Goal: Task Accomplishment & Management: Manage account settings

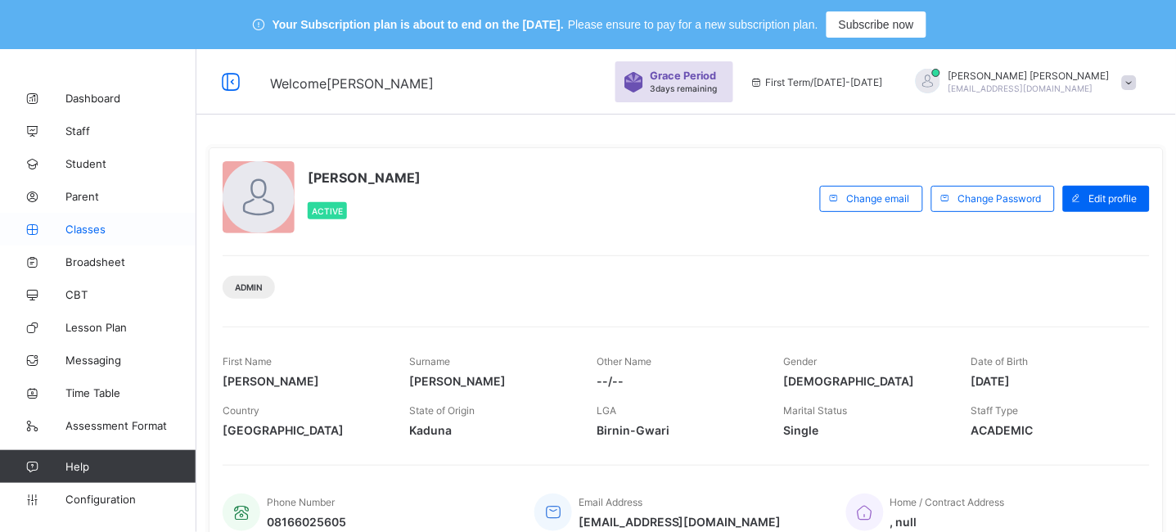
click at [80, 237] on link "Classes" at bounding box center [98, 229] width 196 height 33
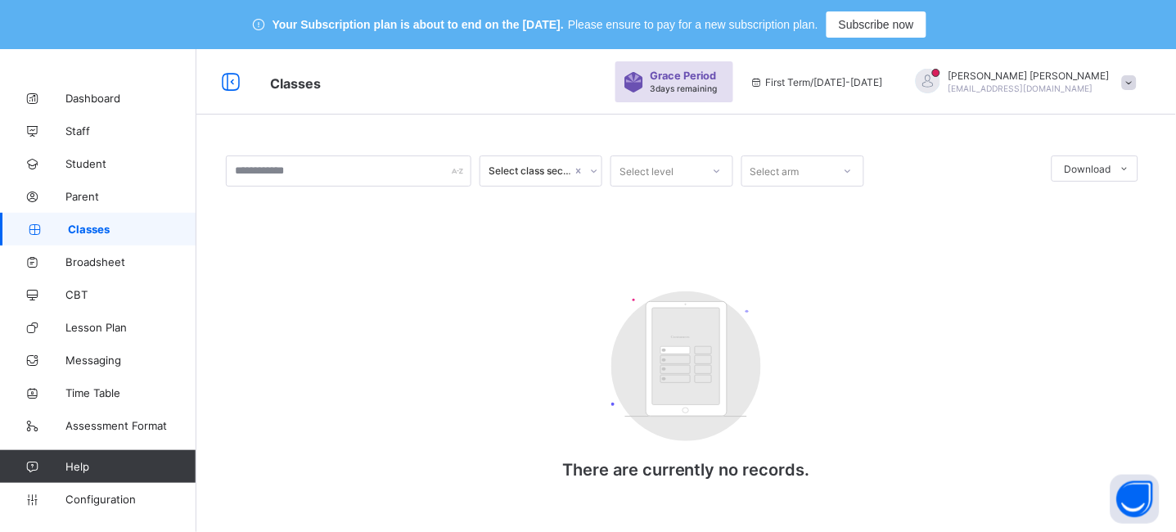
click at [1137, 87] on span at bounding box center [1129, 82] width 15 height 15
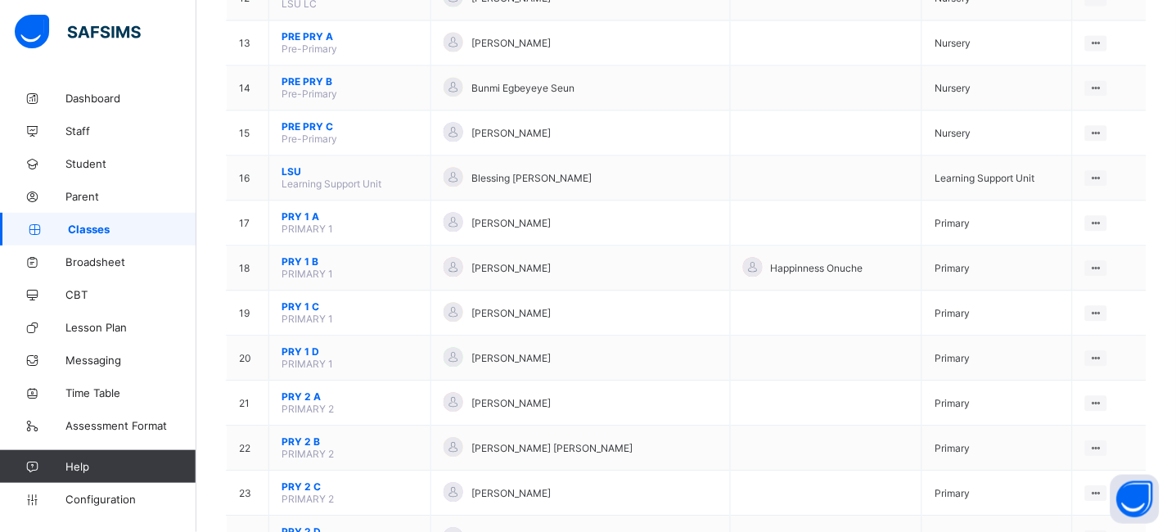
scroll to position [738, 0]
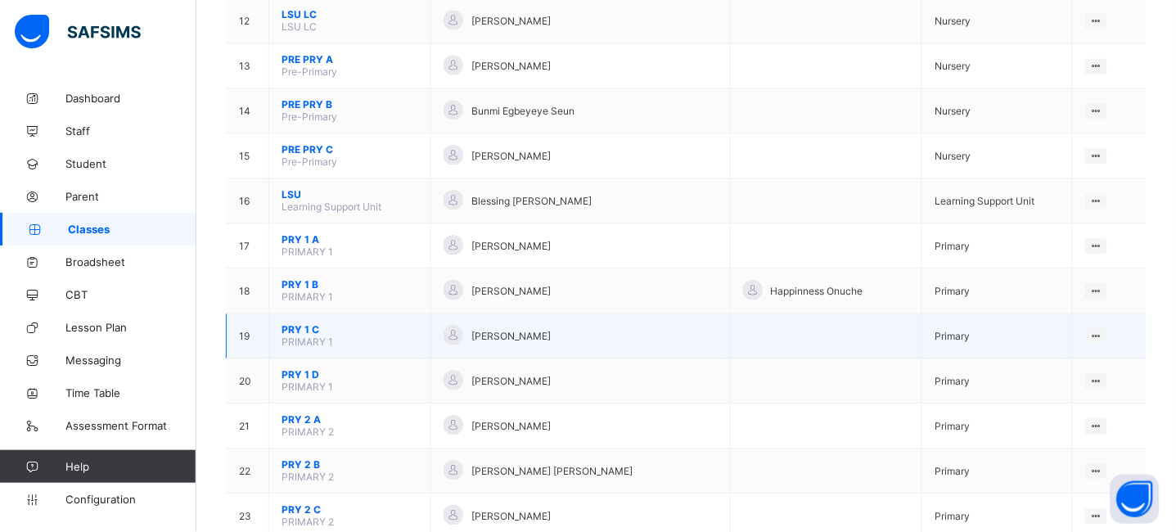
click at [304, 329] on span "PRY 1 C" at bounding box center [350, 329] width 137 height 12
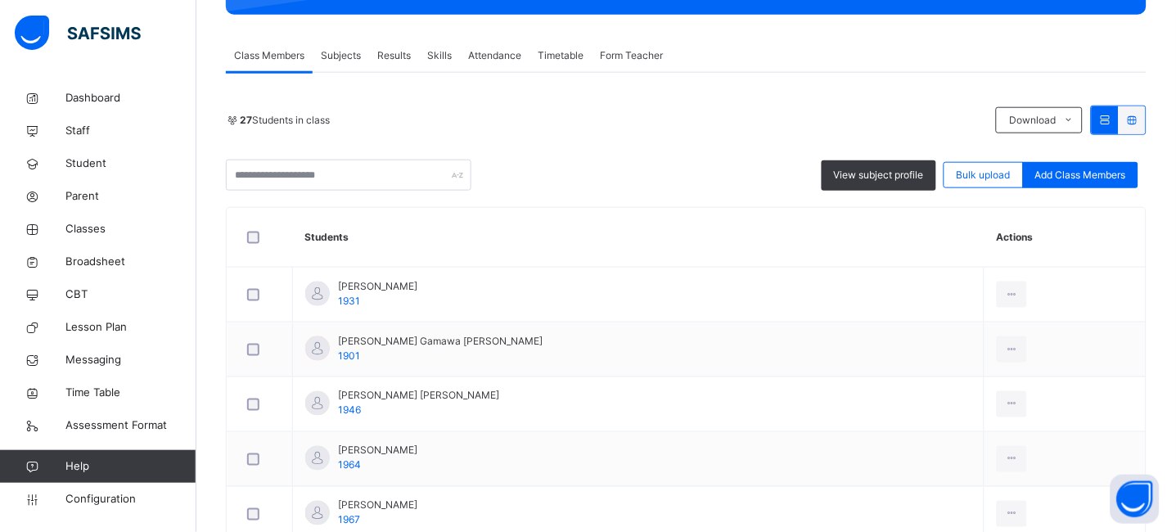
scroll to position [348, 0]
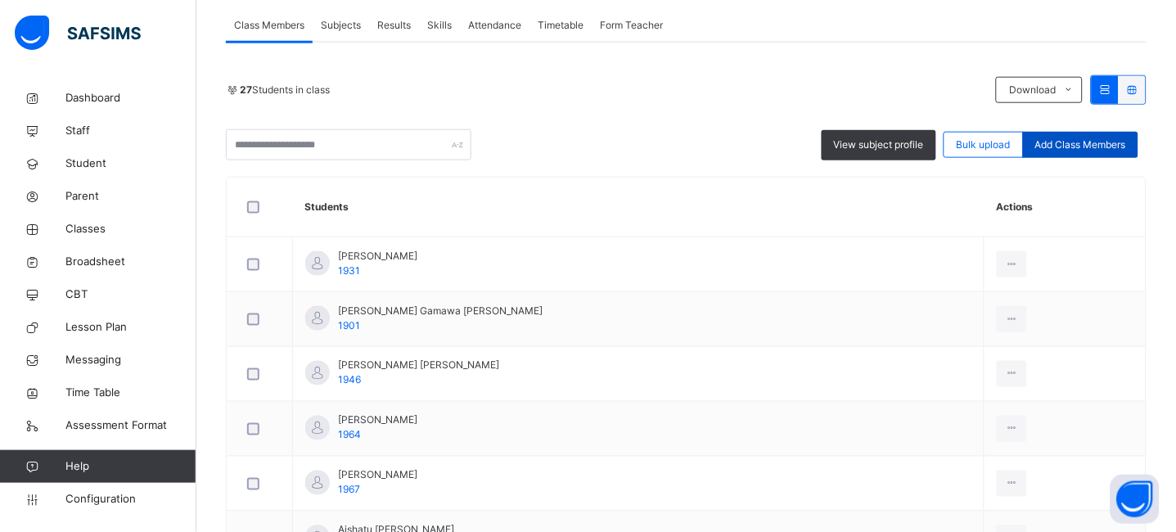
click at [1089, 149] on span "Add Class Members" at bounding box center [1080, 145] width 91 height 15
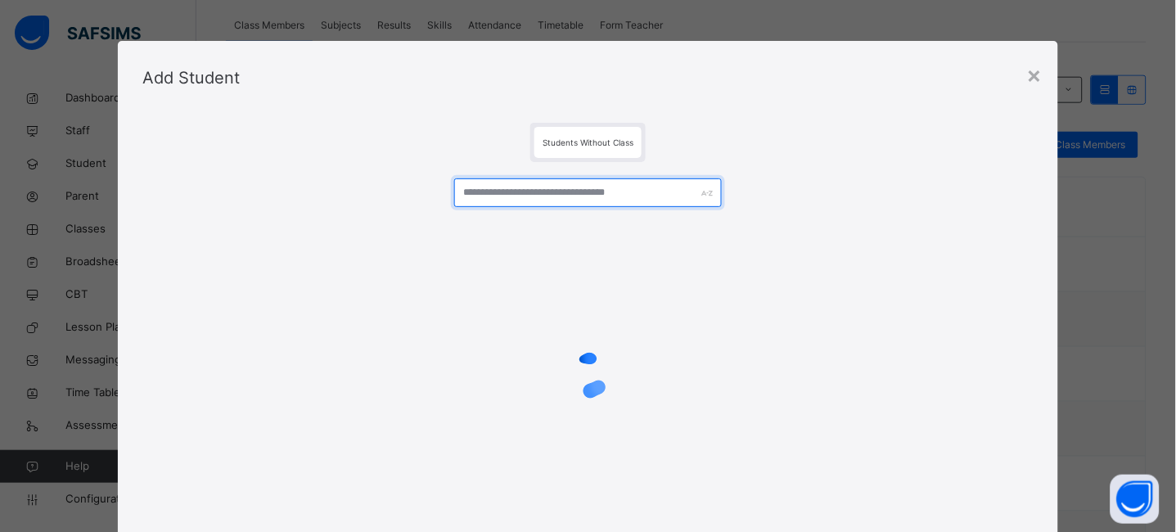
click at [555, 197] on input "text" at bounding box center [588, 192] width 268 height 29
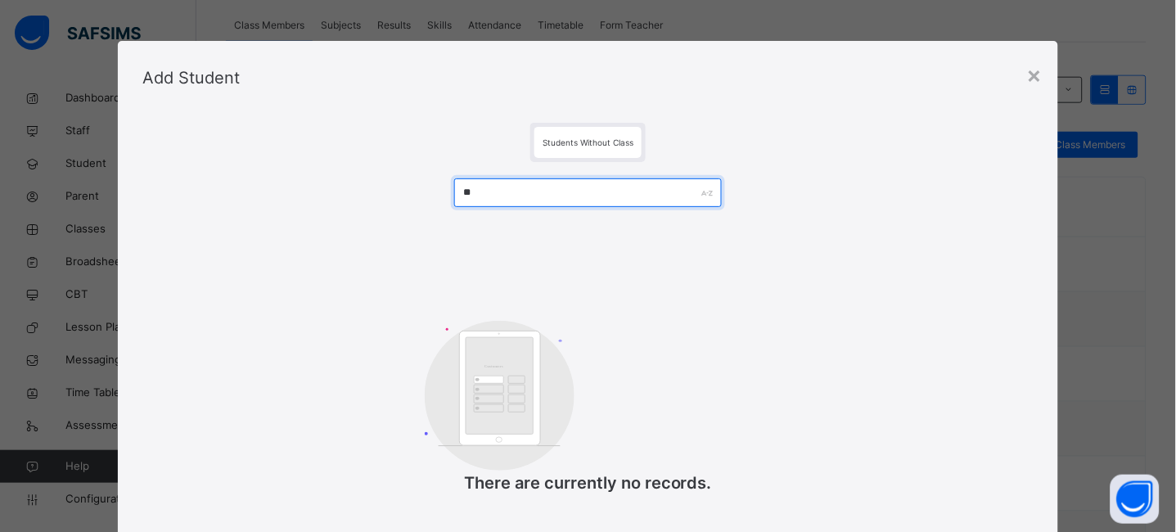
type input "*"
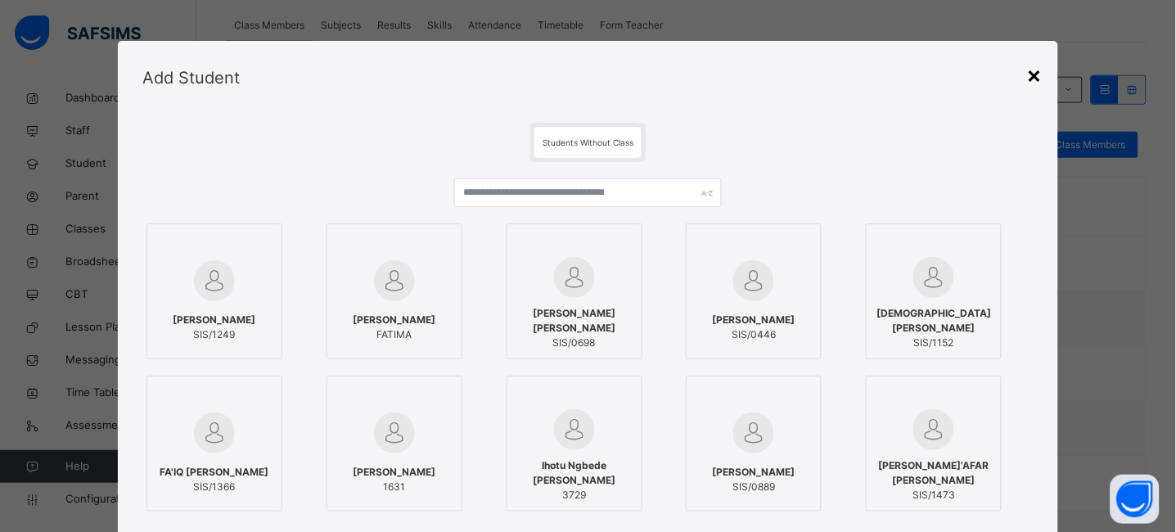
click at [1042, 80] on div "×" at bounding box center [1034, 74] width 16 height 34
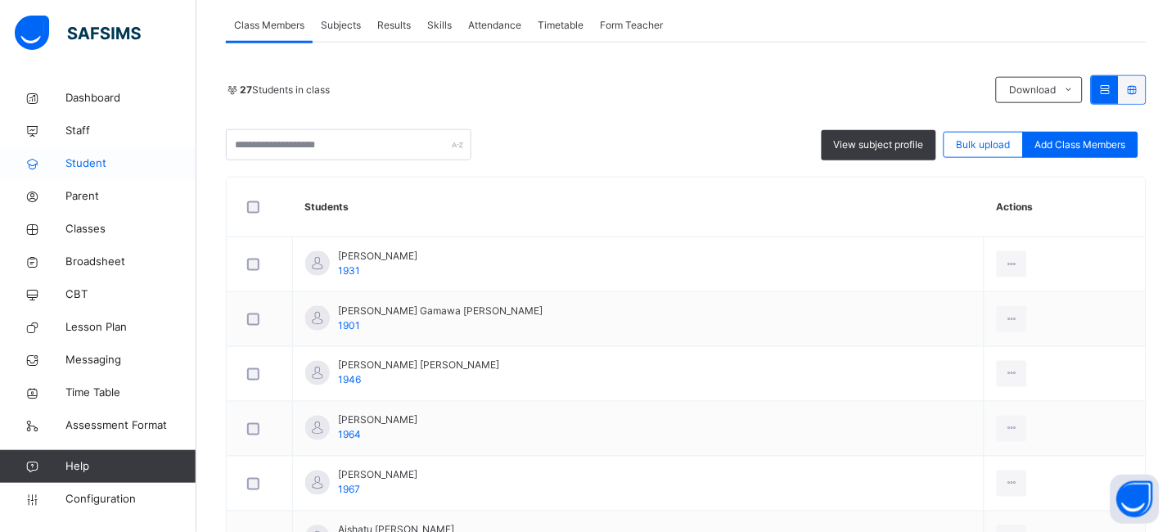
click at [101, 165] on span "Student" at bounding box center [130, 164] width 131 height 16
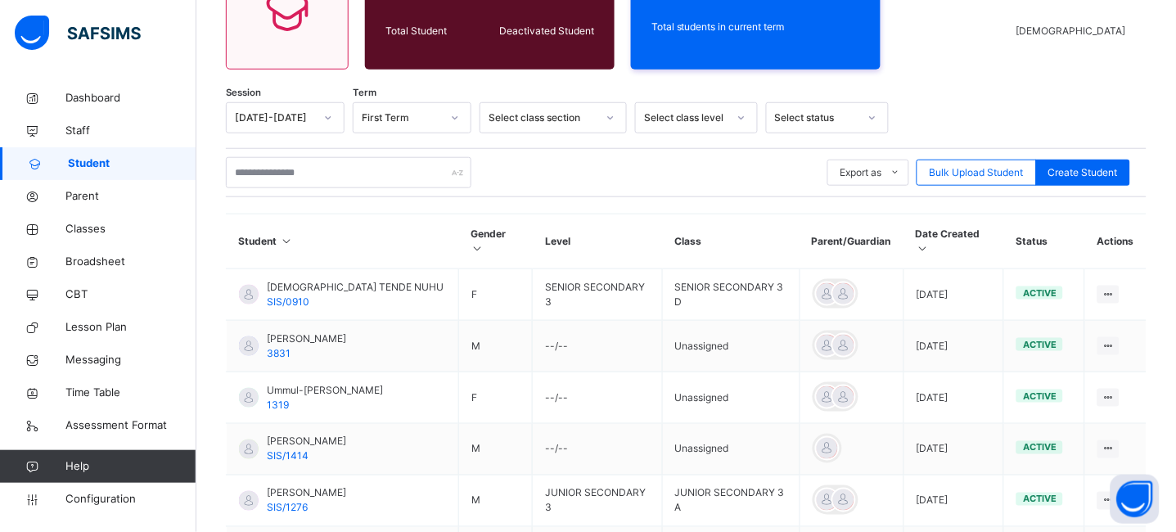
scroll to position [348, 0]
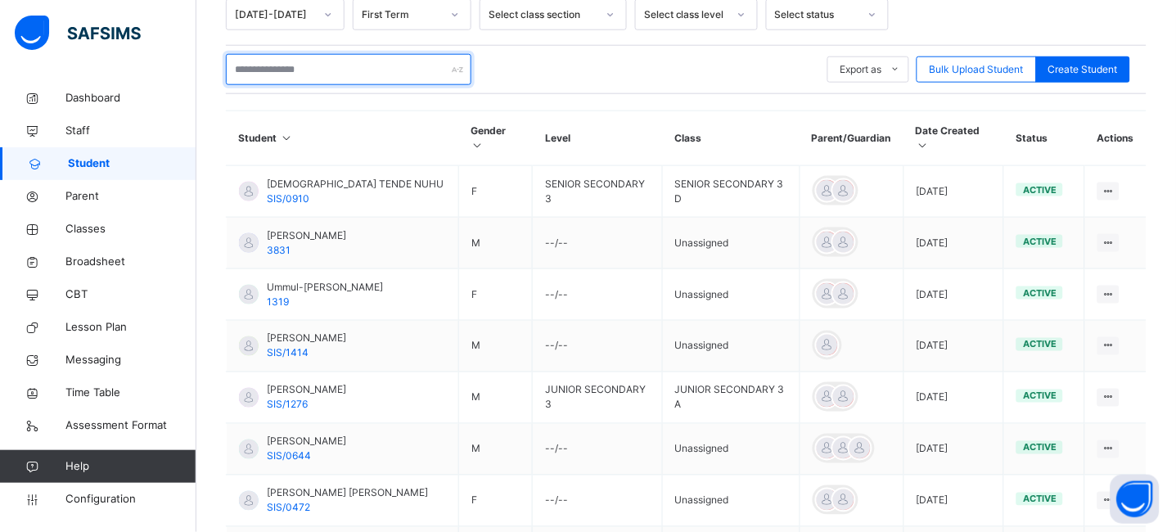
click at [302, 70] on input "text" at bounding box center [349, 69] width 246 height 31
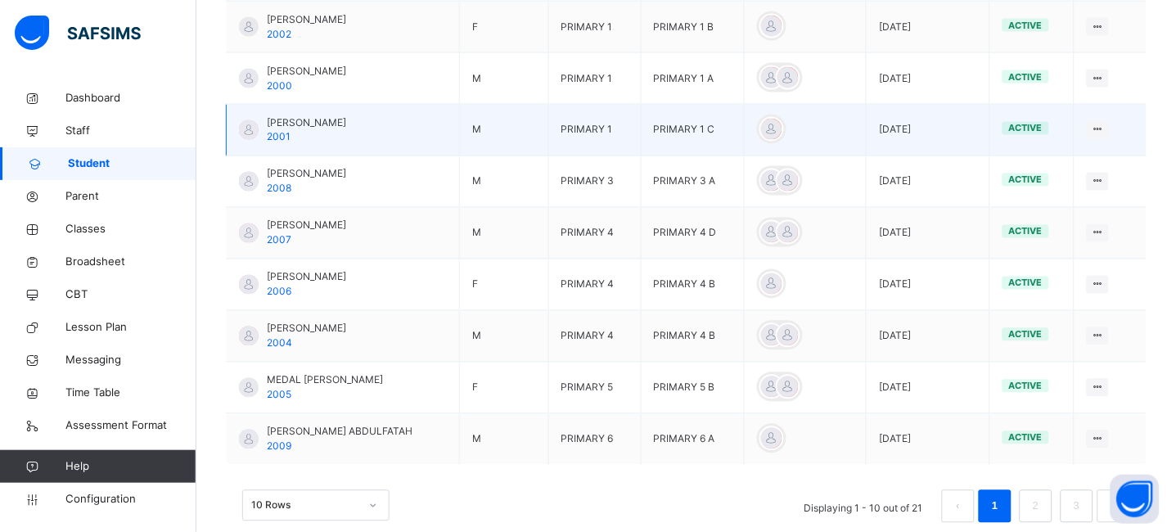
scroll to position [581, 0]
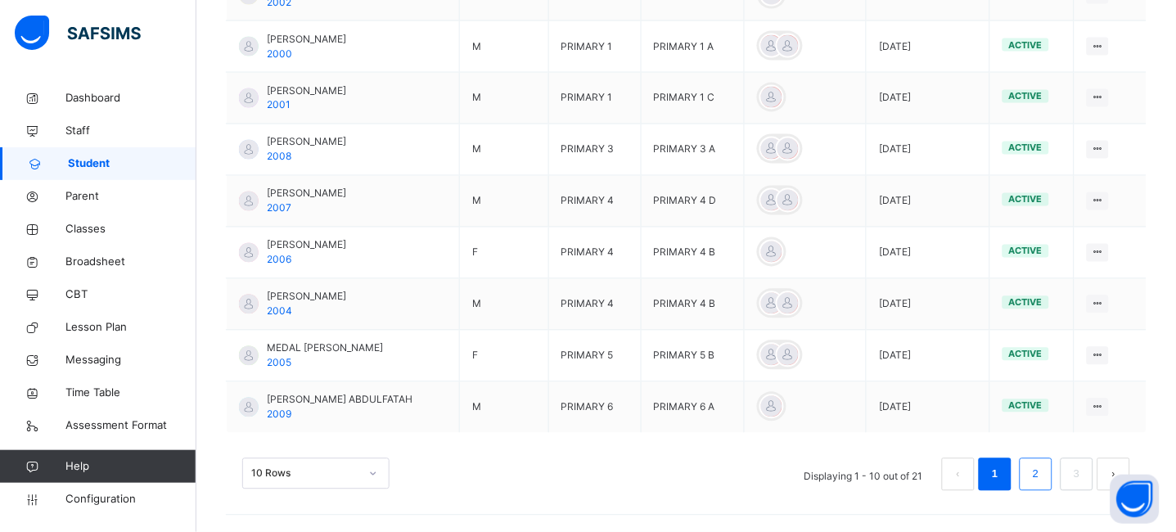
click at [1044, 474] on link "2" at bounding box center [1036, 474] width 16 height 21
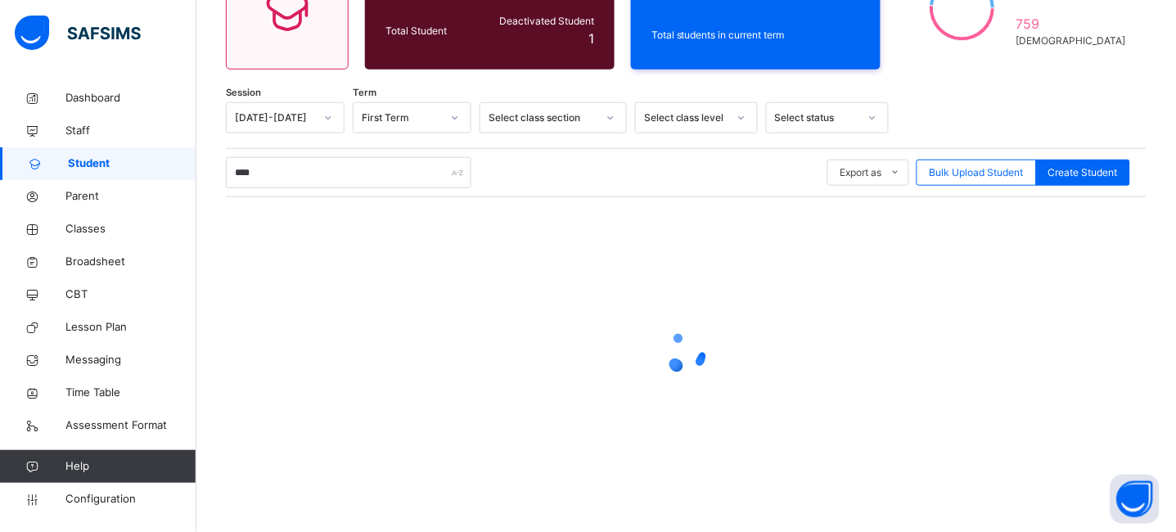
scroll to position [150, 0]
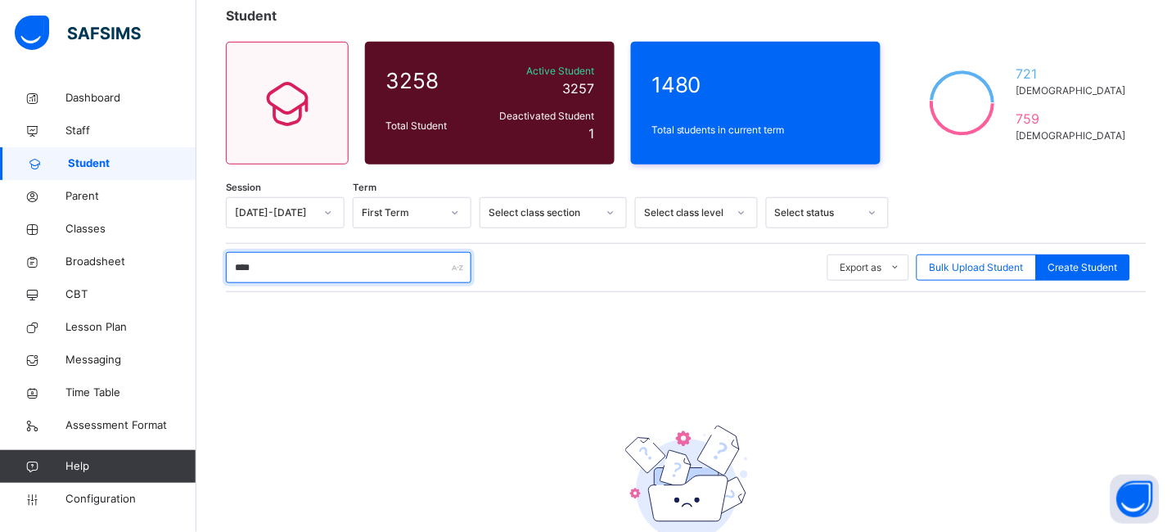
click at [295, 268] on input "****" at bounding box center [349, 267] width 246 height 31
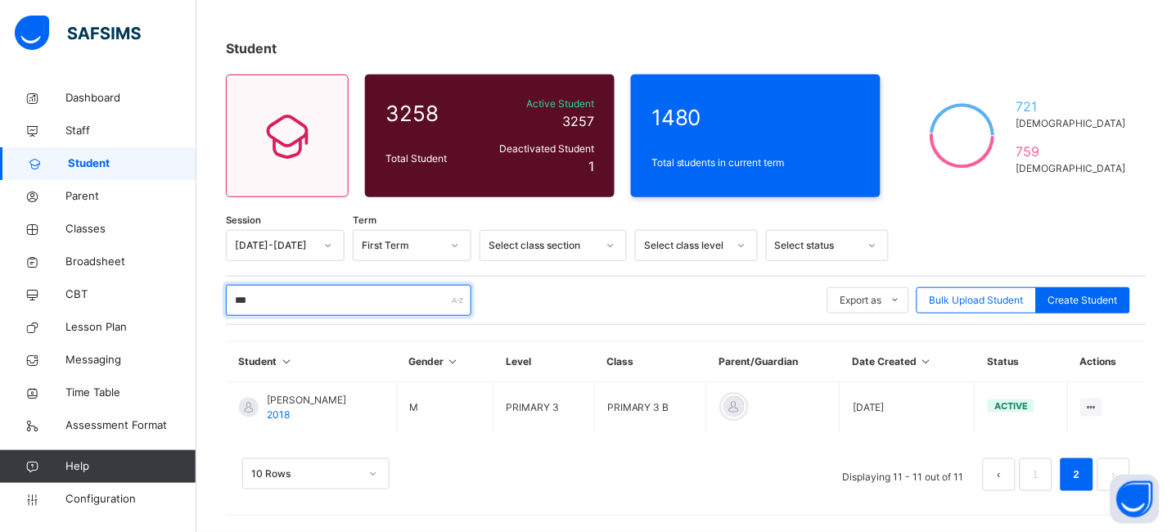
scroll to position [116, 0]
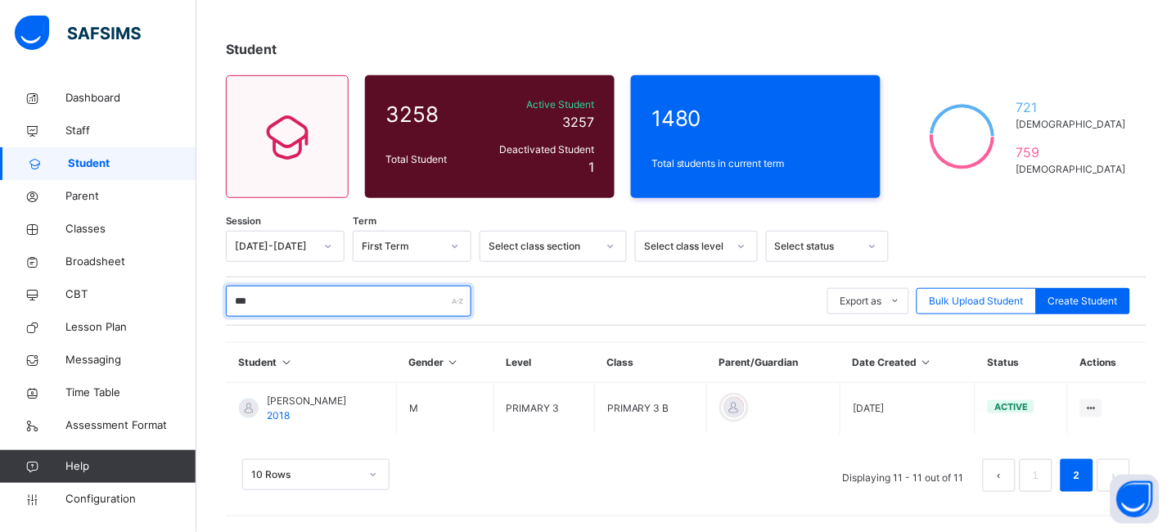
type input "****"
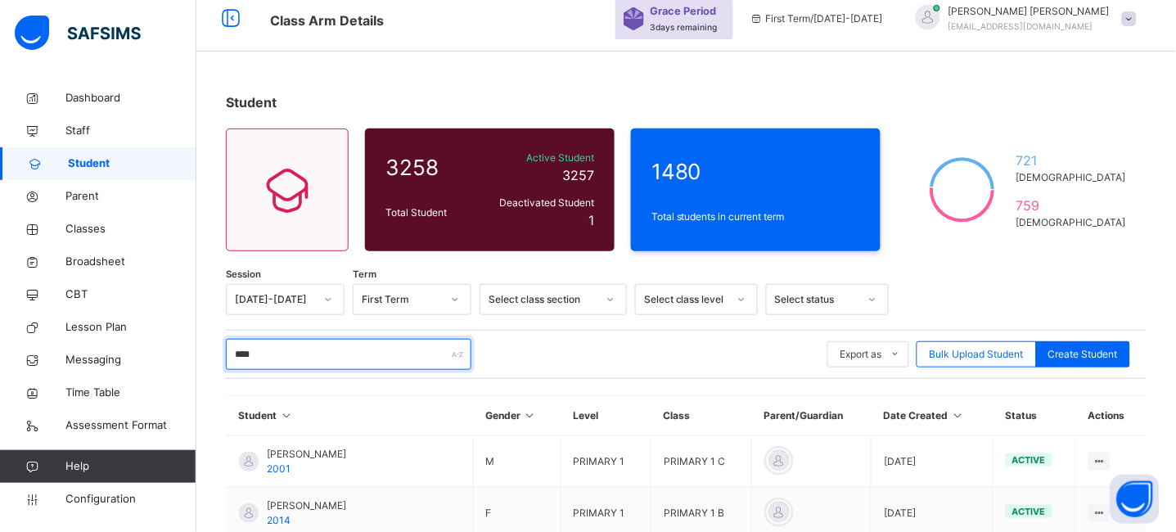
scroll to position [0, 0]
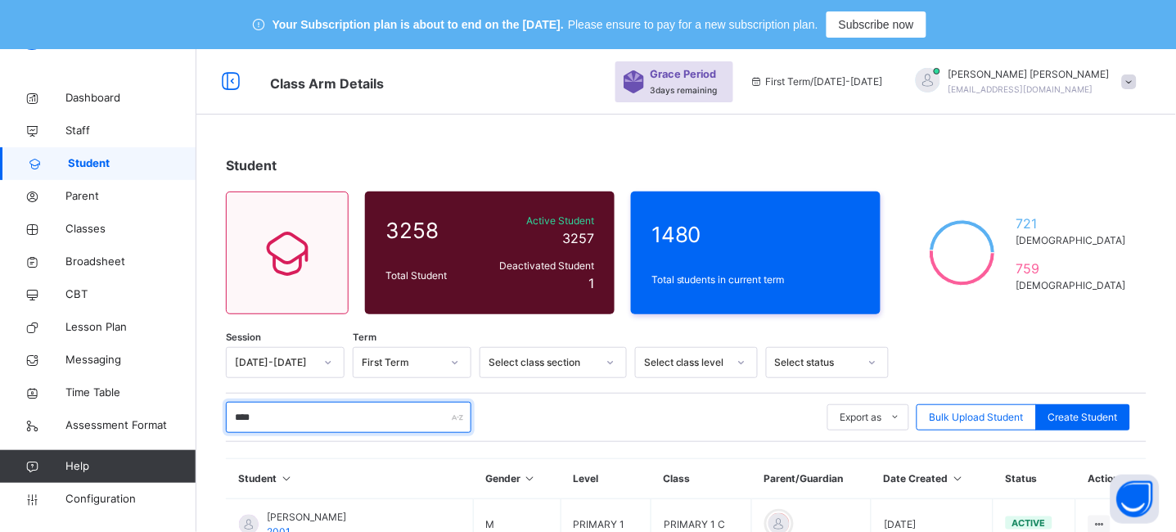
drag, startPoint x: 284, startPoint y: 425, endPoint x: 212, endPoint y: 412, distance: 73.2
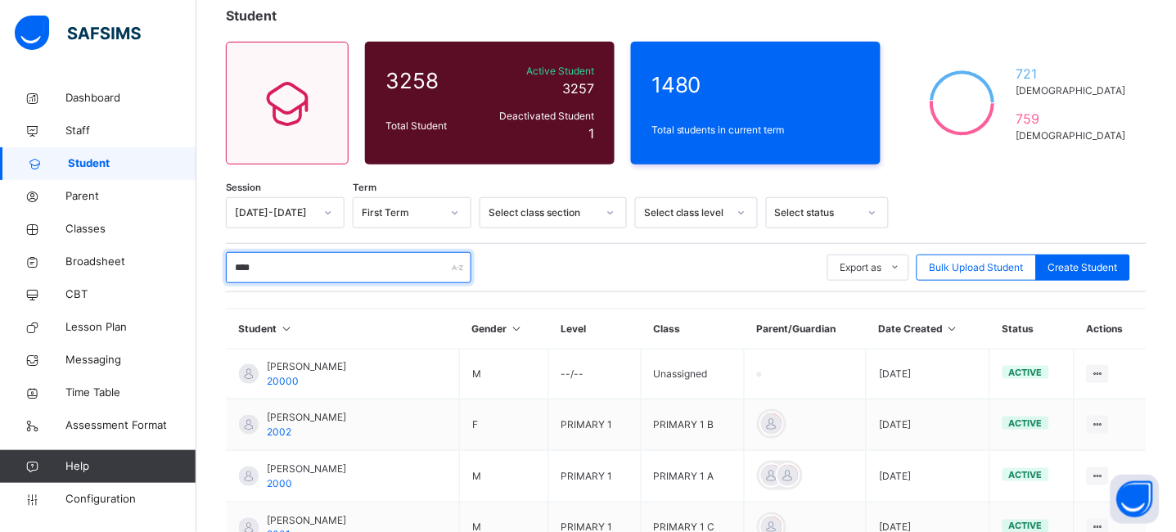
scroll to position [245, 0]
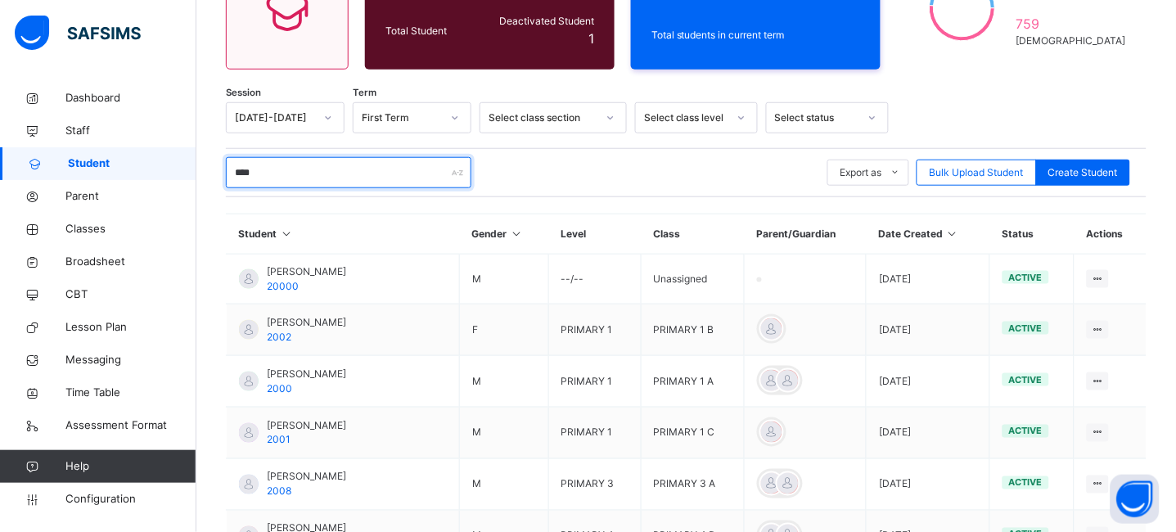
type input "****"
click at [273, 272] on span "MOHAMMAD KAMIS BAPPAH" at bounding box center [306, 271] width 79 height 15
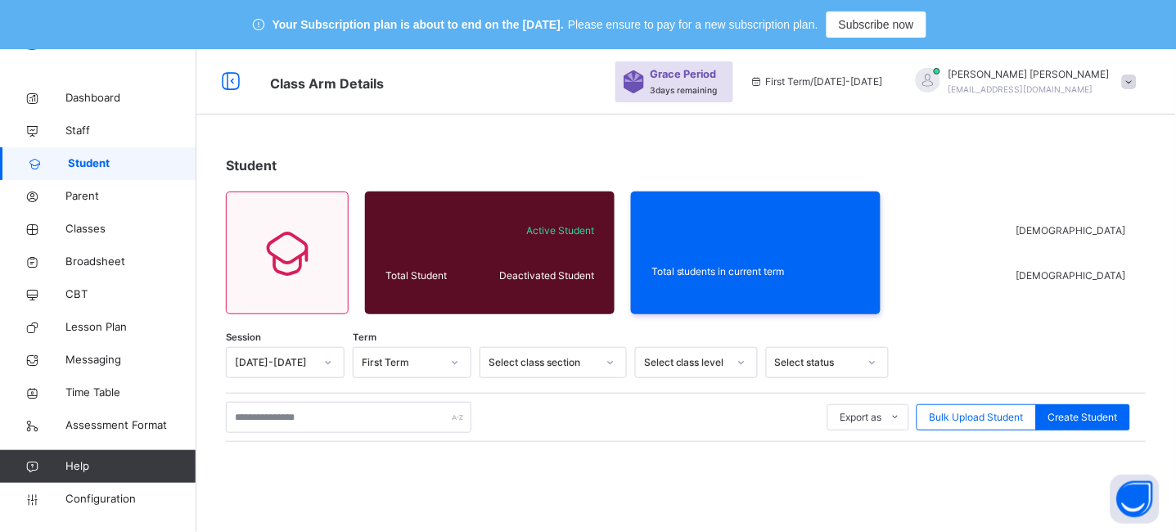
scroll to position [245, 0]
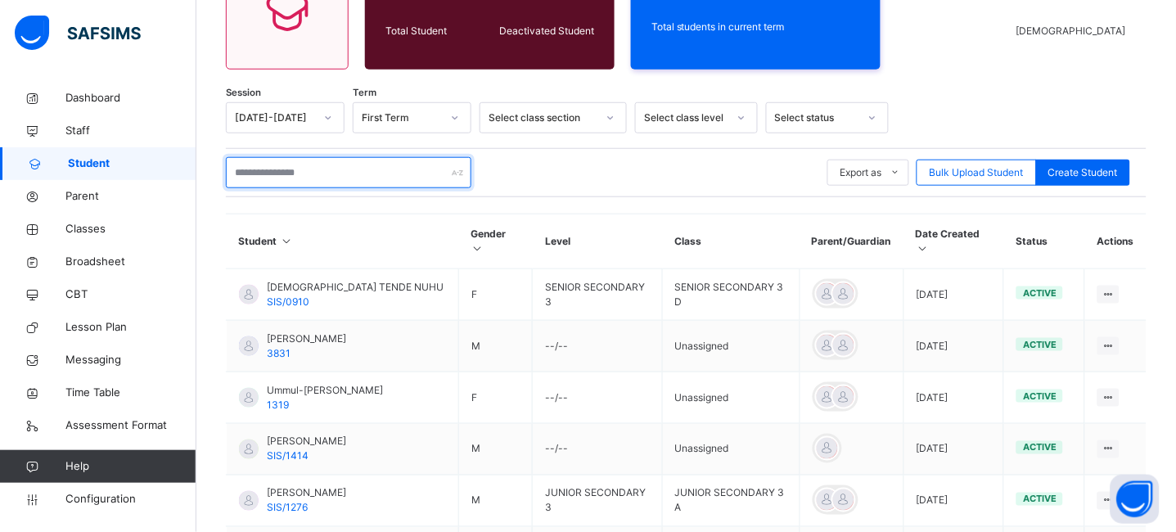
click at [278, 182] on input "text" at bounding box center [349, 172] width 246 height 31
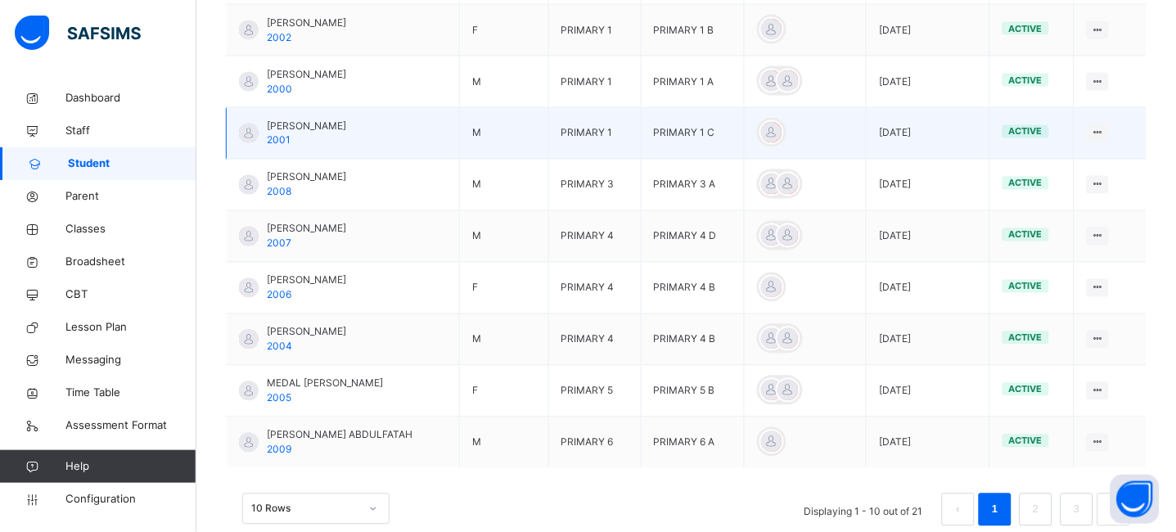
scroll to position [581, 0]
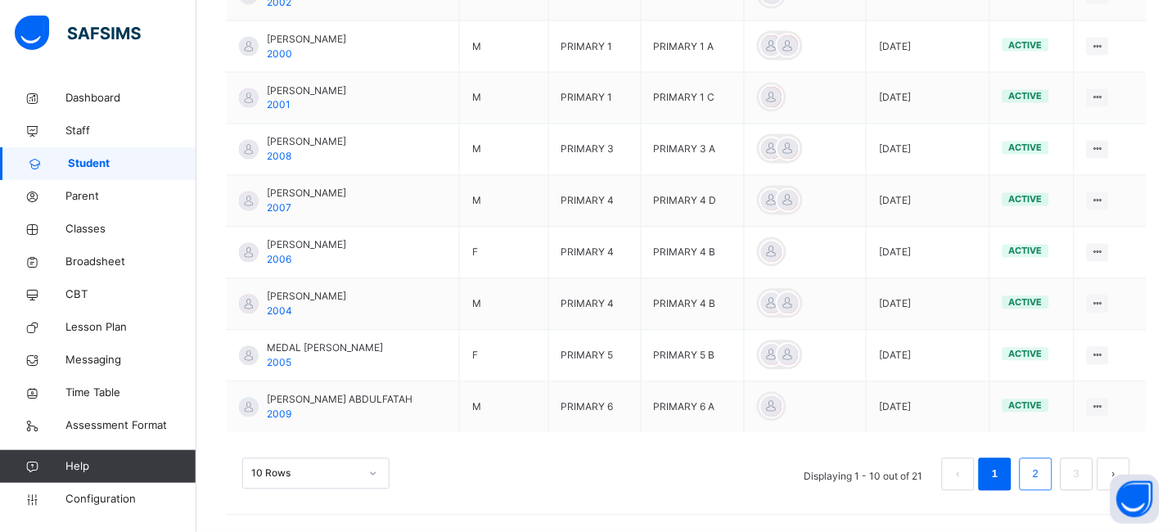
click at [1044, 471] on link "2" at bounding box center [1036, 474] width 16 height 21
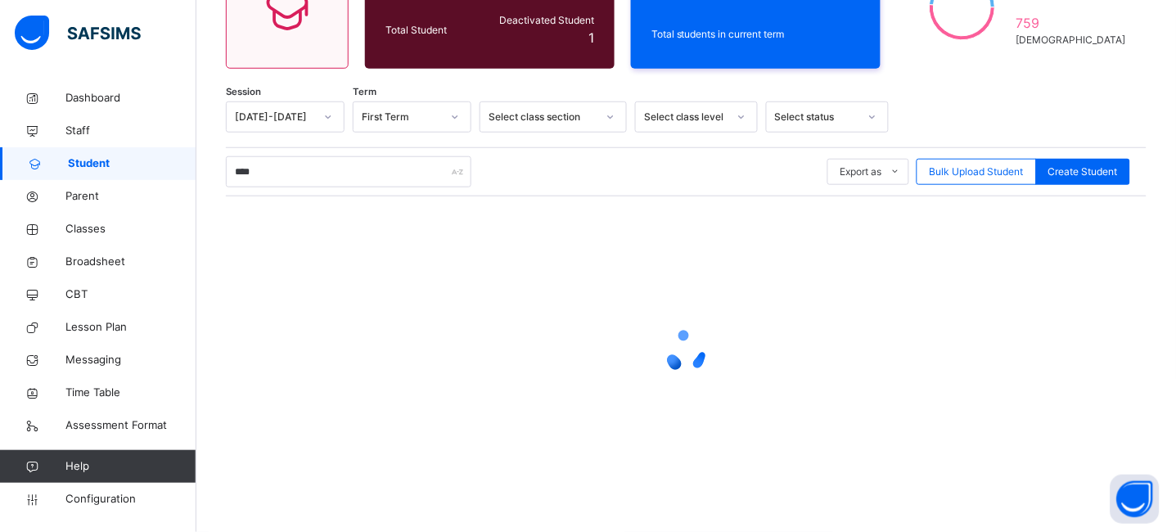
scroll to position [245, 0]
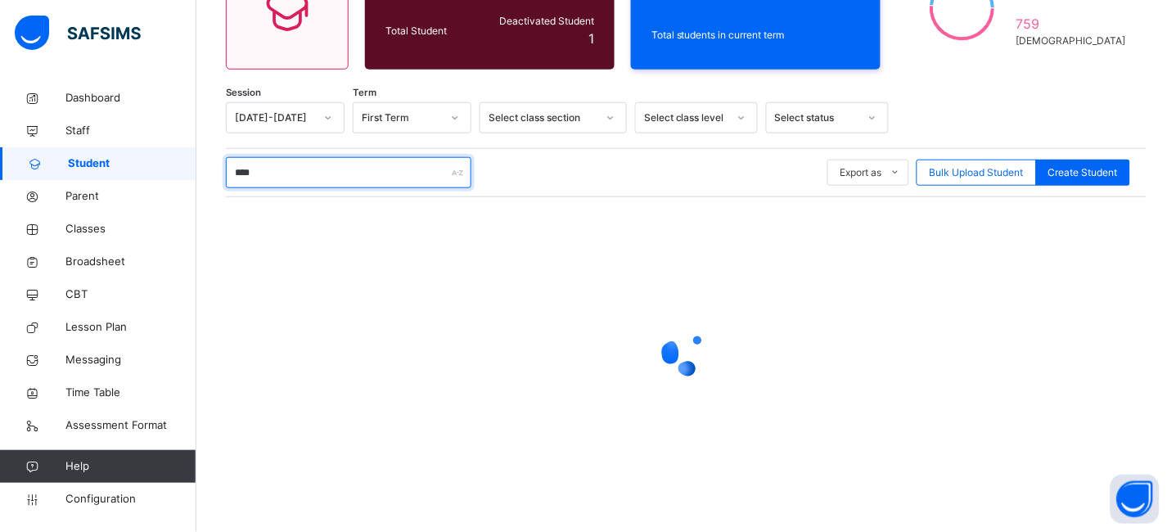
drag, startPoint x: 290, startPoint y: 172, endPoint x: 120, endPoint y: 158, distance: 170.0
click at [120, 158] on div "Class Arm Details Grace Period 3 days remaining First Term / 2025-2026 JEREMIAH…" at bounding box center [588, 168] width 1176 height 728
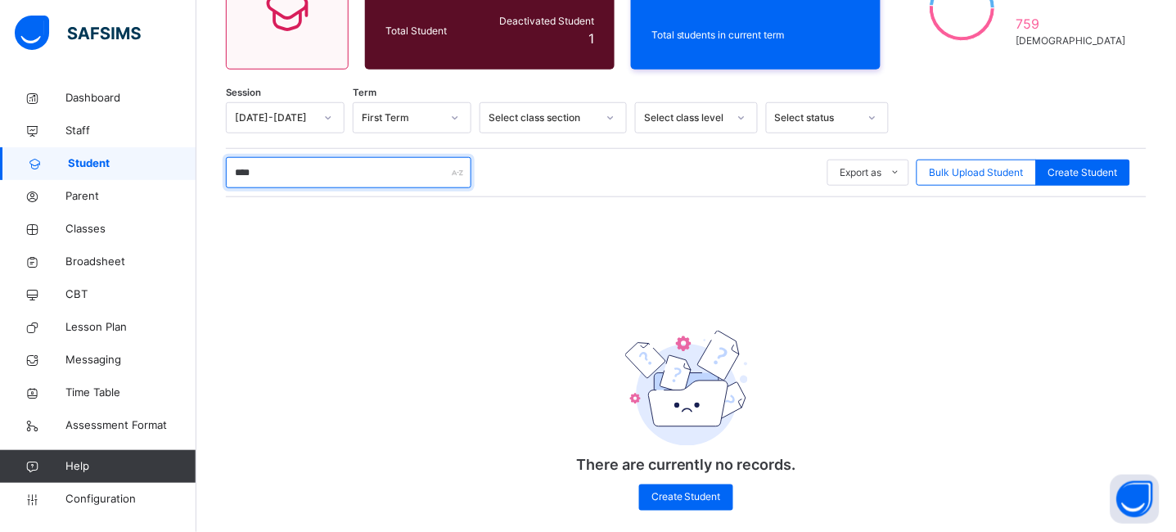
drag, startPoint x: 311, startPoint y: 174, endPoint x: 302, endPoint y: 160, distance: 16.6
click at [302, 160] on input "****" at bounding box center [349, 172] width 246 height 31
click at [303, 171] on input "****" at bounding box center [349, 172] width 246 height 31
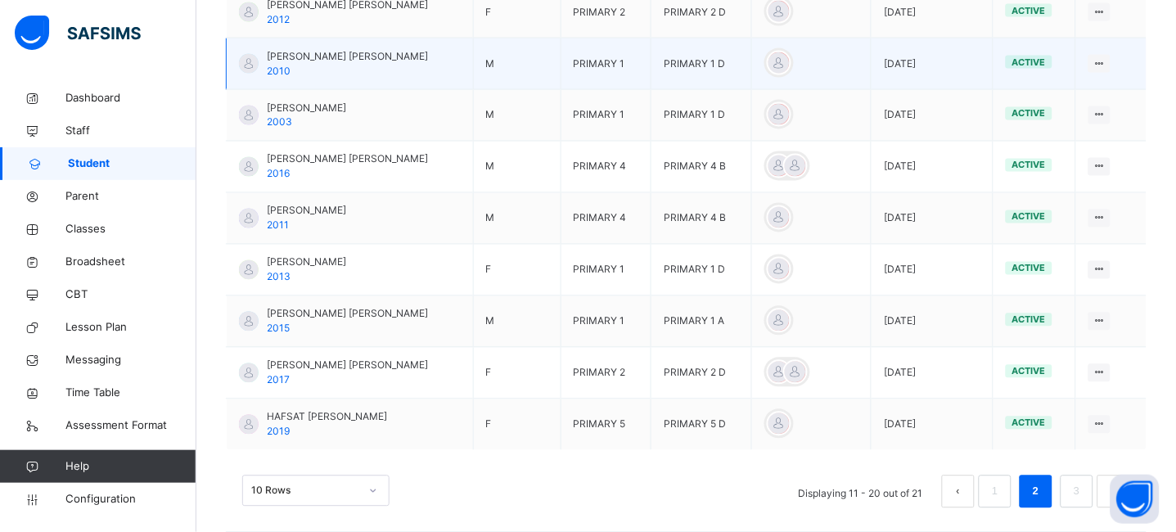
scroll to position [583, 0]
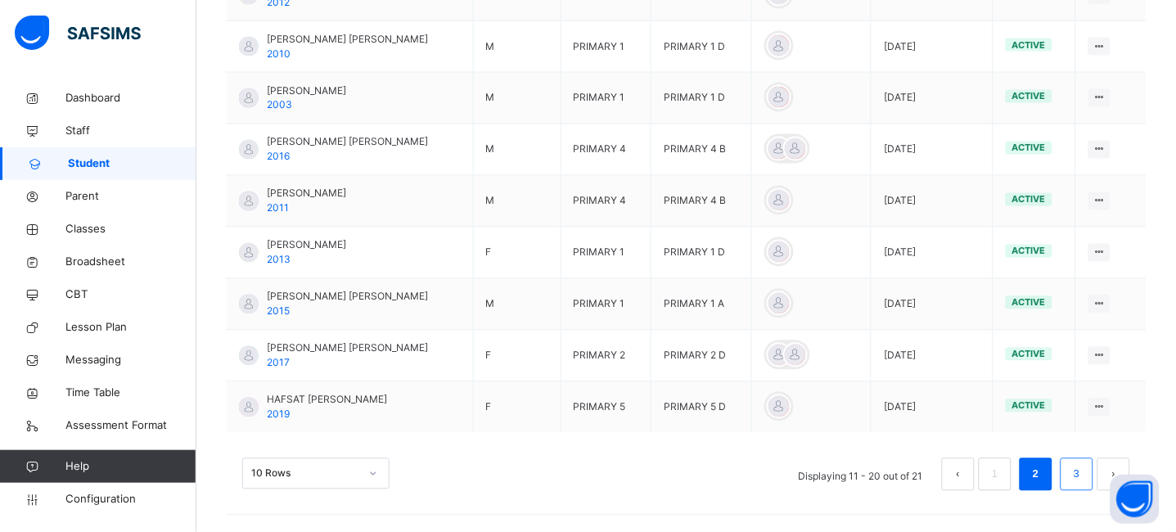
type input "****"
click at [1085, 476] on link "3" at bounding box center [1077, 474] width 16 height 21
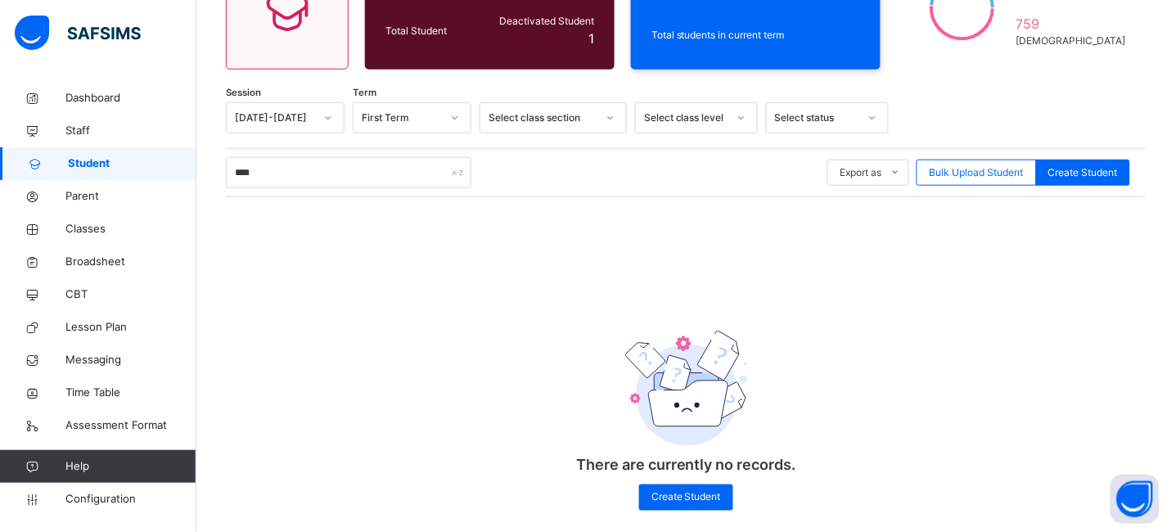
scroll to position [150, 0]
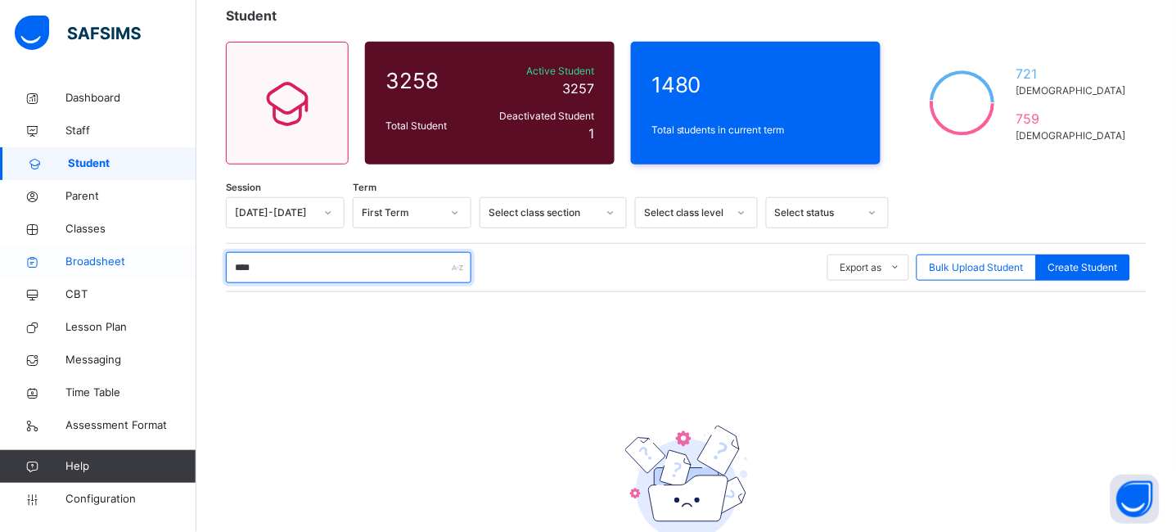
drag, startPoint x: 313, startPoint y: 268, endPoint x: 178, endPoint y: 253, distance: 135.9
click at [178, 253] on div "Class Arm Details Grace Period 3 days remaining First Term / 2025-2026 JEREMIAH…" at bounding box center [588, 272] width 1176 height 747
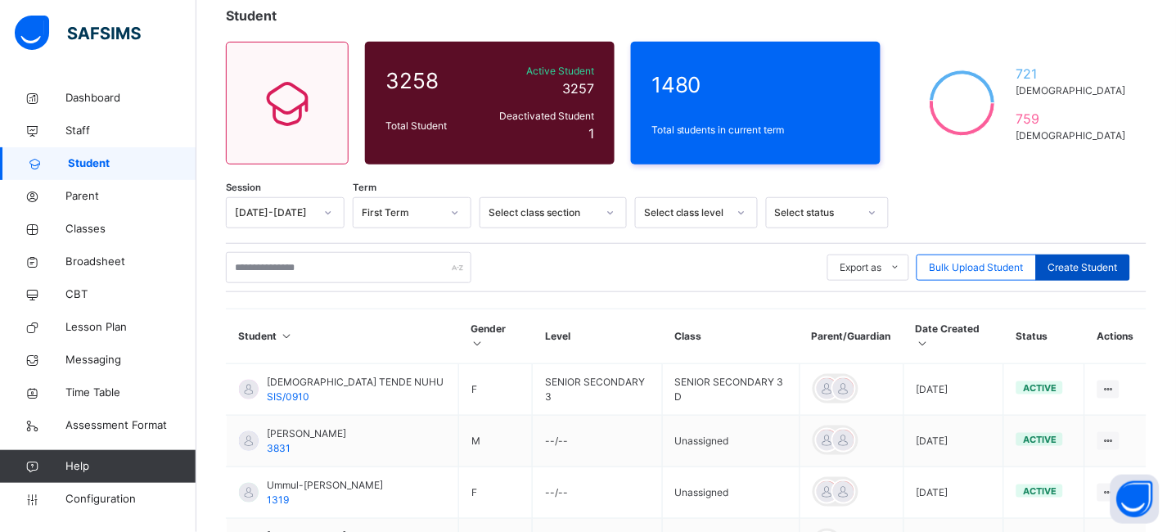
click at [1089, 273] on span "Create Student" at bounding box center [1083, 267] width 70 height 15
select select "**"
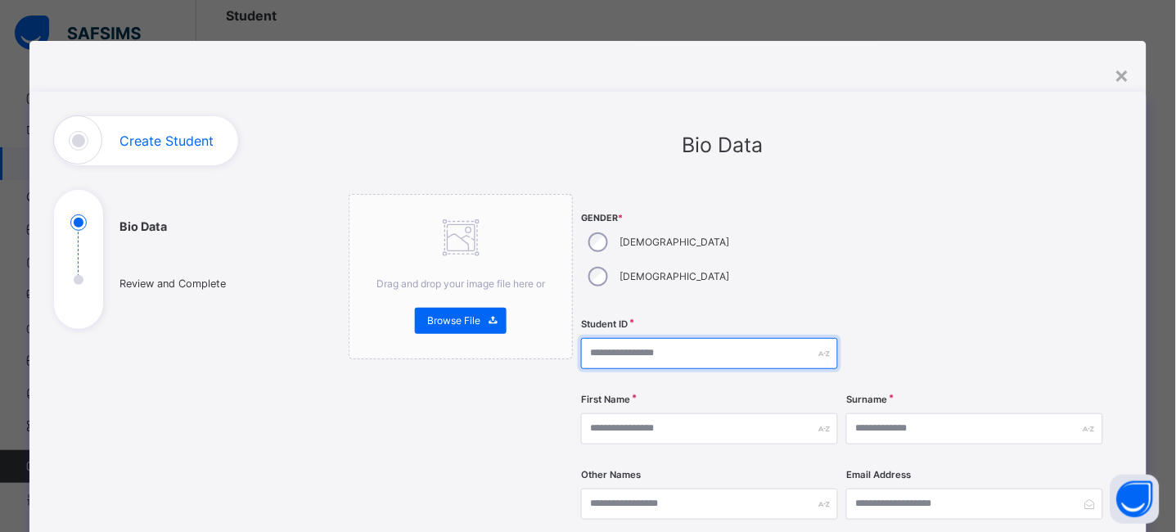
click at [638, 338] on input "text" at bounding box center [709, 353] width 257 height 31
type input "****"
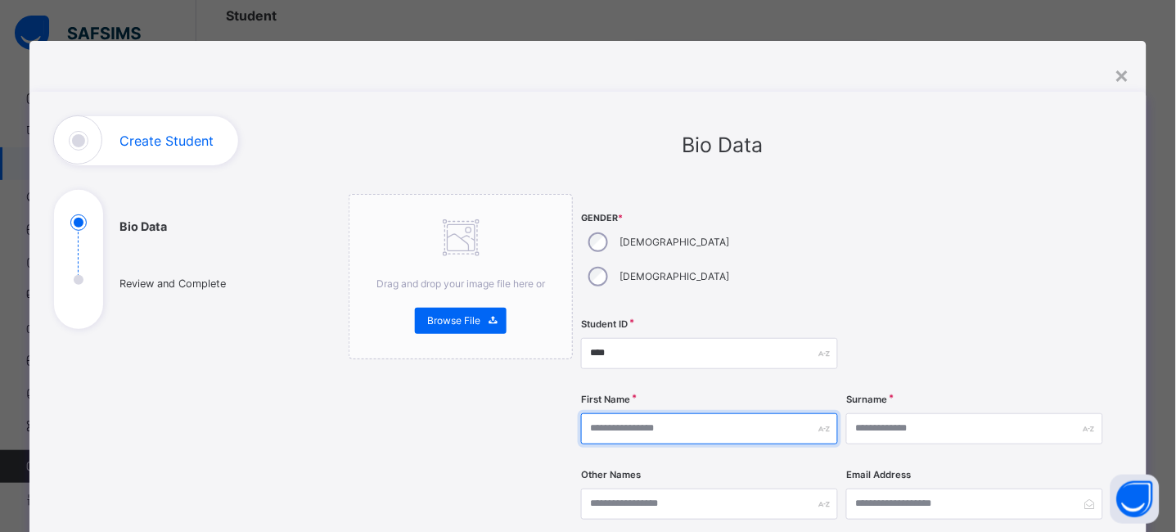
click at [625, 413] on input "text" at bounding box center [709, 428] width 257 height 31
type input "*******"
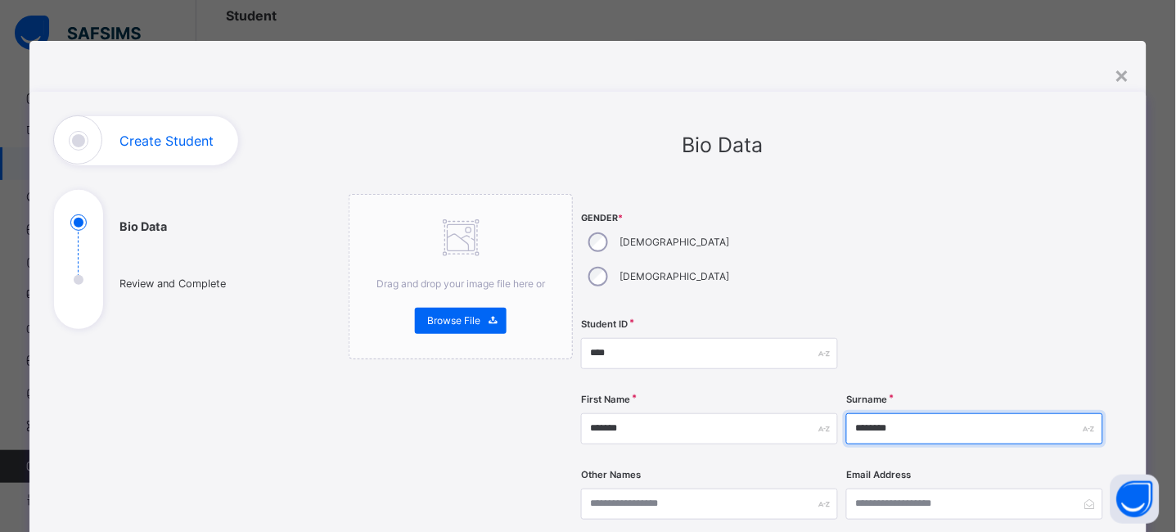
type input "********"
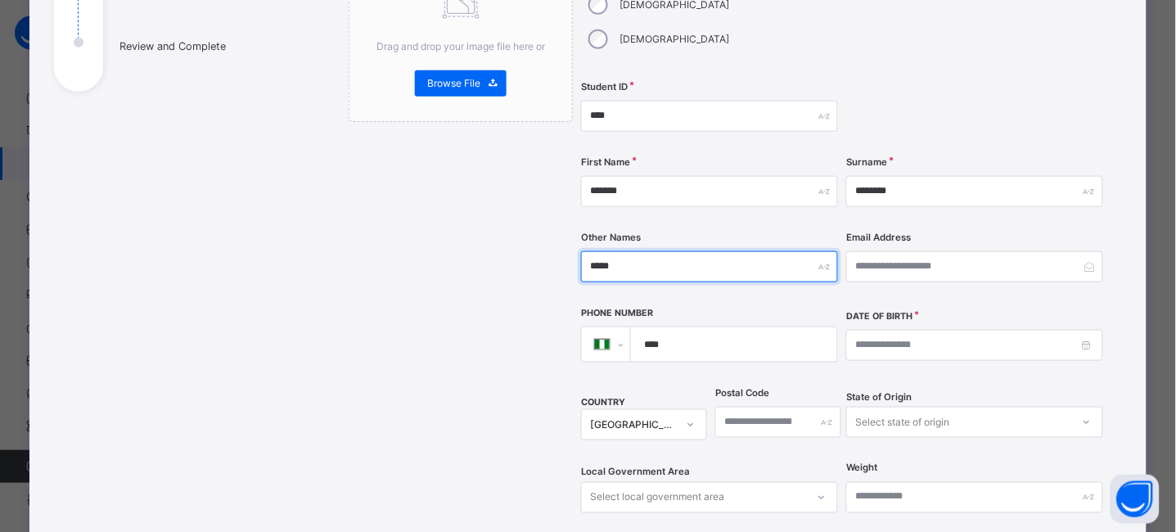
scroll to position [305, 0]
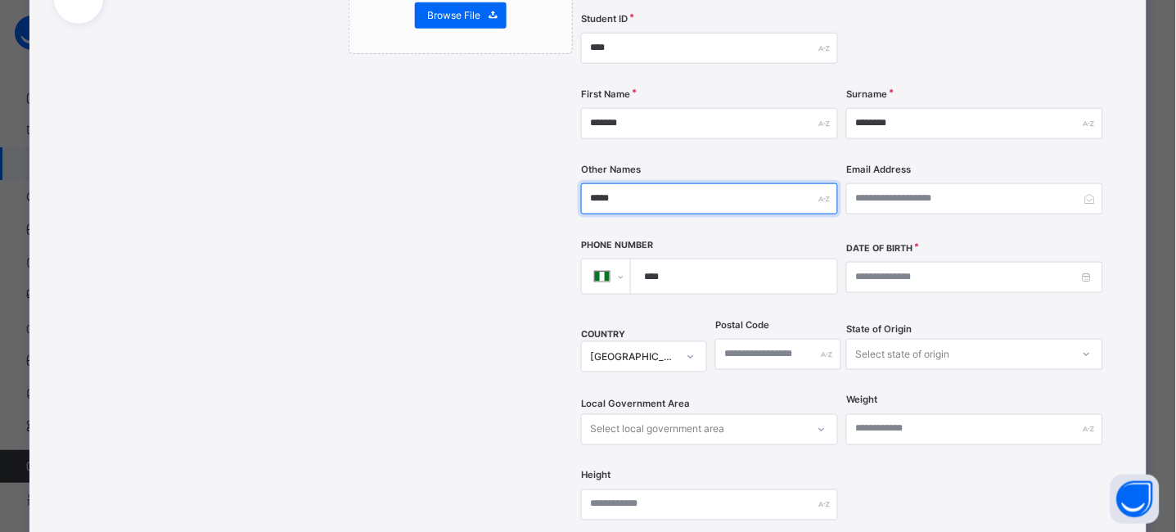
type input "*****"
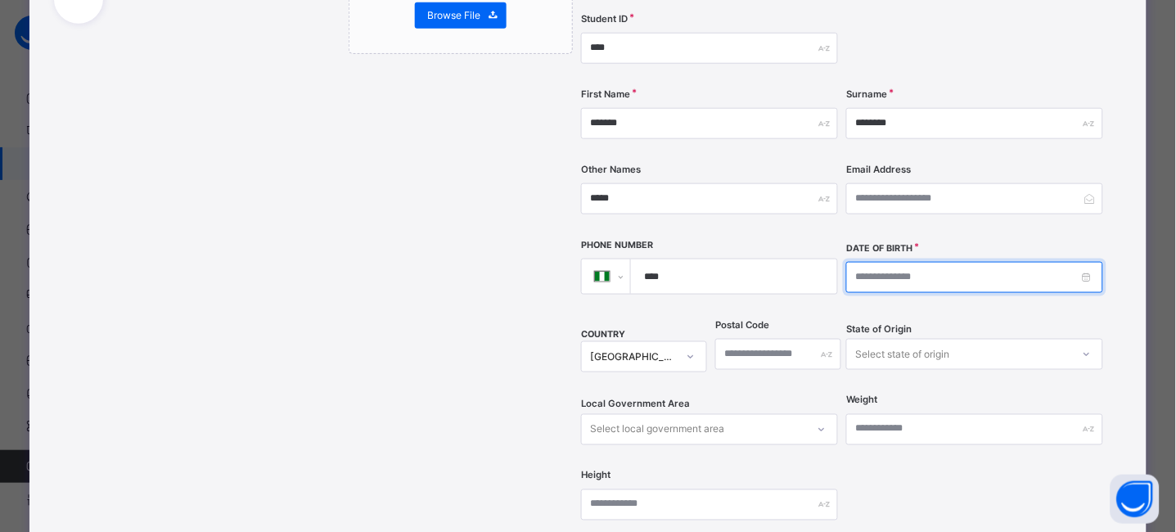
click at [1088, 262] on input at bounding box center [974, 277] width 257 height 31
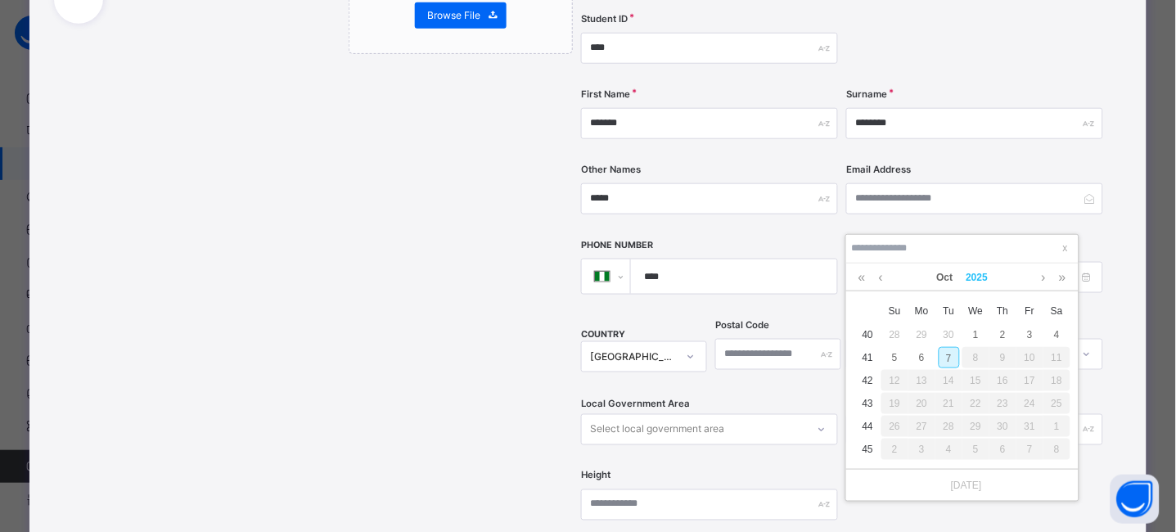
click at [980, 277] on link "2025" at bounding box center [977, 278] width 35 height 28
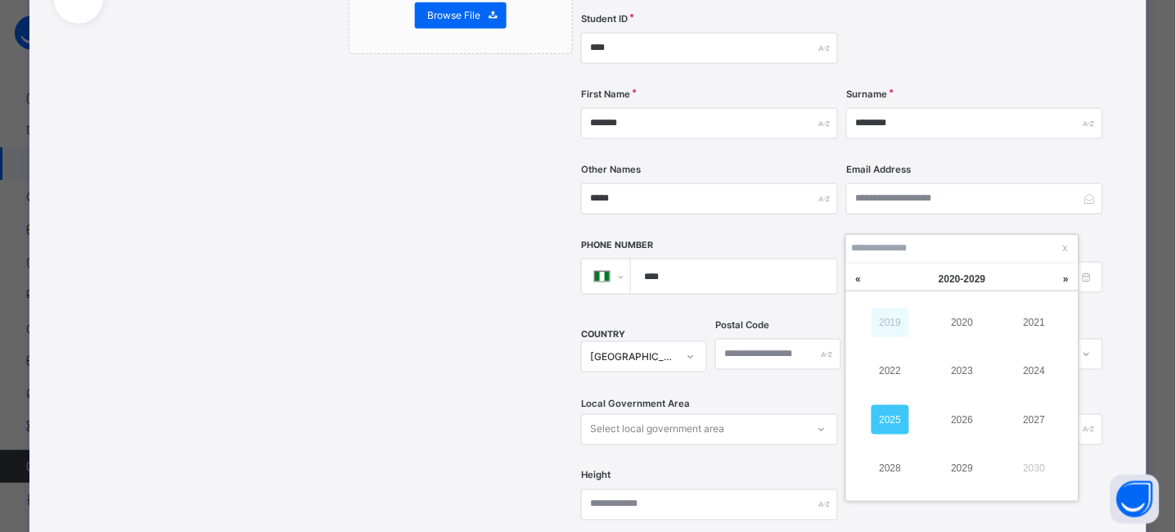
click at [885, 325] on link "2019" at bounding box center [891, 322] width 38 height 29
click at [908, 461] on link "2018" at bounding box center [891, 467] width 38 height 29
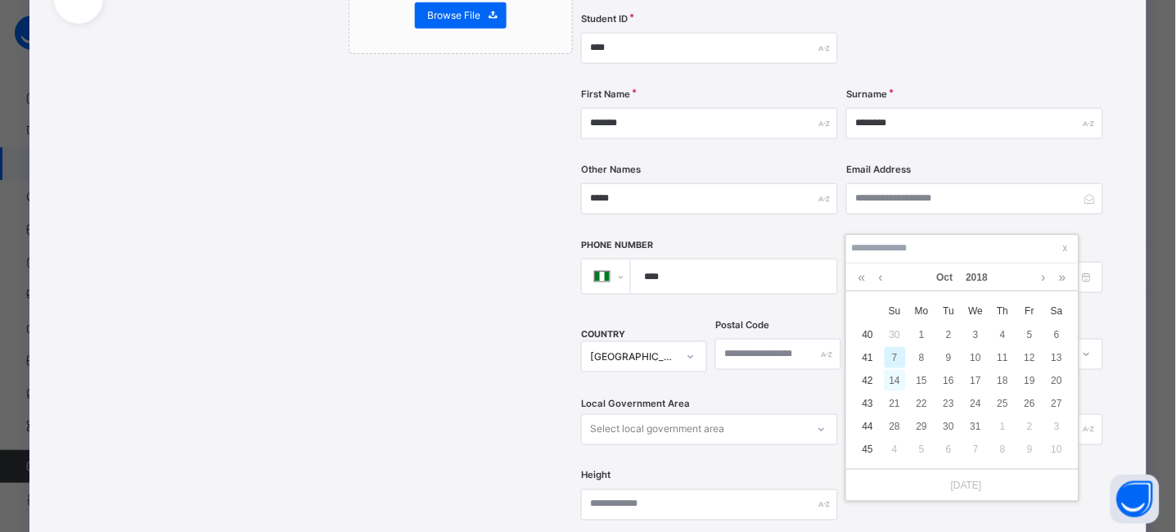
click at [896, 381] on div "14" at bounding box center [895, 380] width 21 height 21
type input "**********"
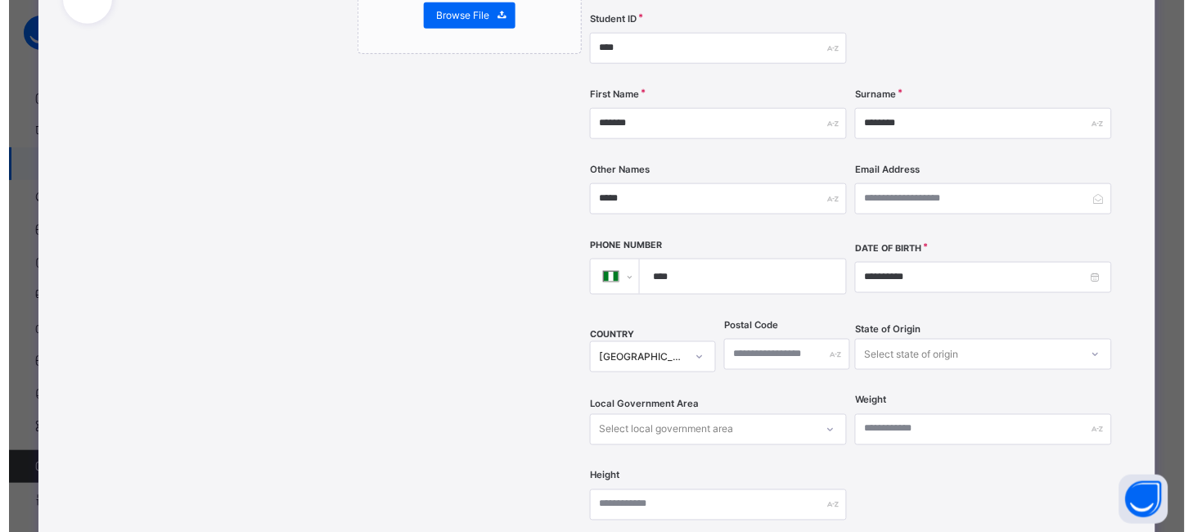
scroll to position [722, 0]
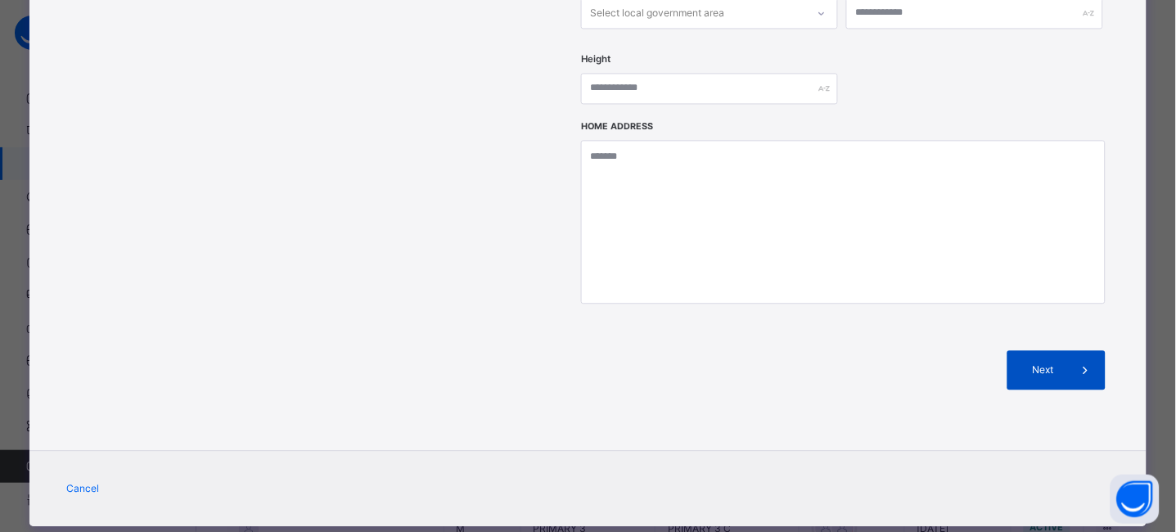
click at [1076, 350] on span at bounding box center [1085, 369] width 39 height 39
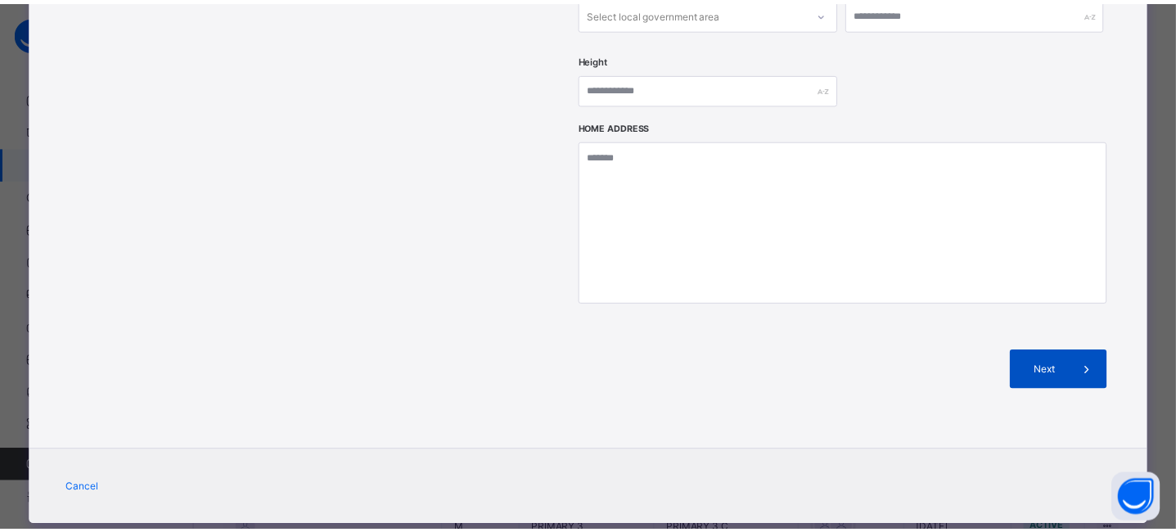
scroll to position [368, 0]
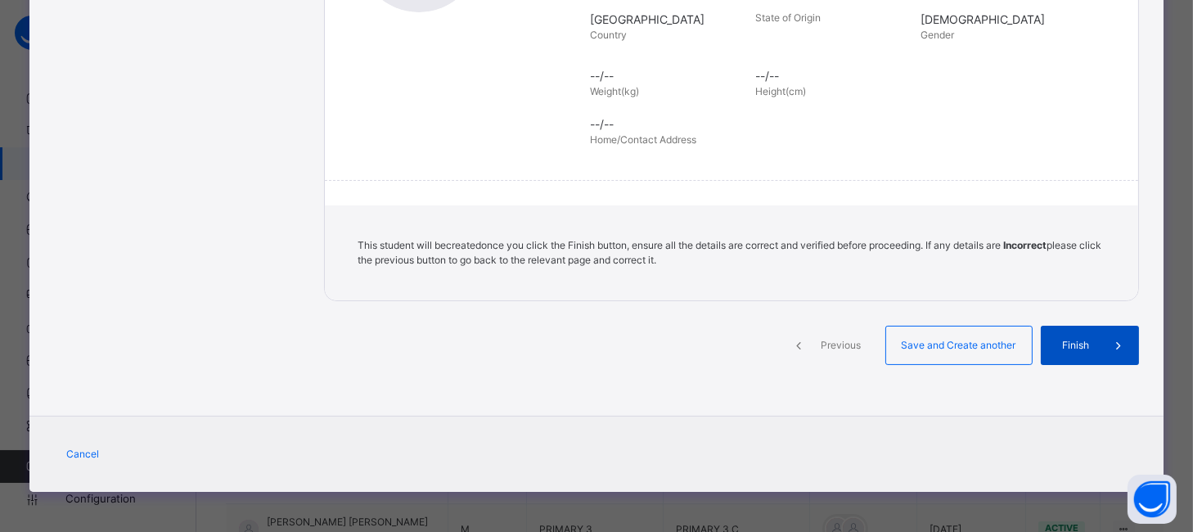
click at [1090, 345] on span "Finish" at bounding box center [1076, 345] width 47 height 15
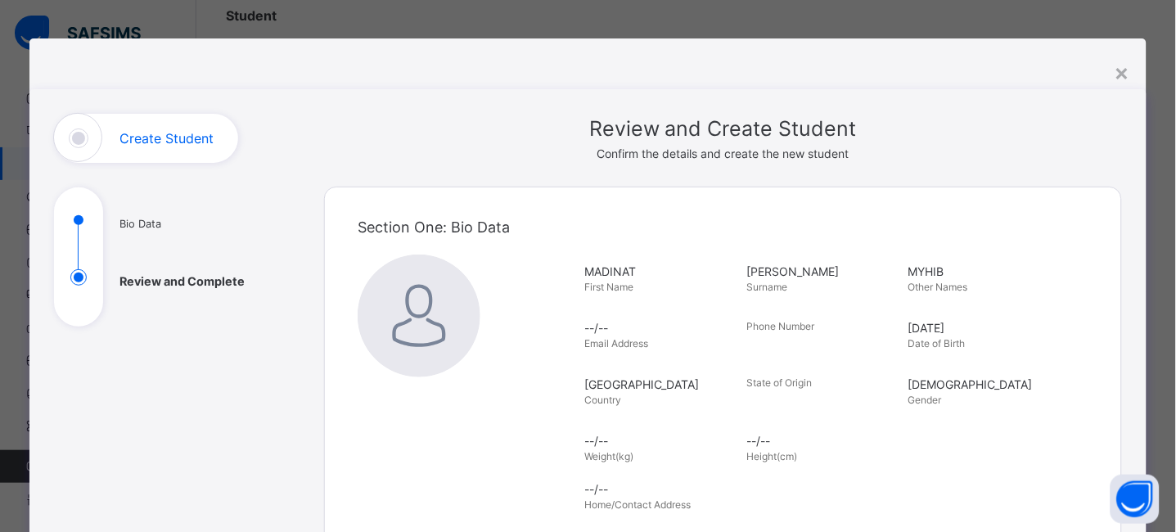
scroll to position [0, 0]
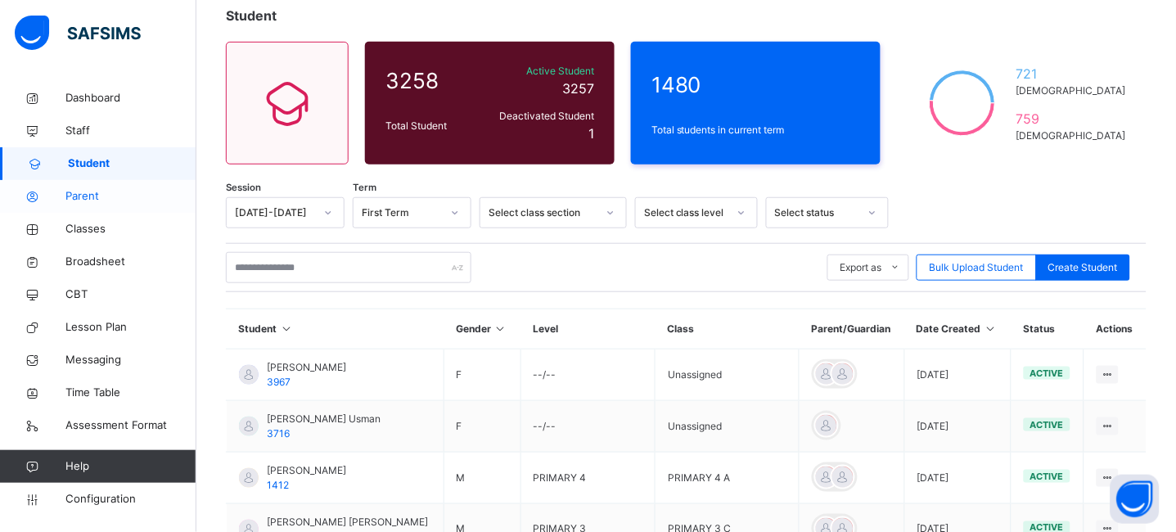
click at [100, 195] on span "Parent" at bounding box center [130, 196] width 131 height 16
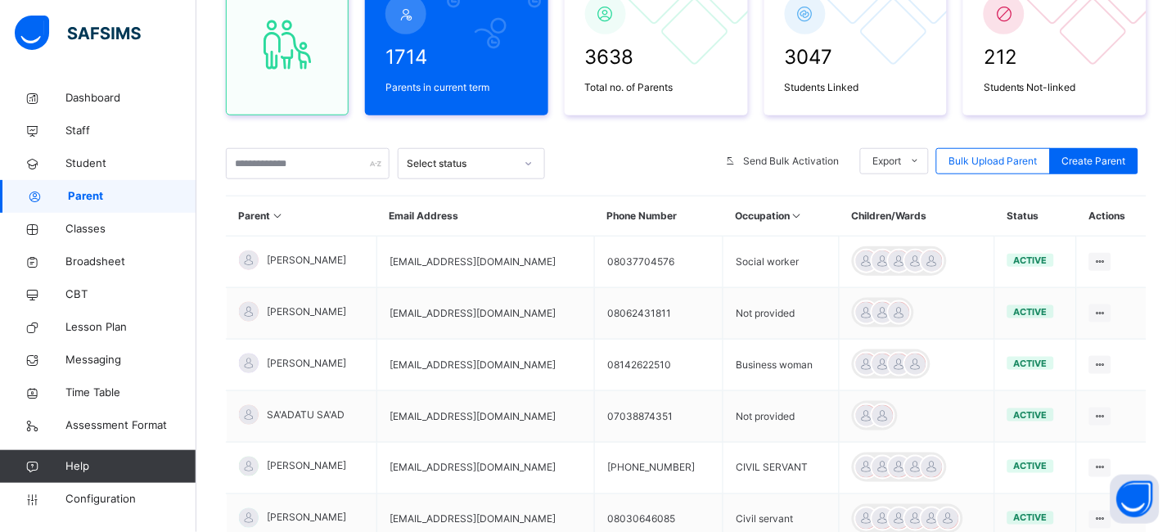
scroll to position [207, 0]
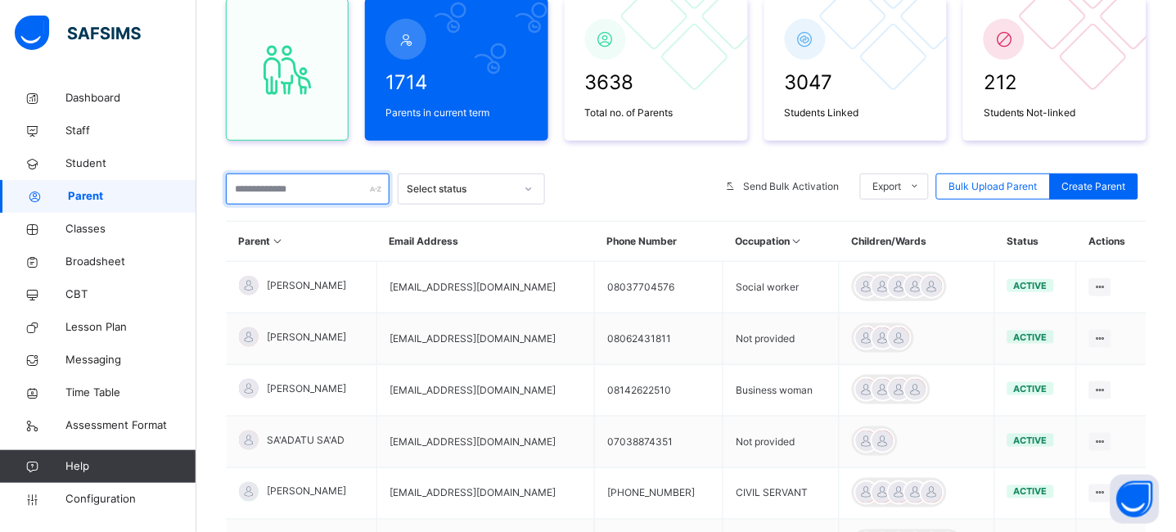
click at [285, 191] on input "text" at bounding box center [308, 189] width 164 height 31
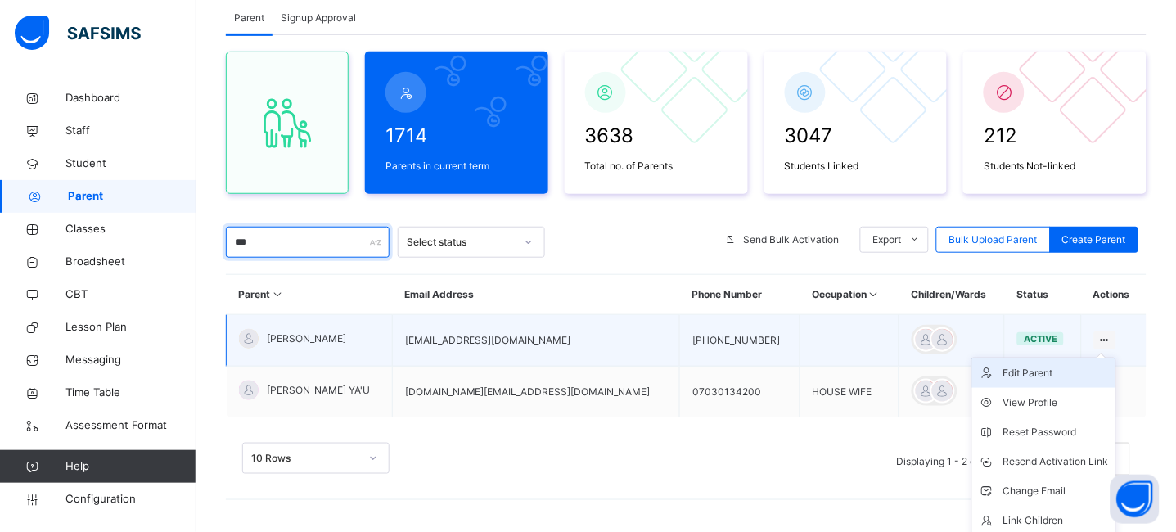
scroll to position [187, 0]
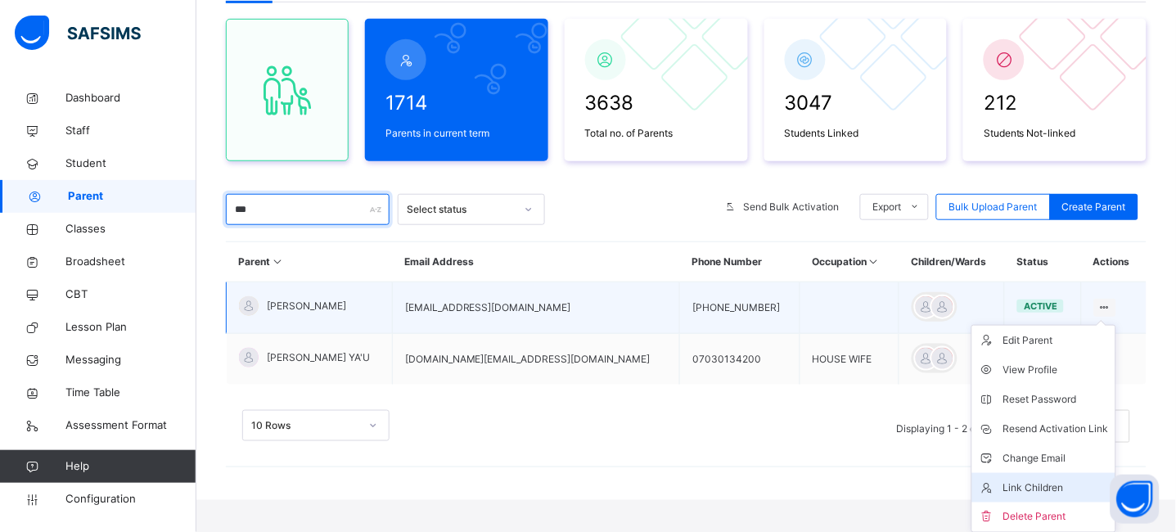
type input "***"
click at [1040, 483] on div "Link Children" at bounding box center [1056, 488] width 106 height 16
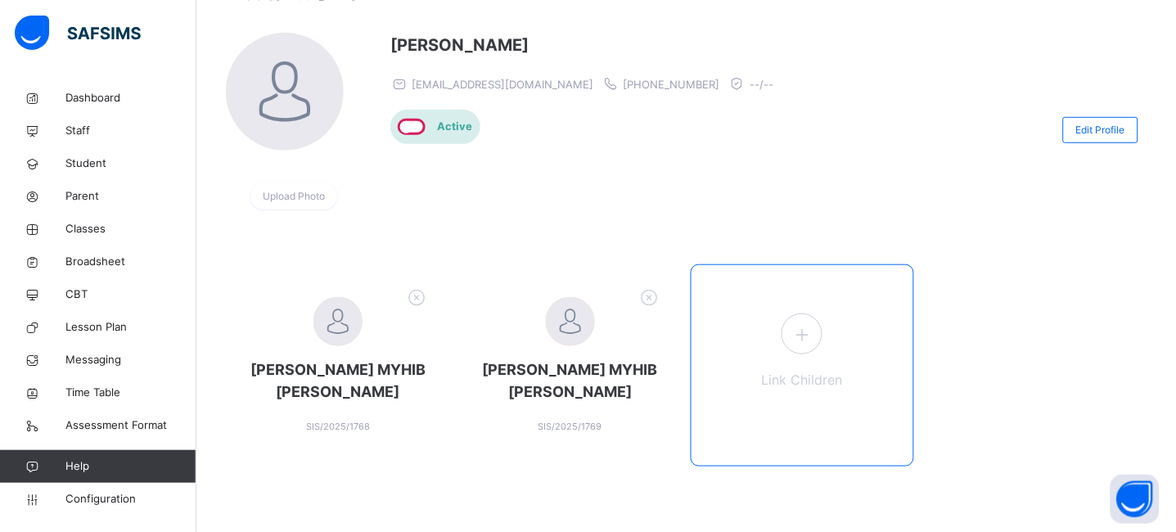
scroll to position [165, 0]
click at [814, 337] on icon at bounding box center [801, 335] width 29 height 32
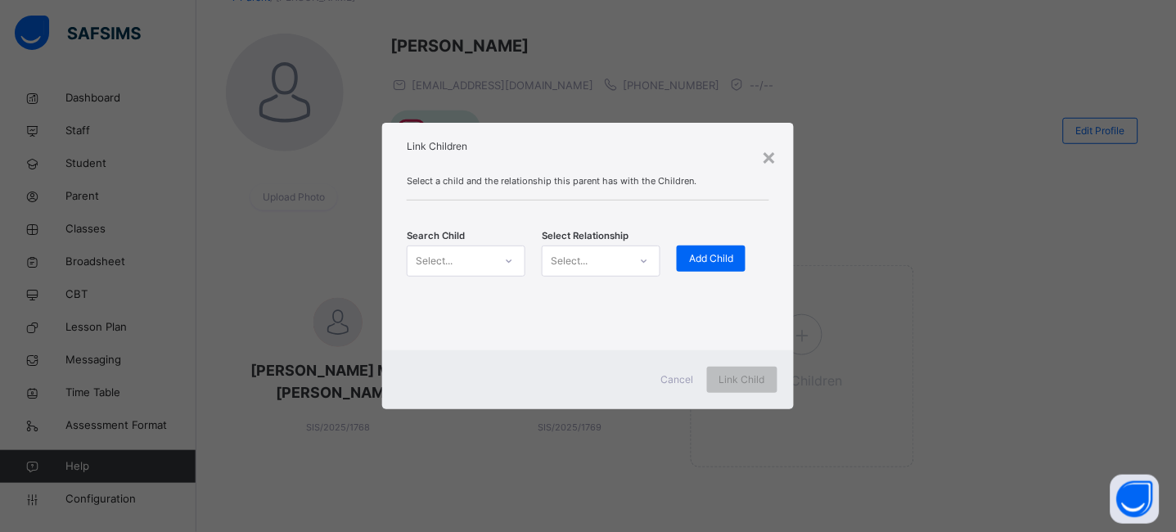
click at [498, 268] on div at bounding box center [509, 261] width 28 height 26
type input "*****"
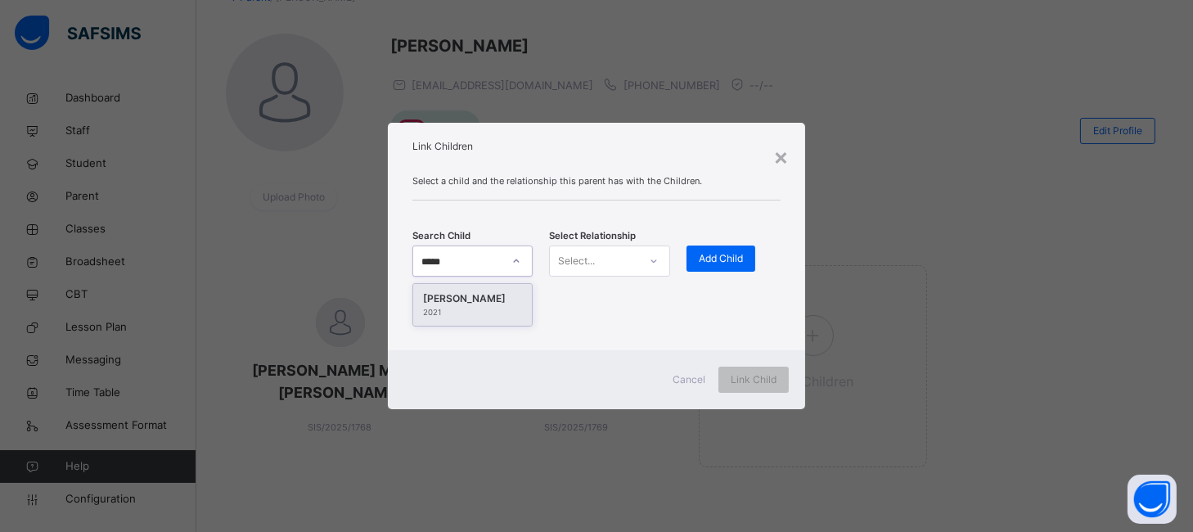
click at [475, 303] on div "MADINAT MYHIB MOHAMMED" at bounding box center [473, 299] width 100 height 16
click at [619, 266] on div "Select..." at bounding box center [594, 261] width 88 height 25
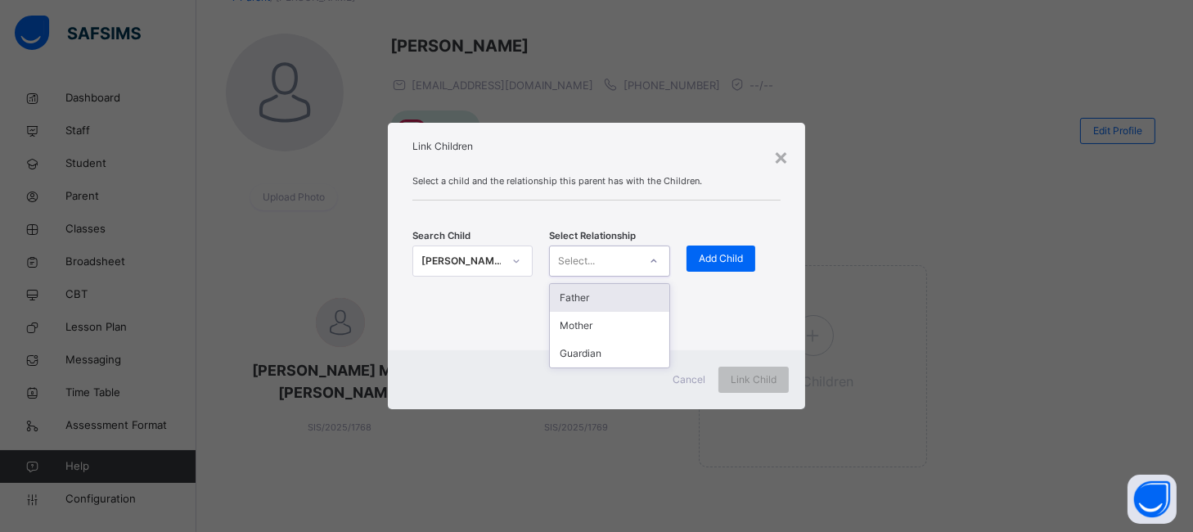
click at [599, 299] on div "Father" at bounding box center [610, 298] width 120 height 28
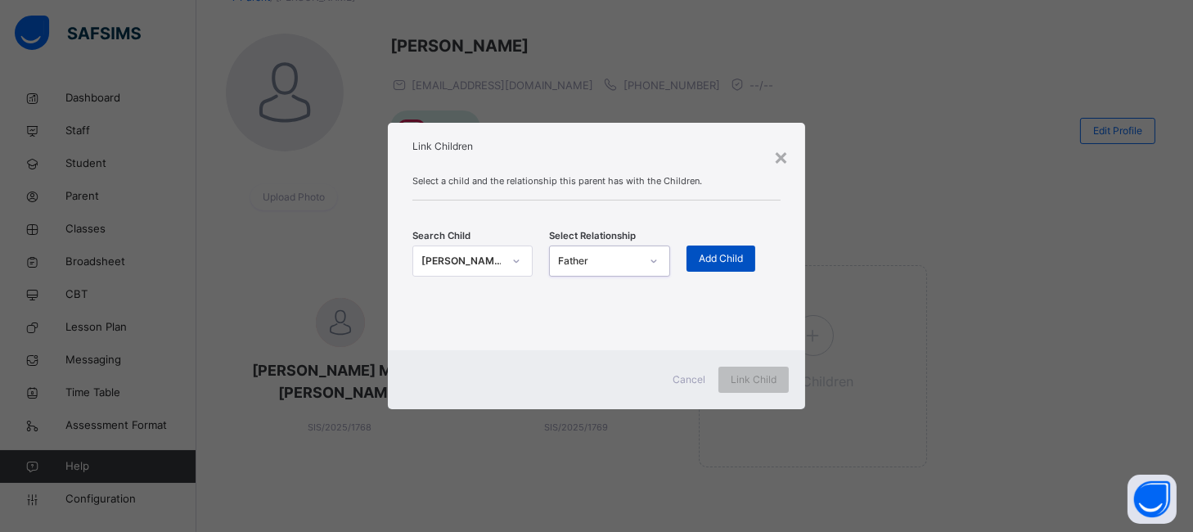
click at [726, 259] on span "Add Child" at bounding box center [721, 258] width 44 height 15
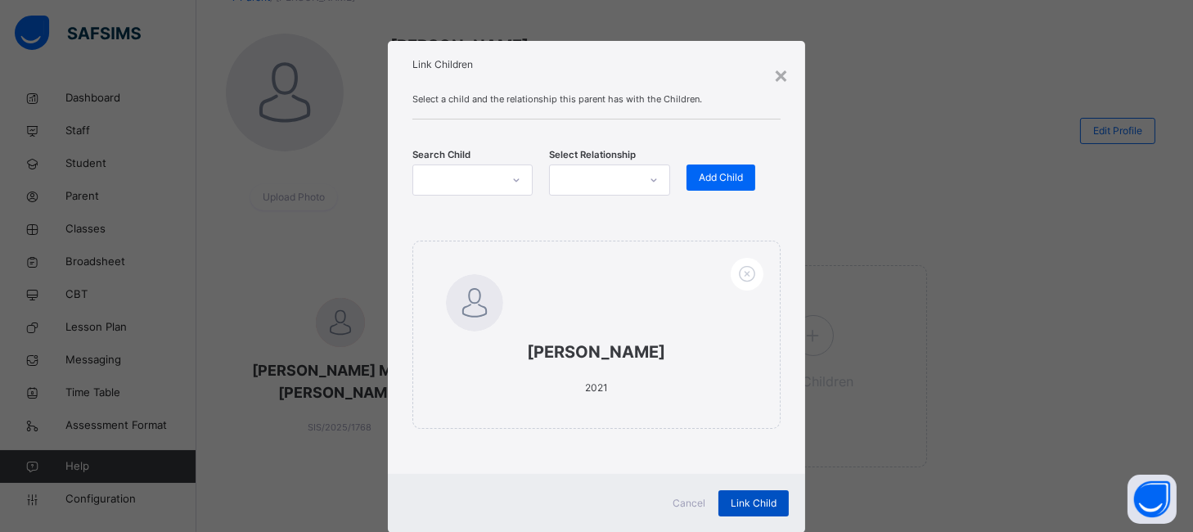
click at [751, 503] on span "Link Child" at bounding box center [754, 503] width 46 height 15
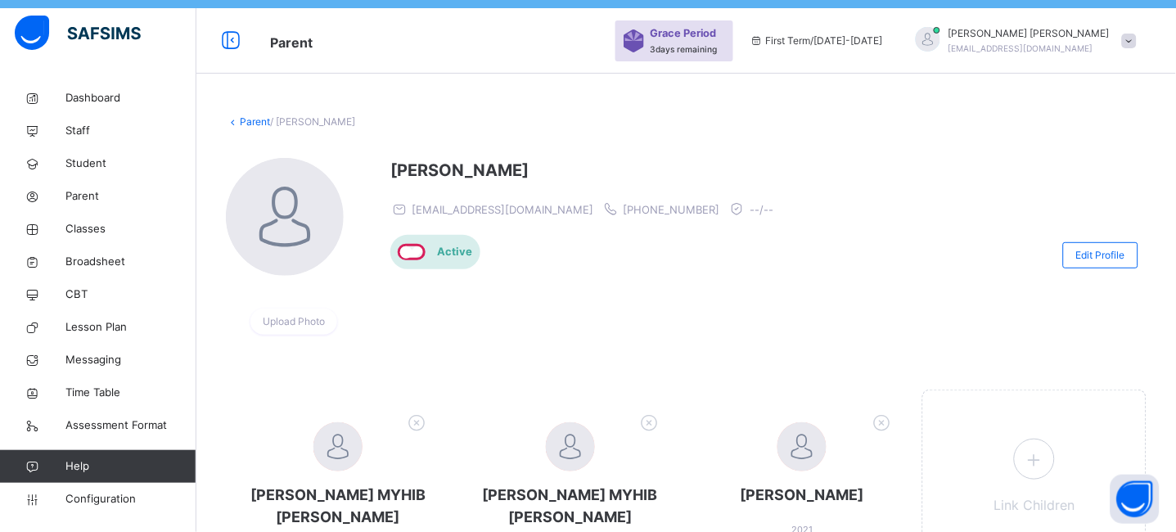
scroll to position [0, 0]
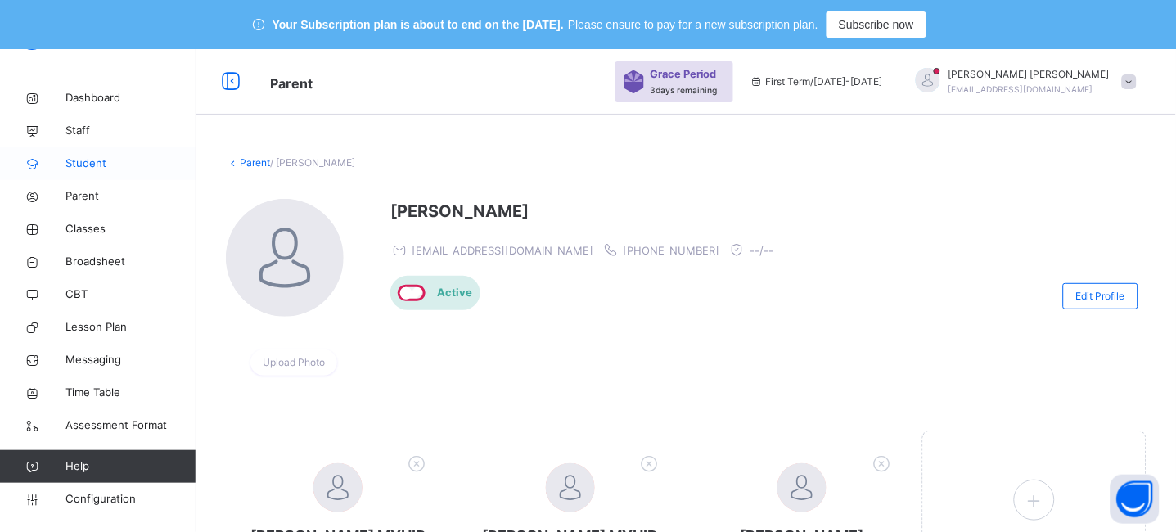
click at [86, 151] on link "Student" at bounding box center [98, 163] width 196 height 33
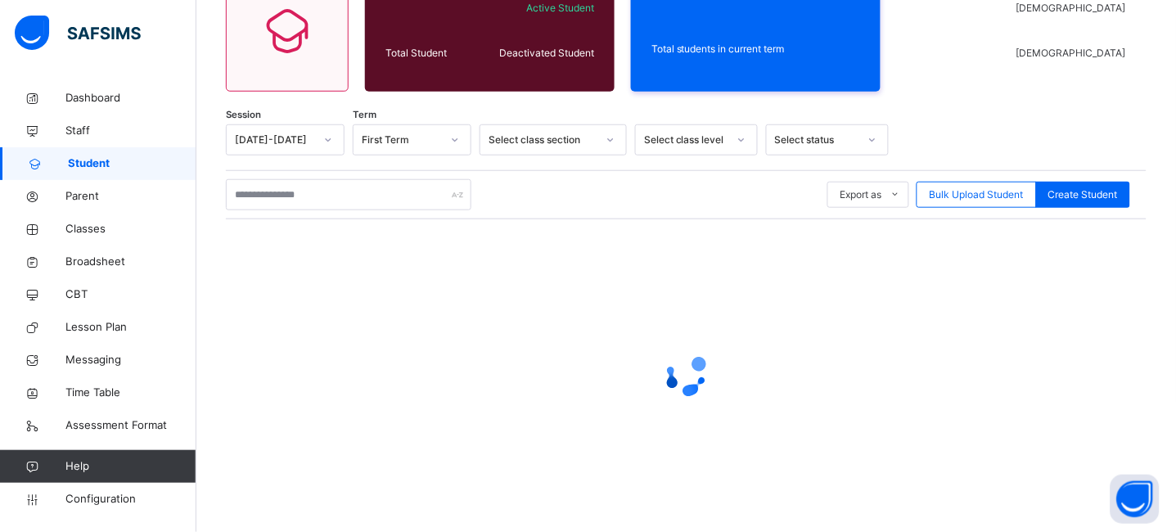
scroll to position [245, 0]
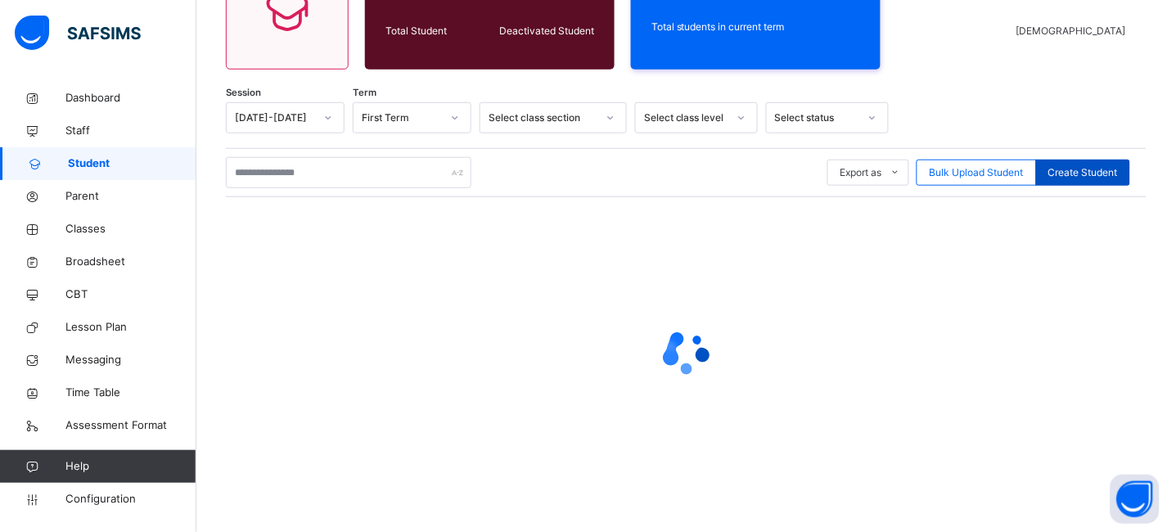
click at [1097, 177] on span "Create Student" at bounding box center [1083, 172] width 70 height 15
select select "**"
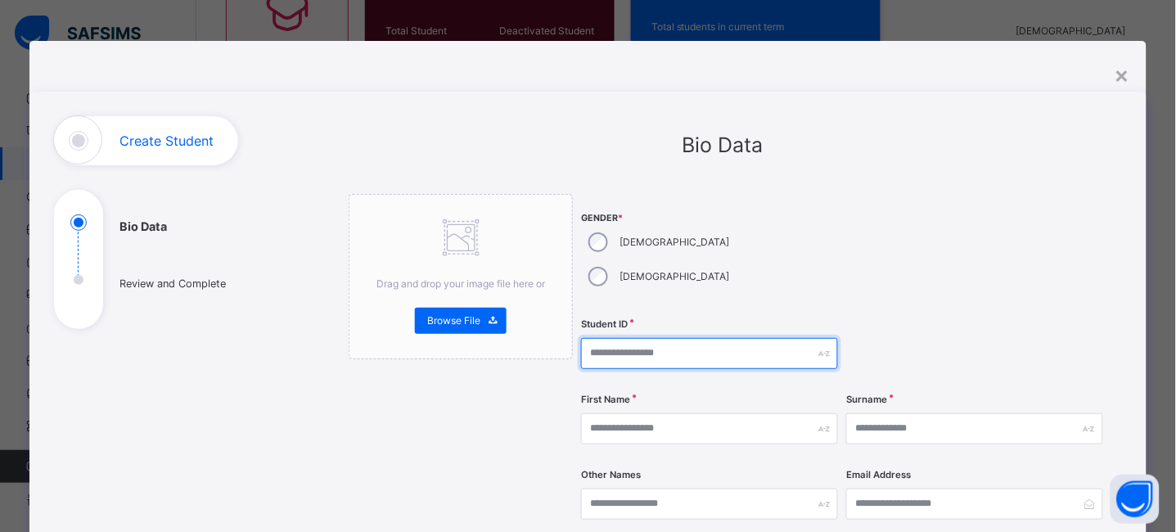
click at [643, 338] on input "text" at bounding box center [709, 353] width 257 height 31
type input "****"
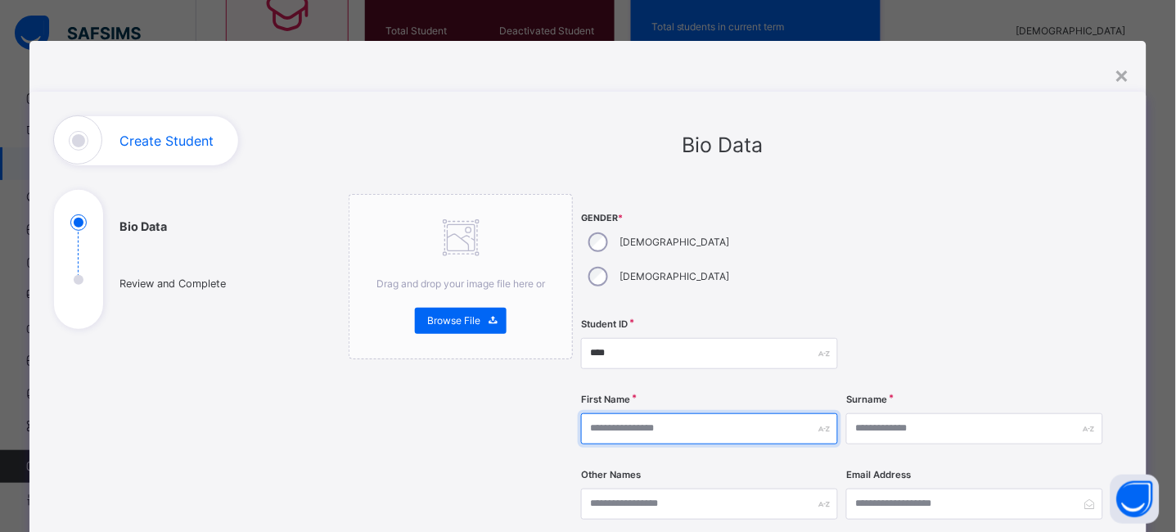
click at [669, 413] on input "text" at bounding box center [709, 428] width 257 height 31
type input "*******"
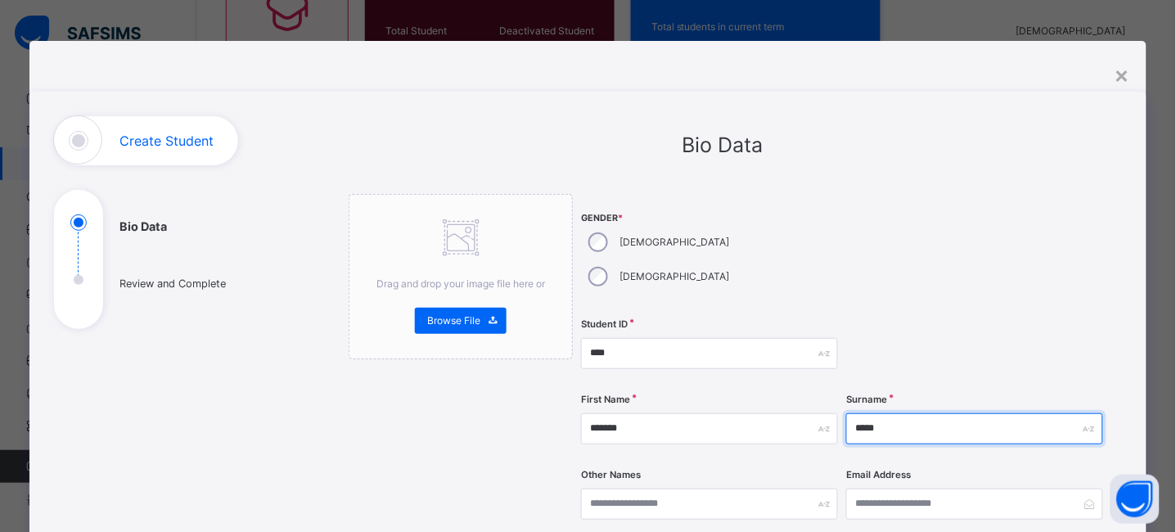
type input "*****"
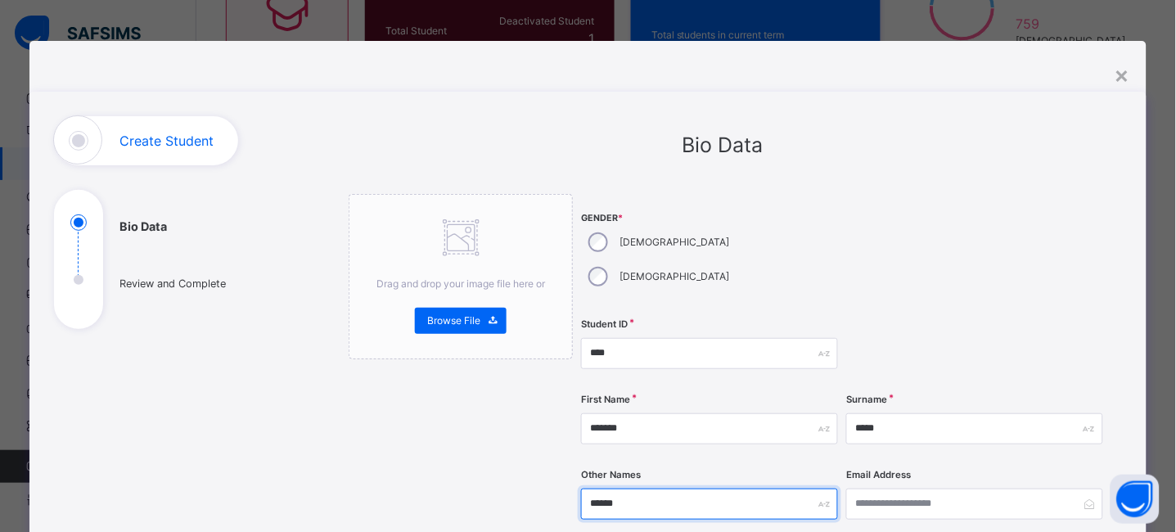
type input "**********"
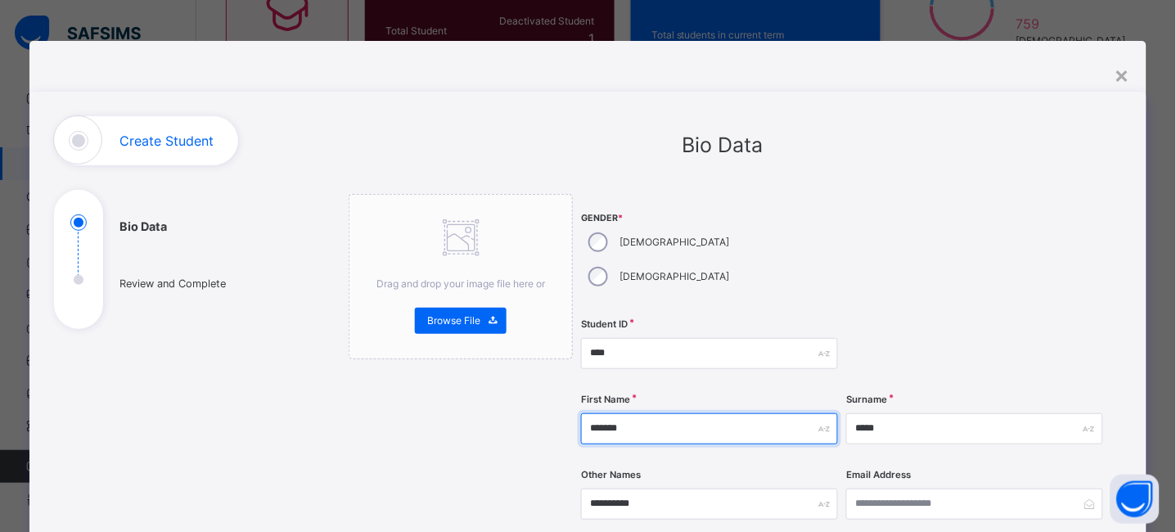
click at [689, 413] on input "*******" at bounding box center [709, 428] width 257 height 31
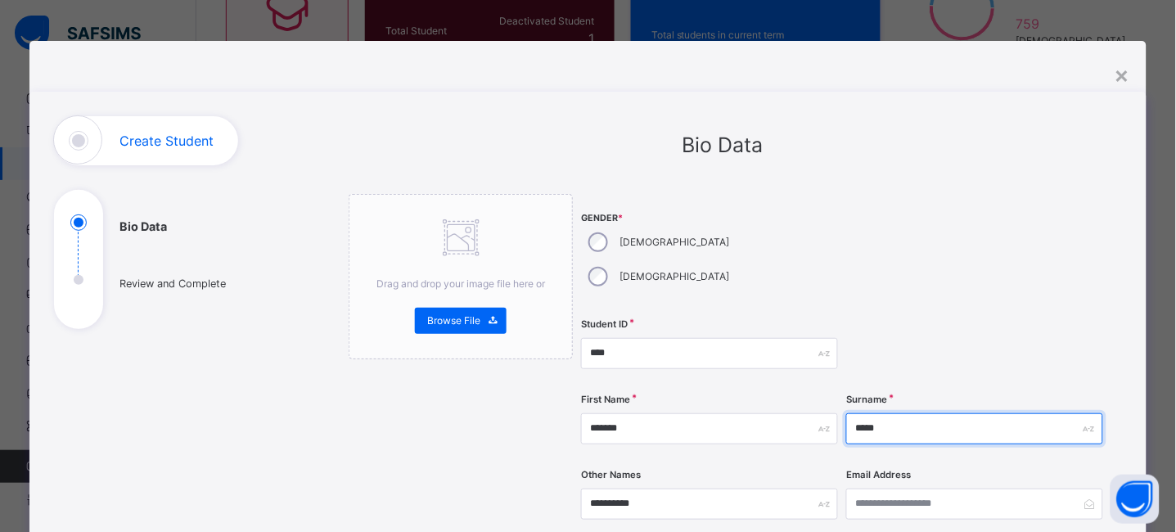
click at [911, 413] on input "*****" at bounding box center [974, 428] width 257 height 31
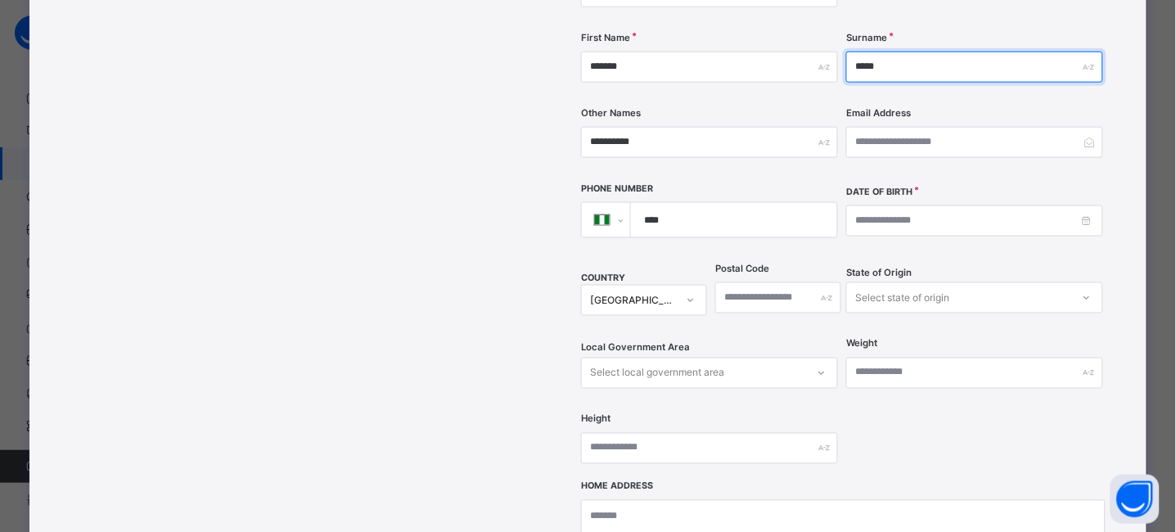
scroll to position [365, 0]
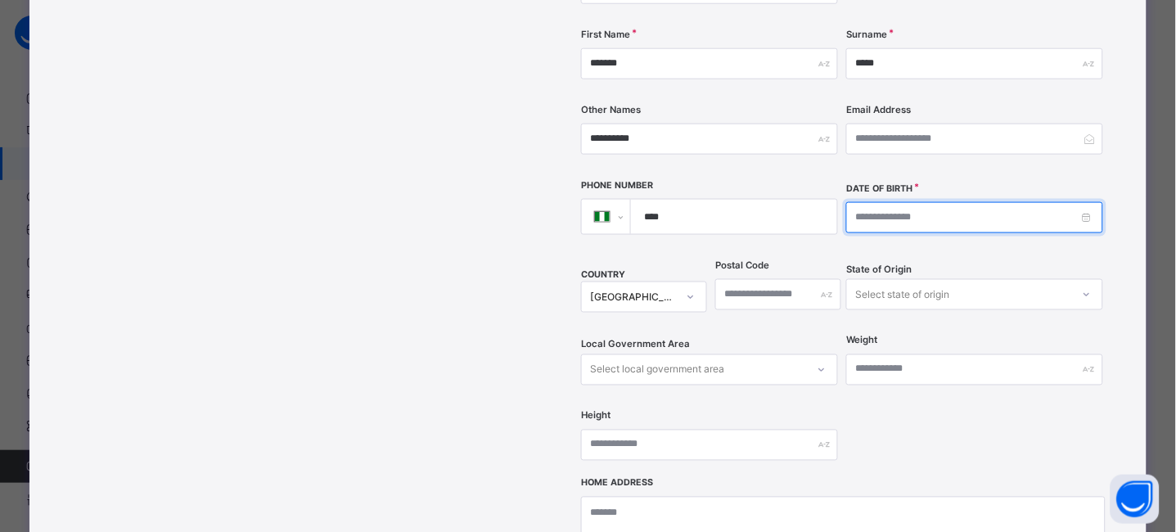
click at [1089, 202] on input at bounding box center [974, 217] width 257 height 31
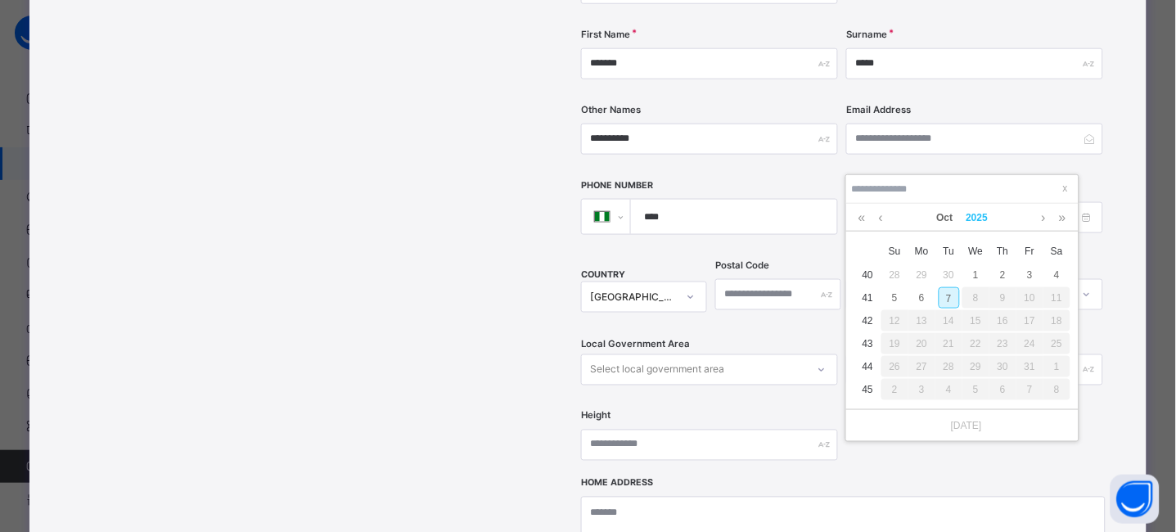
click at [972, 217] on link "2025" at bounding box center [977, 218] width 35 height 28
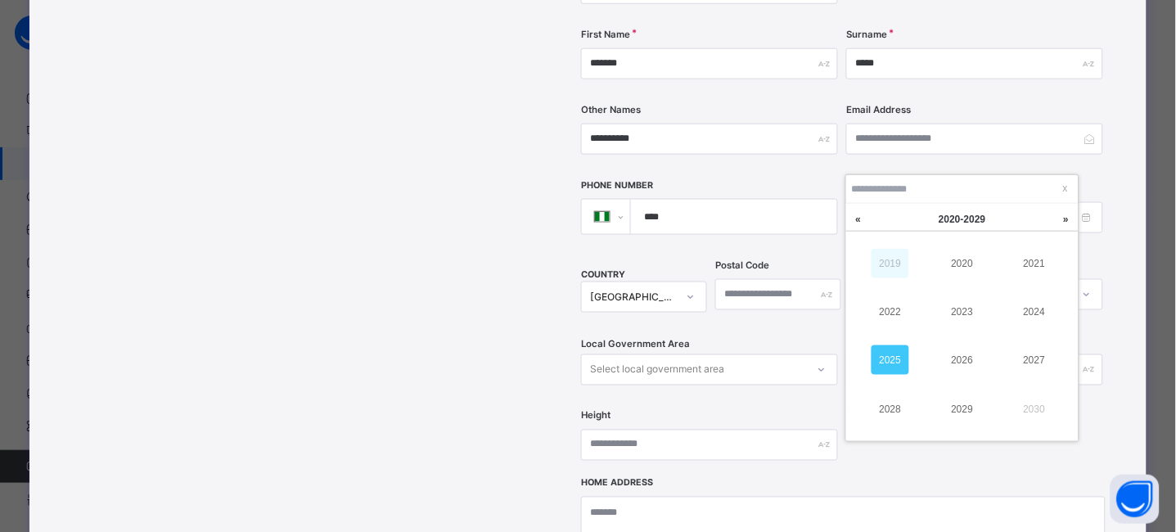
click at [895, 266] on link "2019" at bounding box center [891, 263] width 38 height 29
click at [957, 352] on link "2016" at bounding box center [963, 359] width 38 height 29
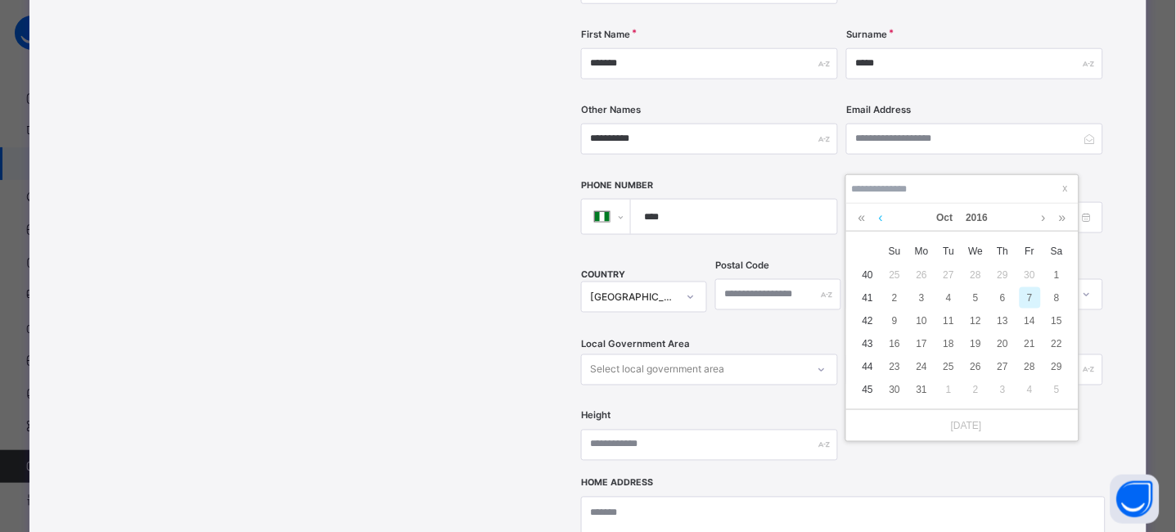
click at [886, 217] on link at bounding box center [881, 218] width 12 height 28
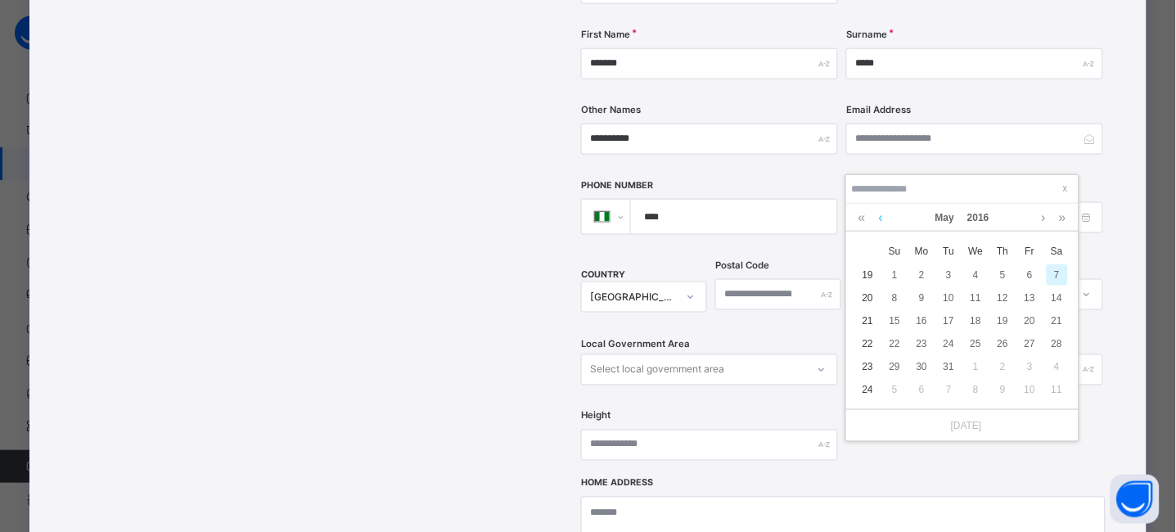
click at [886, 217] on link at bounding box center [881, 218] width 12 height 28
click at [918, 298] on div "4" at bounding box center [922, 297] width 21 height 21
type input "**********"
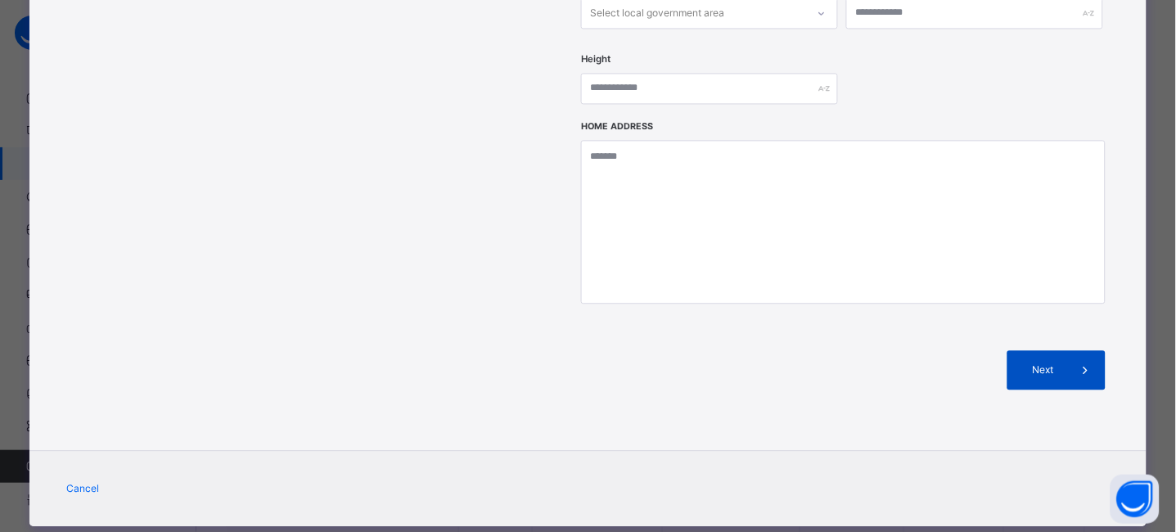
click at [1056, 350] on div "Next" at bounding box center [1057, 369] width 98 height 39
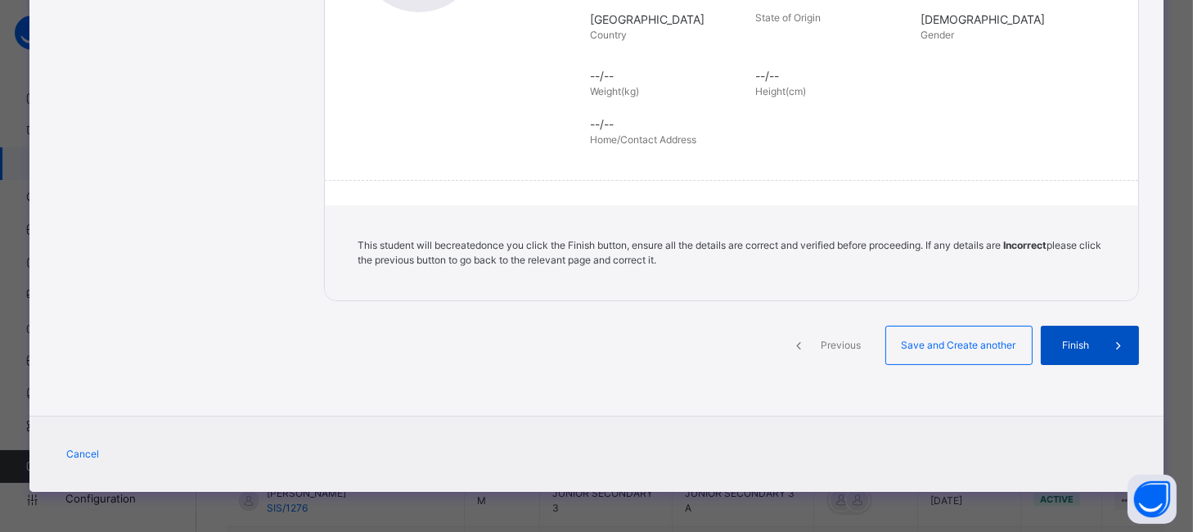
click at [1089, 340] on span "Finish" at bounding box center [1076, 345] width 47 height 15
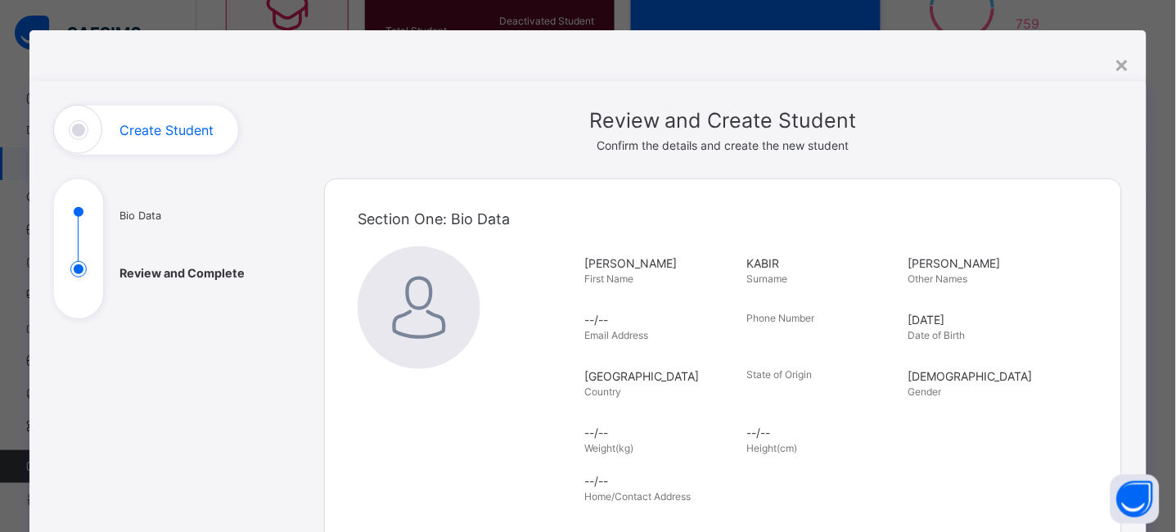
scroll to position [0, 0]
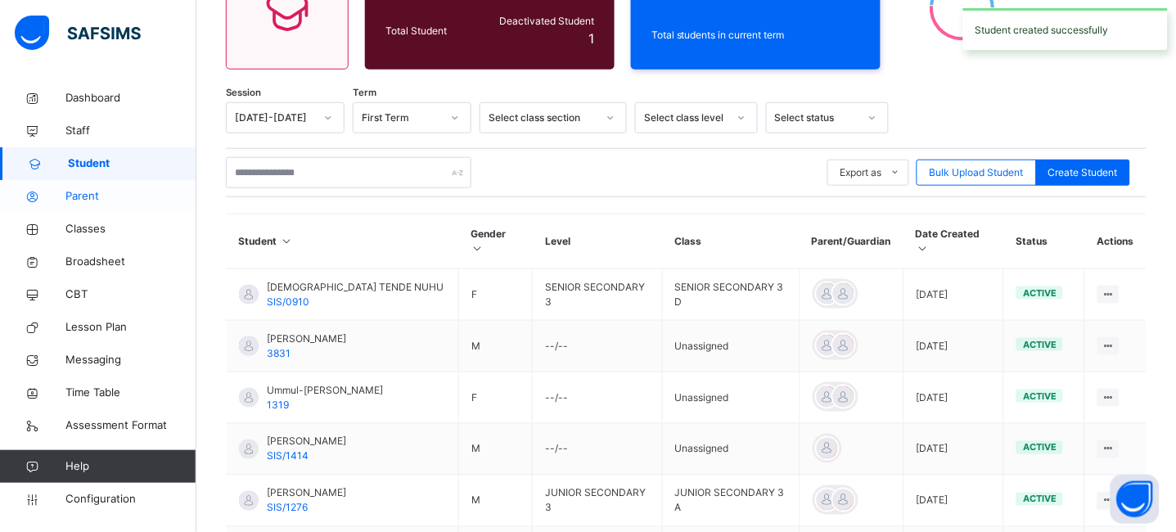
click at [101, 194] on span "Parent" at bounding box center [130, 196] width 131 height 16
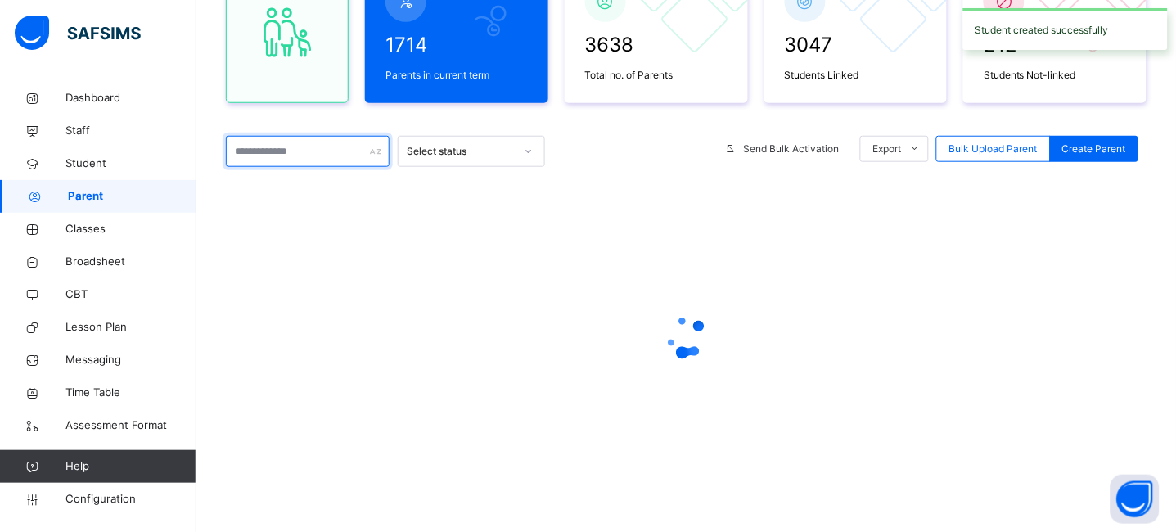
click at [281, 151] on input "text" at bounding box center [308, 151] width 164 height 31
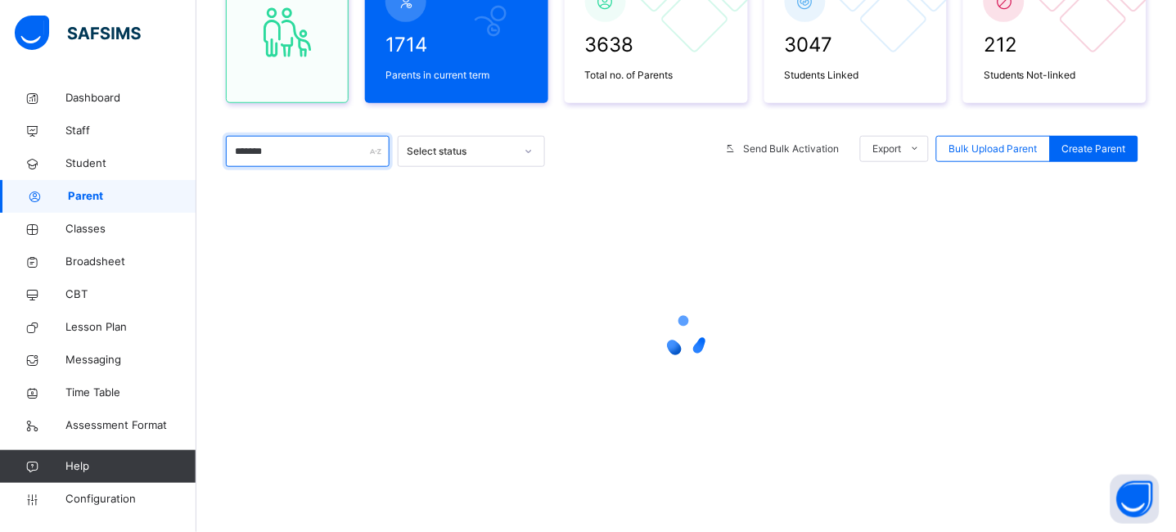
type input "********"
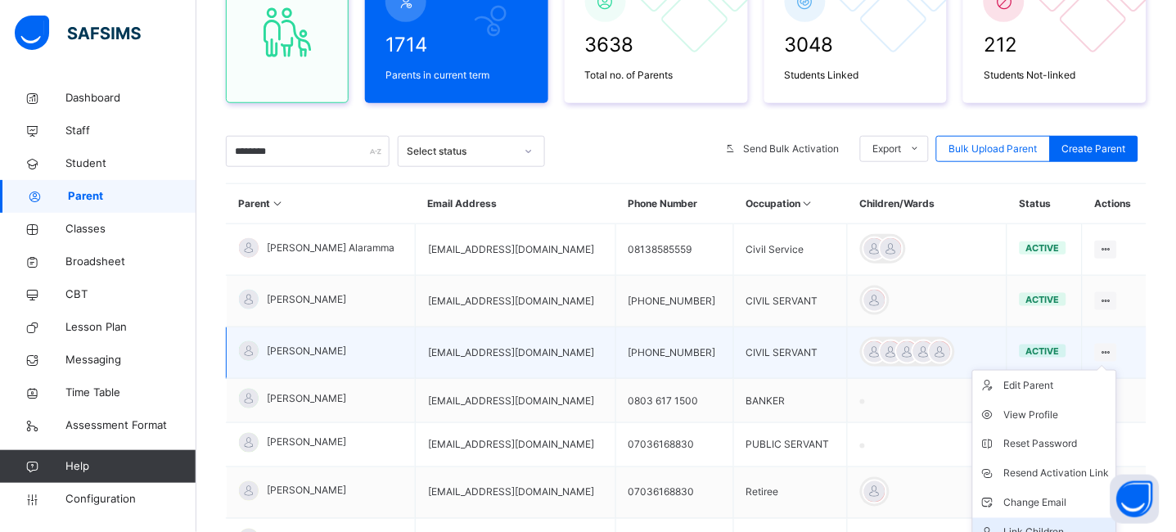
click at [1046, 525] on div "Link Children" at bounding box center [1057, 533] width 106 height 16
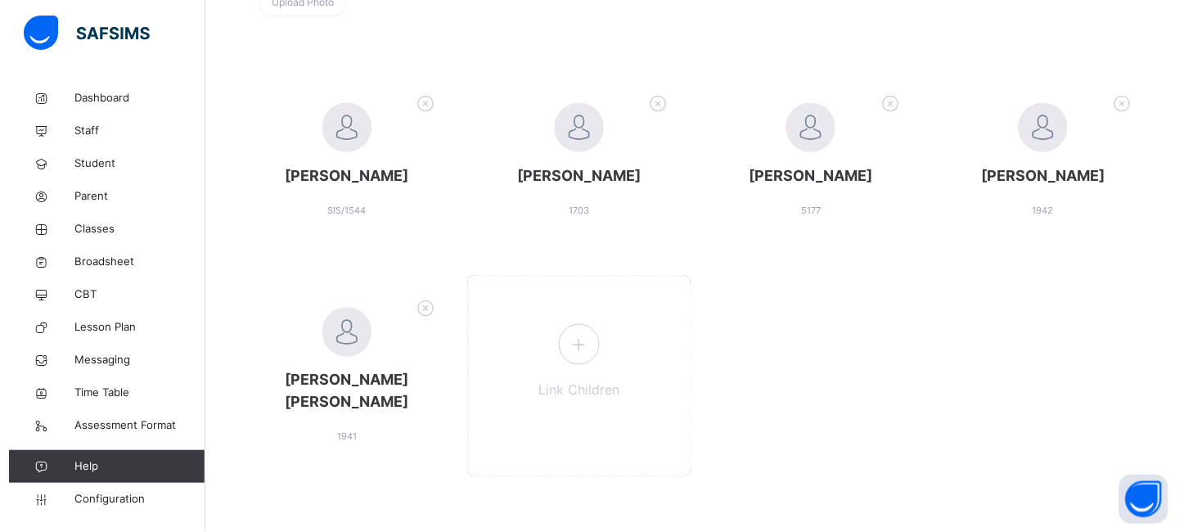
scroll to position [370, 0]
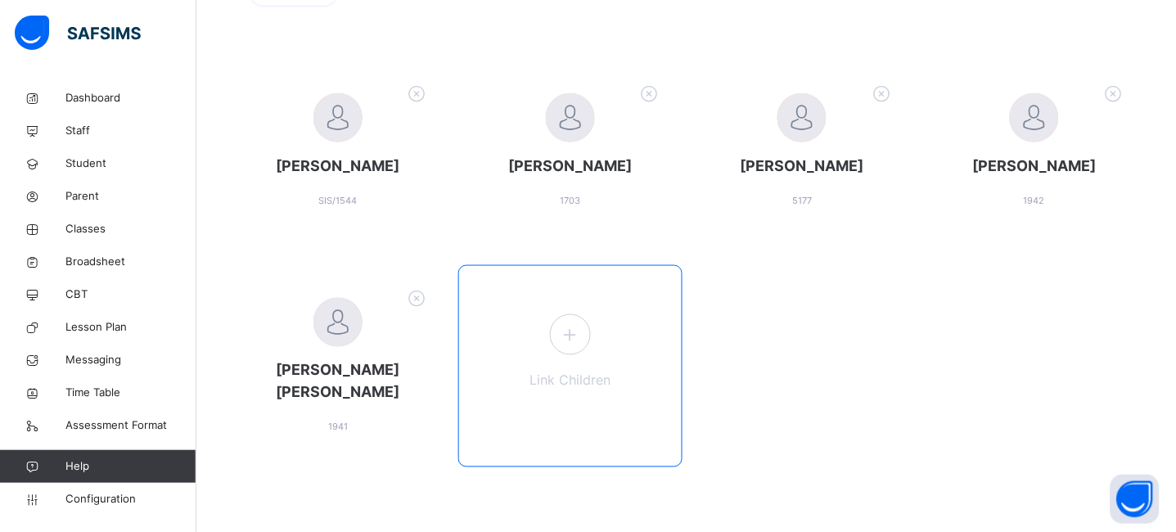
click at [567, 336] on icon at bounding box center [569, 335] width 29 height 32
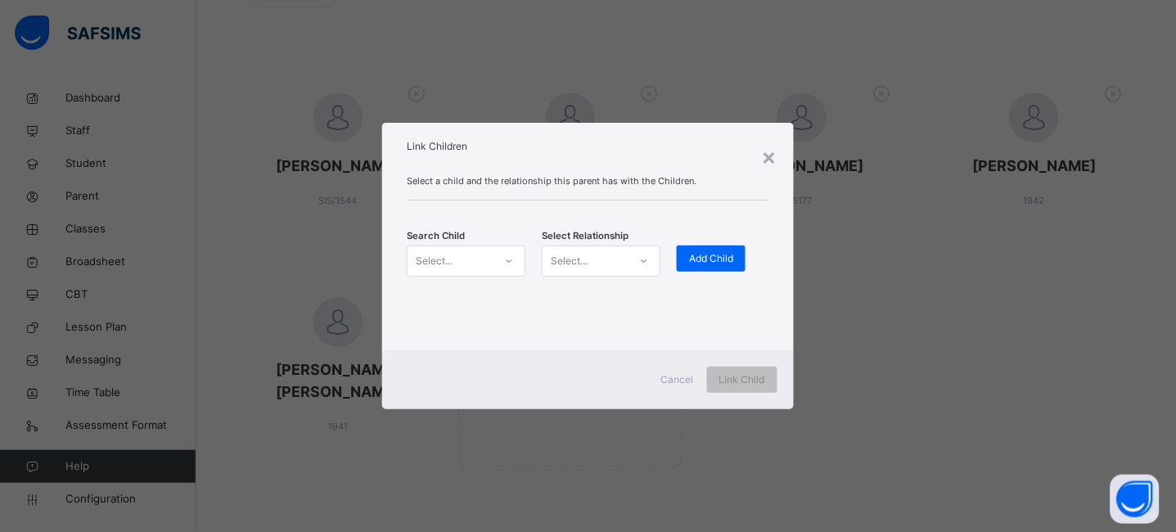
click at [472, 262] on div "Select..." at bounding box center [451, 261] width 86 height 25
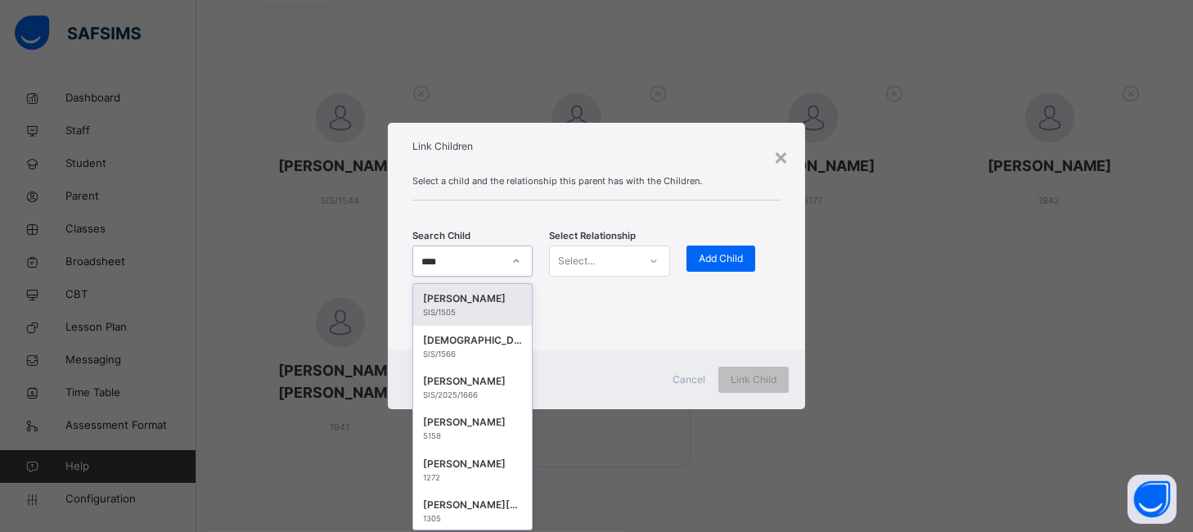
type input "*****"
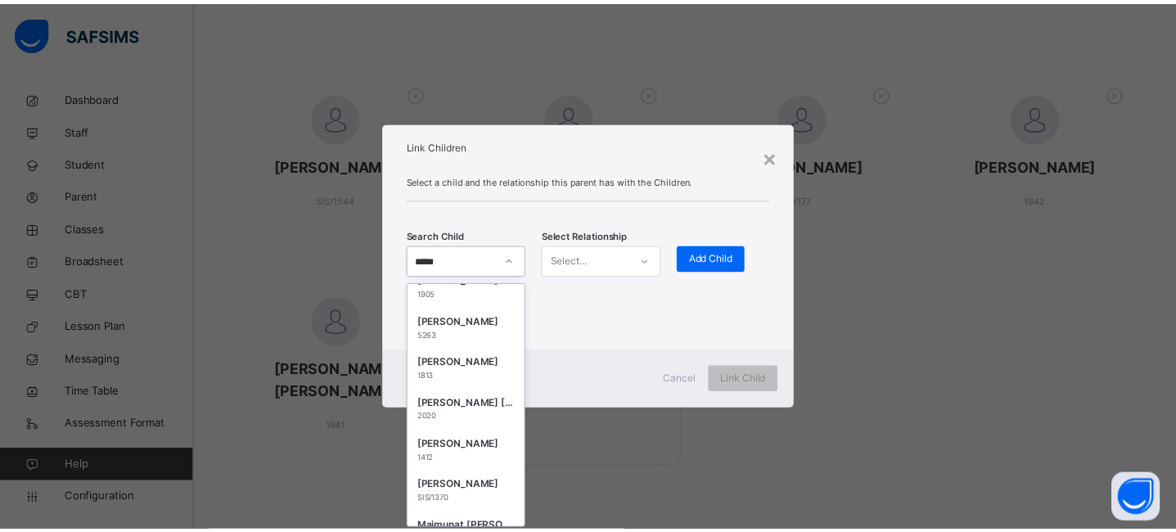
scroll to position [976, 0]
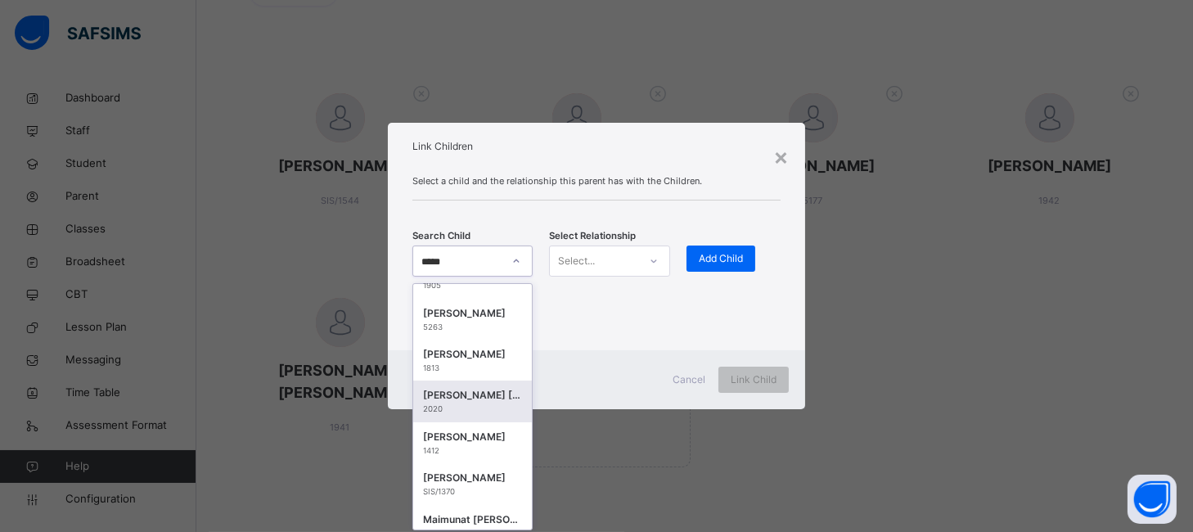
click at [462, 398] on div "KHADIJA YUSUF ADAM KABIR" at bounding box center [473, 395] width 100 height 16
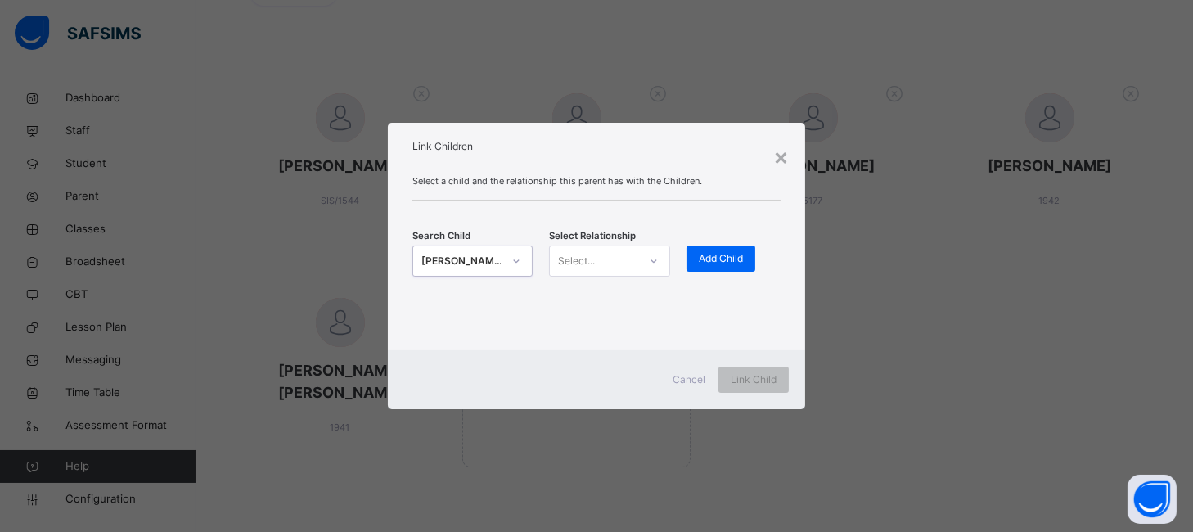
click at [629, 261] on div "Select..." at bounding box center [594, 261] width 88 height 25
click at [600, 302] on div "Father" at bounding box center [610, 298] width 120 height 28
click at [746, 261] on div "Add Child" at bounding box center [721, 259] width 69 height 26
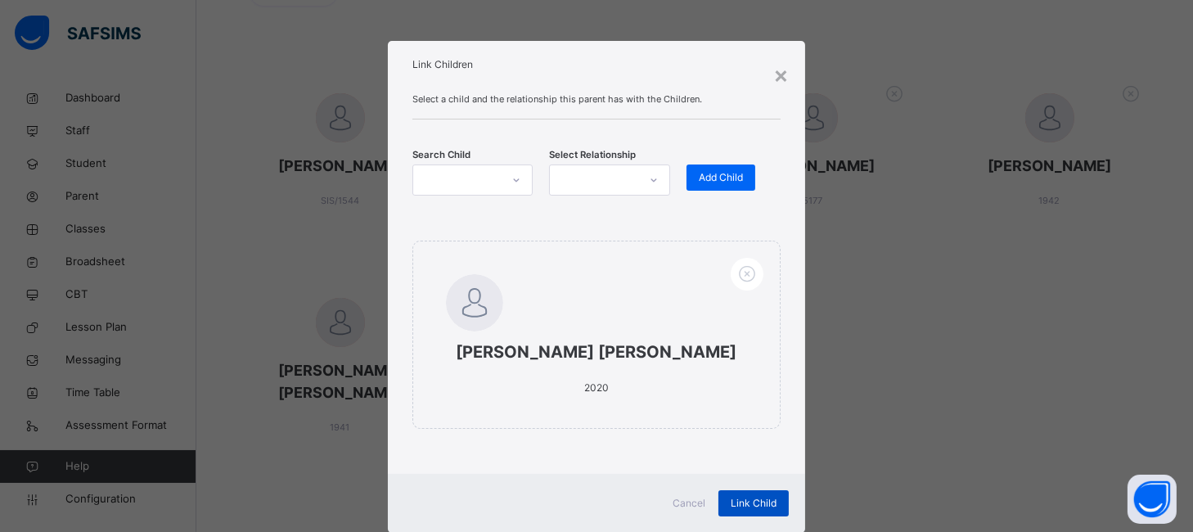
click at [760, 510] on span "Link Child" at bounding box center [754, 503] width 46 height 15
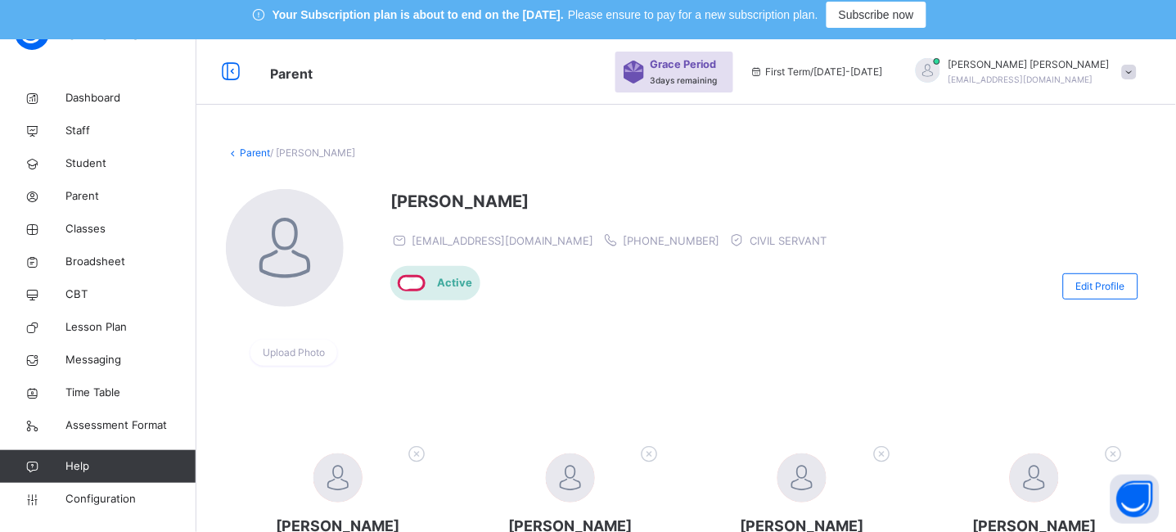
scroll to position [0, 0]
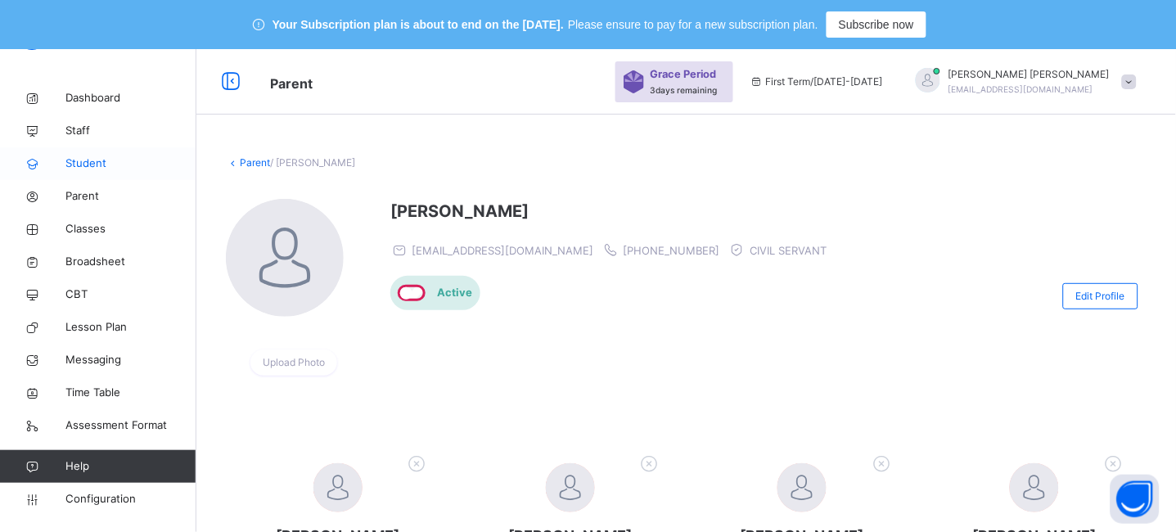
click at [88, 164] on span "Student" at bounding box center [130, 164] width 131 height 16
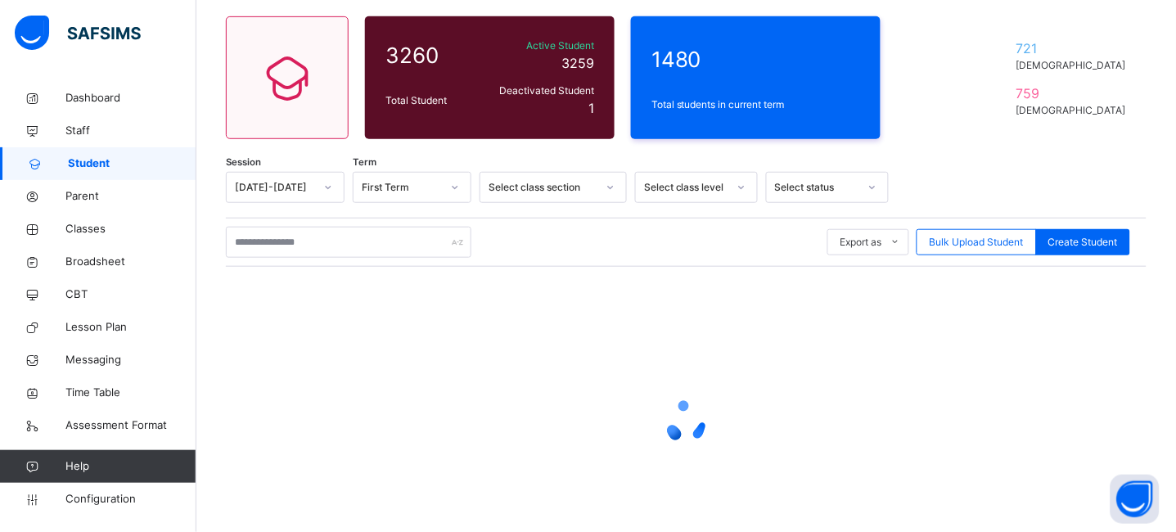
scroll to position [160, 0]
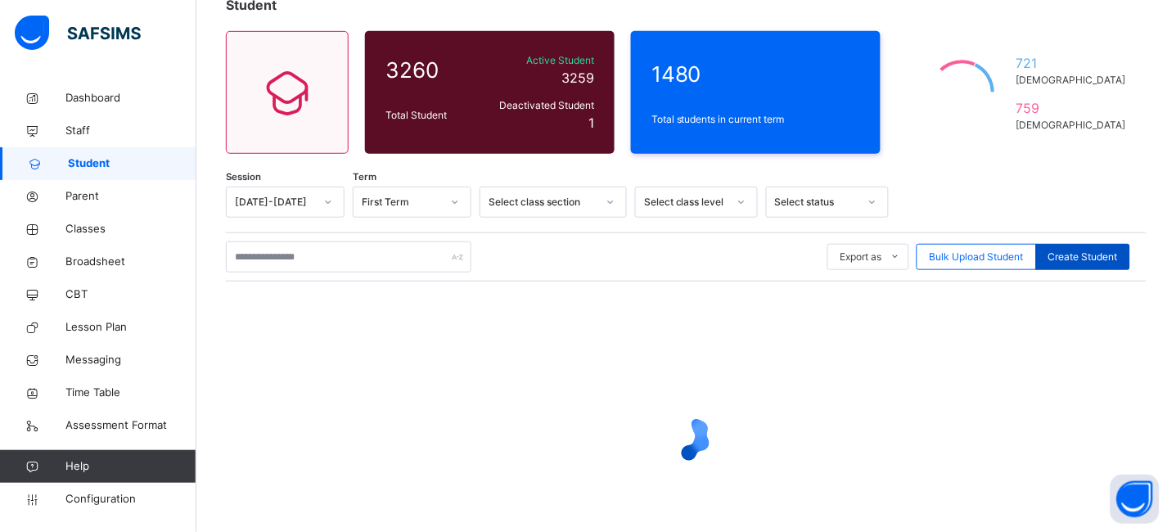
click at [1098, 261] on span "Create Student" at bounding box center [1083, 257] width 70 height 15
select select "**"
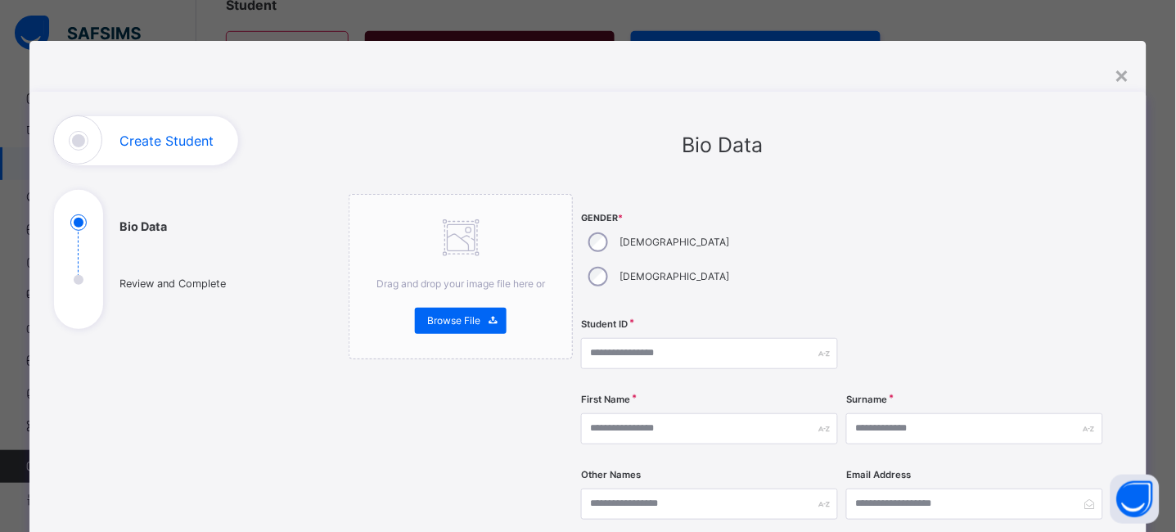
click at [677, 269] on label "Female" at bounding box center [675, 276] width 110 height 15
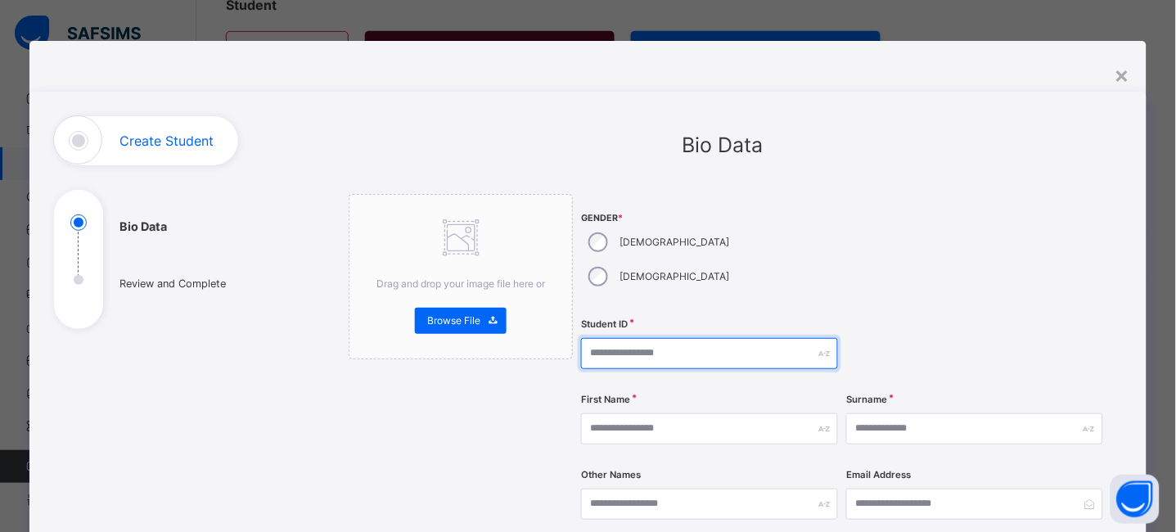
click at [655, 338] on input "text" at bounding box center [709, 353] width 257 height 31
type input "****"
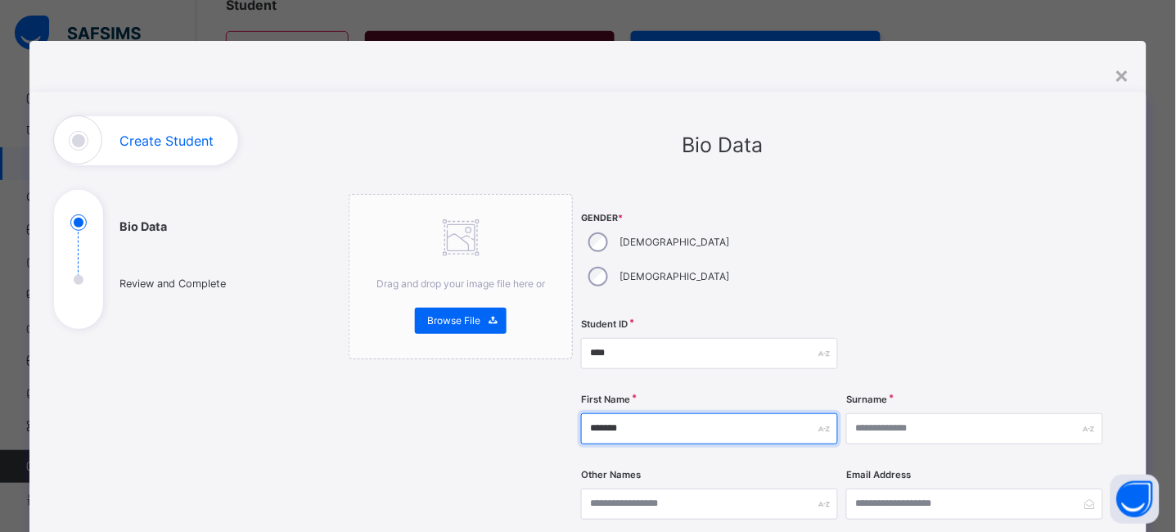
type input "*******"
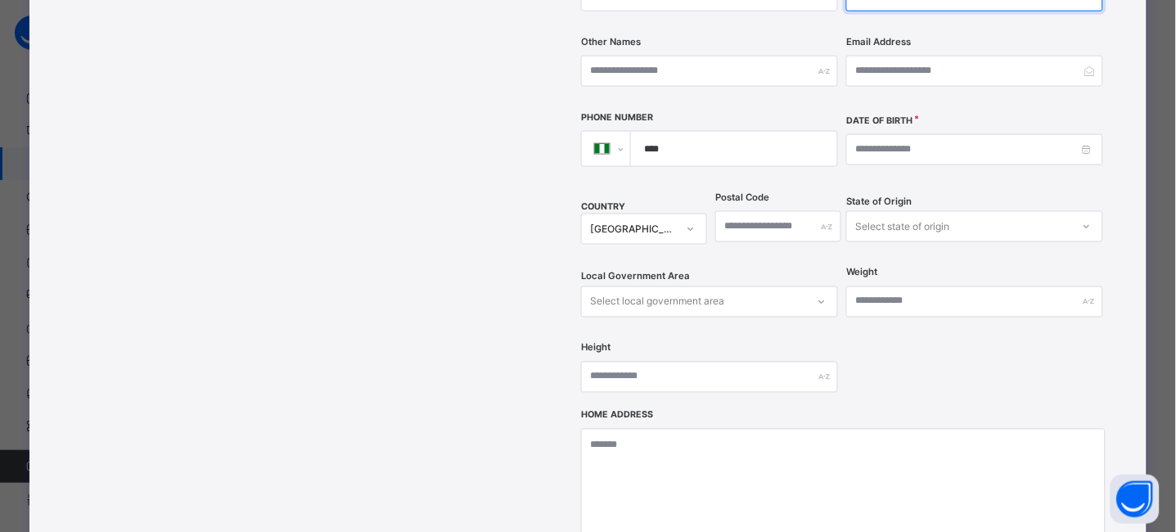
scroll to position [475, 0]
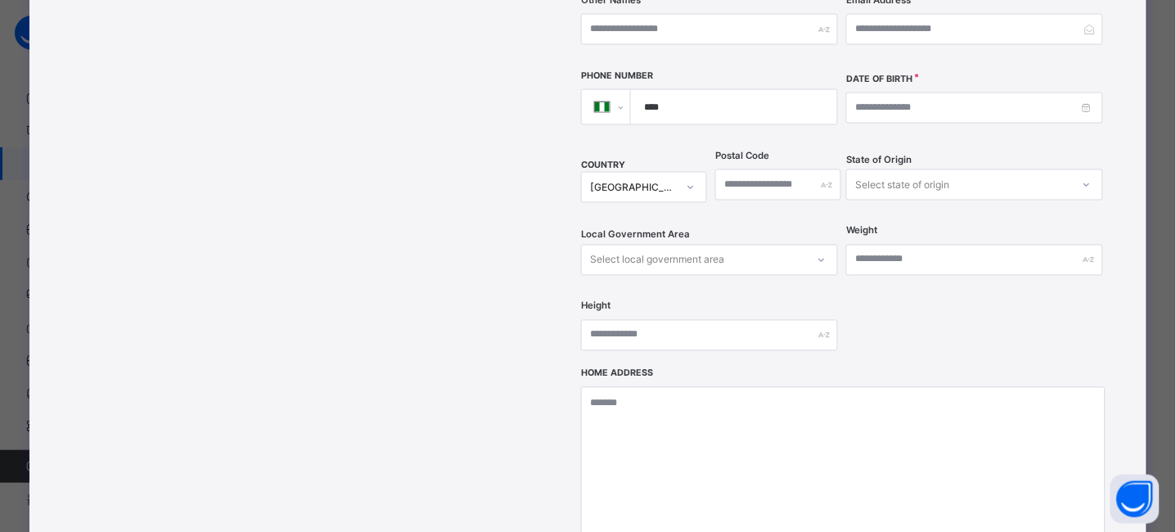
type input "********"
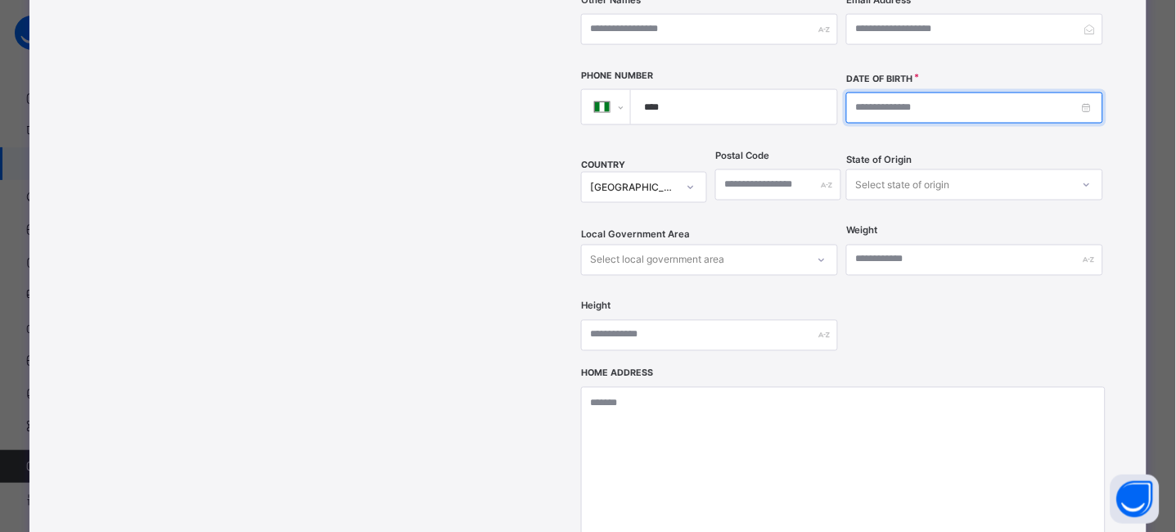
click at [1093, 92] on input at bounding box center [974, 107] width 257 height 31
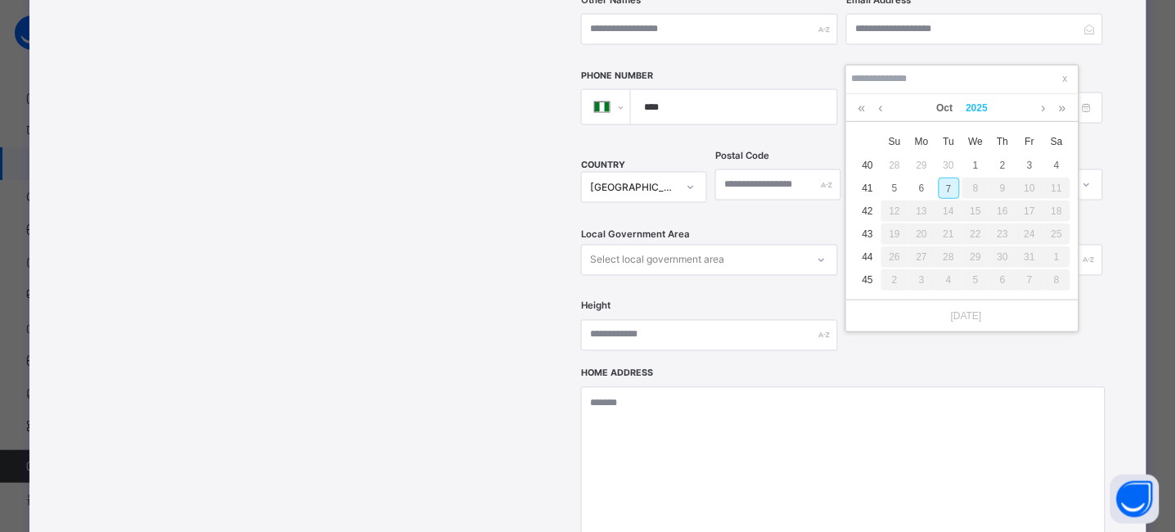
click at [983, 108] on link "2025" at bounding box center [977, 108] width 35 height 28
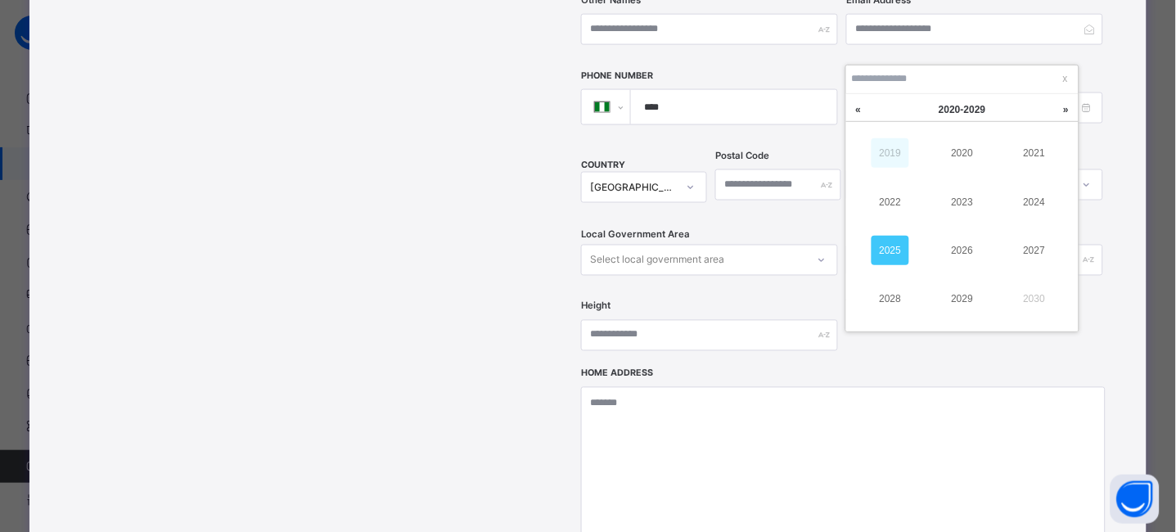
click at [898, 145] on link "2019" at bounding box center [891, 152] width 38 height 29
click at [953, 287] on link "2019" at bounding box center [963, 298] width 38 height 29
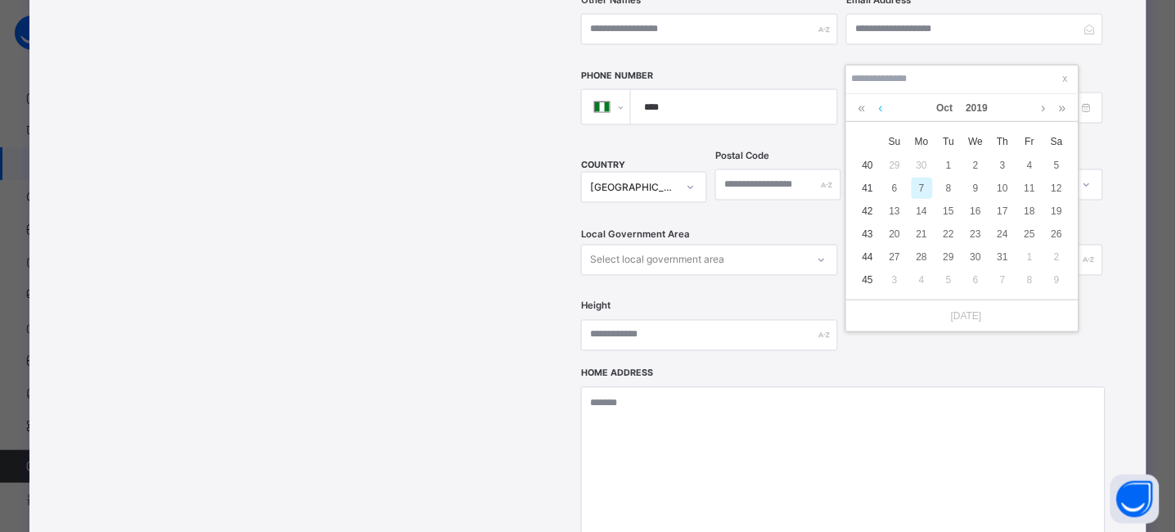
click at [882, 108] on link at bounding box center [881, 108] width 12 height 28
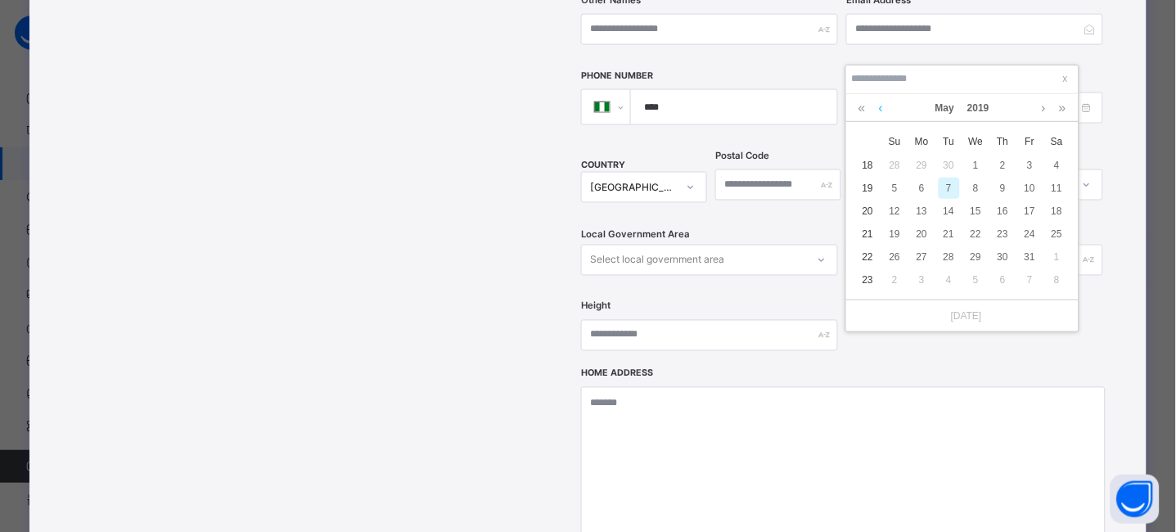
click at [882, 108] on link at bounding box center [881, 108] width 12 height 28
click at [1056, 212] on div "20" at bounding box center [1057, 211] width 21 height 21
type input "**********"
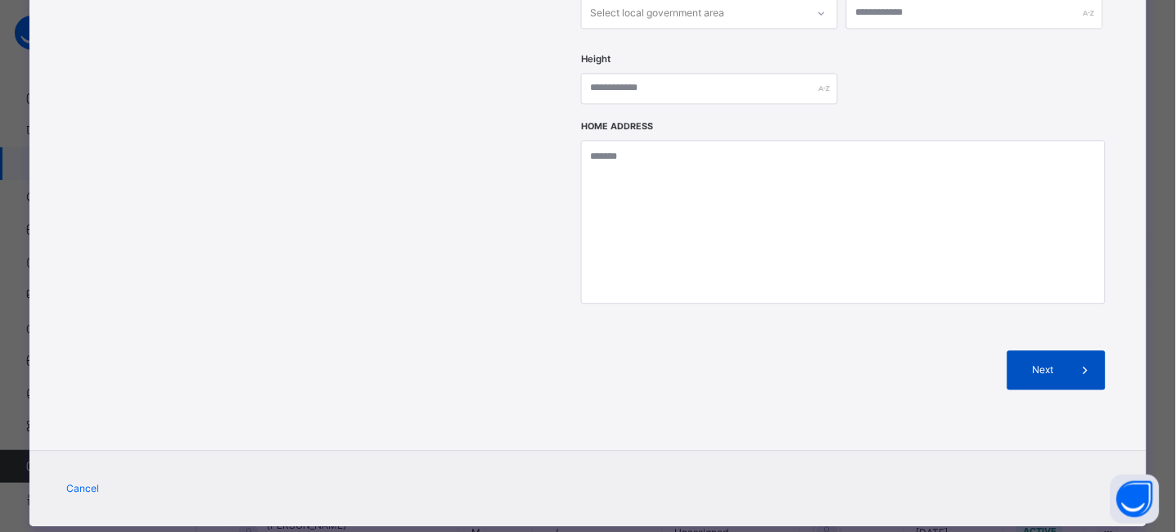
click at [1054, 363] on span "Next" at bounding box center [1043, 370] width 47 height 15
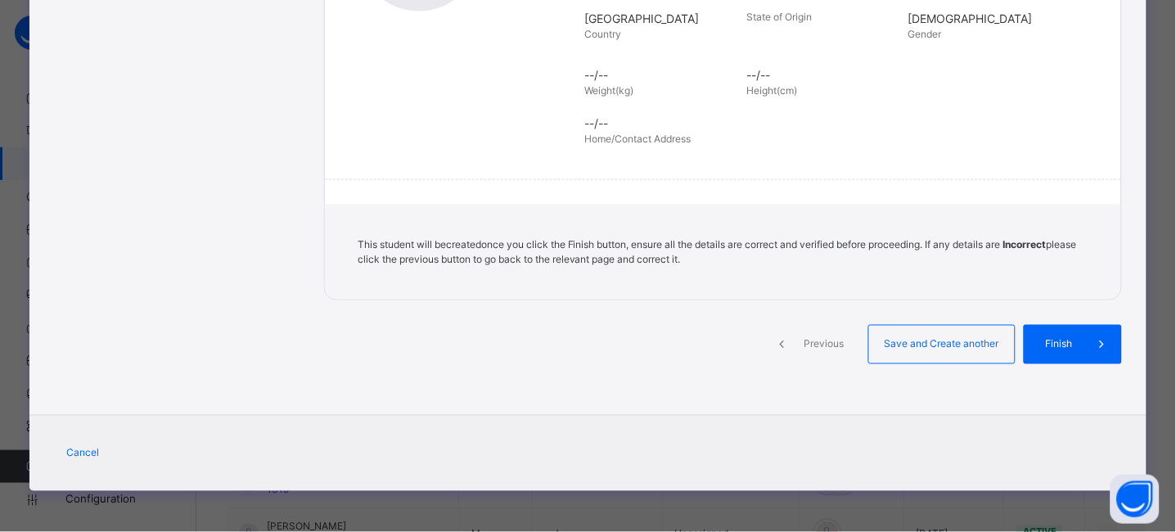
scroll to position [368, 0]
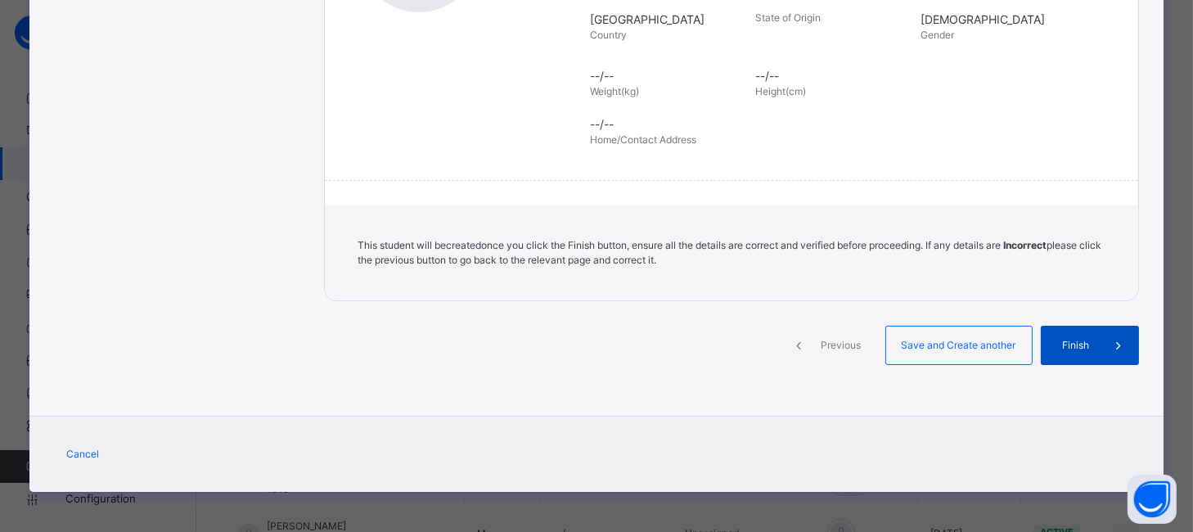
click at [1093, 334] on div "Finish" at bounding box center [1090, 345] width 98 height 39
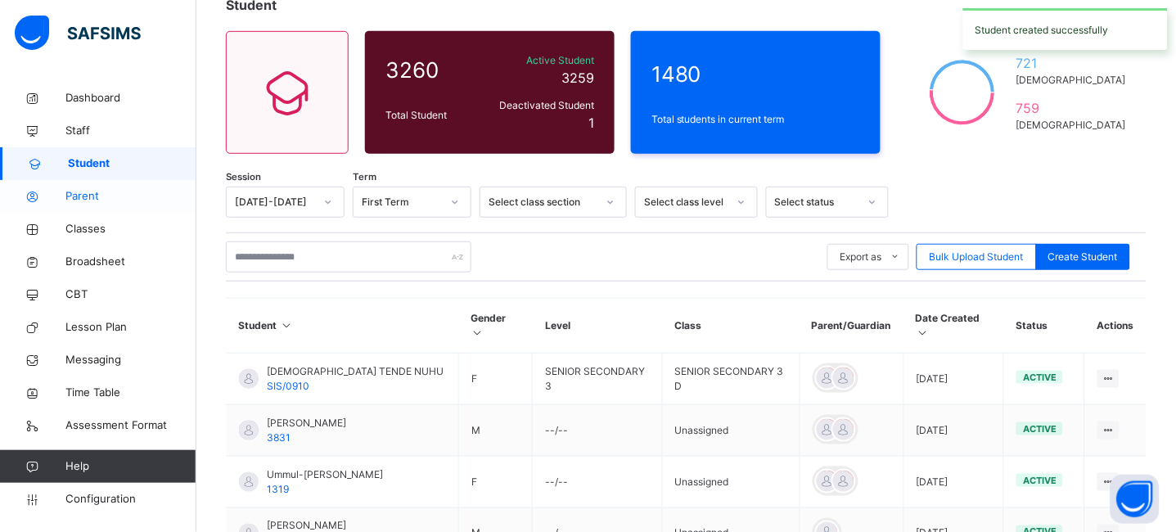
click at [87, 205] on link "Parent" at bounding box center [98, 196] width 196 height 33
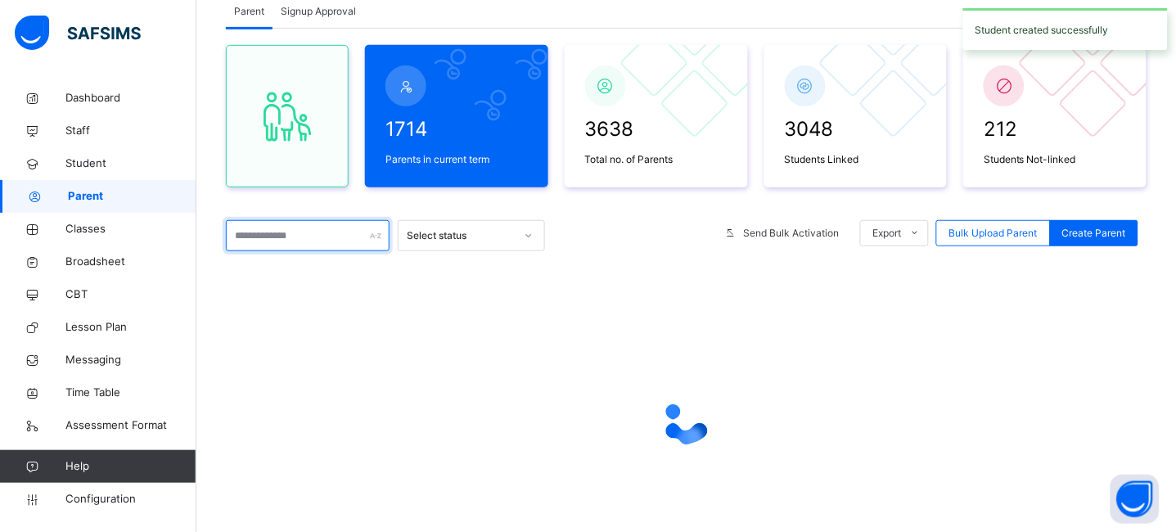
click at [277, 239] on input "text" at bounding box center [308, 235] width 164 height 31
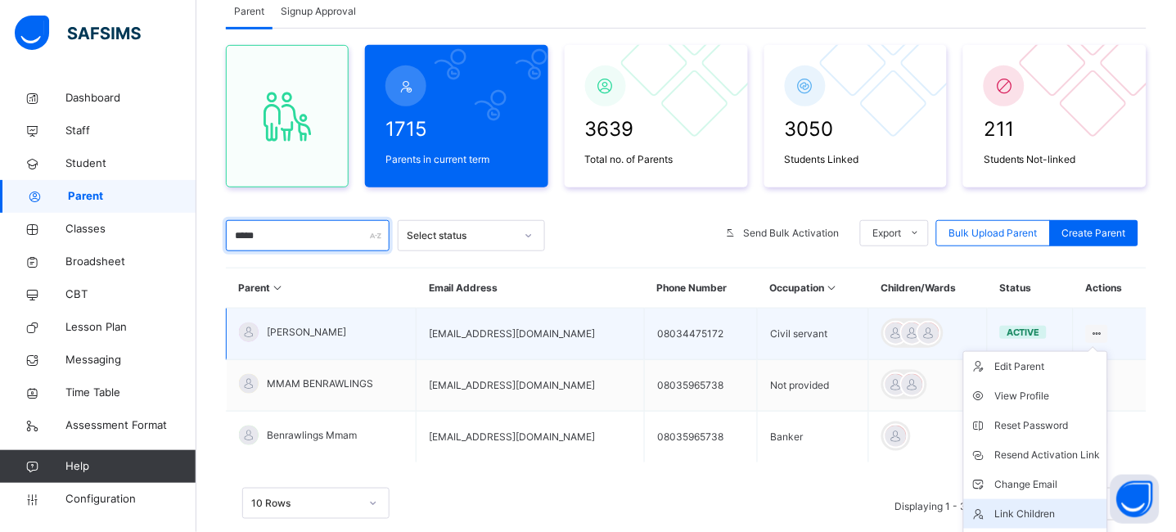
type input "*****"
click at [1030, 504] on li "Link Children" at bounding box center [1035, 513] width 143 height 29
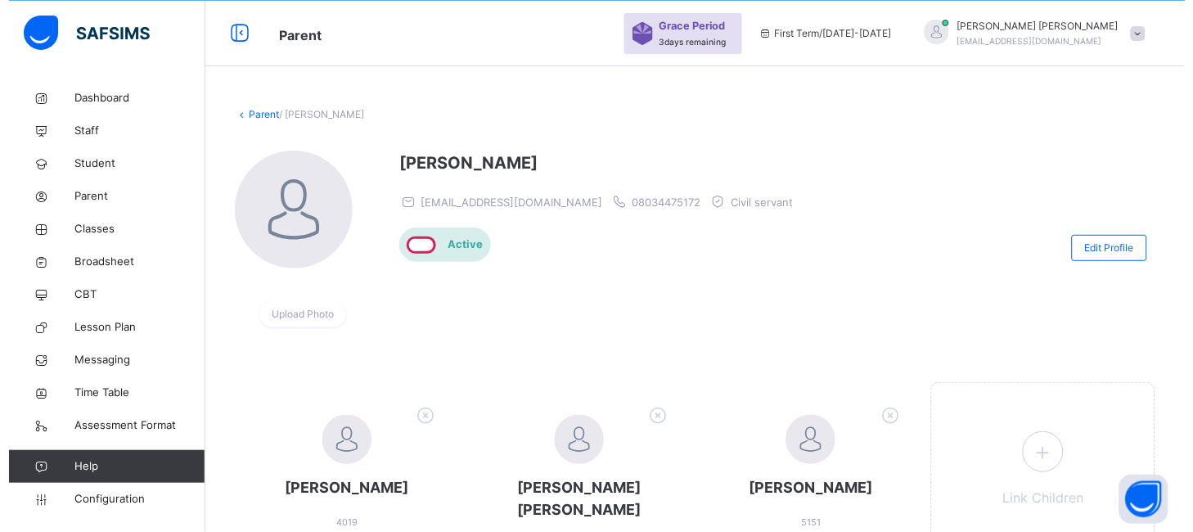
scroll to position [160, 0]
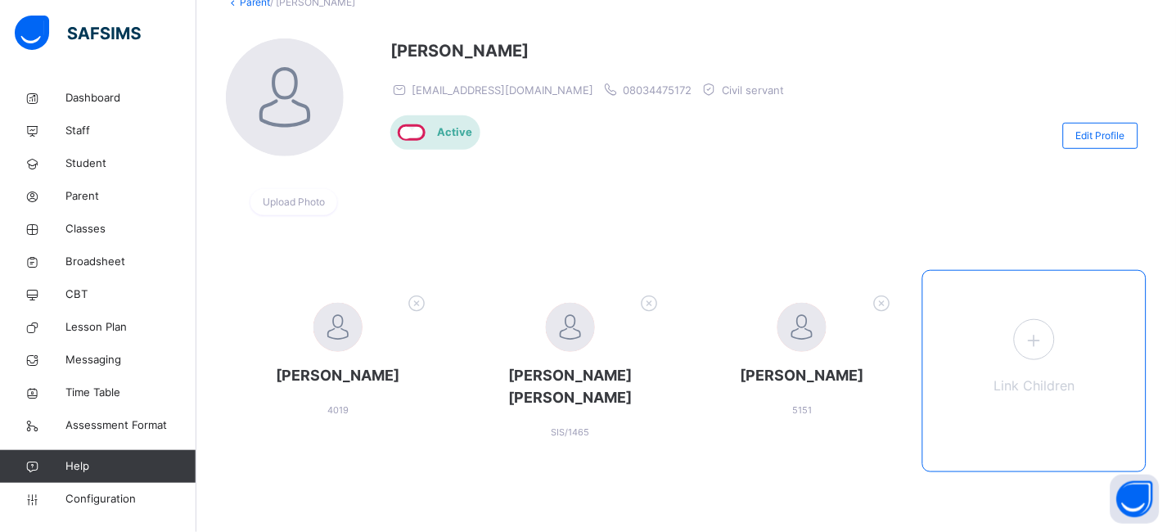
click at [1048, 346] on icon at bounding box center [1034, 340] width 29 height 32
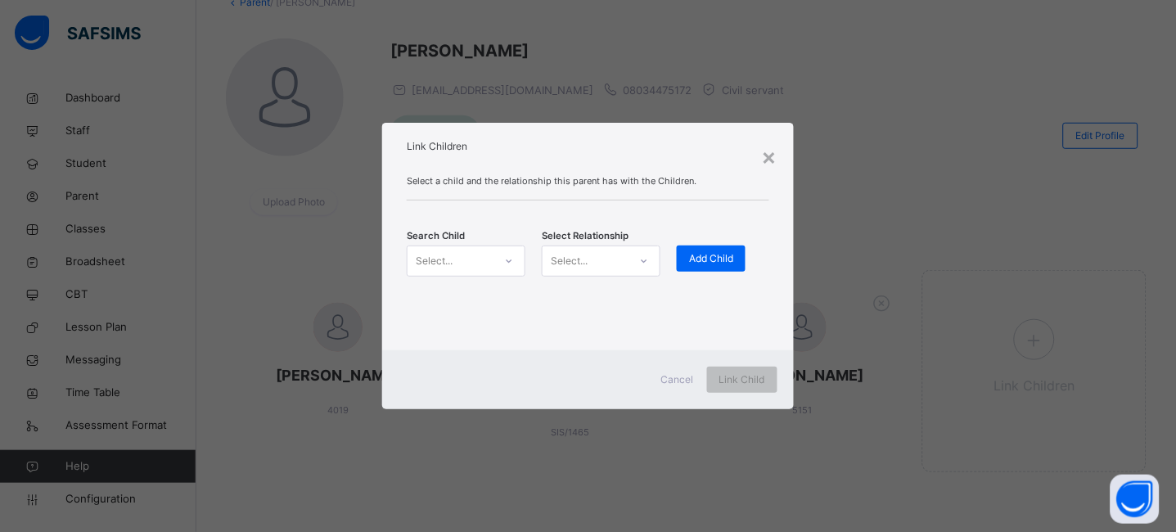
click at [506, 264] on icon at bounding box center [509, 261] width 10 height 16
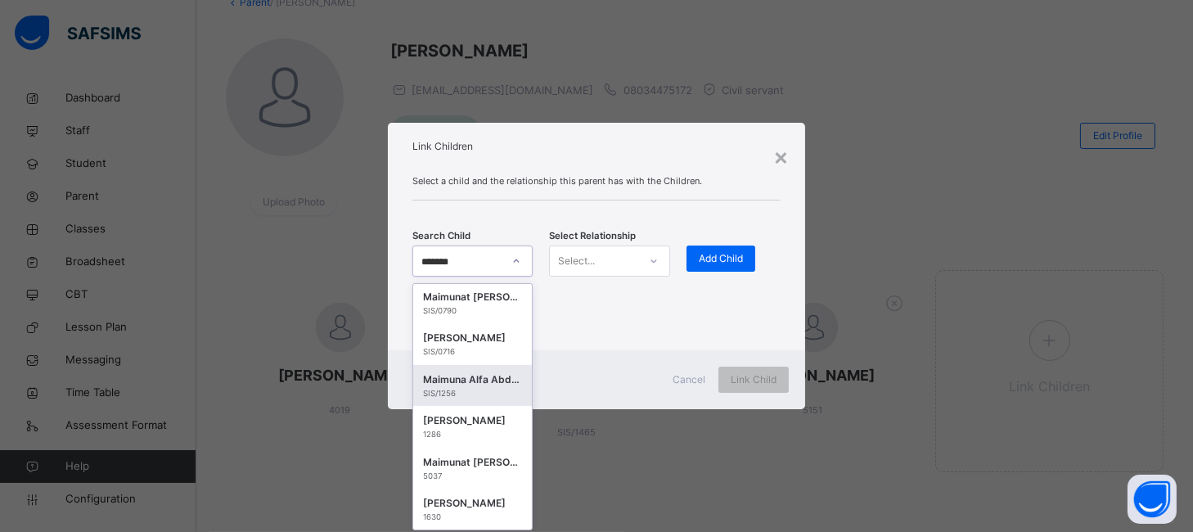
scroll to position [496, 0]
type input "*******"
click at [624, 331] on div at bounding box center [597, 328] width 368 height 12
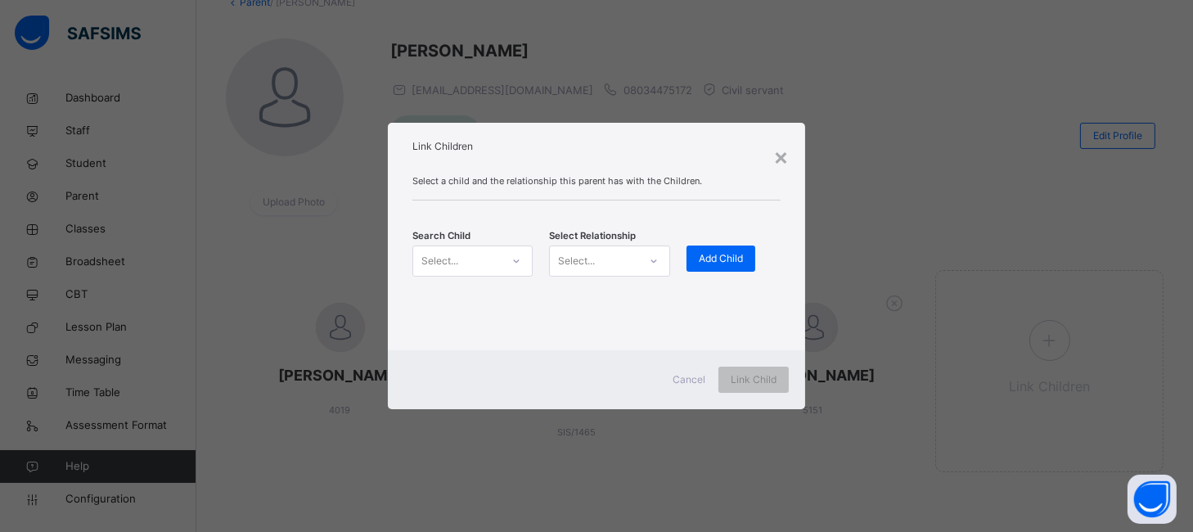
click at [448, 254] on div "Select..." at bounding box center [440, 261] width 37 height 31
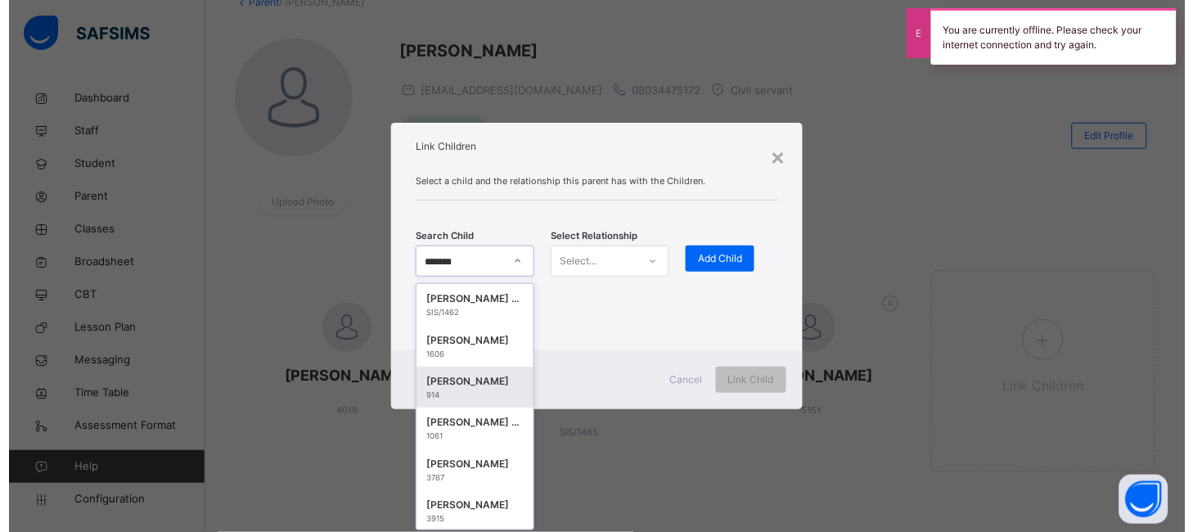
scroll to position [539, 0]
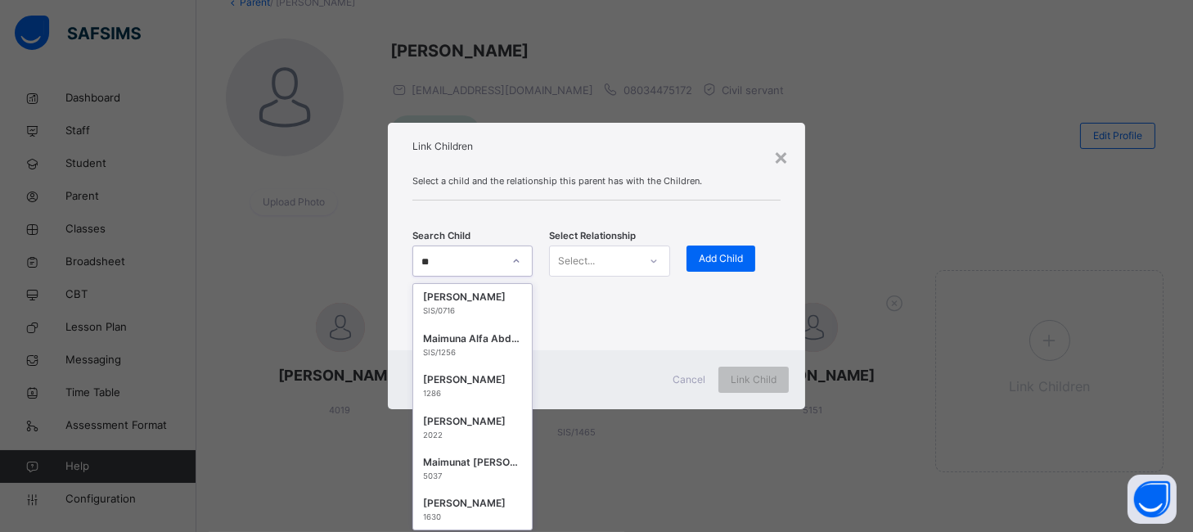
type input "*"
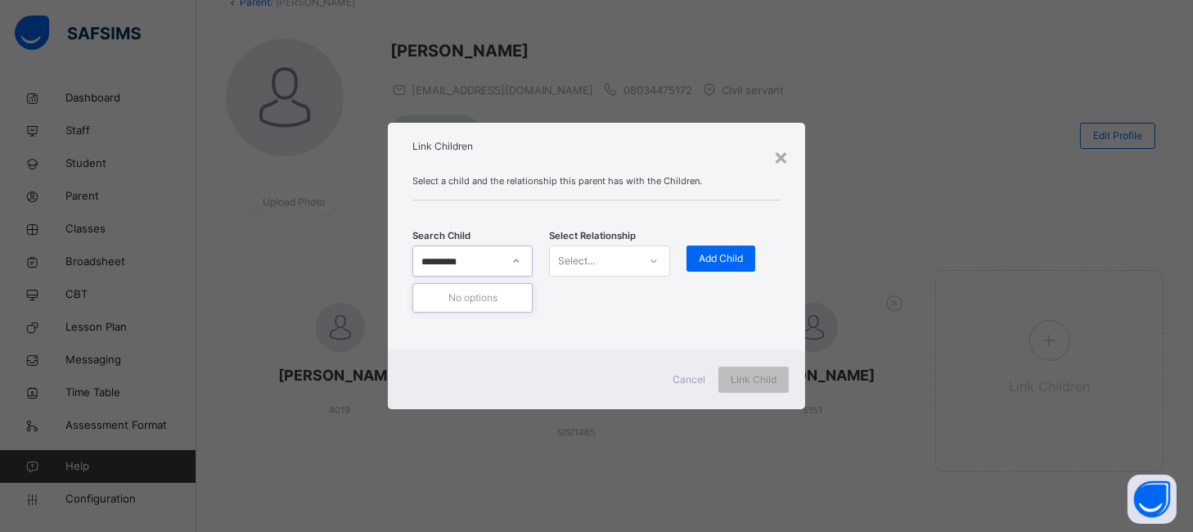
scroll to position [0, 0]
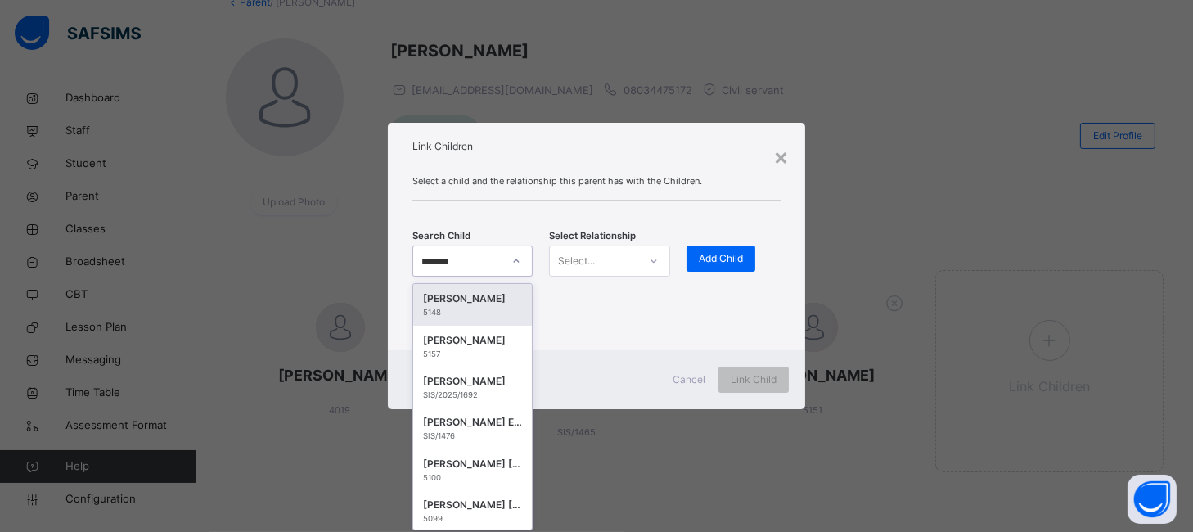
type input "********"
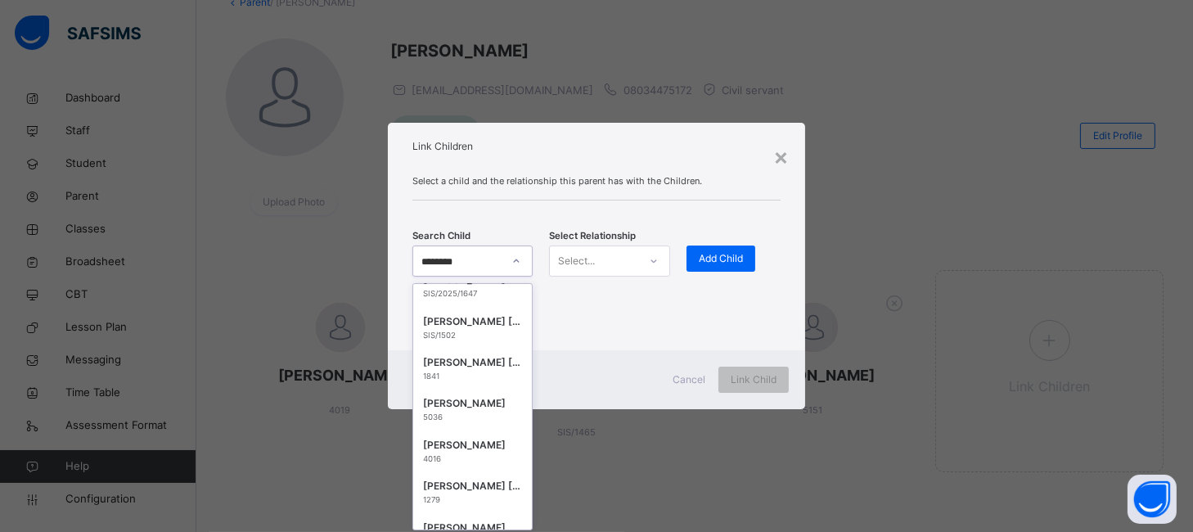
scroll to position [5293, 0]
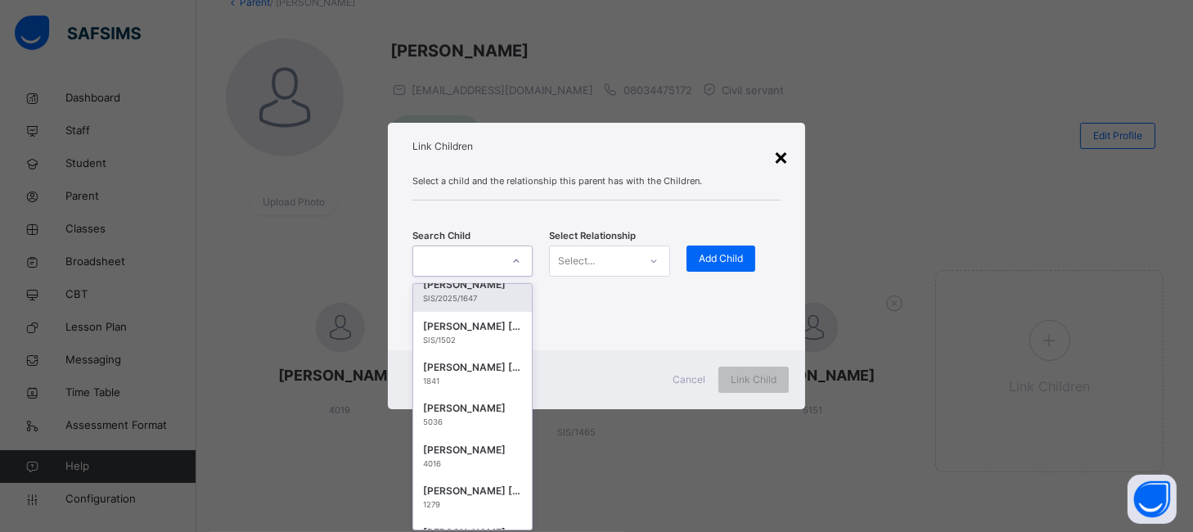
click at [786, 147] on div "×" at bounding box center [781, 156] width 16 height 34
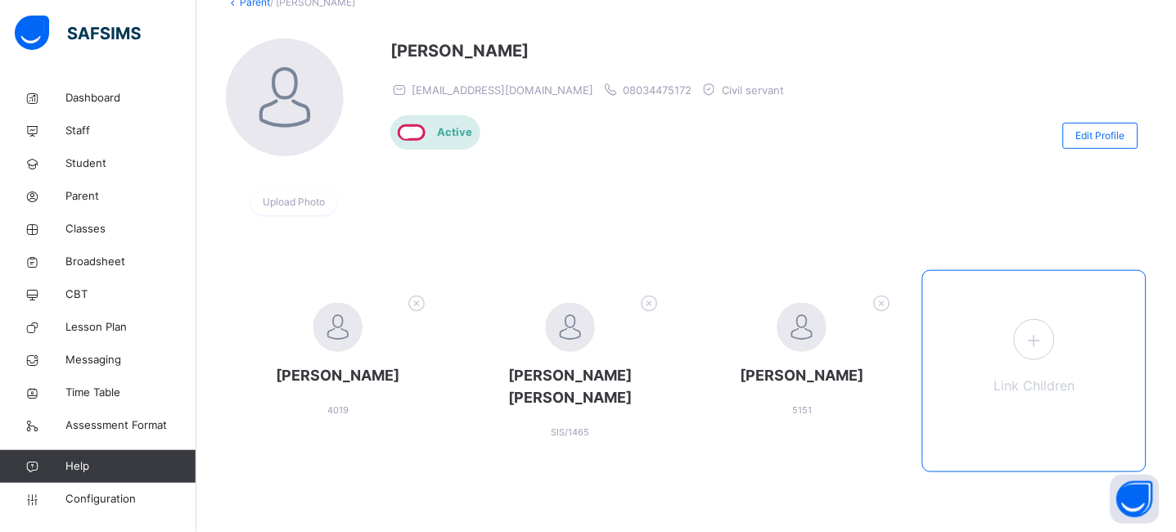
click at [1049, 343] on icon at bounding box center [1034, 340] width 29 height 32
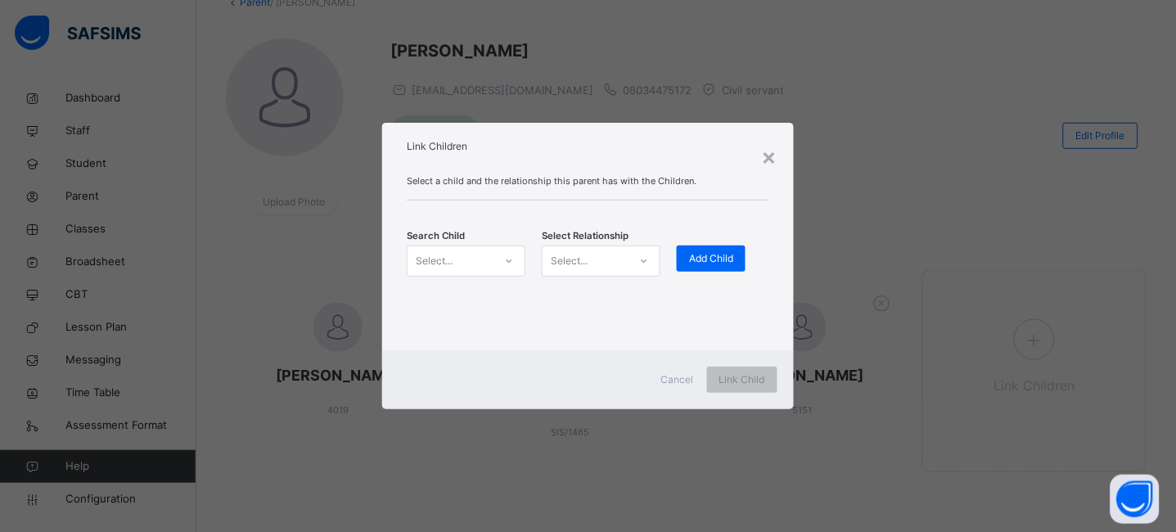
click at [498, 262] on div at bounding box center [509, 261] width 28 height 26
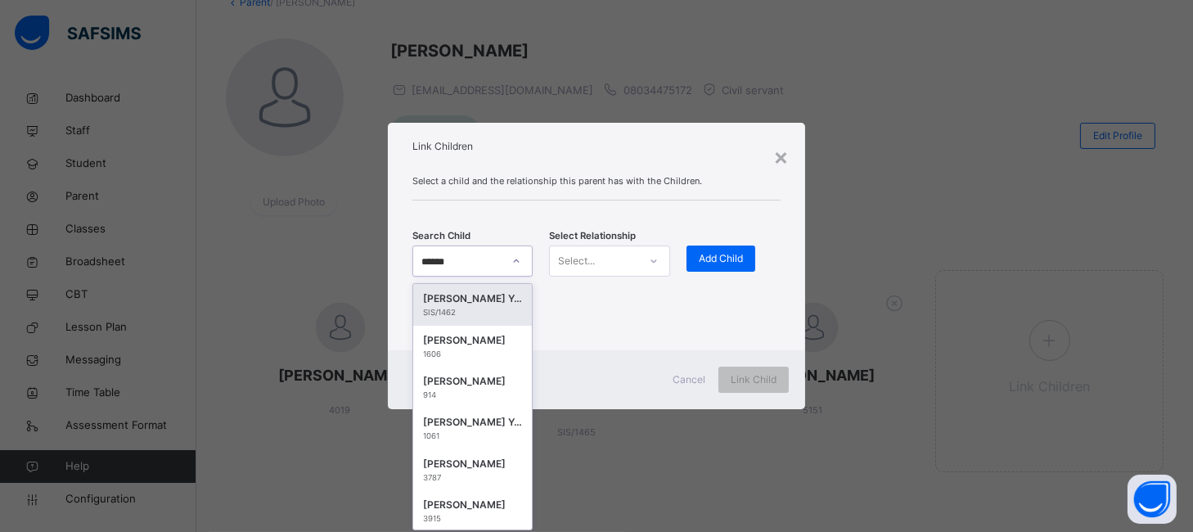
type input "*******"
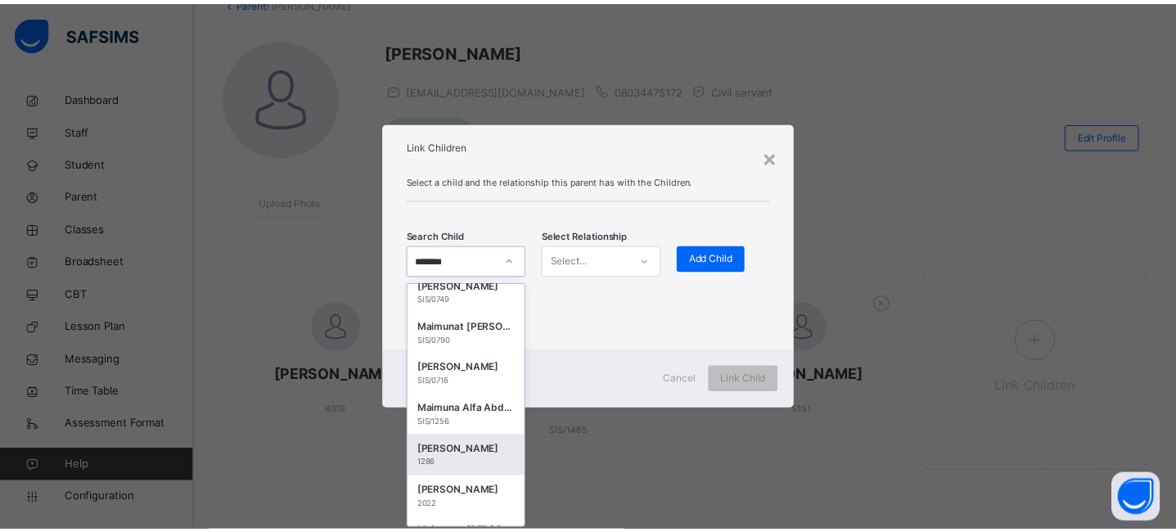
scroll to position [539, 0]
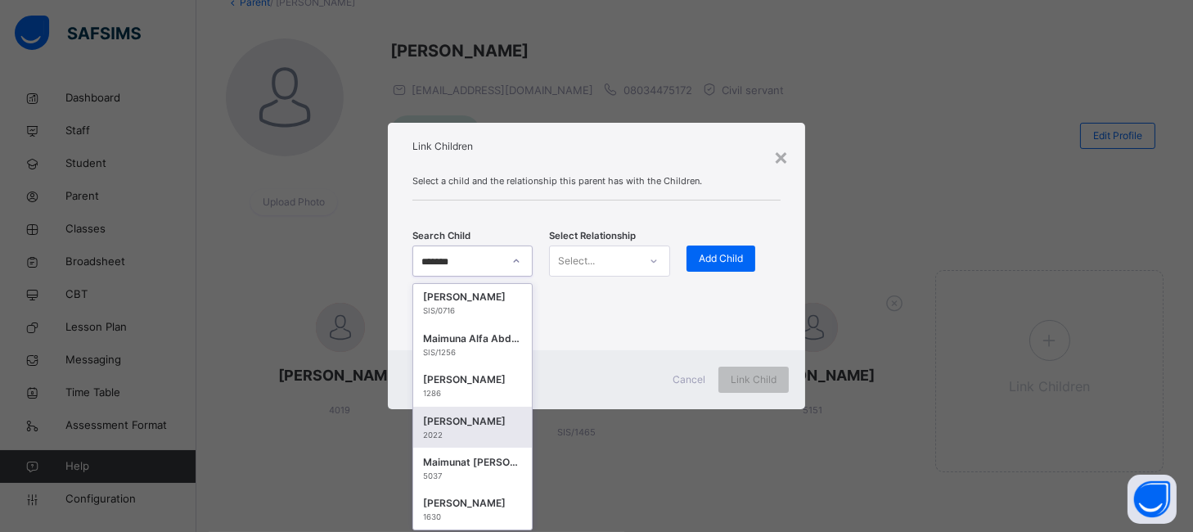
click at [460, 422] on div "MAIMUNA MOHAMMED" at bounding box center [473, 421] width 100 height 16
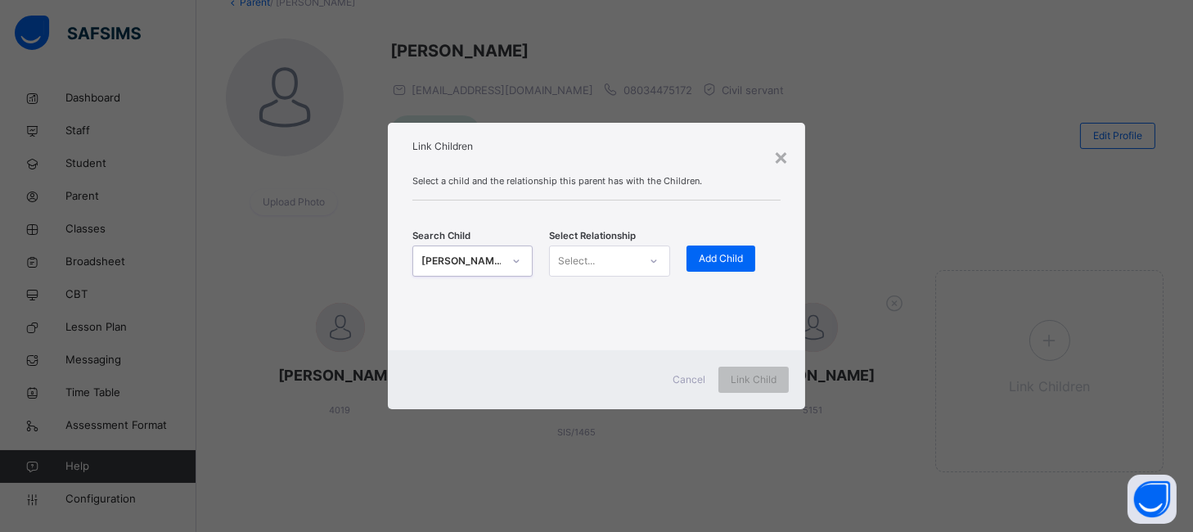
click at [639, 277] on div "Select..." at bounding box center [609, 261] width 121 height 31
click at [636, 268] on div "Select..." at bounding box center [594, 261] width 88 height 25
click at [603, 299] on div "Father" at bounding box center [610, 298] width 120 height 28
click at [718, 252] on span "Add Child" at bounding box center [721, 258] width 44 height 15
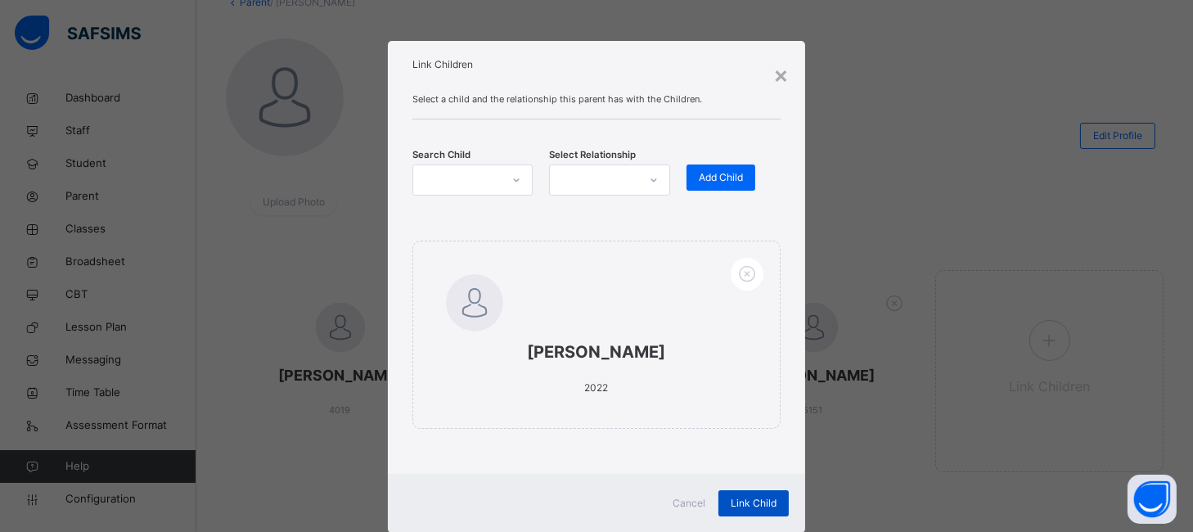
click at [761, 498] on span "Link Child" at bounding box center [754, 503] width 46 height 15
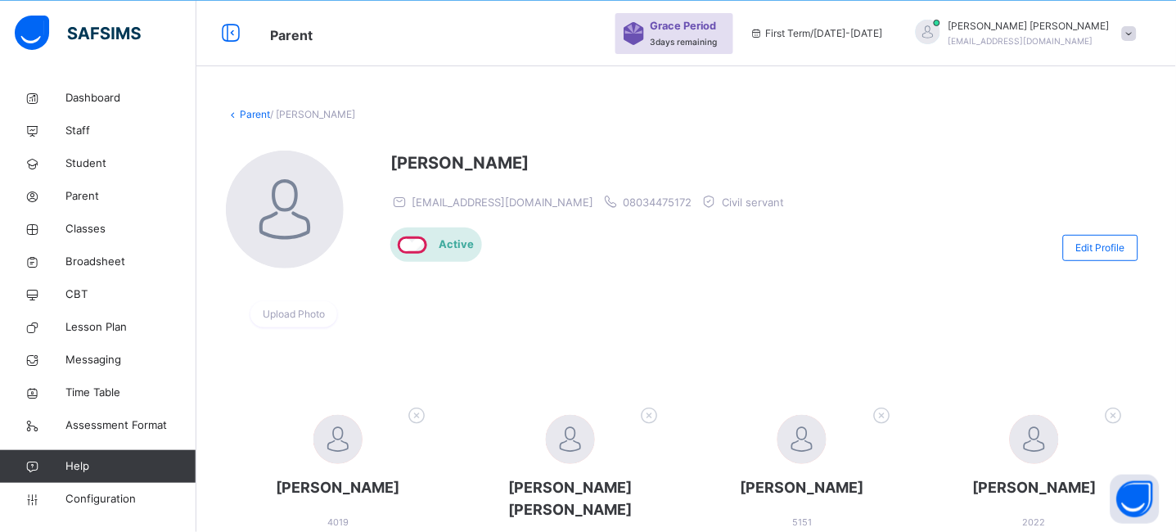
scroll to position [160, 0]
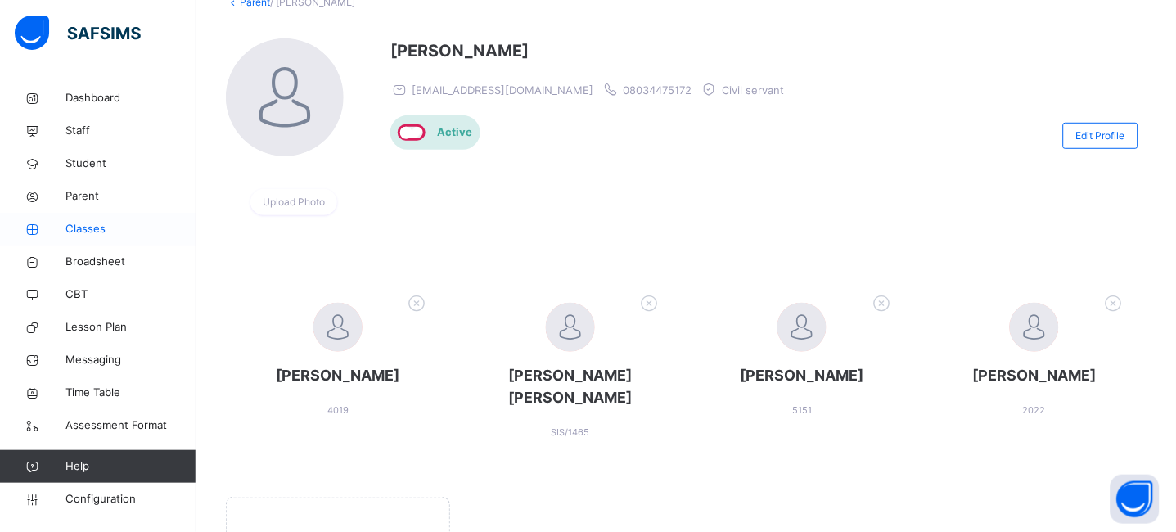
click at [101, 215] on link "Classes" at bounding box center [98, 229] width 196 height 33
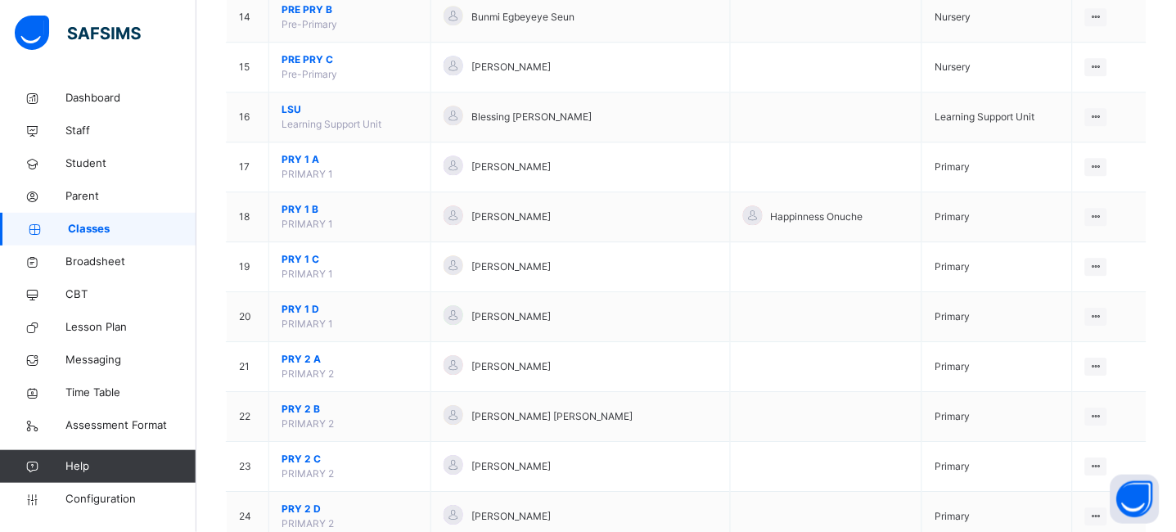
scroll to position [924, 0]
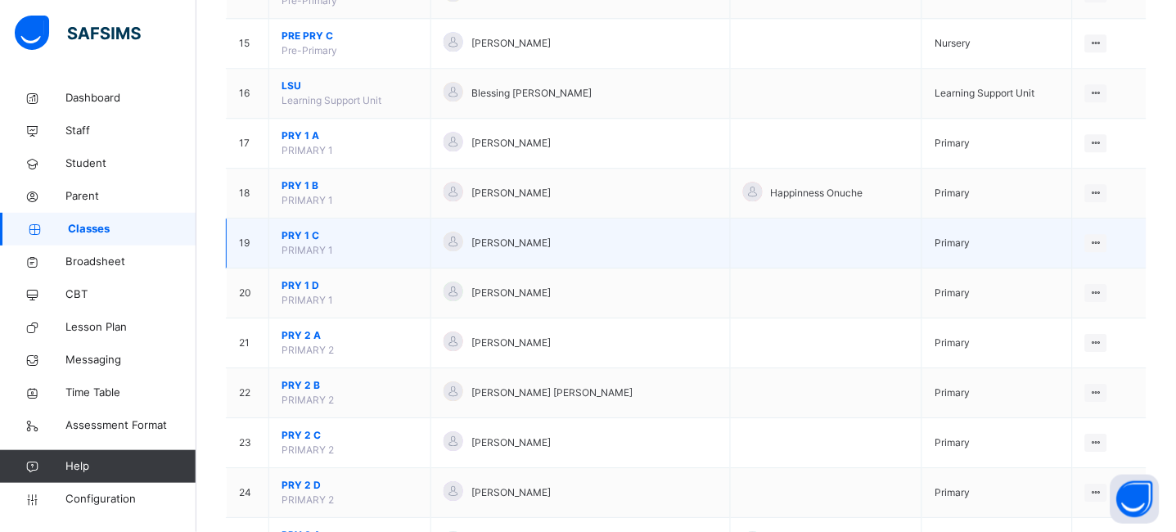
click at [301, 237] on span "PRY 1 C" at bounding box center [350, 235] width 137 height 15
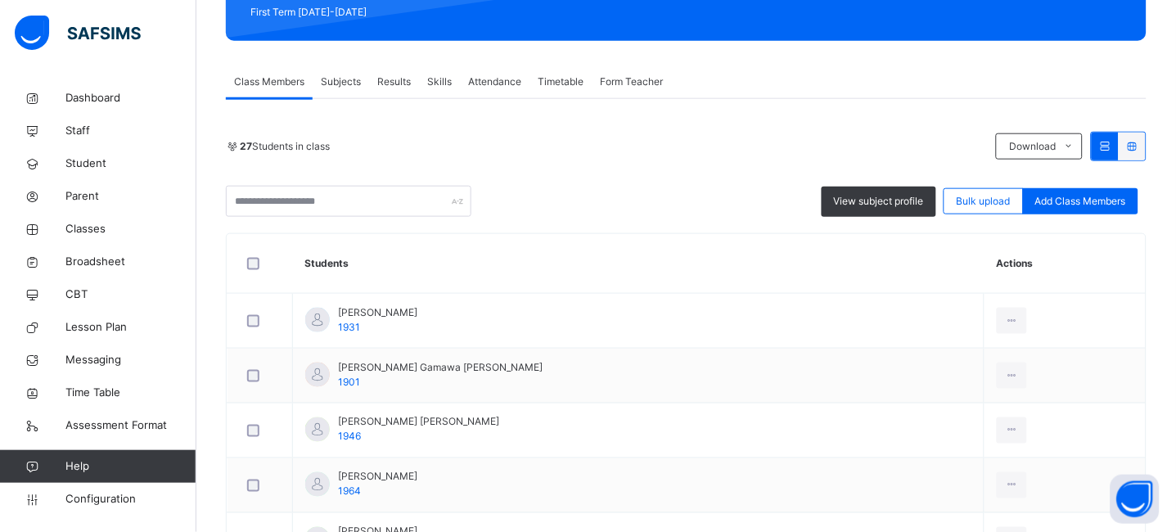
scroll to position [348, 0]
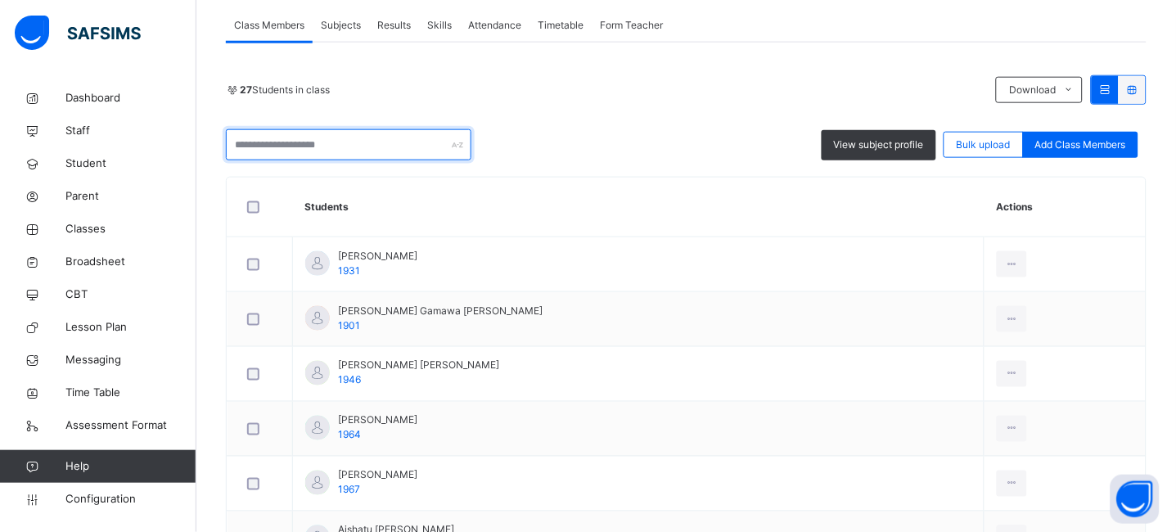
click at [317, 146] on input "text" at bounding box center [349, 144] width 246 height 31
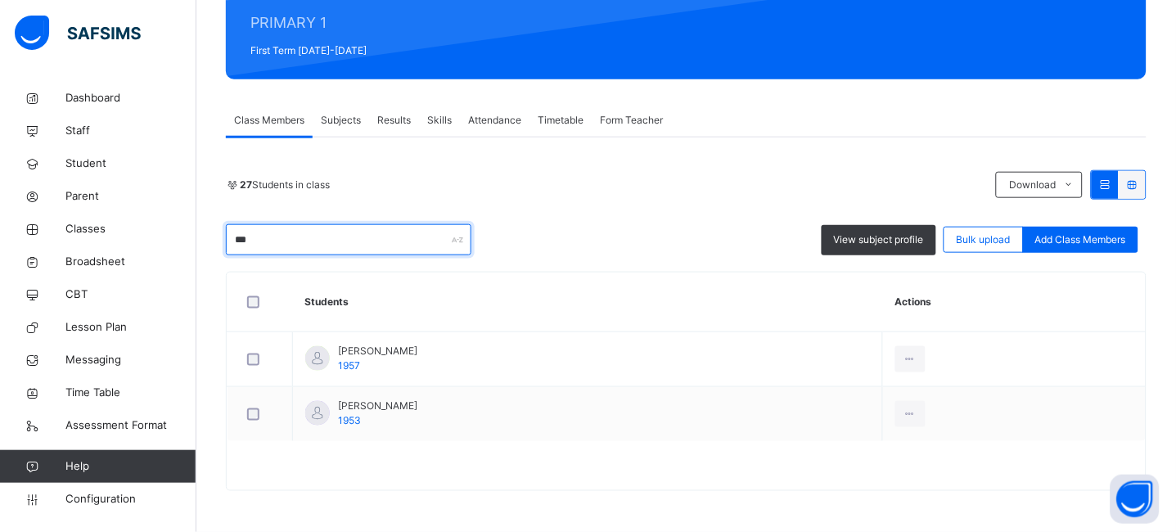
type input "****"
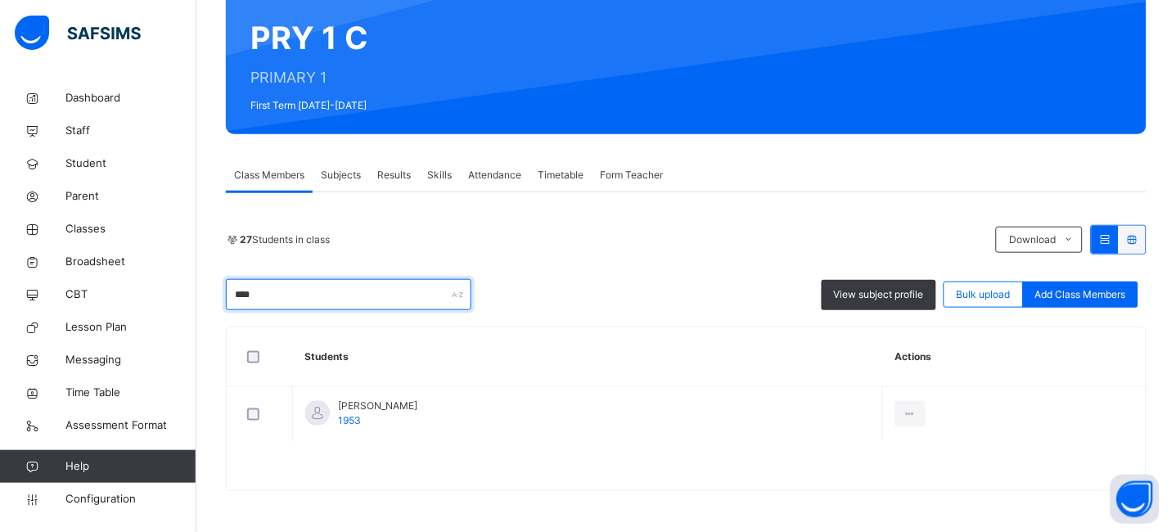
scroll to position [198, 0]
drag, startPoint x: 275, startPoint y: 292, endPoint x: 188, endPoint y: 296, distance: 86.9
click at [188, 296] on div "Class Arm Details Grace Period 3 days remaining First Term / 2025-2026 JEREMIAH…" at bounding box center [588, 191] width 1176 height 681
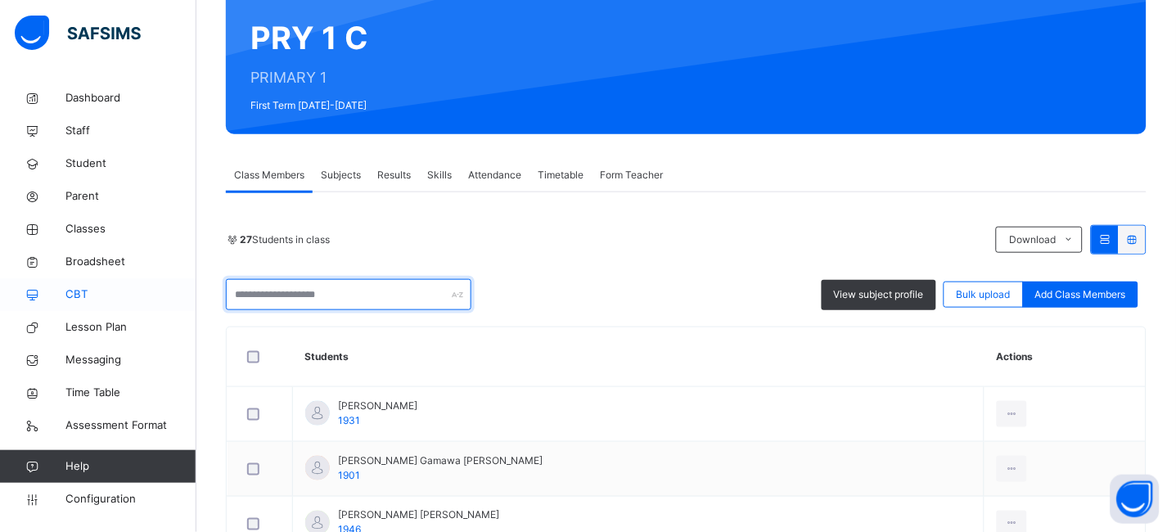
scroll to position [348, 0]
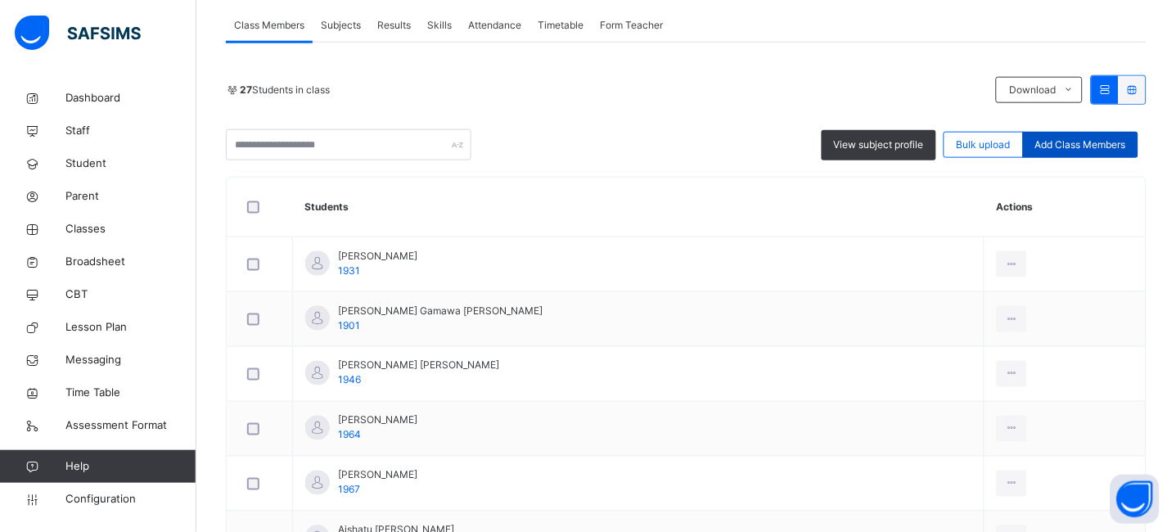
click at [1081, 150] on span "Add Class Members" at bounding box center [1080, 145] width 91 height 15
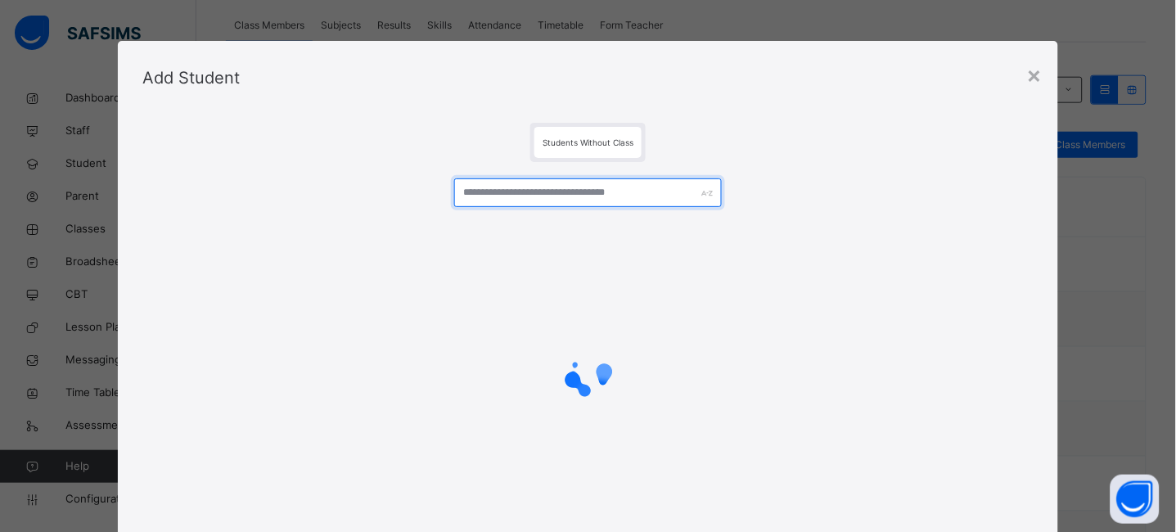
click at [496, 196] on input "text" at bounding box center [588, 192] width 268 height 29
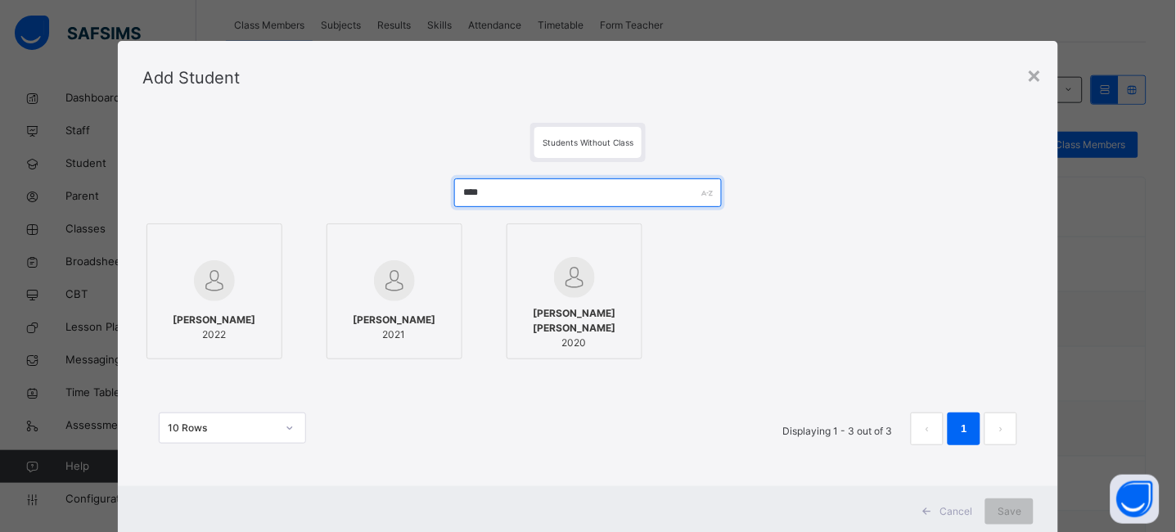
type input "****"
click at [233, 317] on span "MAIMUNA MOHAMMED" at bounding box center [214, 320] width 83 height 15
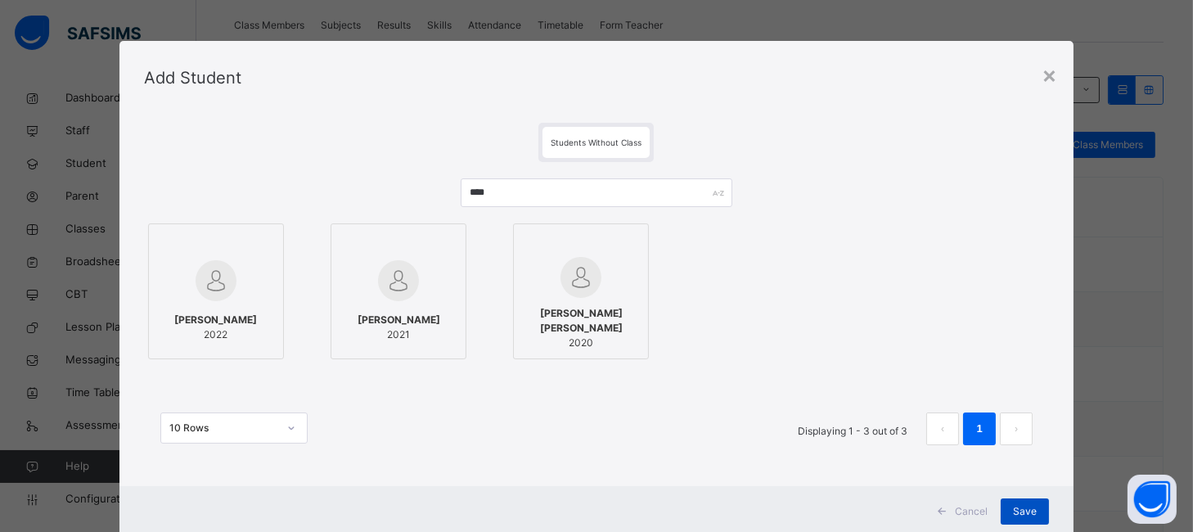
click at [1013, 516] on span "Save" at bounding box center [1025, 511] width 24 height 15
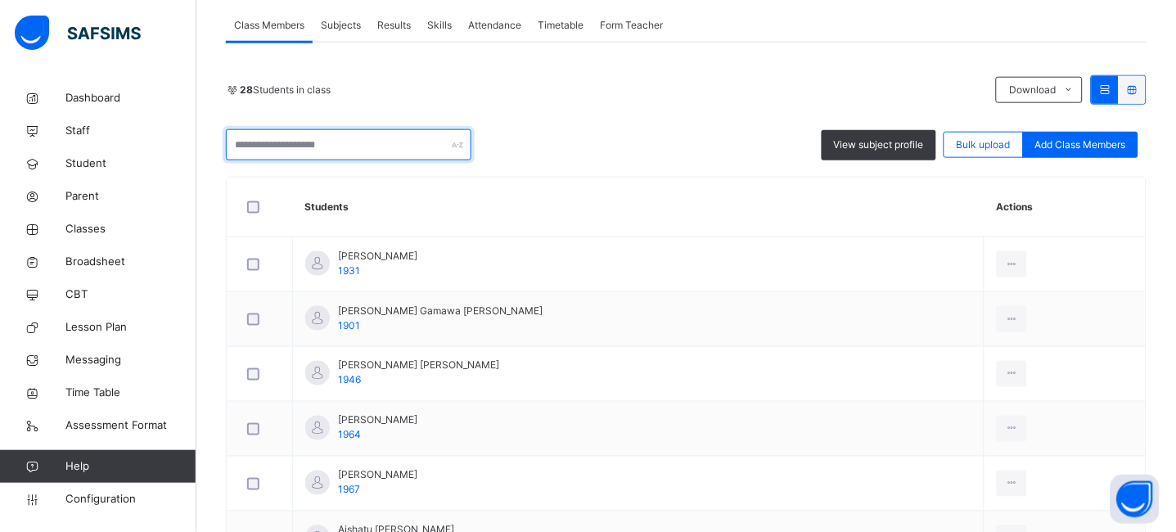
click at [296, 142] on input "text" at bounding box center [349, 144] width 246 height 31
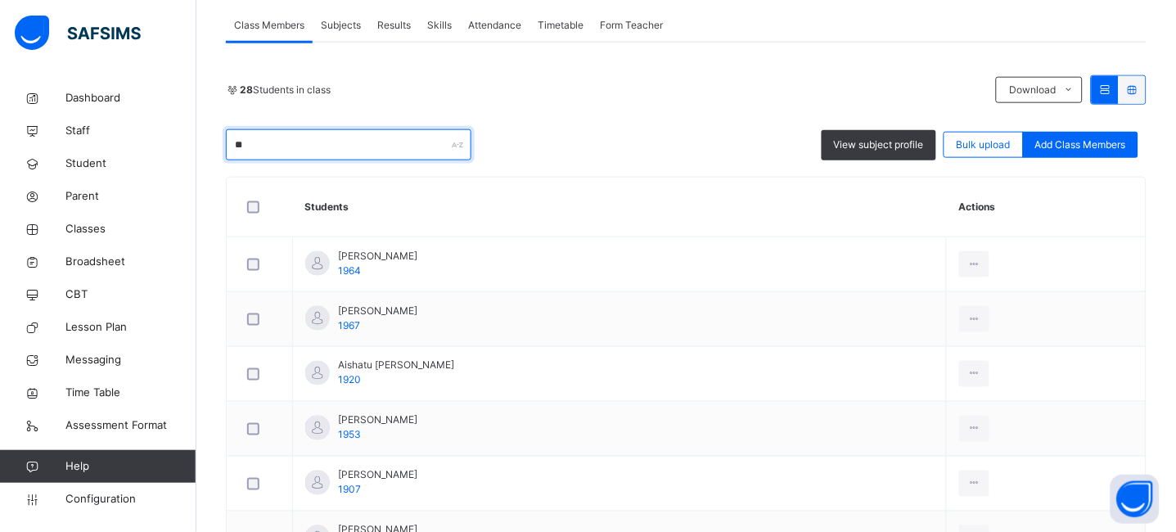
type input "***"
click at [282, 141] on input "***" at bounding box center [349, 144] width 246 height 31
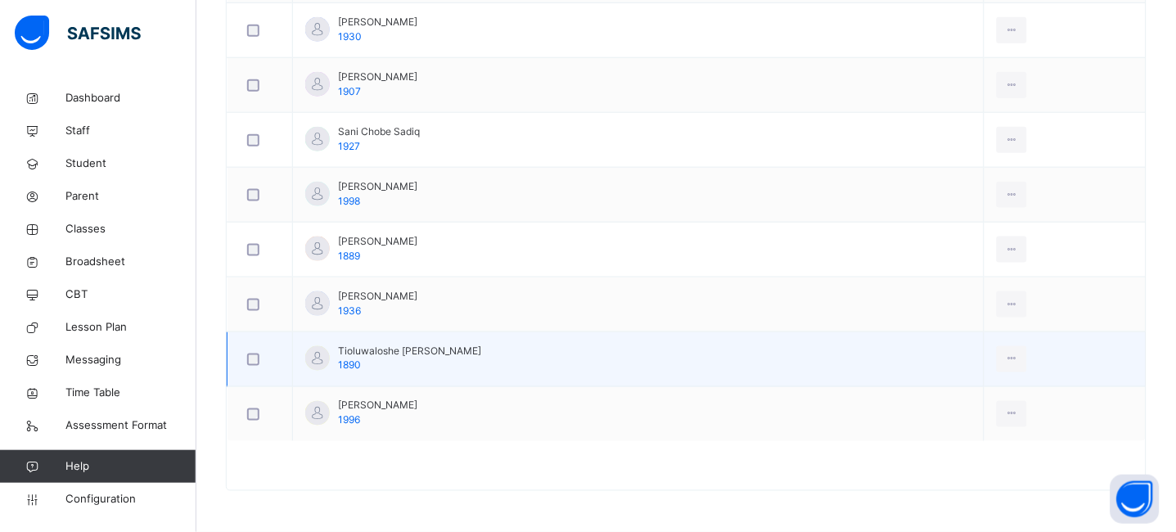
scroll to position [0, 0]
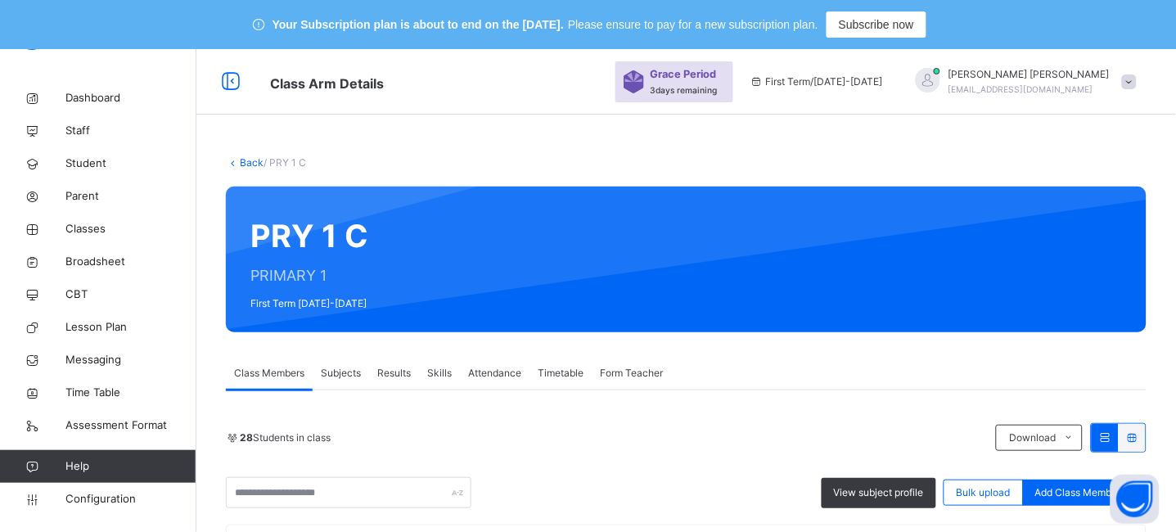
click at [249, 161] on link "Back" at bounding box center [252, 162] width 24 height 12
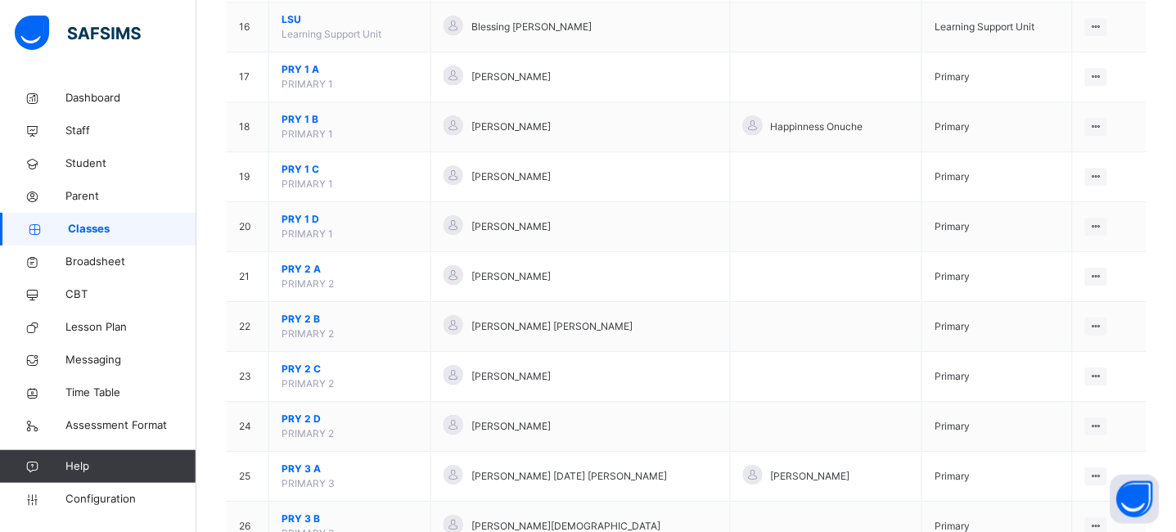
scroll to position [999, 0]
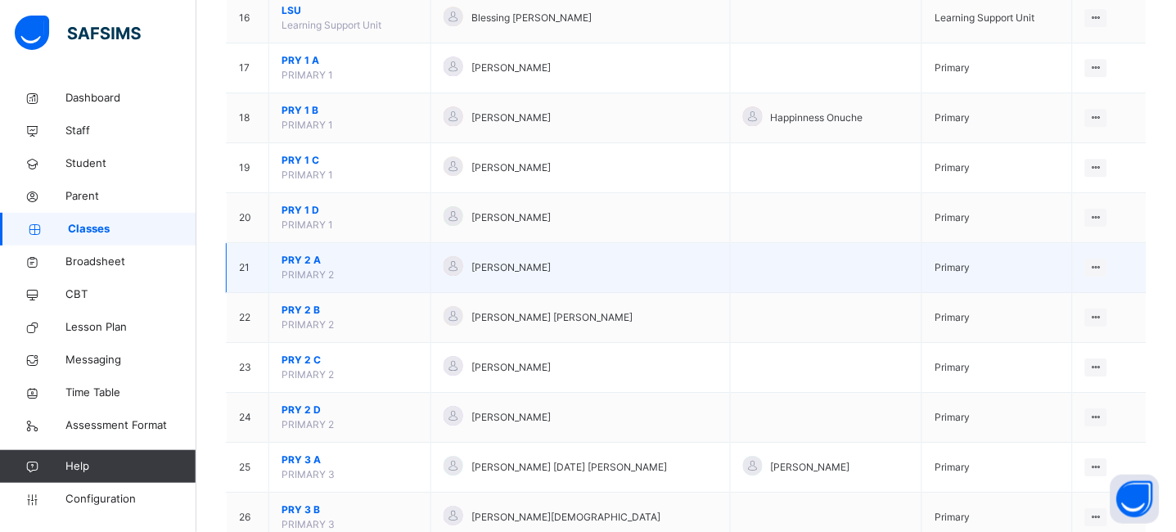
click at [306, 254] on span "PRY 2 A" at bounding box center [350, 260] width 137 height 15
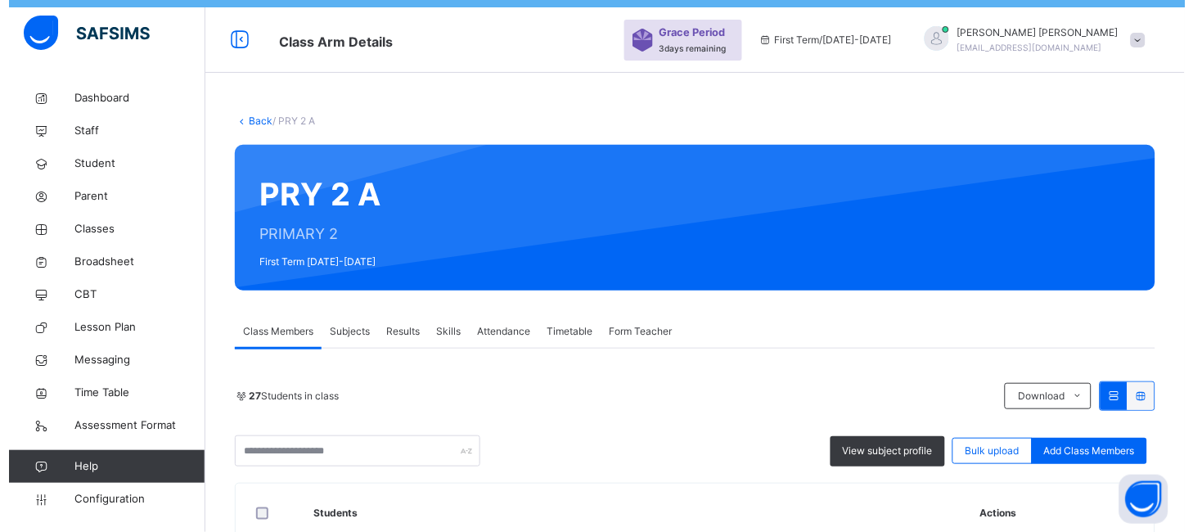
scroll to position [127, 0]
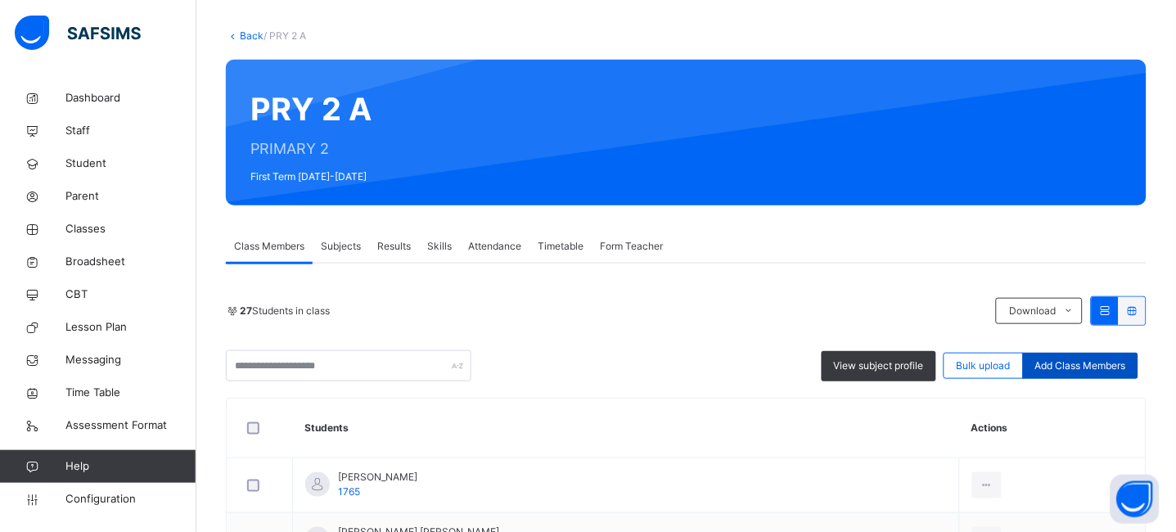
click at [1116, 368] on span "Add Class Members" at bounding box center [1080, 366] width 91 height 15
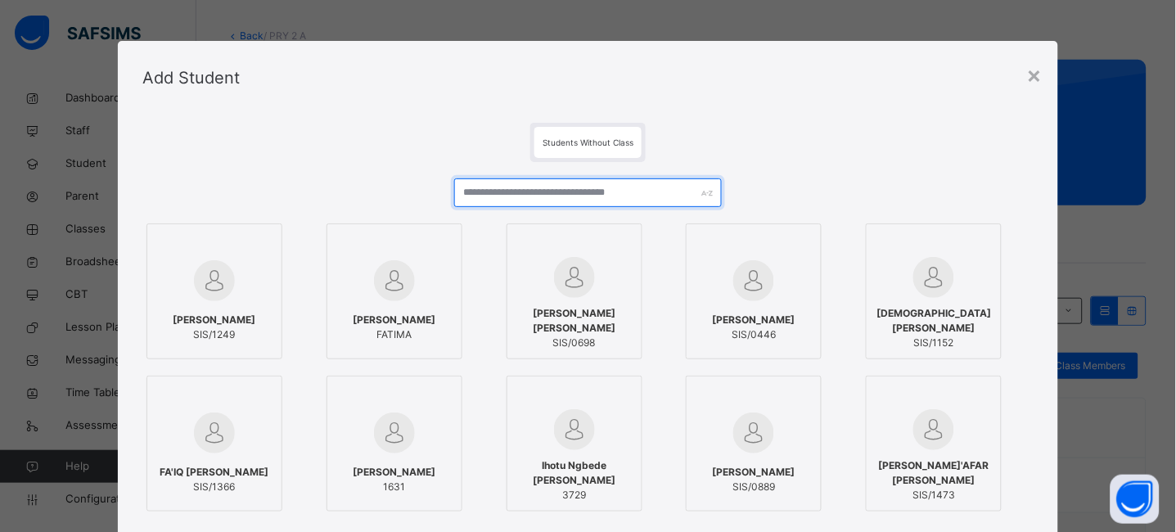
click at [525, 202] on input "text" at bounding box center [588, 192] width 268 height 29
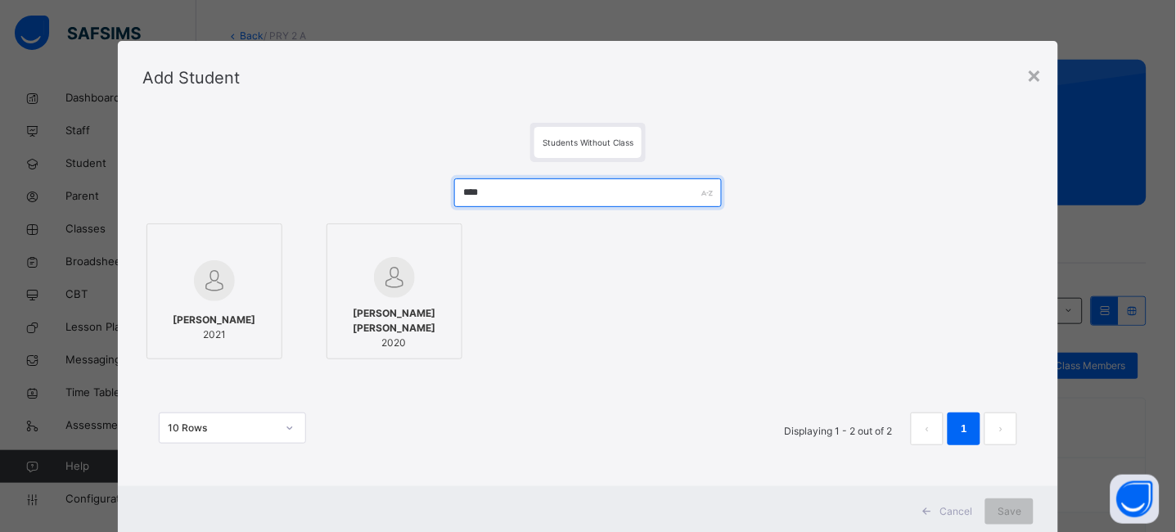
type input "****"
click at [180, 295] on div at bounding box center [215, 280] width 118 height 47
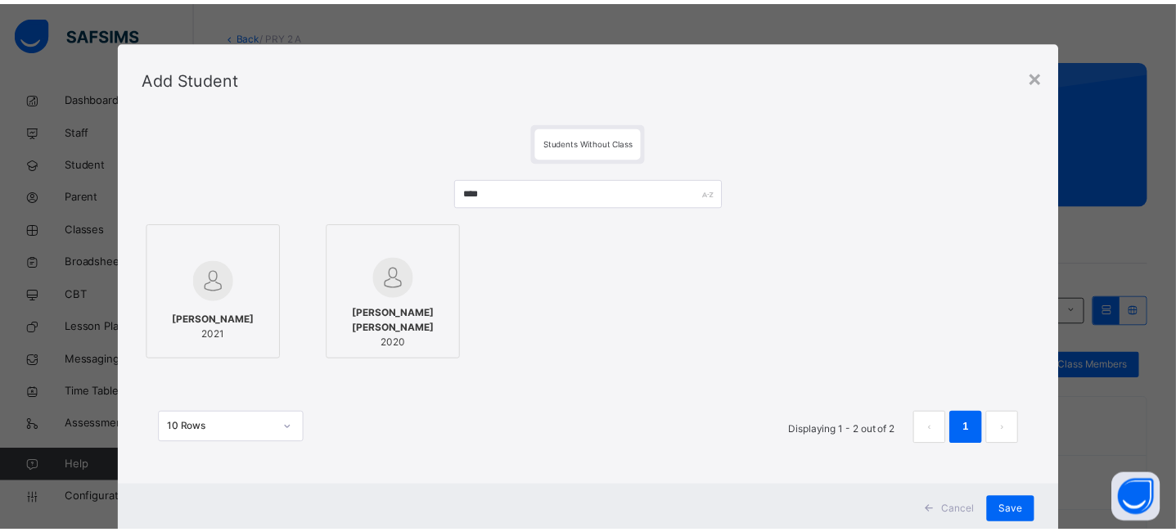
scroll to position [45, 0]
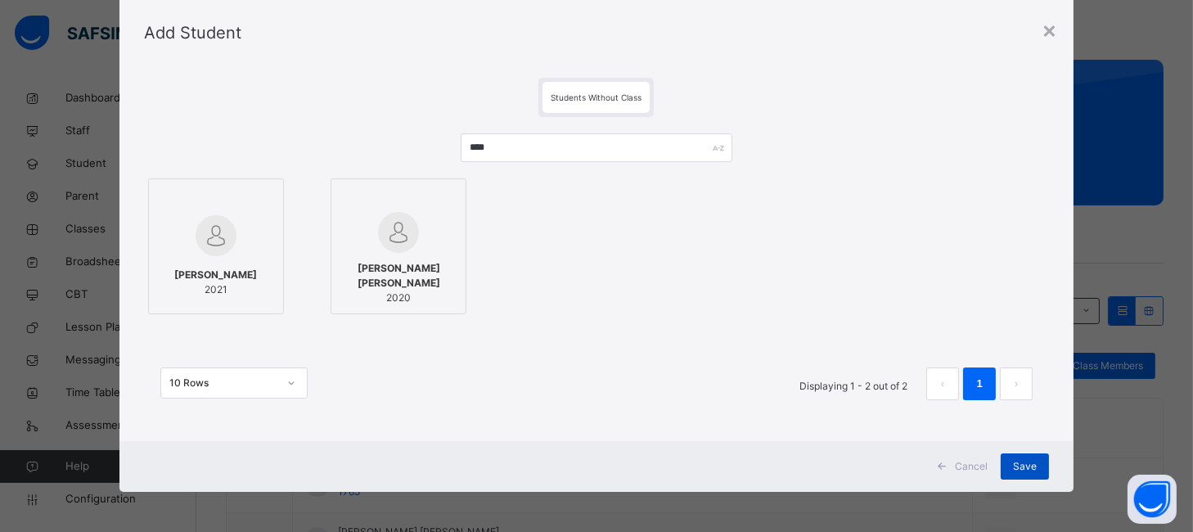
click at [1024, 470] on span "Save" at bounding box center [1025, 466] width 24 height 15
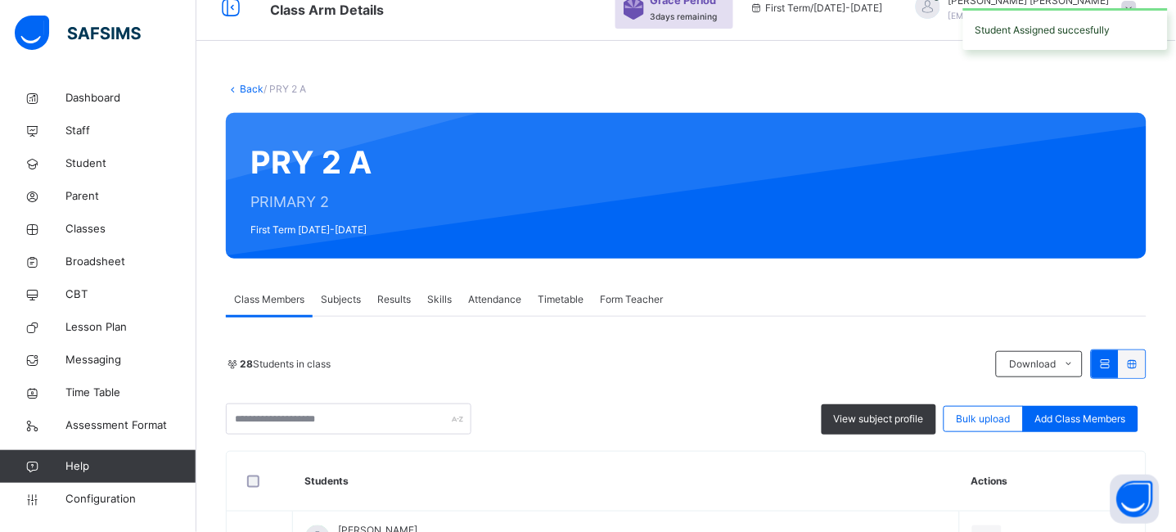
scroll to position [0, 0]
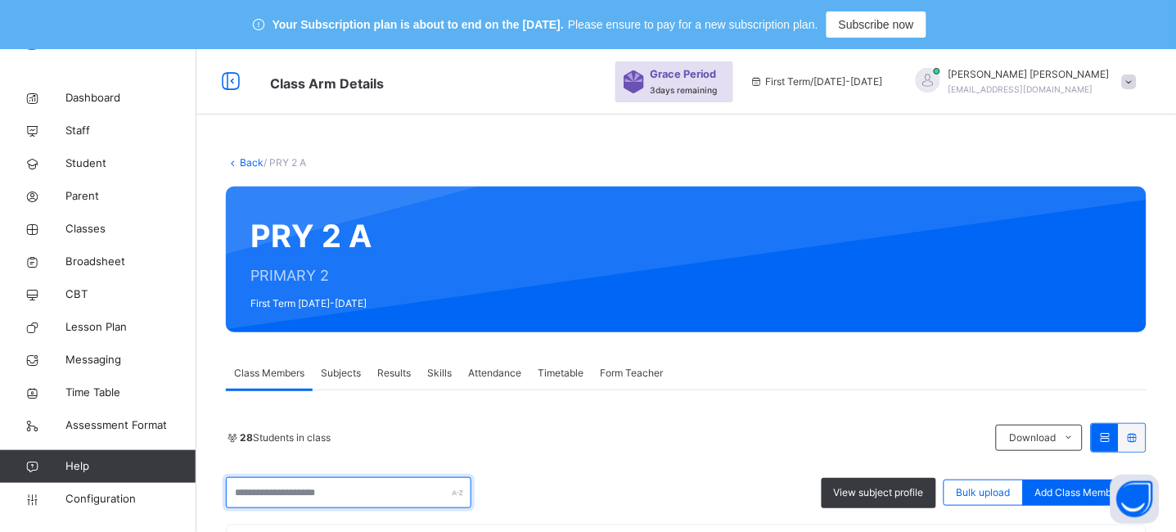
click at [290, 485] on input "text" at bounding box center [349, 492] width 246 height 31
type input "****"
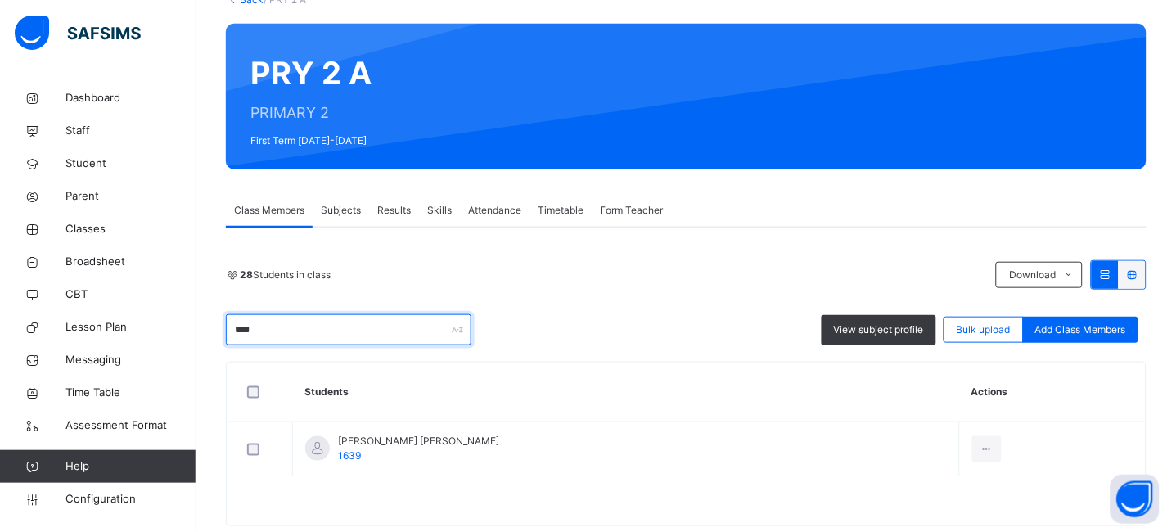
scroll to position [198, 0]
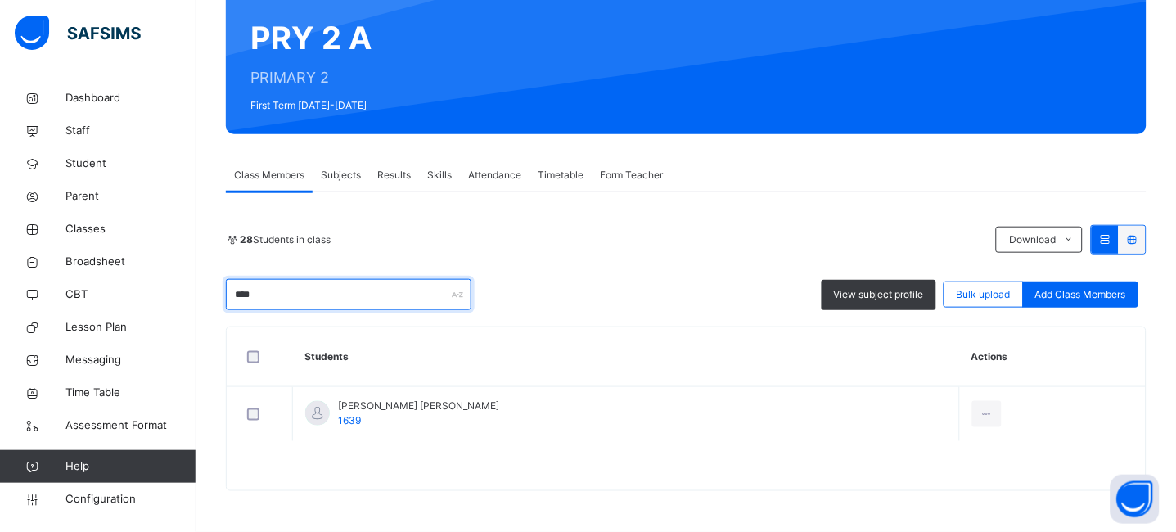
drag, startPoint x: 286, startPoint y: 293, endPoint x: 224, endPoint y: 288, distance: 62.4
click at [224, 288] on div "Back / PRY 2 A PRY 2 A PRIMARY 2 First Term 2025-2026 Class Members Subjects Re…" at bounding box center [686, 232] width 980 height 599
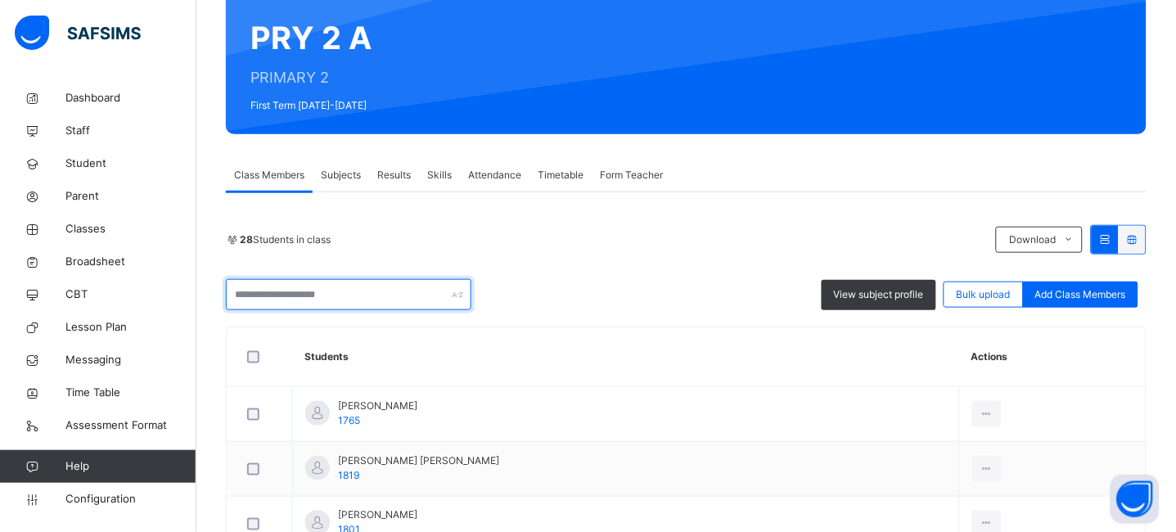
scroll to position [0, 0]
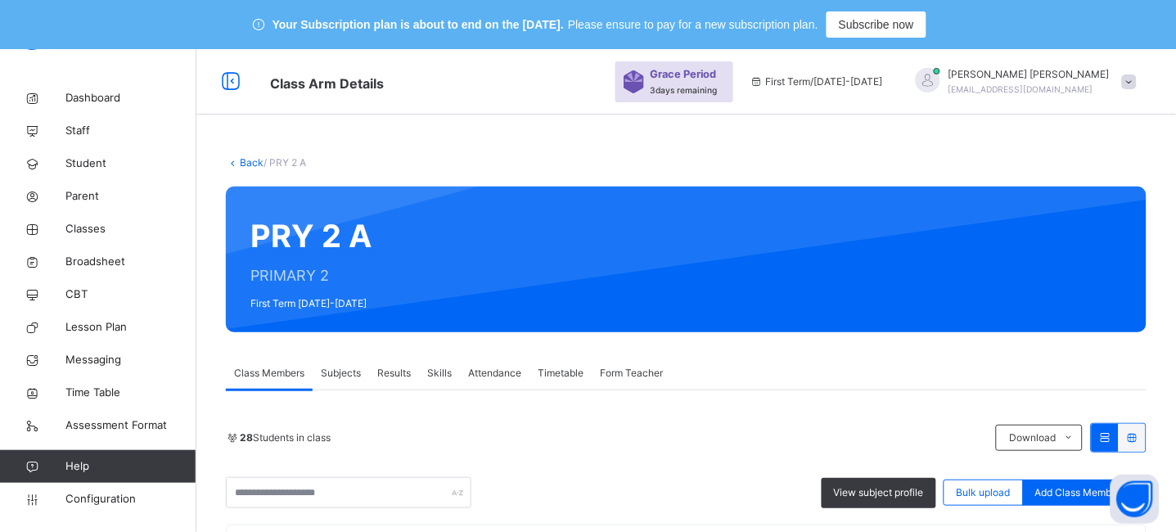
click at [246, 164] on link "Back" at bounding box center [252, 162] width 24 height 12
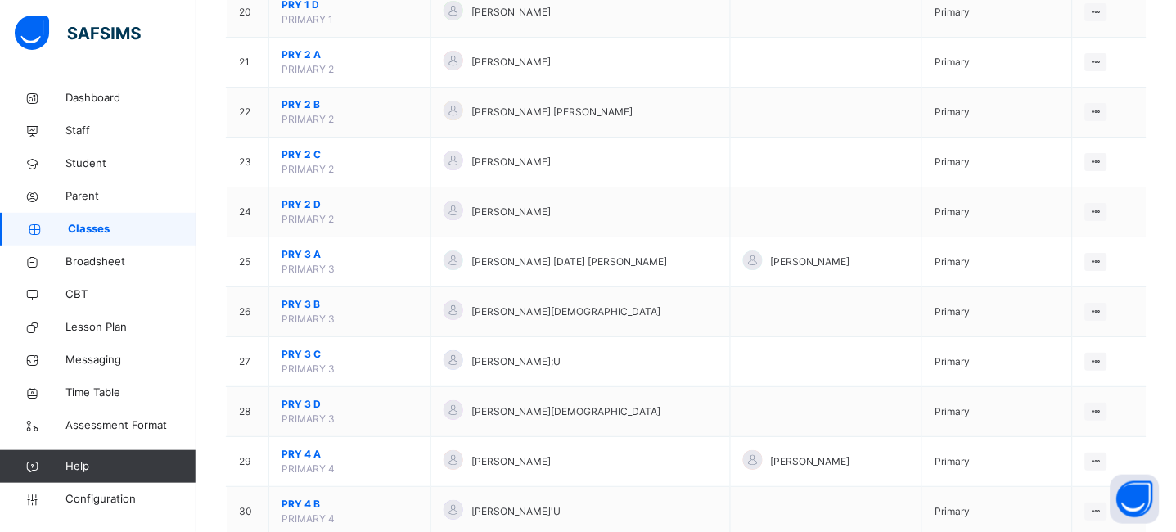
scroll to position [1206, 0]
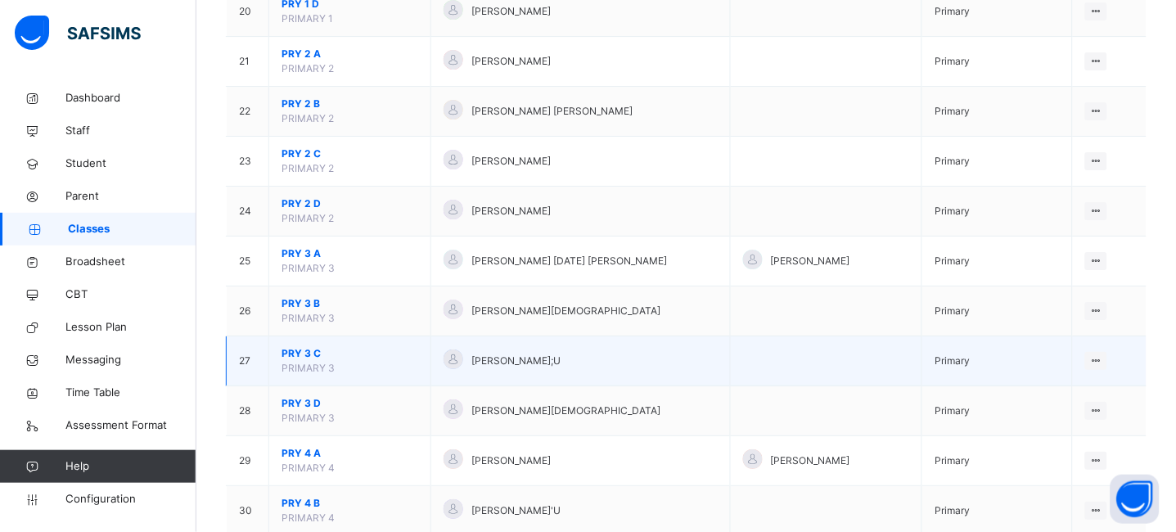
click at [305, 348] on span "PRY 3 C" at bounding box center [350, 353] width 137 height 15
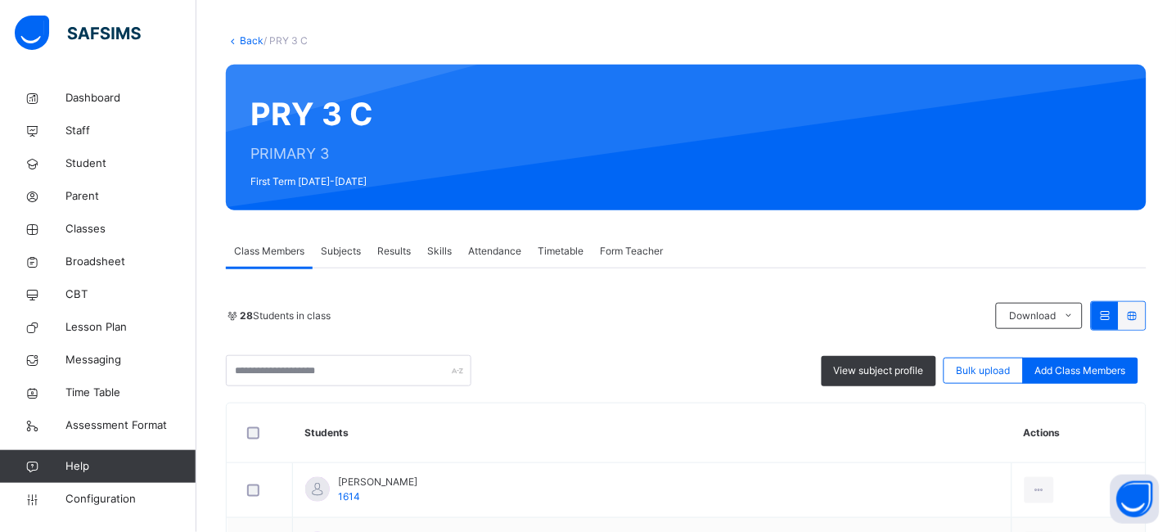
scroll to position [152, 0]
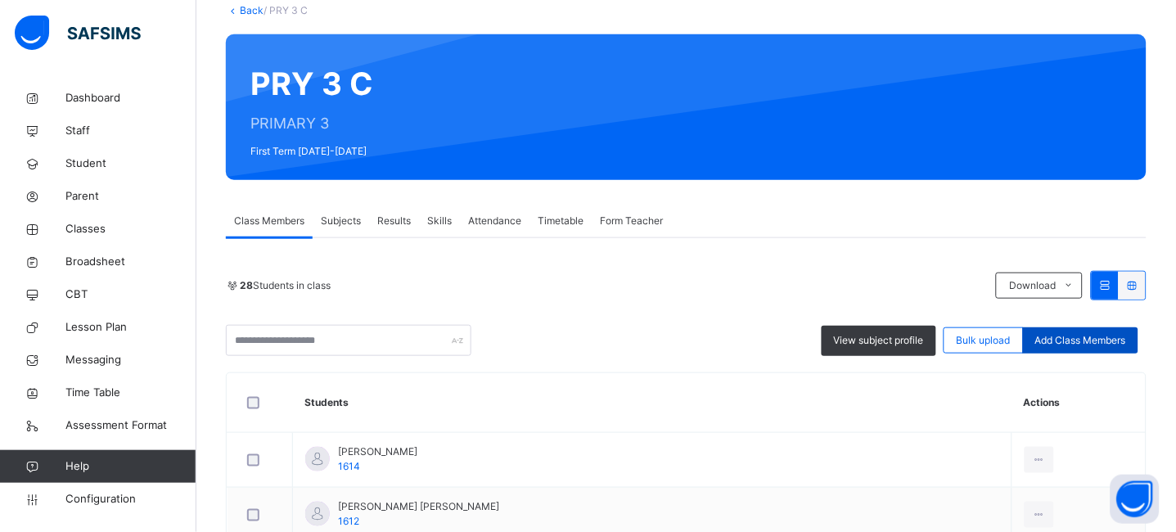
click at [1113, 335] on span "Add Class Members" at bounding box center [1080, 340] width 91 height 15
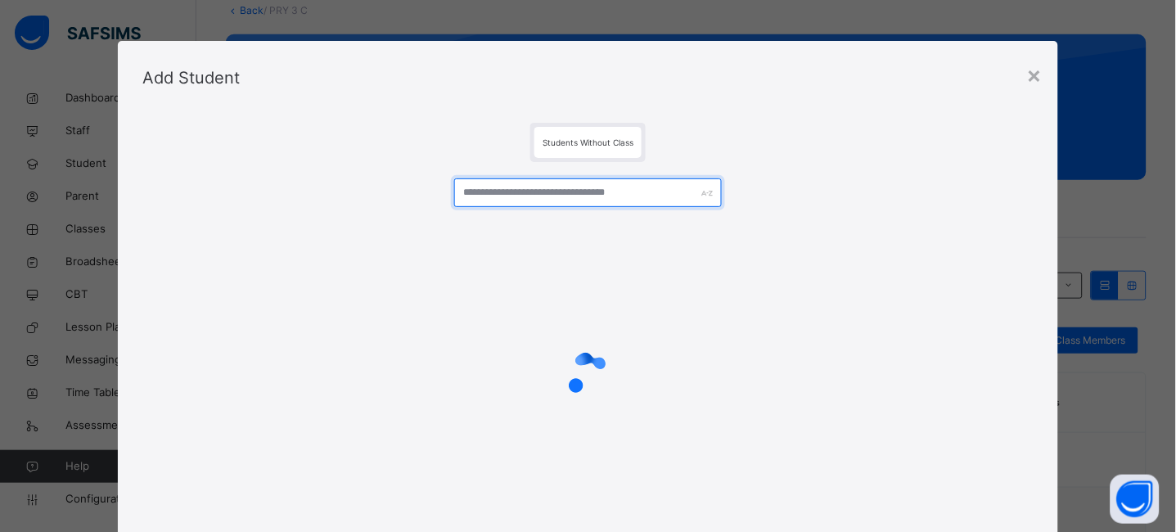
click at [539, 194] on input "text" at bounding box center [588, 192] width 268 height 29
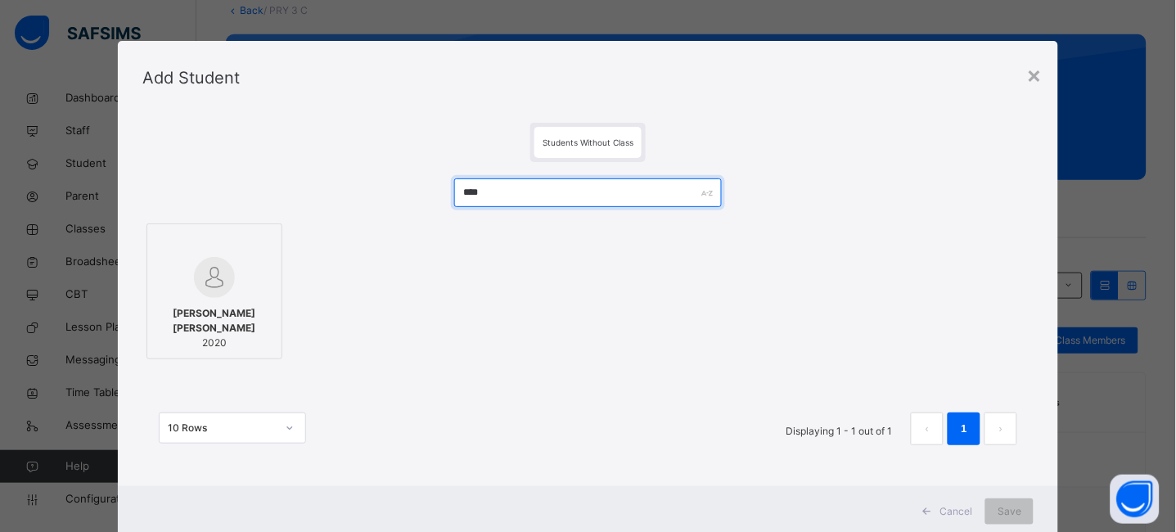
type input "****"
click at [165, 289] on div at bounding box center [215, 277] width 118 height 41
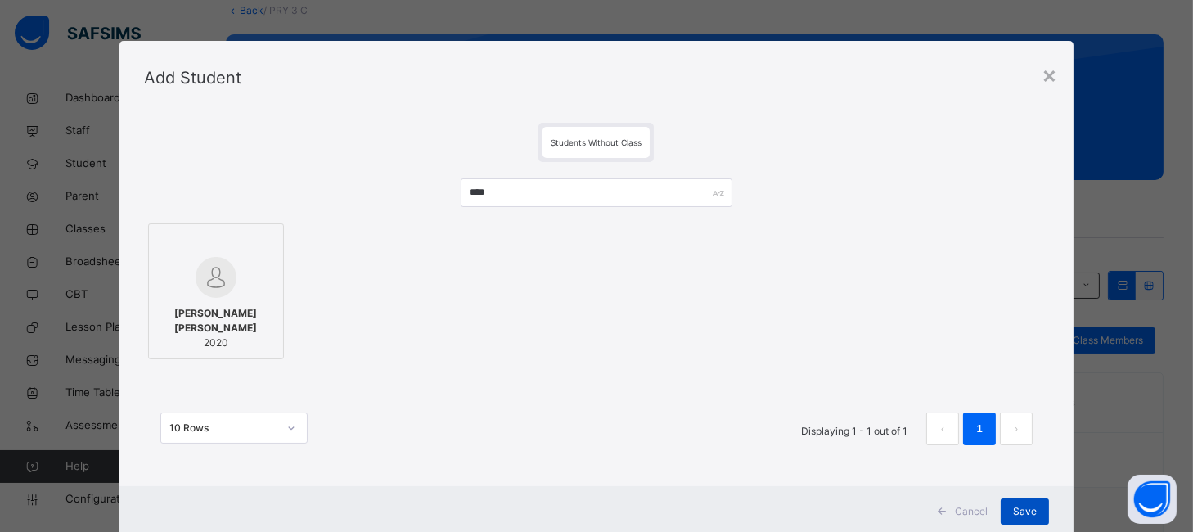
click at [1030, 512] on span "Save" at bounding box center [1025, 511] width 24 height 15
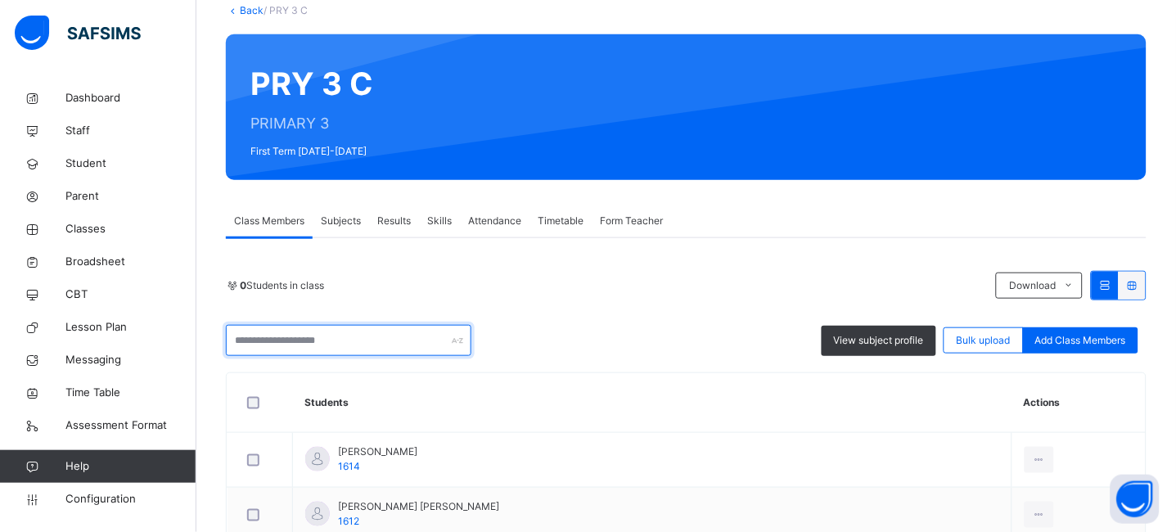
click at [289, 345] on input "text" at bounding box center [349, 340] width 246 height 31
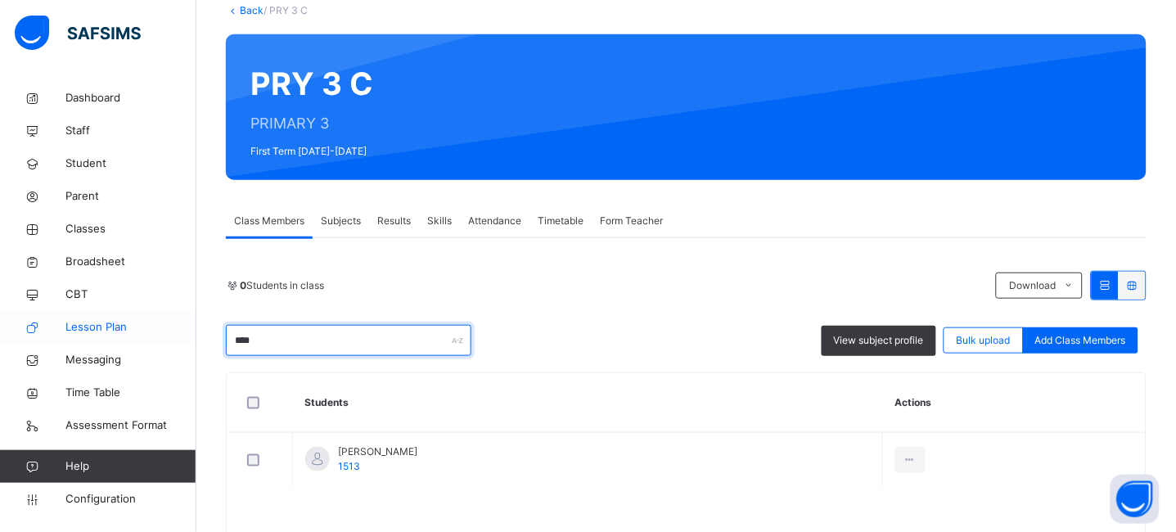
drag, startPoint x: 296, startPoint y: 345, endPoint x: 192, endPoint y: 334, distance: 105.3
click at [192, 334] on div "Class Arm Details Grace Period 3 days remaining First Term / 2025-2026 JEREMIAH…" at bounding box center [588, 237] width 1176 height 681
type input "****"
drag, startPoint x: 272, startPoint y: 337, endPoint x: 204, endPoint y: 340, distance: 68.0
click at [204, 340] on div "Back / PRY 3 C PRY 3 C PRIMARY 3 First Term 2025-2026 Class Members Subjects Re…" at bounding box center [686, 278] width 980 height 599
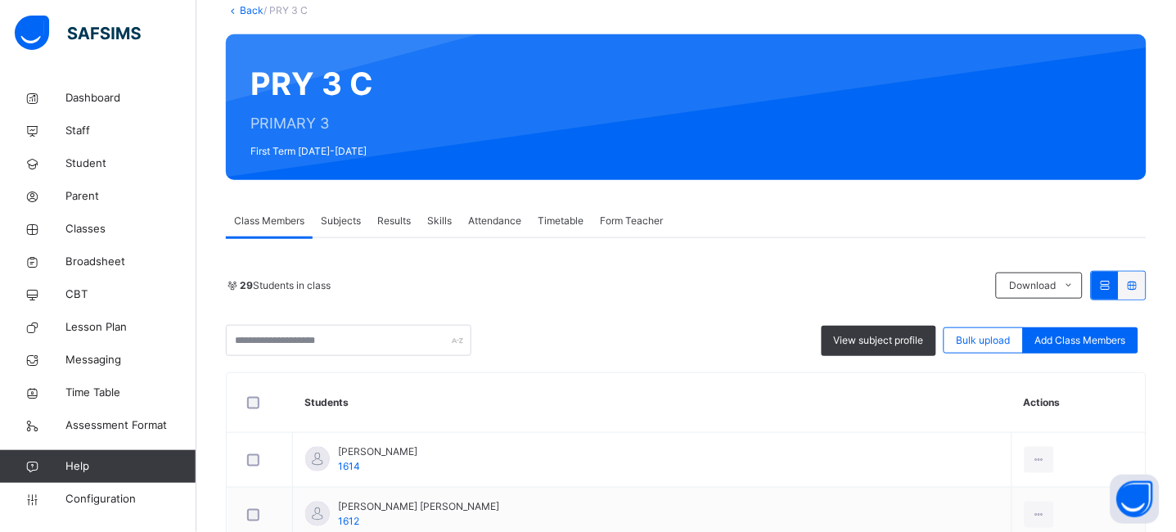
click at [249, 6] on link "Back" at bounding box center [252, 10] width 24 height 12
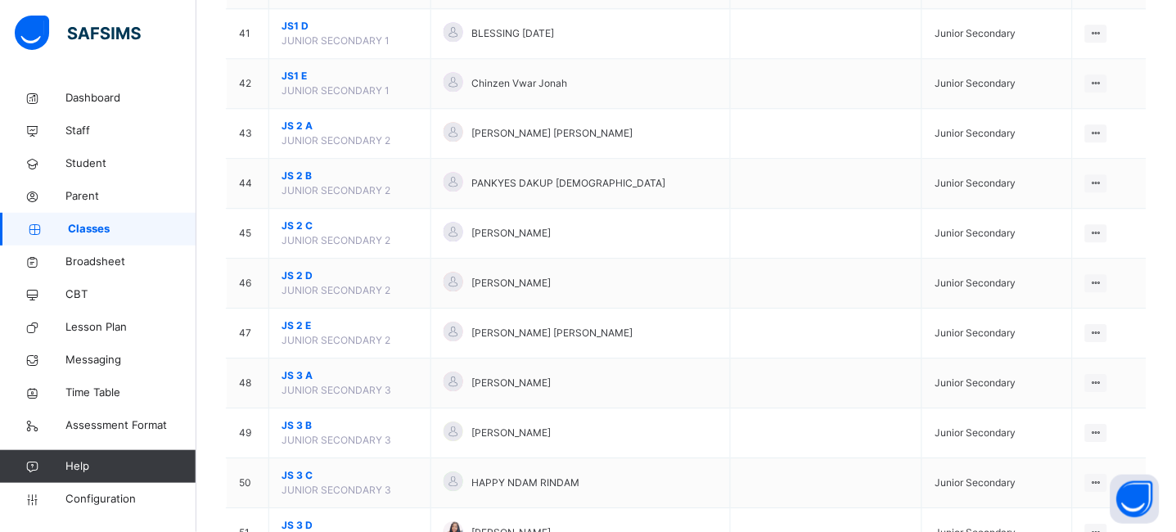
scroll to position [2230, 0]
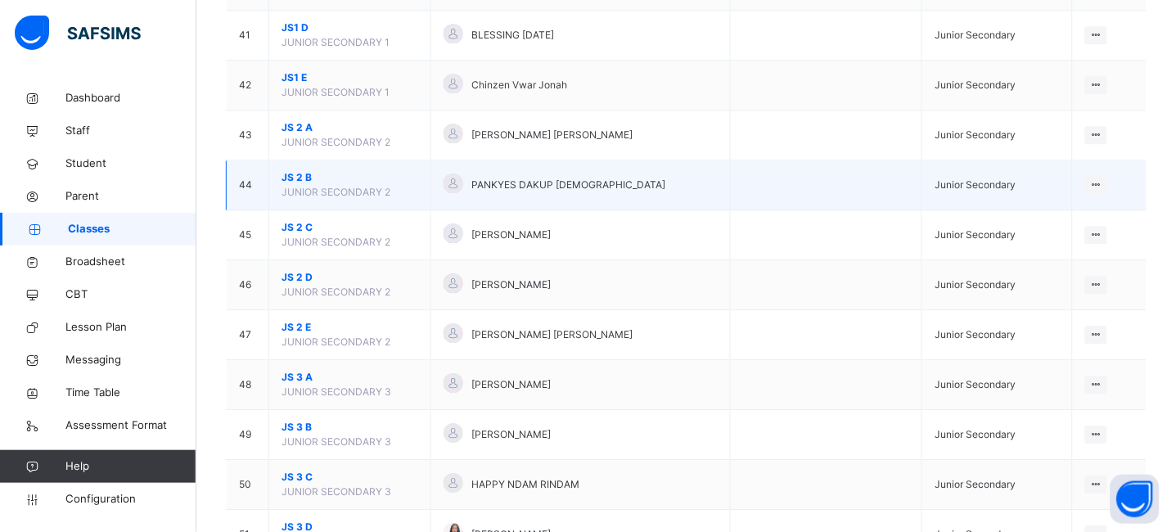
click at [302, 182] on span "JS 2 B" at bounding box center [350, 177] width 137 height 15
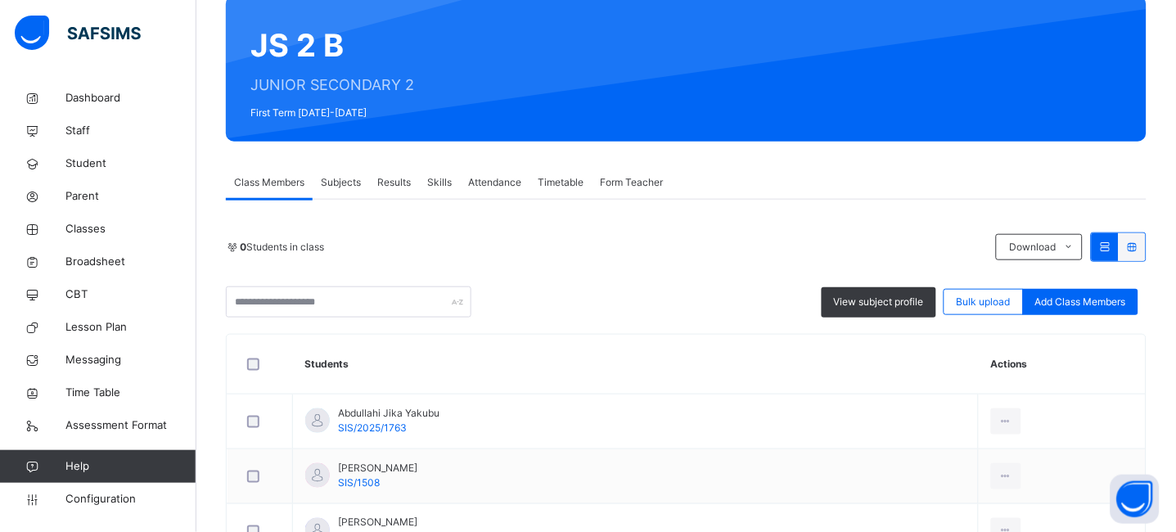
scroll to position [212, 0]
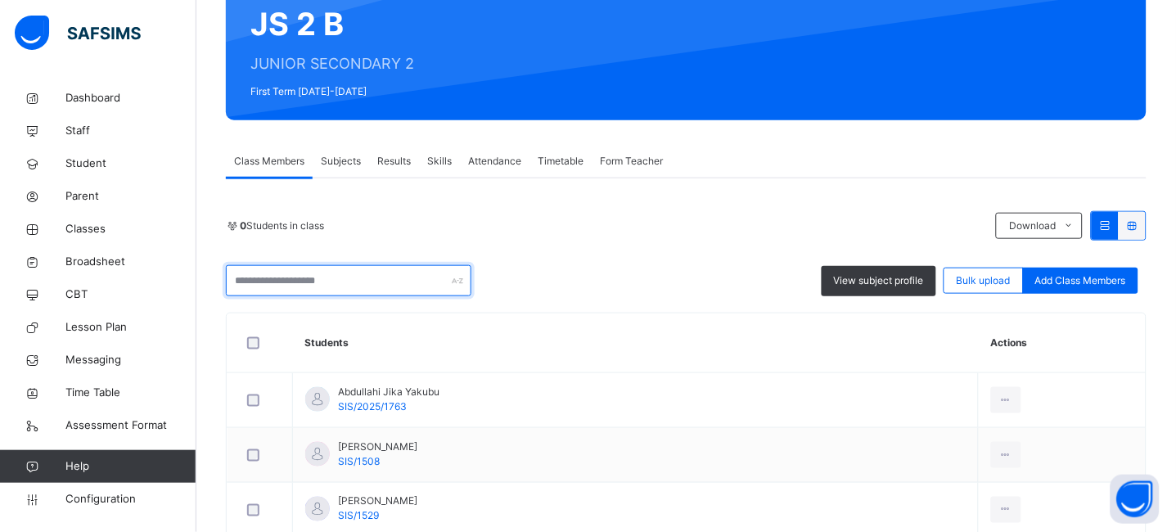
click at [316, 292] on input "text" at bounding box center [349, 280] width 246 height 31
type input "***"
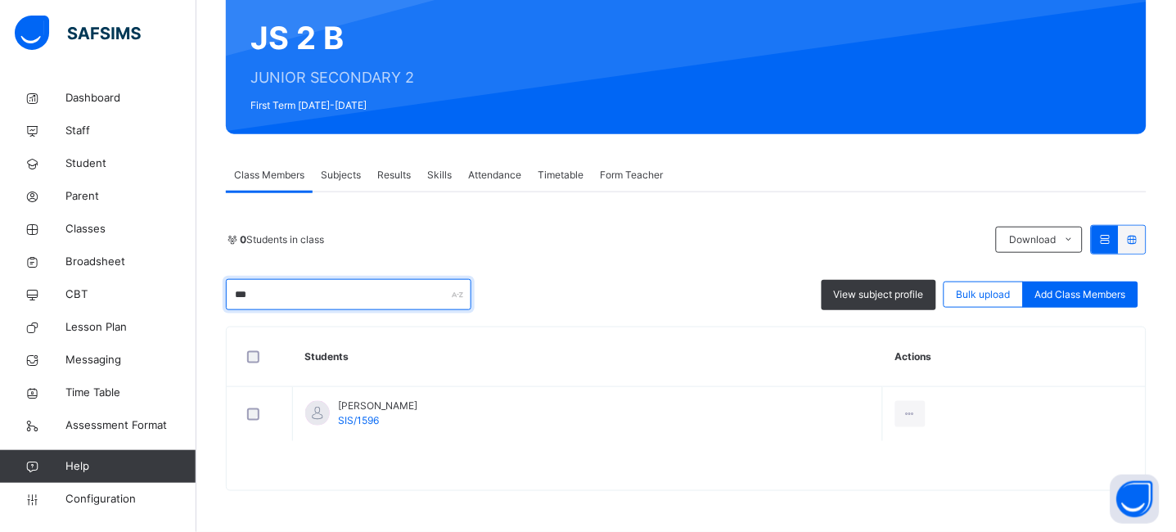
drag, startPoint x: 316, startPoint y: 292, endPoint x: 214, endPoint y: 298, distance: 101.7
click at [214, 298] on div "Back / JS 2 B JS 2 B JUNIOR SECONDARY 2 First Term 2025-2026 Class Members Subj…" at bounding box center [686, 232] width 980 height 599
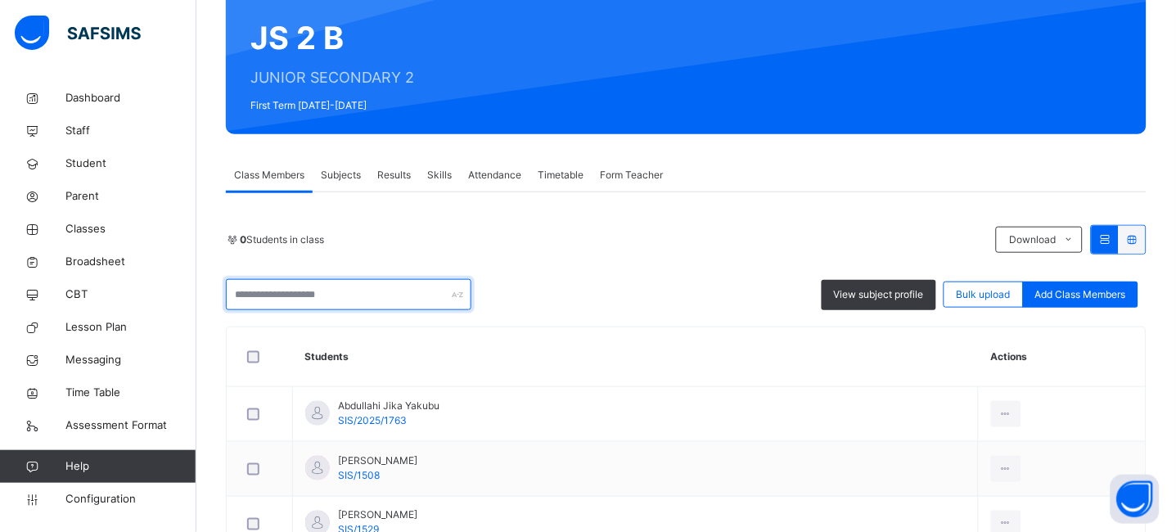
scroll to position [212, 0]
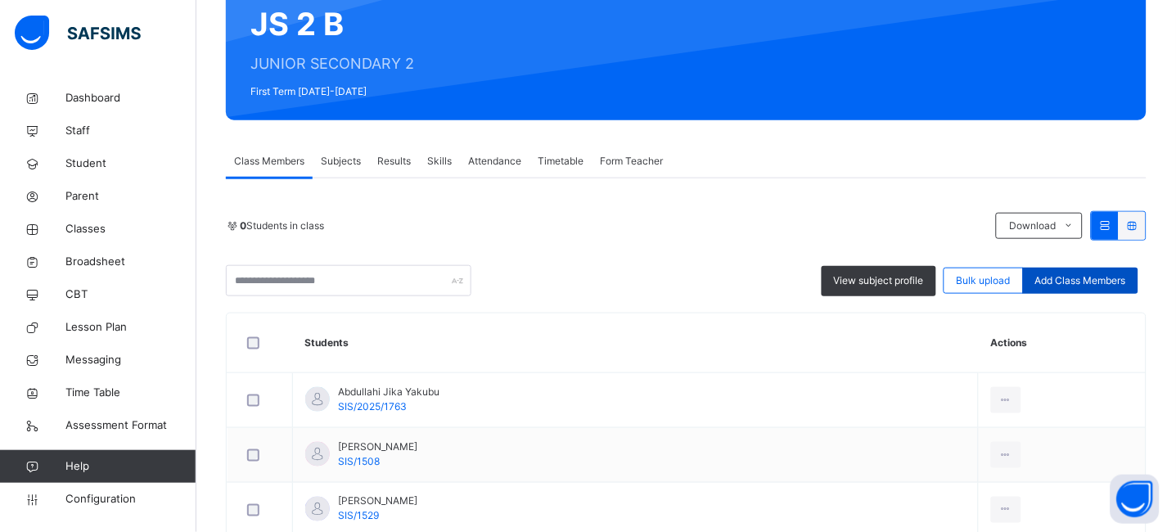
click at [1090, 280] on span "Add Class Members" at bounding box center [1080, 280] width 91 height 15
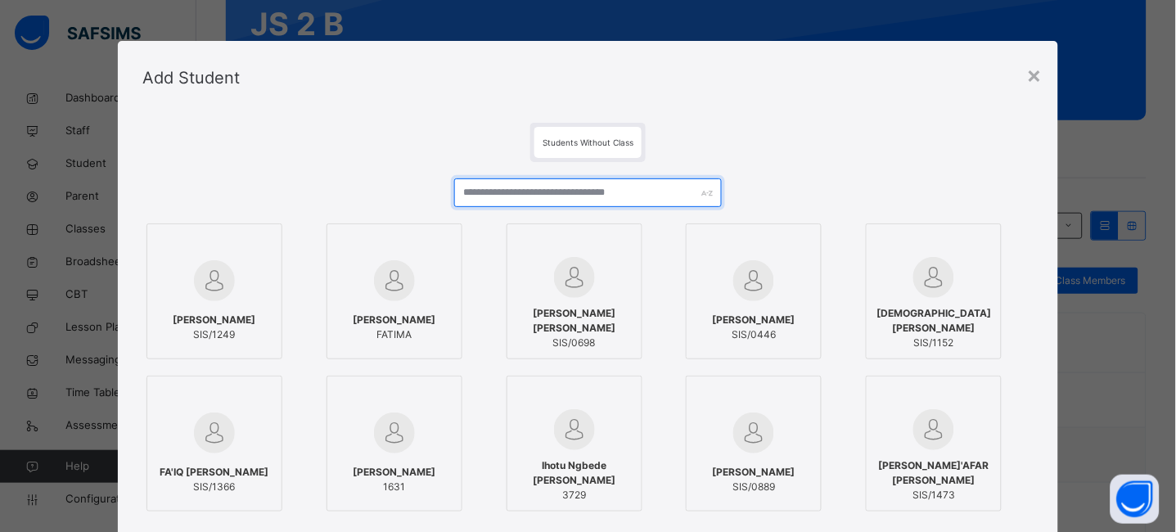
click at [506, 198] on input "text" at bounding box center [588, 192] width 268 height 29
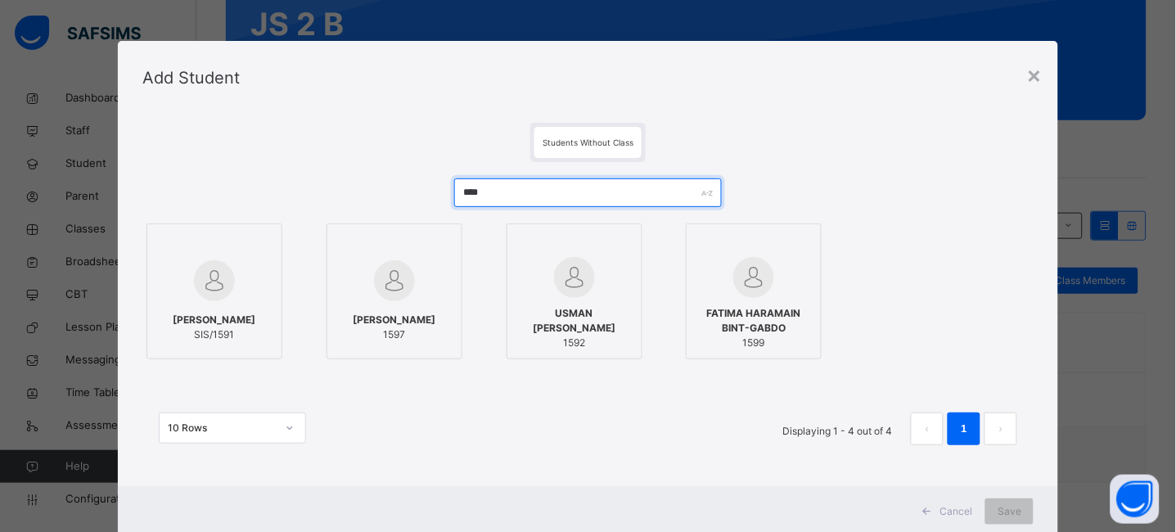
type input "****"
click at [211, 319] on span "ABUBAKAR GARBA AMINU" at bounding box center [214, 320] width 83 height 15
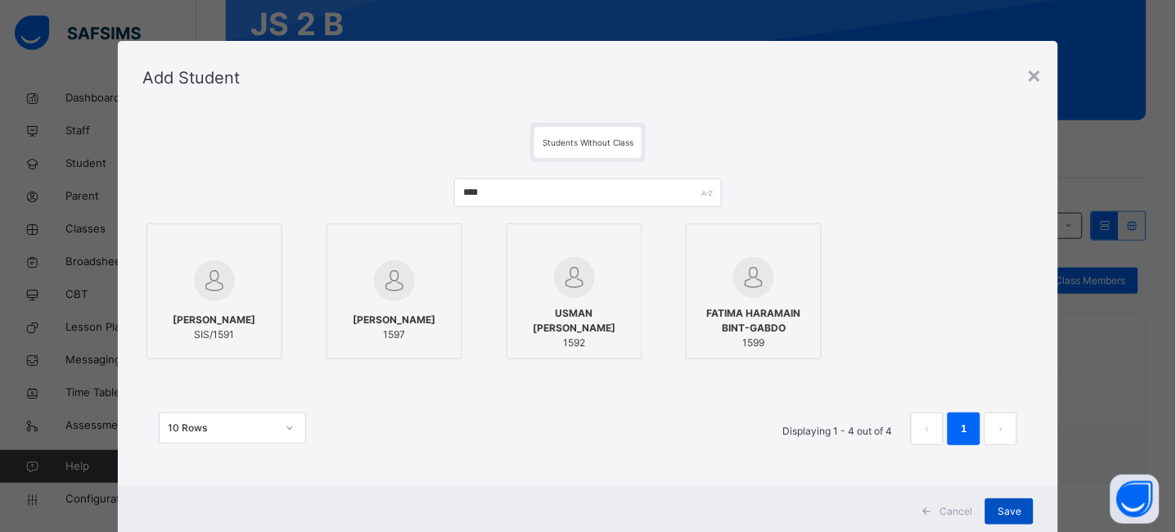
click at [1017, 513] on span "Save" at bounding box center [1010, 511] width 24 height 15
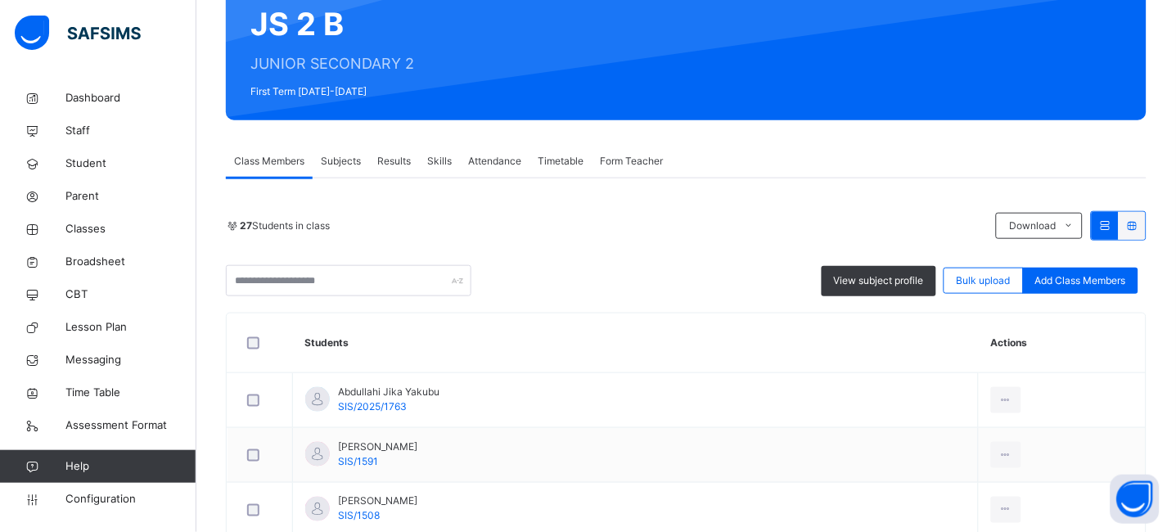
scroll to position [0, 0]
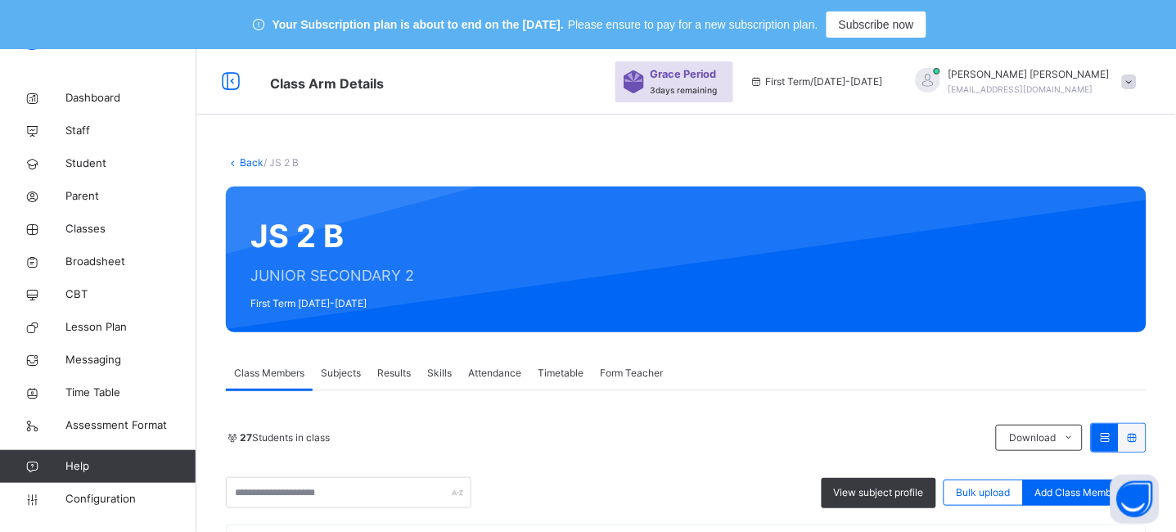
click at [250, 163] on link "Back" at bounding box center [252, 162] width 24 height 12
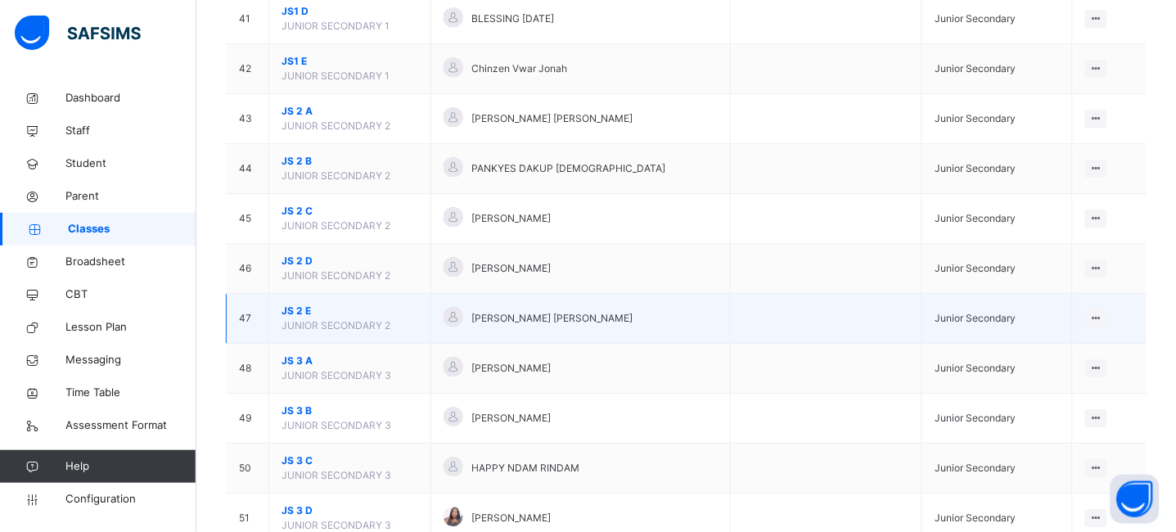
scroll to position [2248, 0]
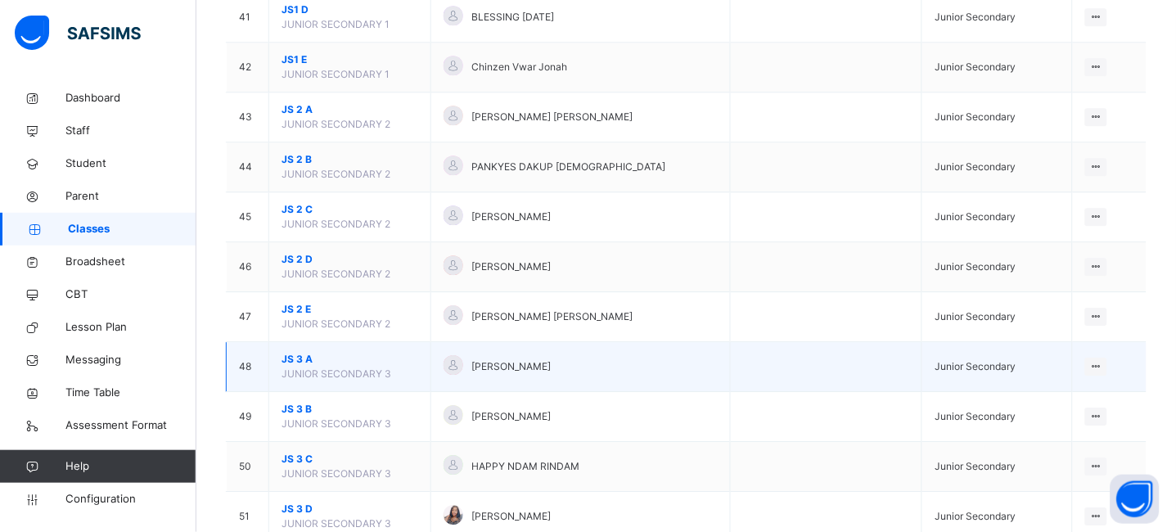
click at [306, 357] on span "JS 3 A" at bounding box center [350, 359] width 137 height 15
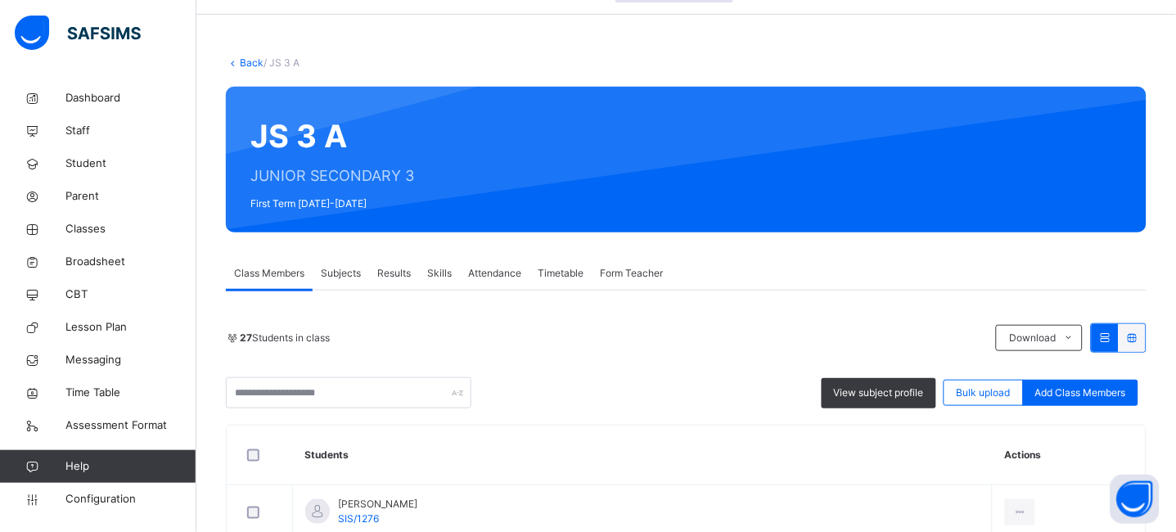
scroll to position [101, 0]
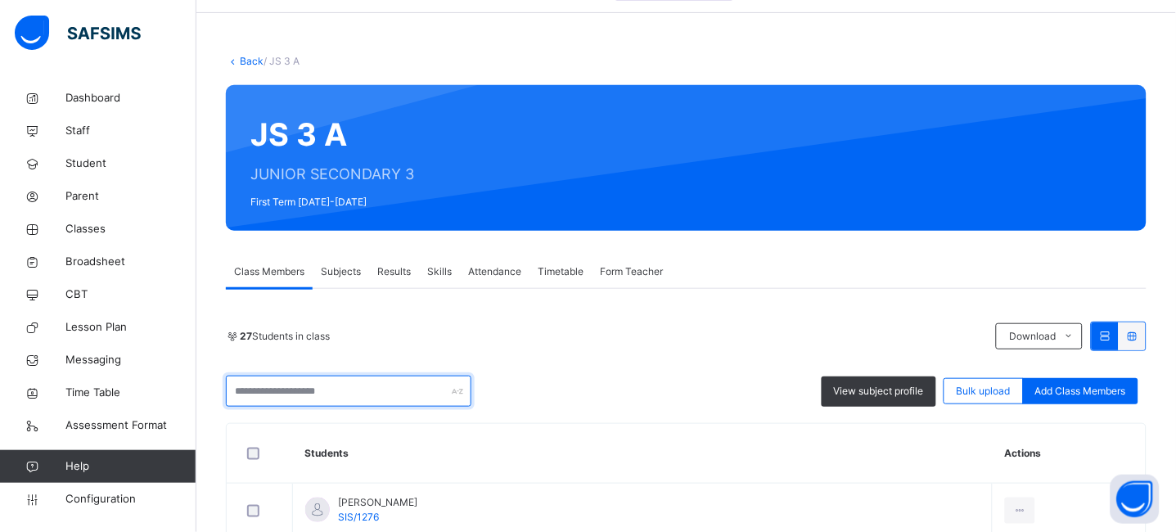
click at [265, 387] on input "text" at bounding box center [349, 391] width 246 height 31
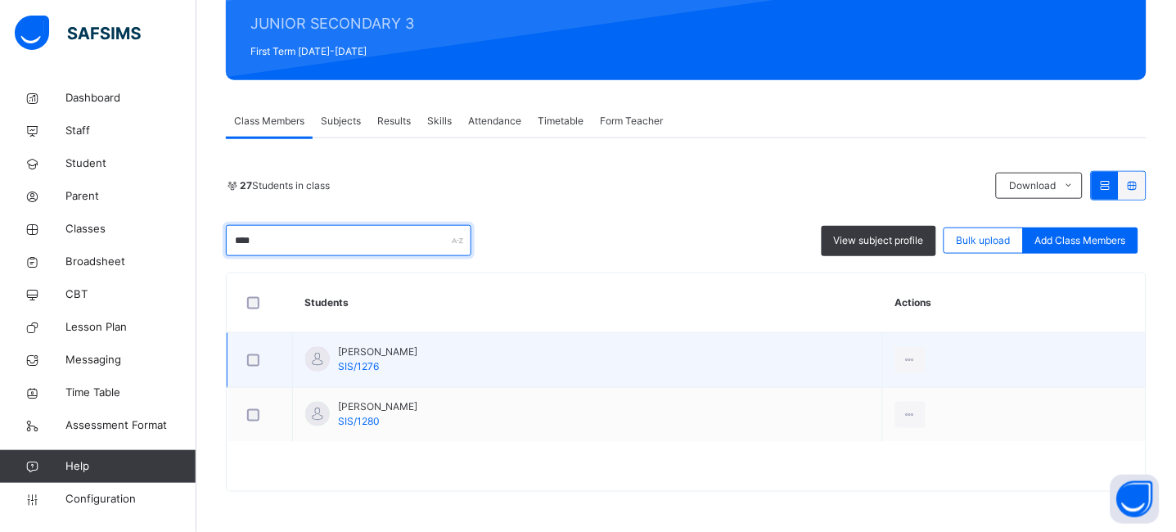
scroll to position [253, 0]
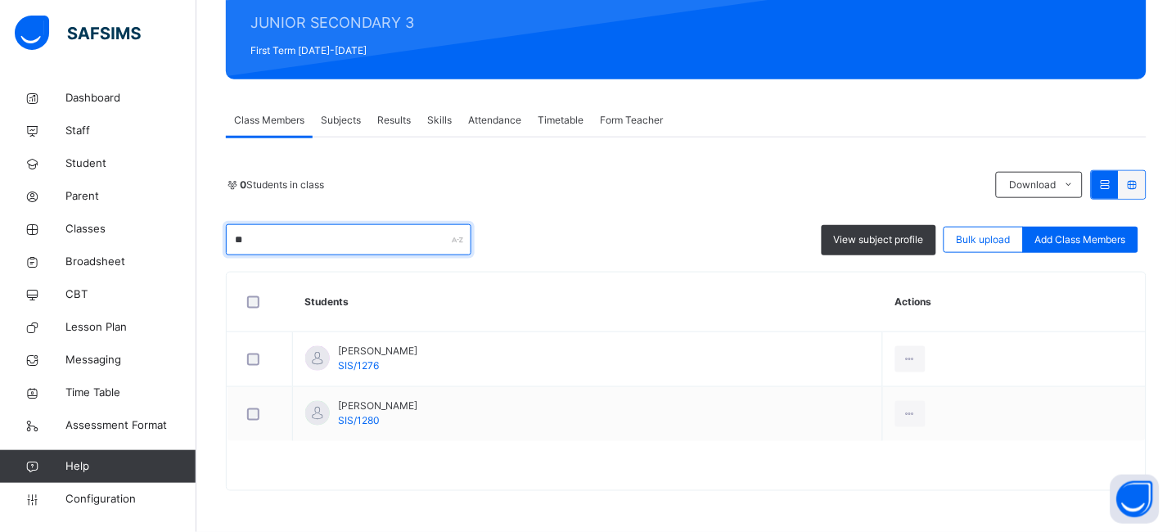
type input "*"
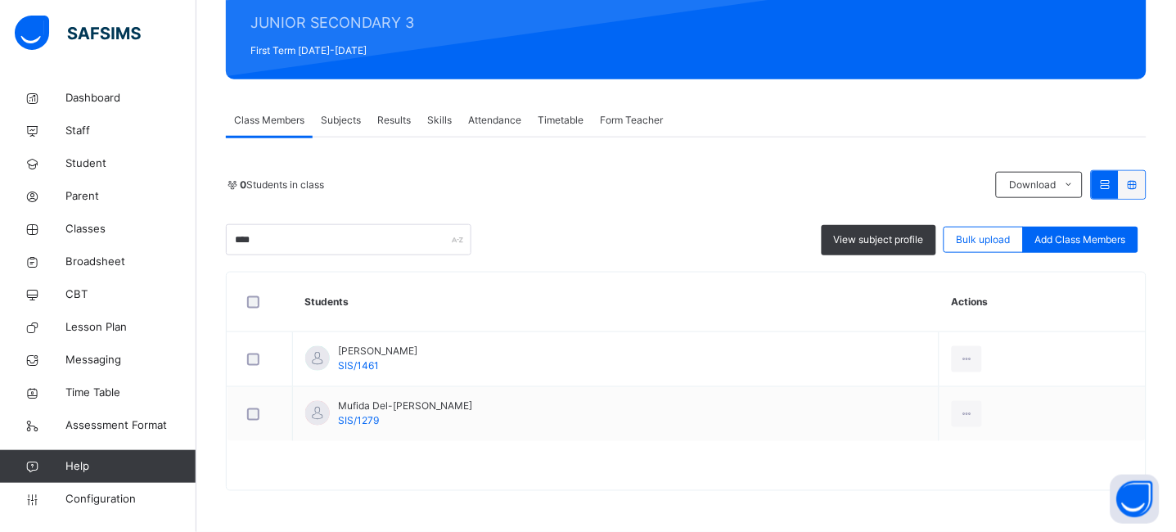
click at [568, 238] on div "**** View subject profile Bulk upload Add Class Members" at bounding box center [686, 239] width 921 height 31
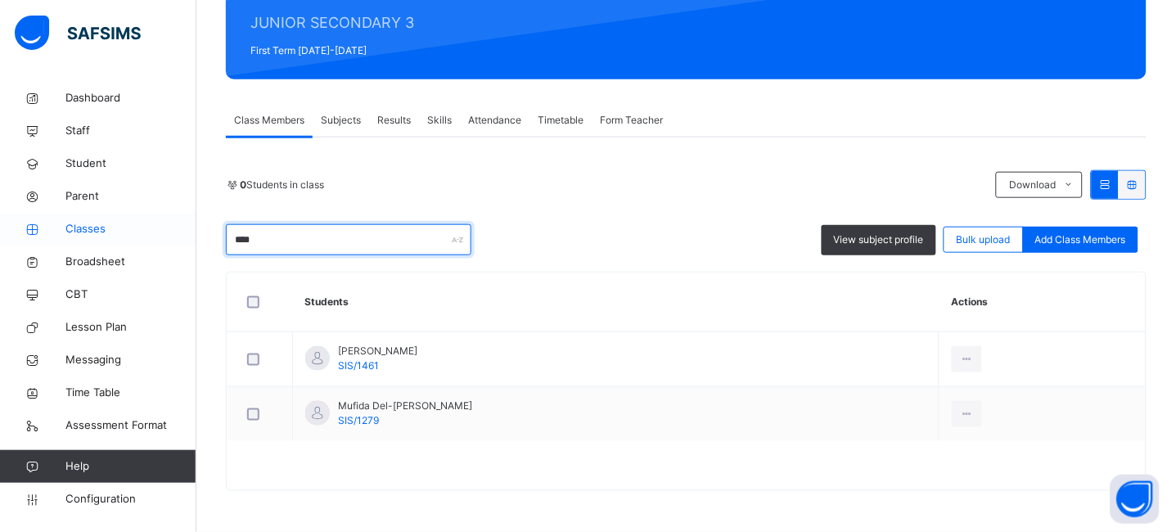
drag, startPoint x: 291, startPoint y: 241, endPoint x: 156, endPoint y: 241, distance: 135.9
click at [156, 241] on div "Class Arm Details Grace Period 3 days remaining First Term / 2025-2026 JEREMIAH…" at bounding box center [588, 164] width 1176 height 736
type input "****"
drag, startPoint x: 318, startPoint y: 246, endPoint x: 196, endPoint y: 238, distance: 122.2
click at [196, 238] on div "Back / JS 3 A JS 3 A JUNIOR SECONDARY 3 First Term 2025-2026 Class Members Subj…" at bounding box center [686, 205] width 980 height 654
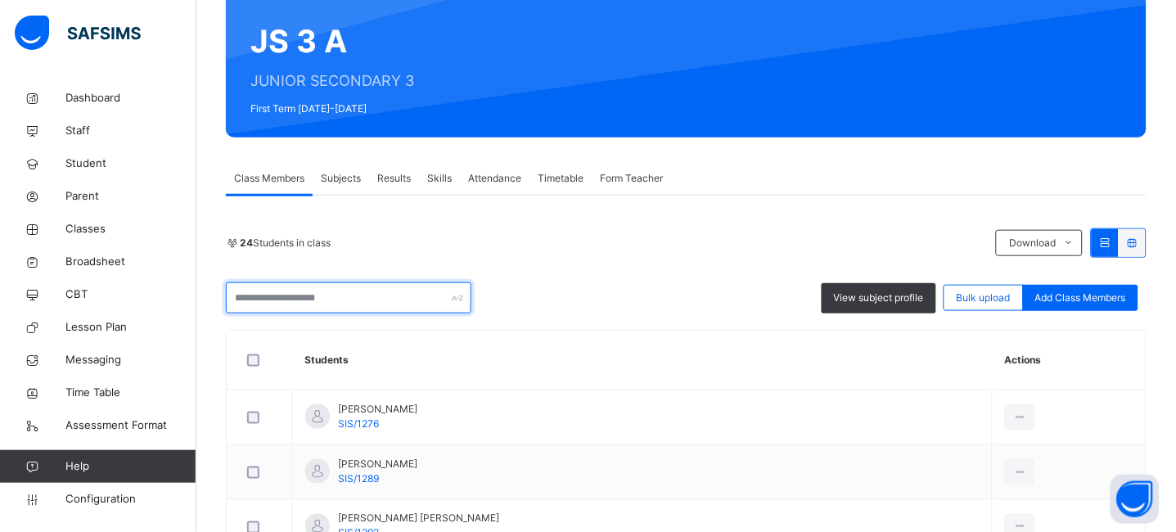
scroll to position [0, 0]
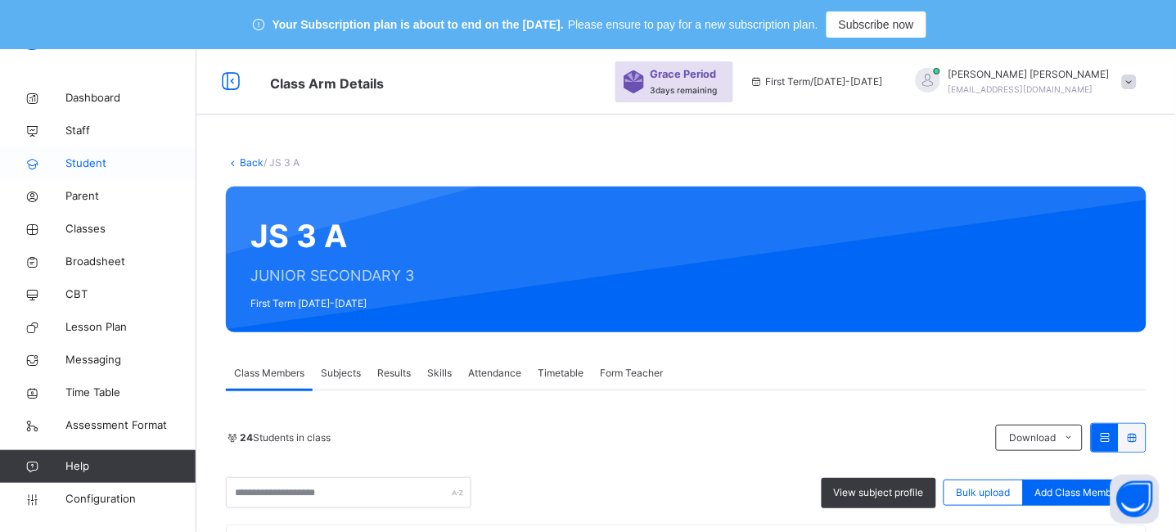
click at [83, 168] on span "Student" at bounding box center [130, 164] width 131 height 16
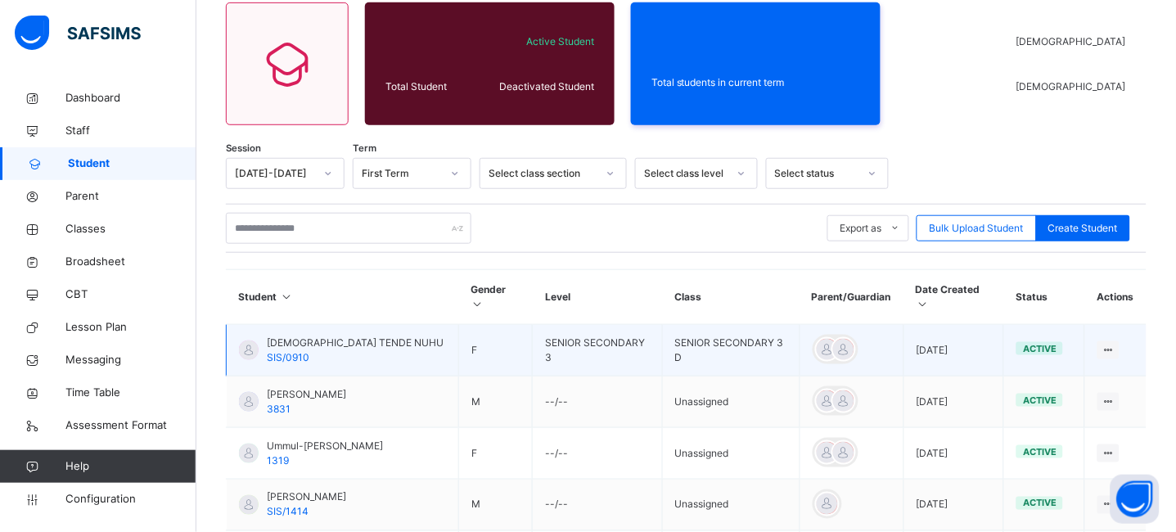
scroll to position [195, 0]
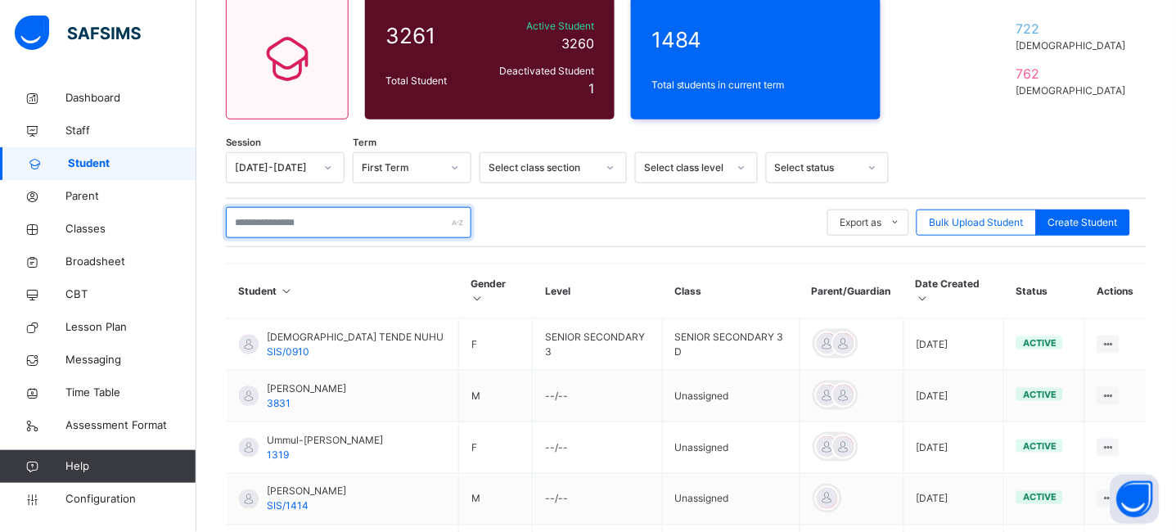
click at [301, 225] on input "text" at bounding box center [349, 222] width 246 height 31
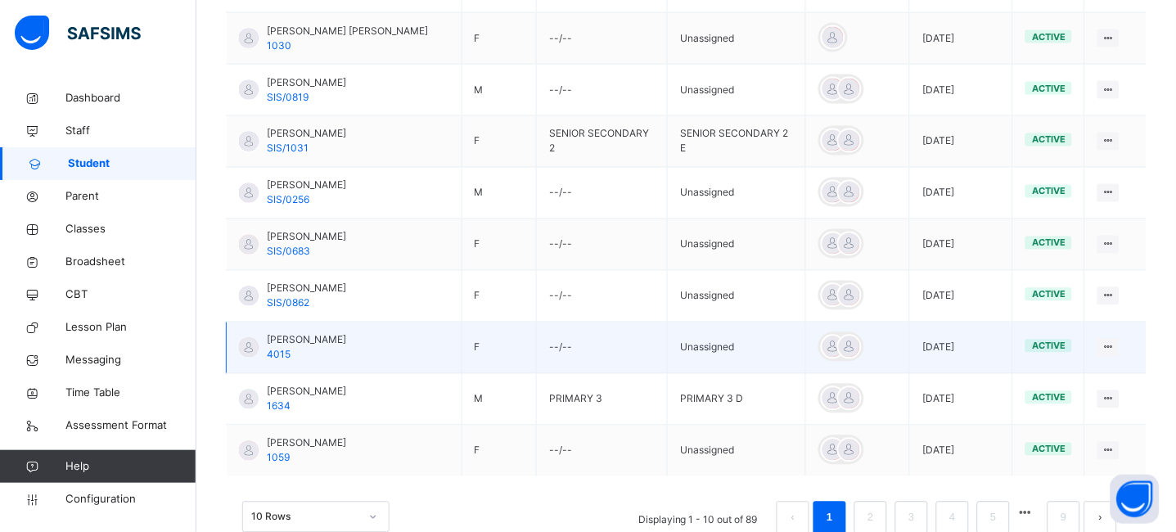
scroll to position [583, 0]
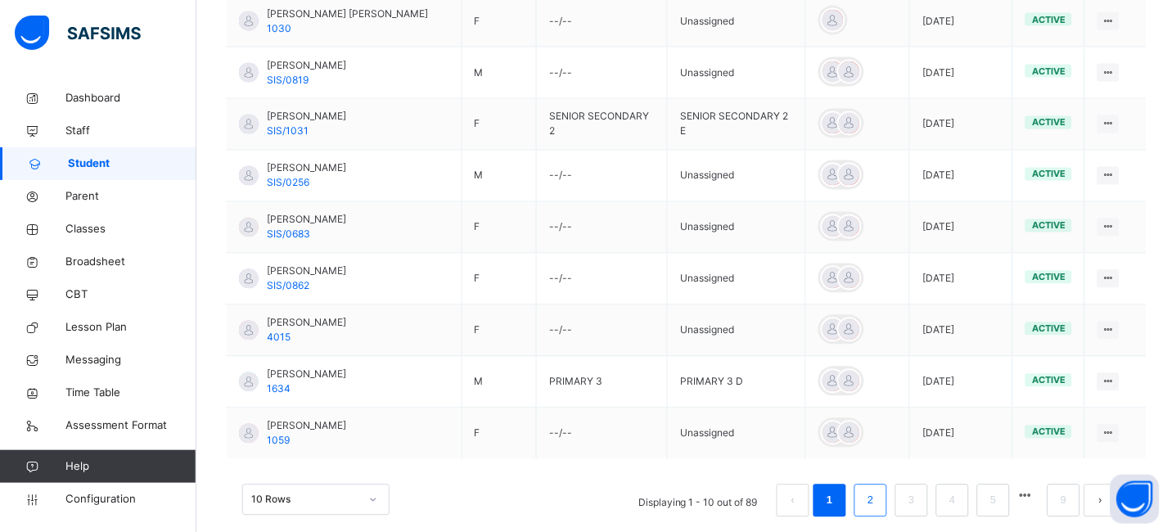
click at [878, 490] on link "2" at bounding box center [871, 500] width 16 height 21
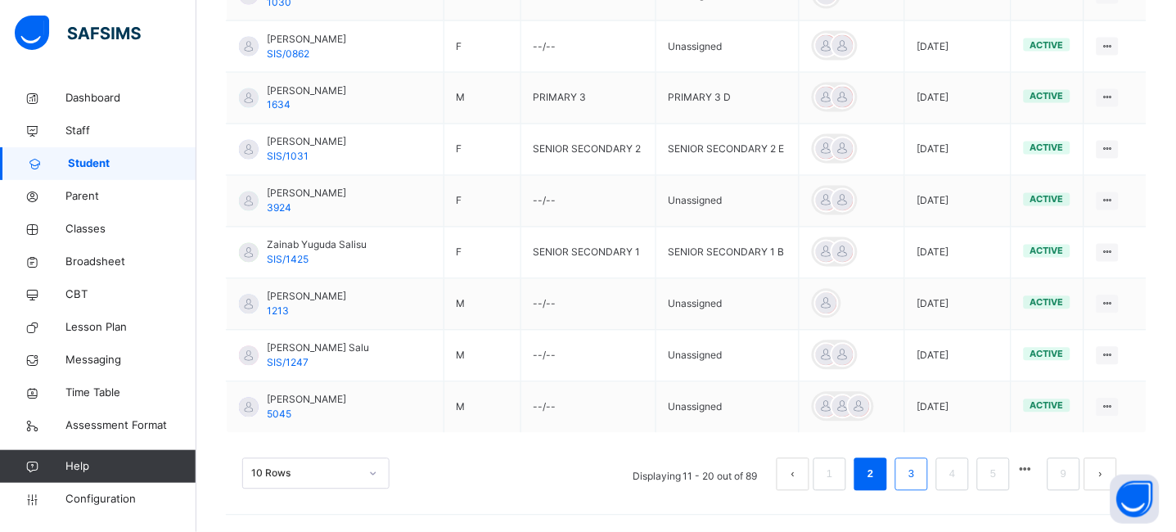
click at [918, 473] on li "3" at bounding box center [911, 474] width 33 height 33
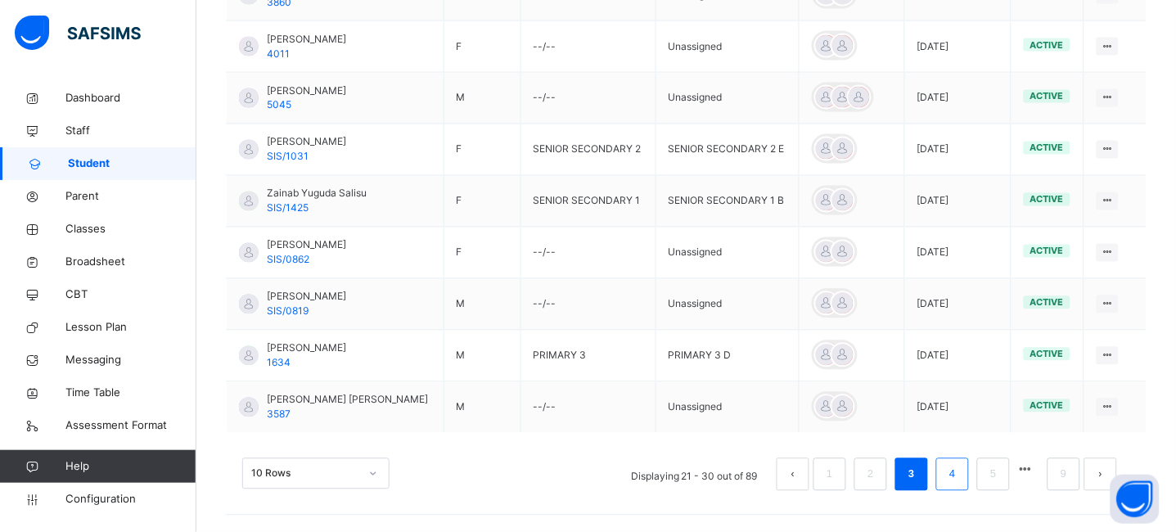
click at [960, 480] on link "4" at bounding box center [953, 474] width 16 height 21
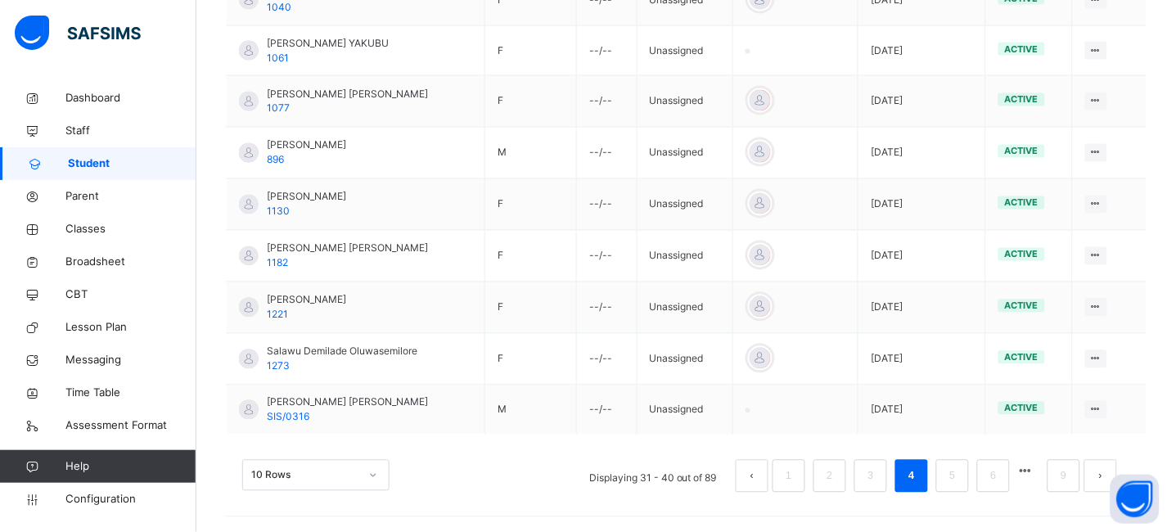
scroll to position [579, 0]
click at [960, 478] on link "5" at bounding box center [953, 474] width 16 height 21
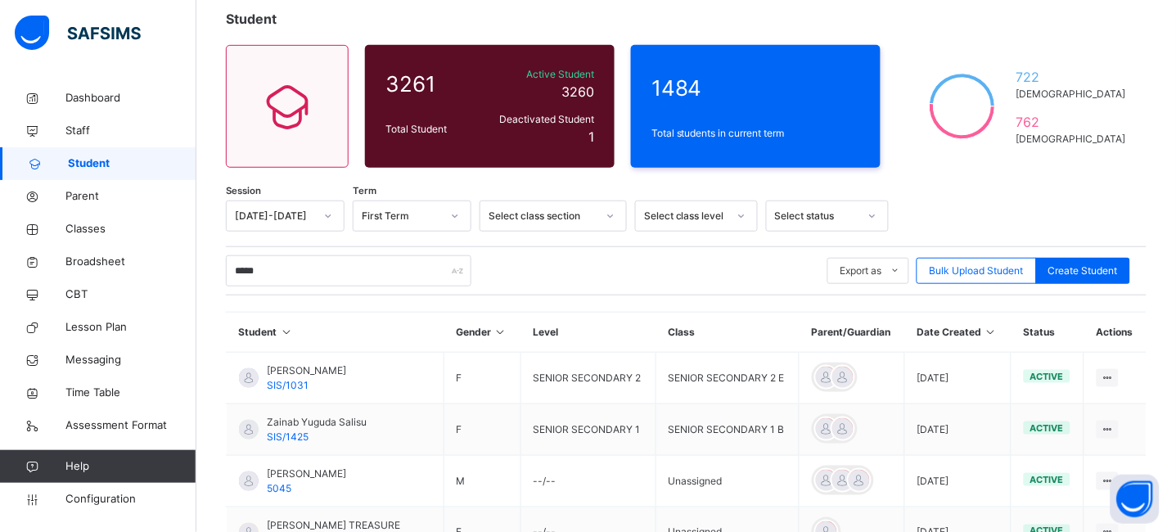
scroll to position [0, 0]
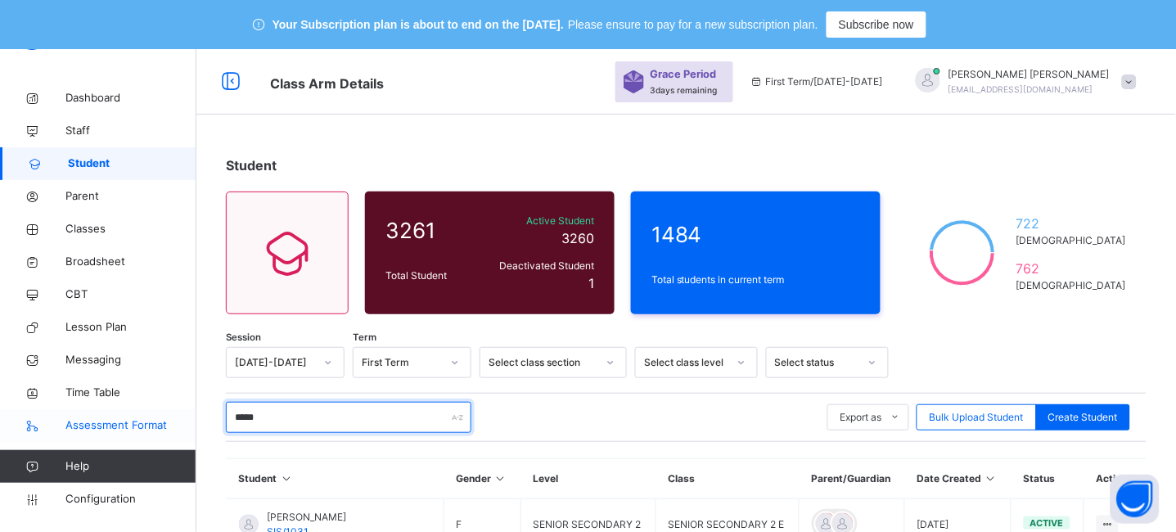
drag, startPoint x: 293, startPoint y: 420, endPoint x: 166, endPoint y: 409, distance: 127.3
click at [300, 421] on input "*****" at bounding box center [349, 417] width 246 height 31
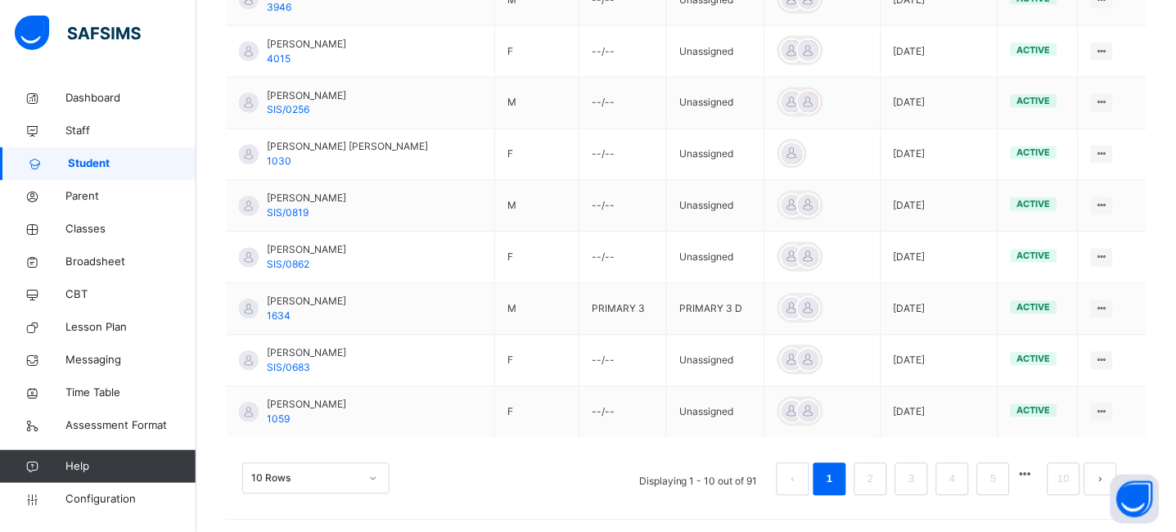
scroll to position [574, 0]
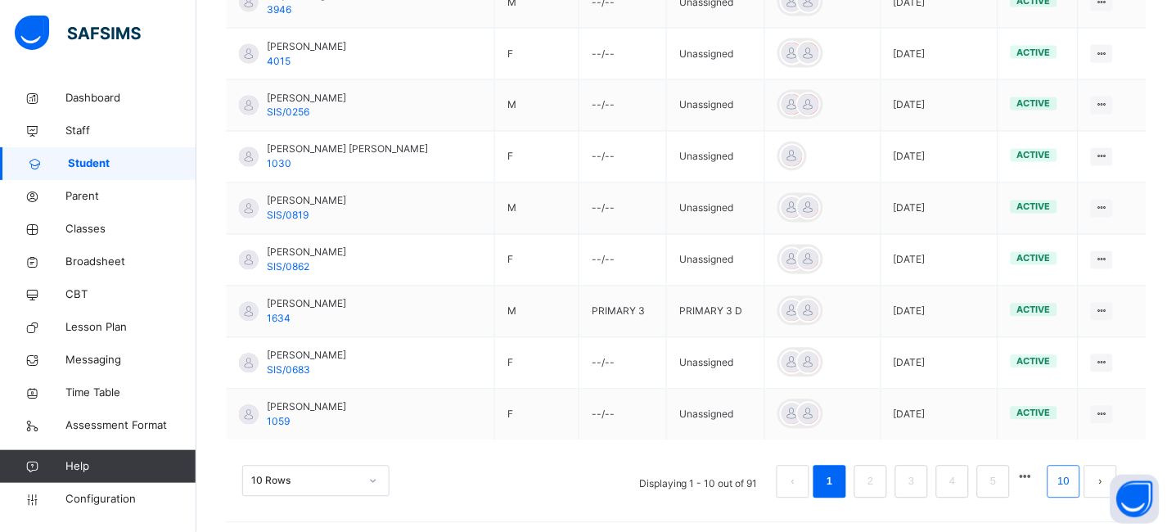
type input "****"
click at [1075, 483] on link "10" at bounding box center [1063, 481] width 21 height 21
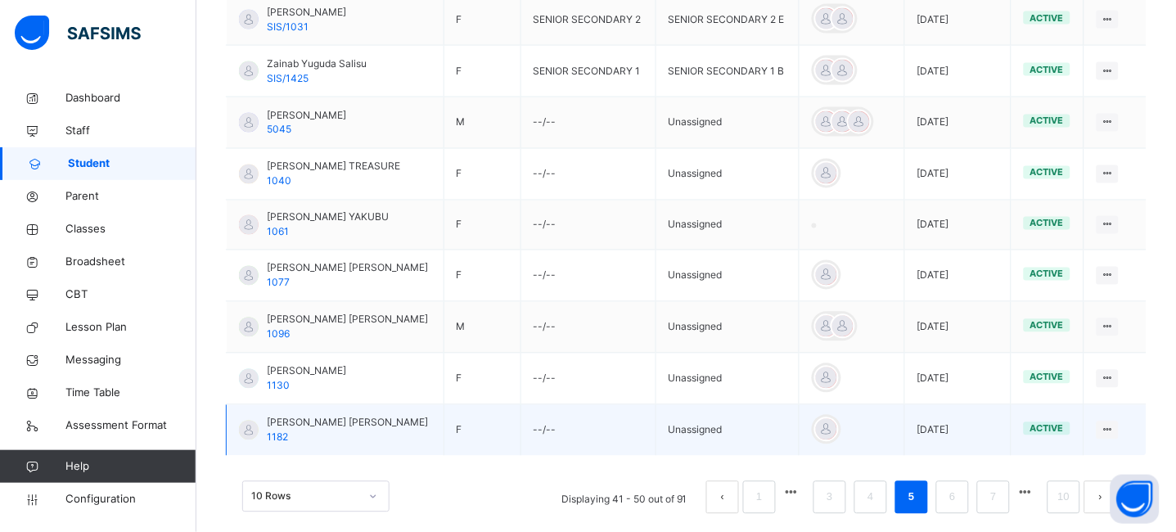
scroll to position [581, 0]
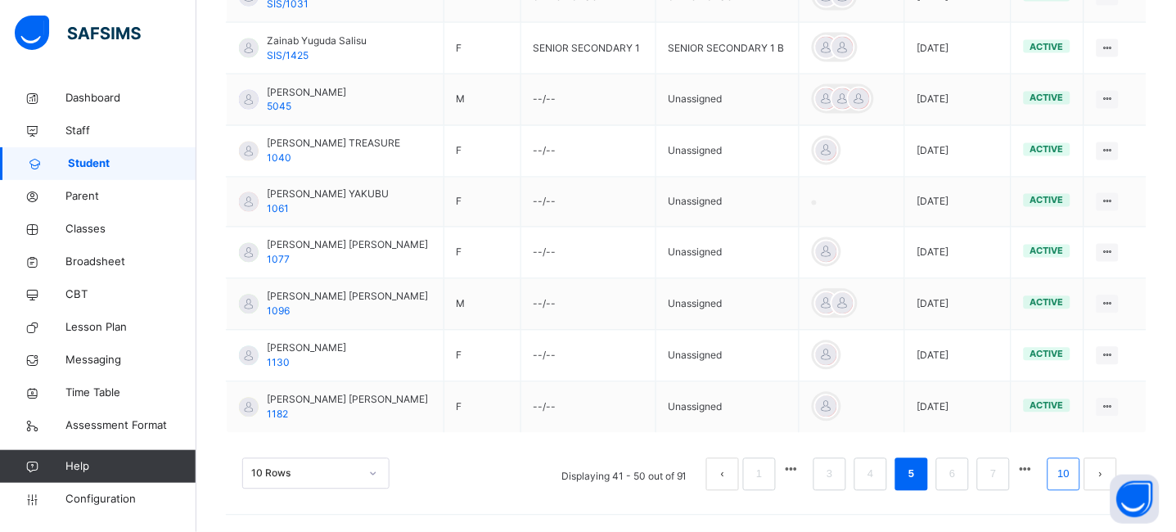
click at [1071, 472] on link "10" at bounding box center [1063, 474] width 21 height 21
click at [1075, 477] on link "10" at bounding box center [1063, 474] width 21 height 21
click at [1001, 467] on link "7" at bounding box center [993, 474] width 16 height 21
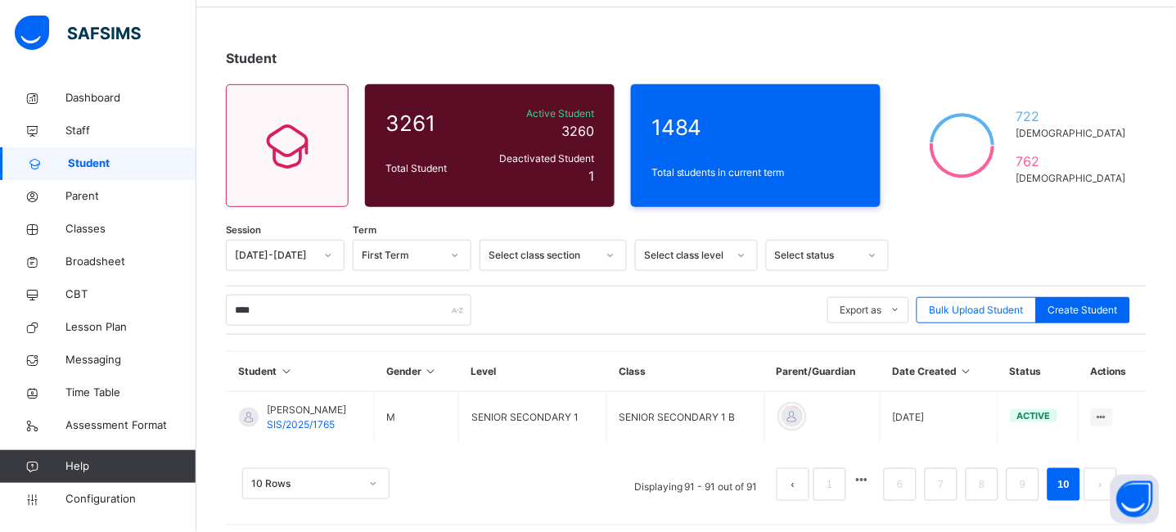
scroll to position [100, 0]
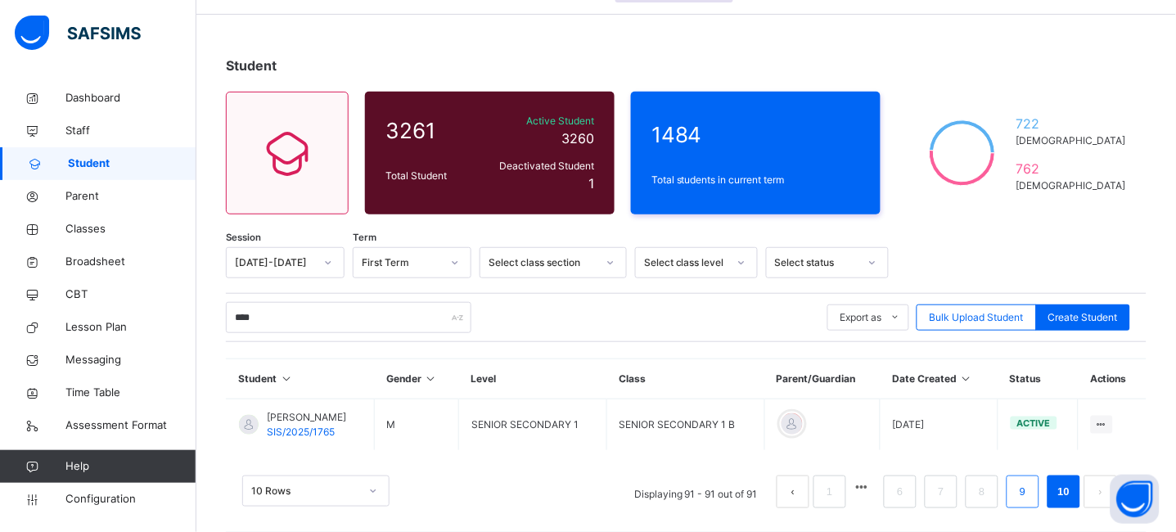
click at [1030, 497] on link "9" at bounding box center [1023, 491] width 16 height 21
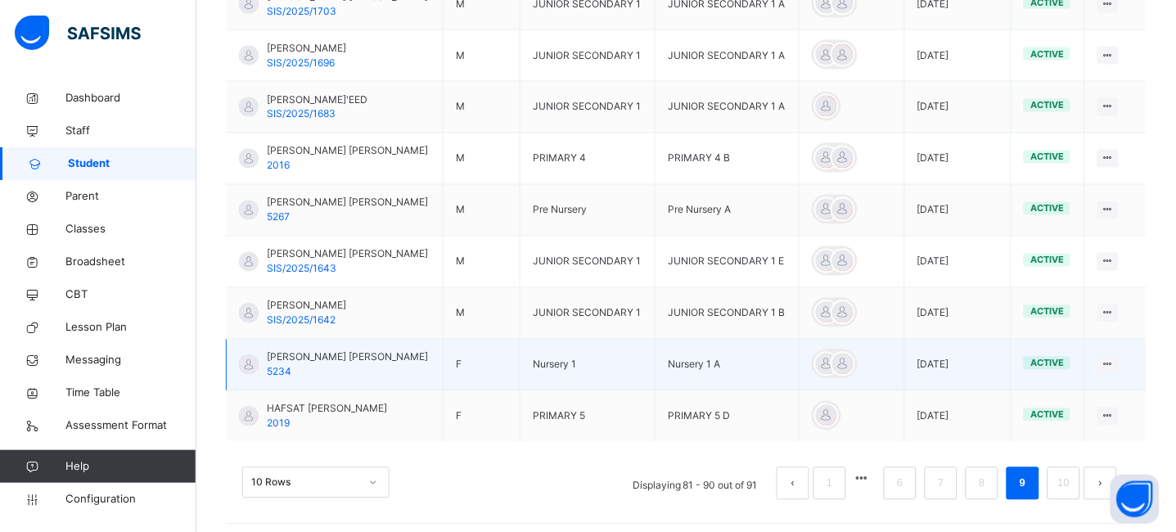
scroll to position [583, 0]
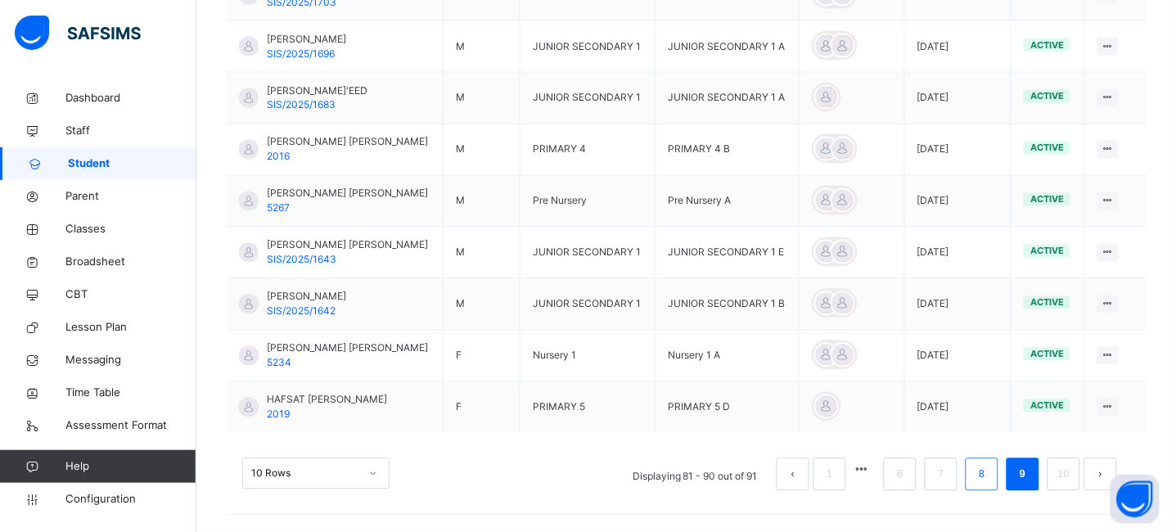
click at [990, 469] on link "8" at bounding box center [982, 474] width 16 height 21
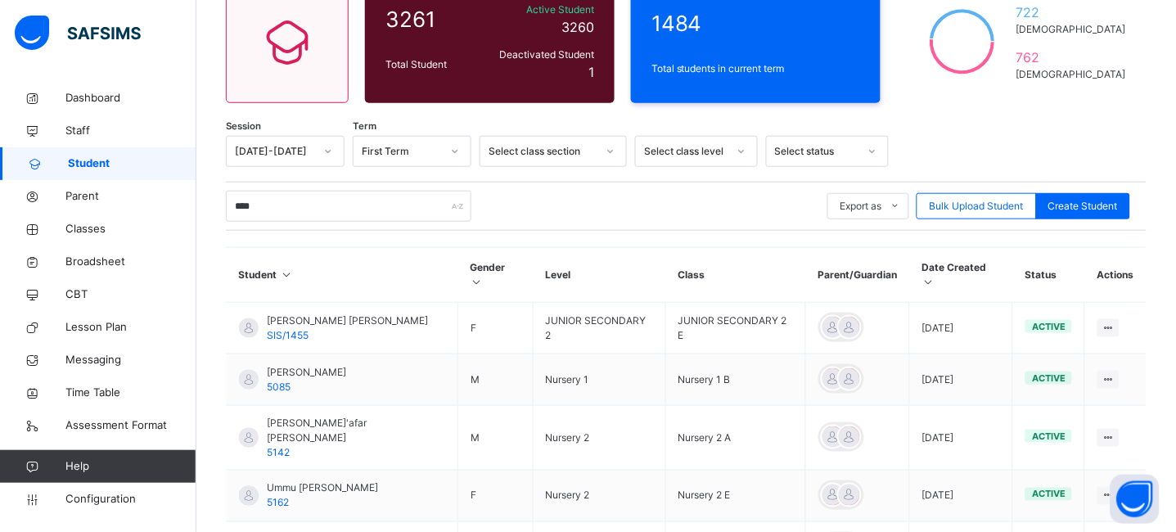
scroll to position [210, 0]
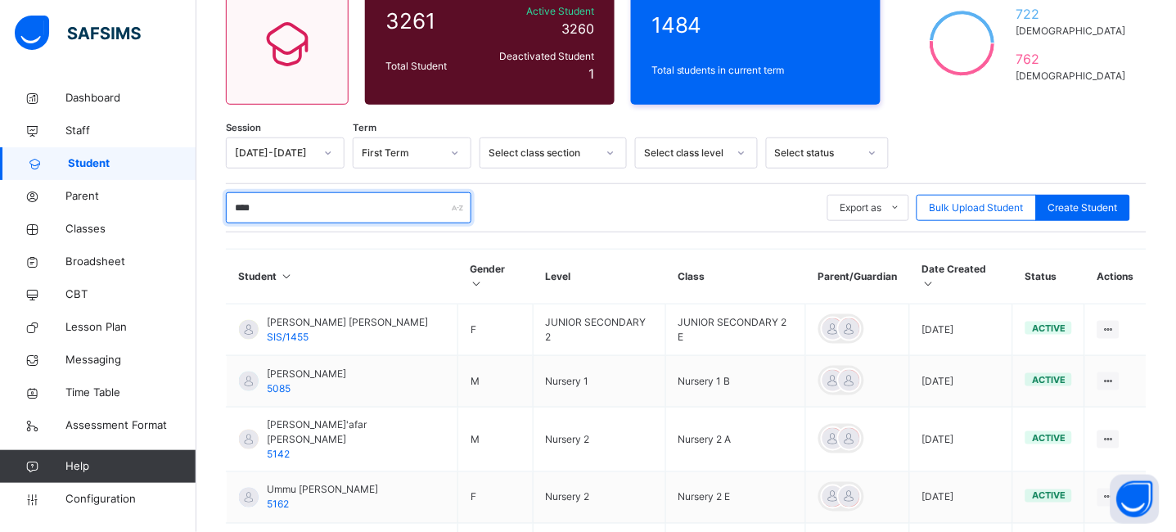
drag, startPoint x: 311, startPoint y: 208, endPoint x: 211, endPoint y: 209, distance: 99.9
click at [211, 209] on div "Student 3261 Total Student Active Student 3260 Deactivated Student 1 1484 Total…" at bounding box center [686, 426] width 980 height 1010
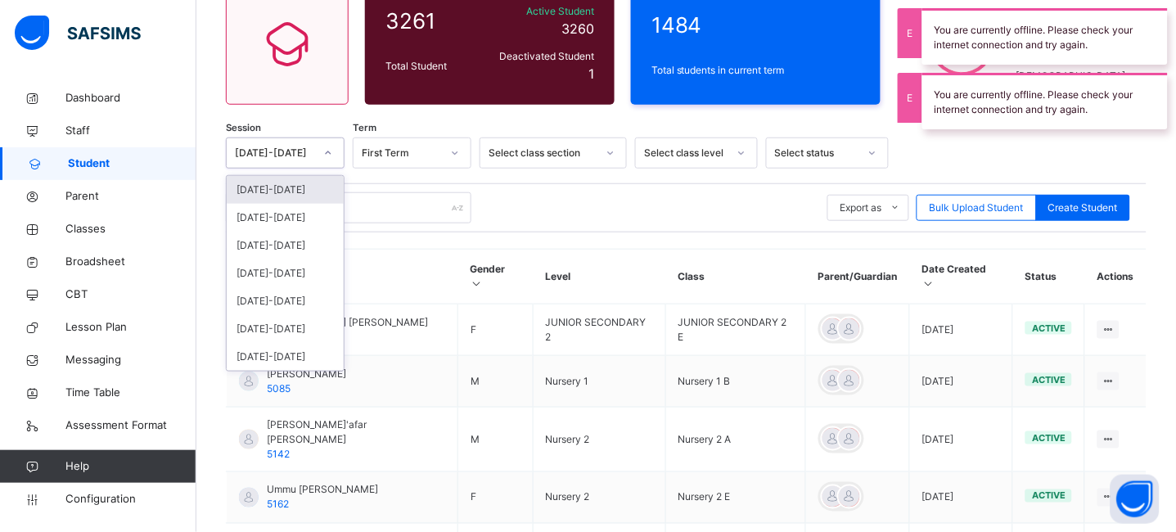
click at [326, 151] on icon at bounding box center [328, 153] width 10 height 16
click at [286, 215] on div "2024-2025" at bounding box center [285, 218] width 117 height 28
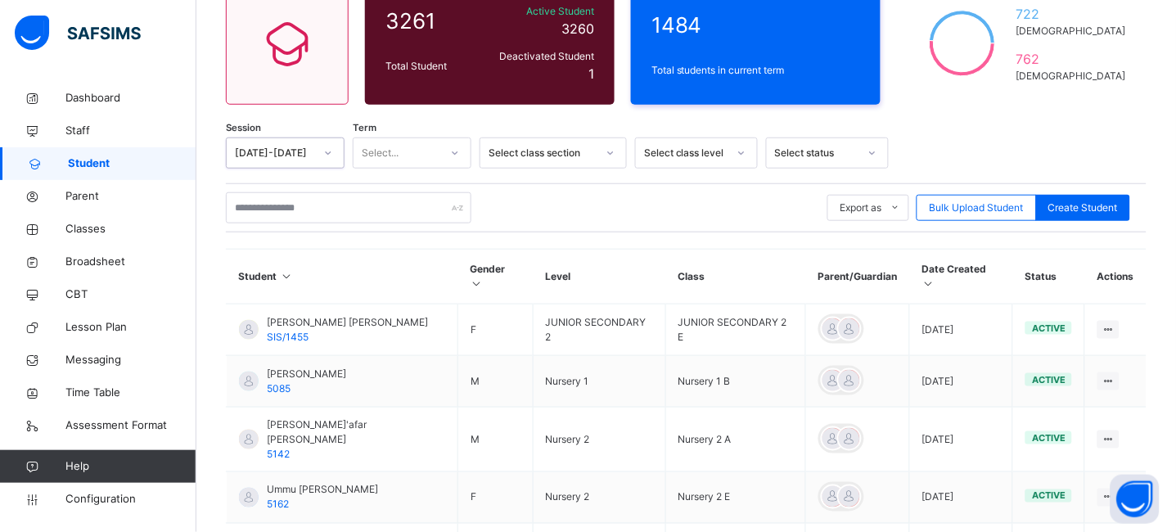
click at [521, 149] on div "Select class section" at bounding box center [543, 153] width 108 height 15
click at [526, 251] on div "Junior Secondary" at bounding box center [553, 246] width 146 height 28
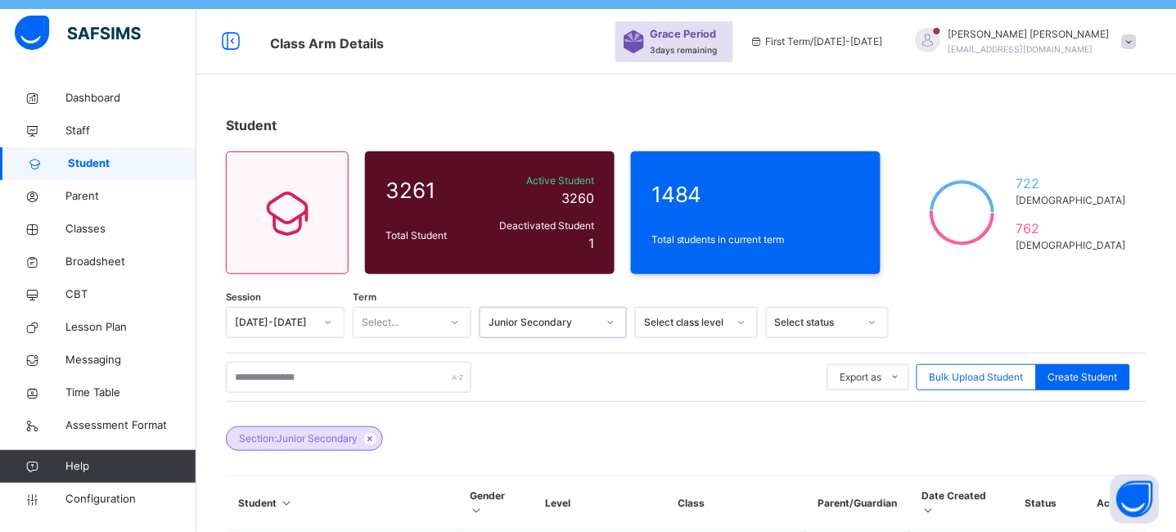
scroll to position [0, 0]
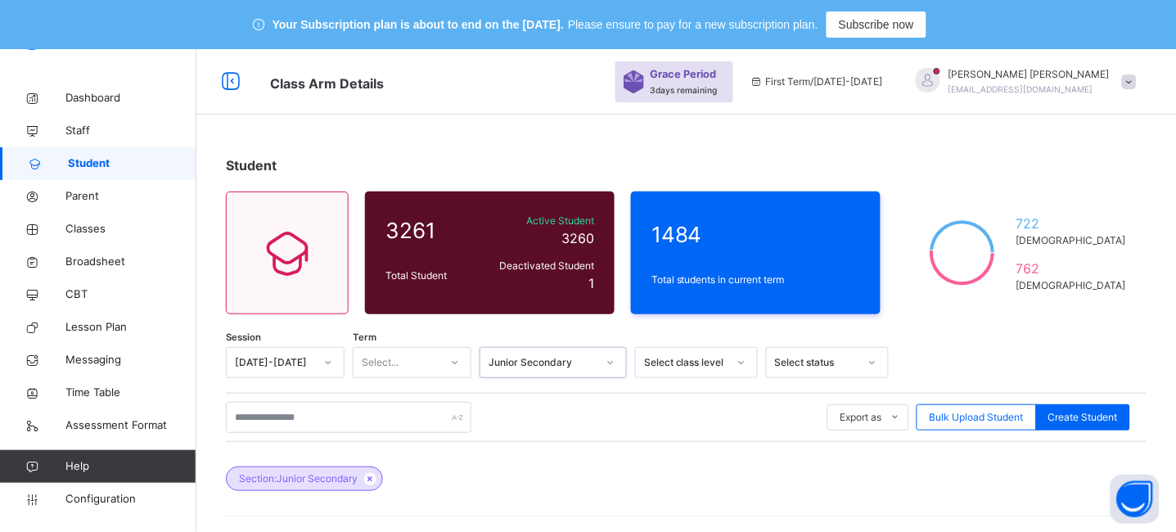
click at [326, 368] on div "2024-2025" at bounding box center [285, 362] width 119 height 31
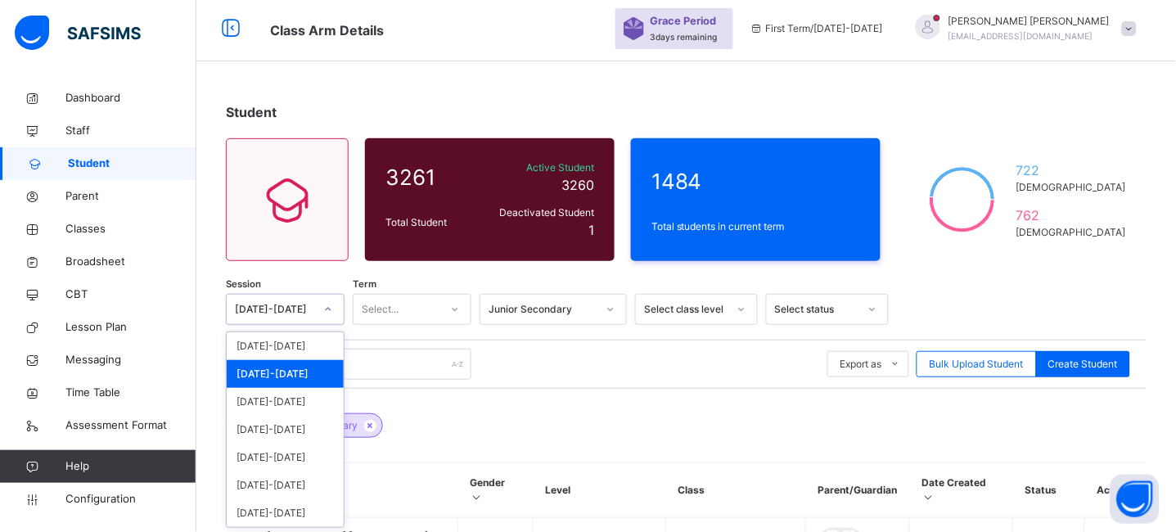
scroll to position [56, 0]
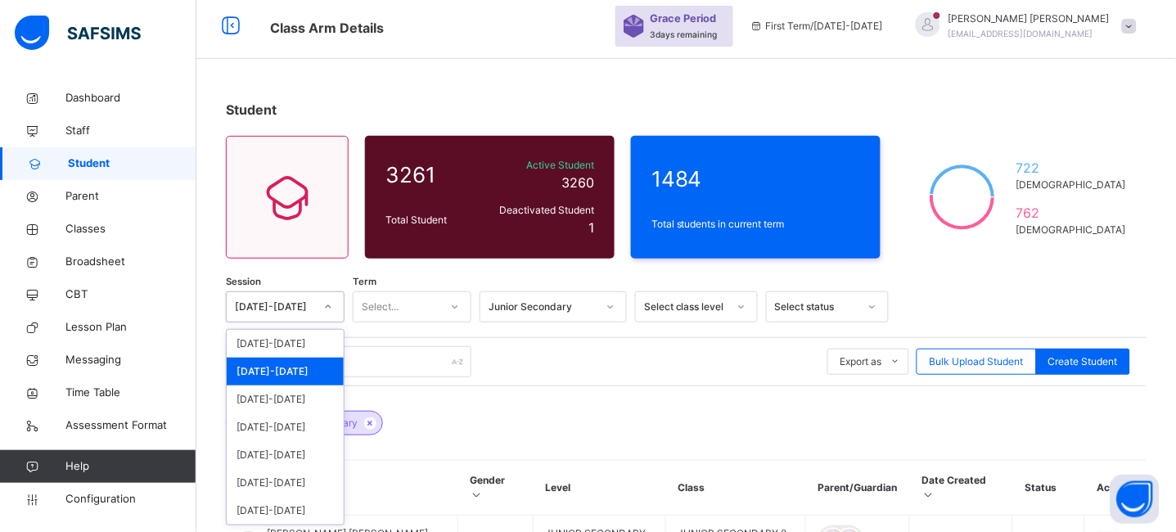
click at [284, 368] on div "2024-2025" at bounding box center [285, 372] width 117 height 28
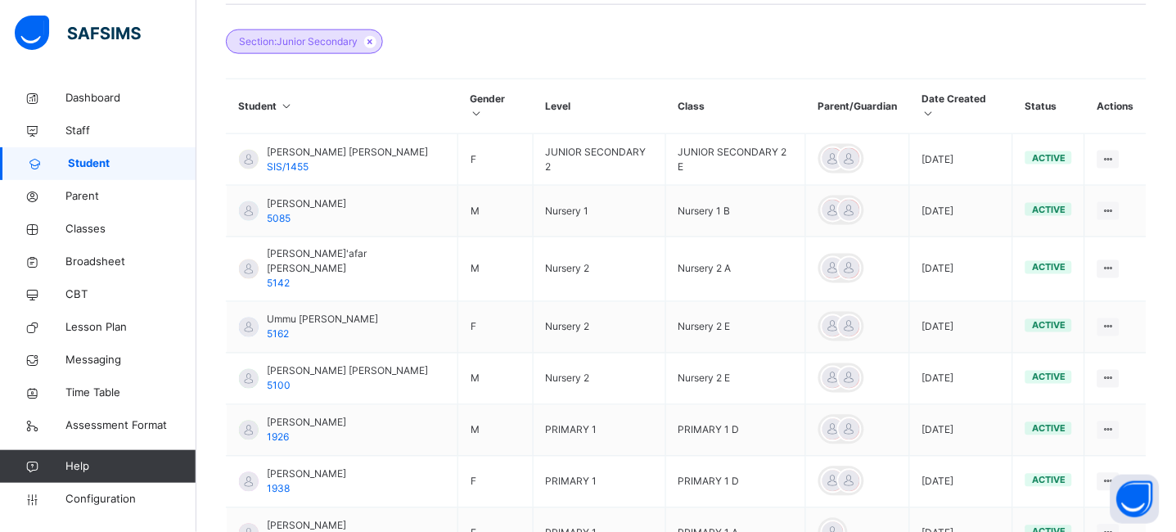
scroll to position [318, 0]
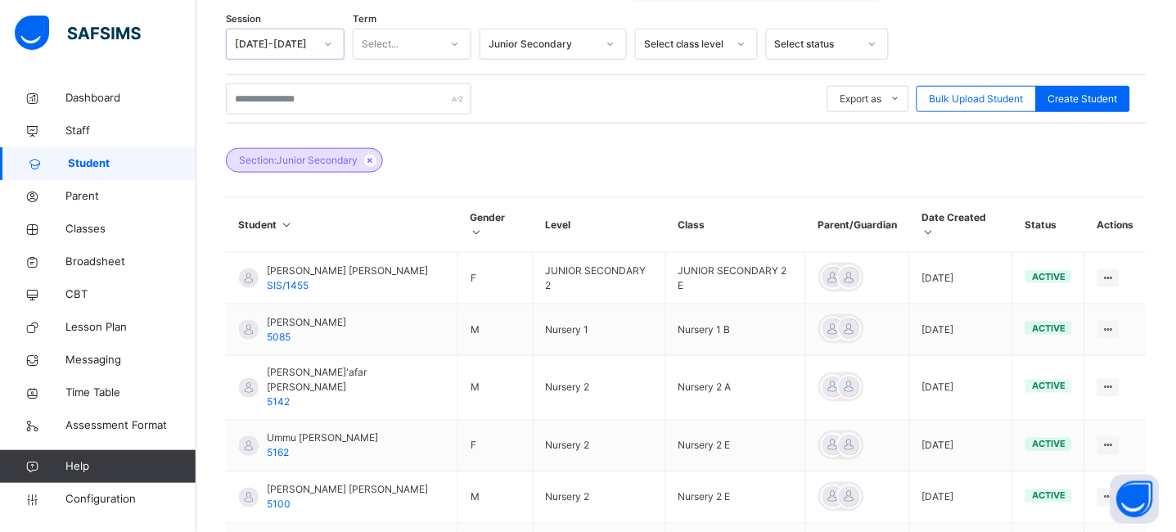
click at [668, 37] on div "Select class level" at bounding box center [685, 44] width 83 height 15
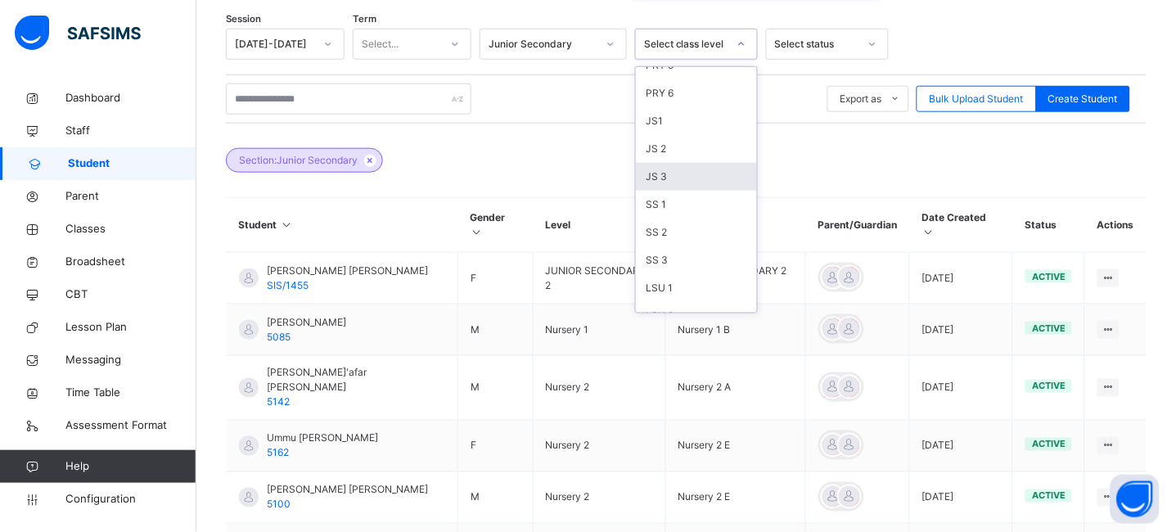
click at [665, 176] on div "JS 3" at bounding box center [696, 177] width 121 height 28
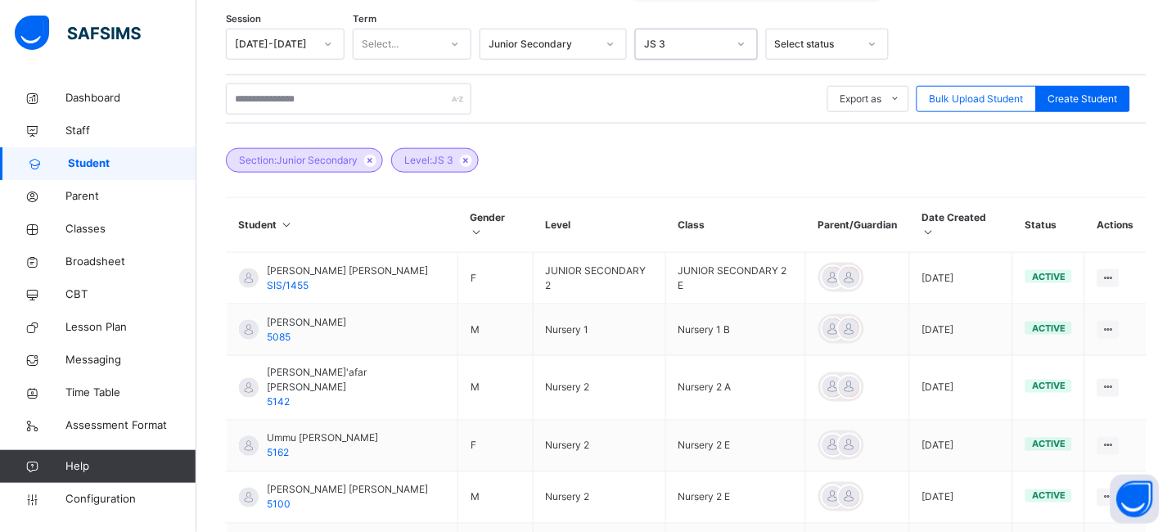
click at [809, 56] on div "Select status" at bounding box center [812, 44] width 90 height 25
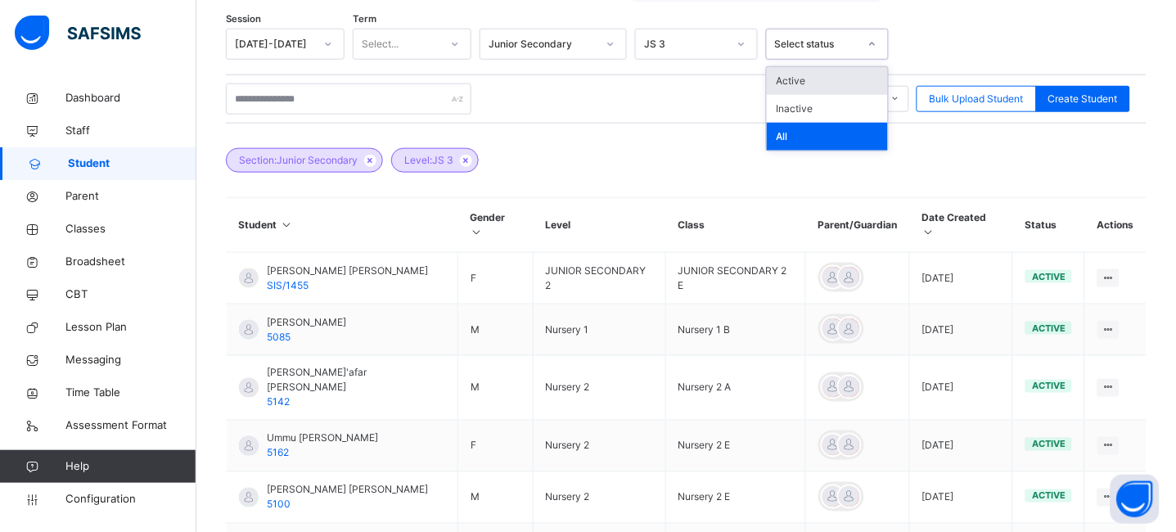
click at [638, 91] on div "Export as Pdf Report Excel Report Excel Report (LMS) Bulk Upload Student Create…" at bounding box center [686, 98] width 921 height 31
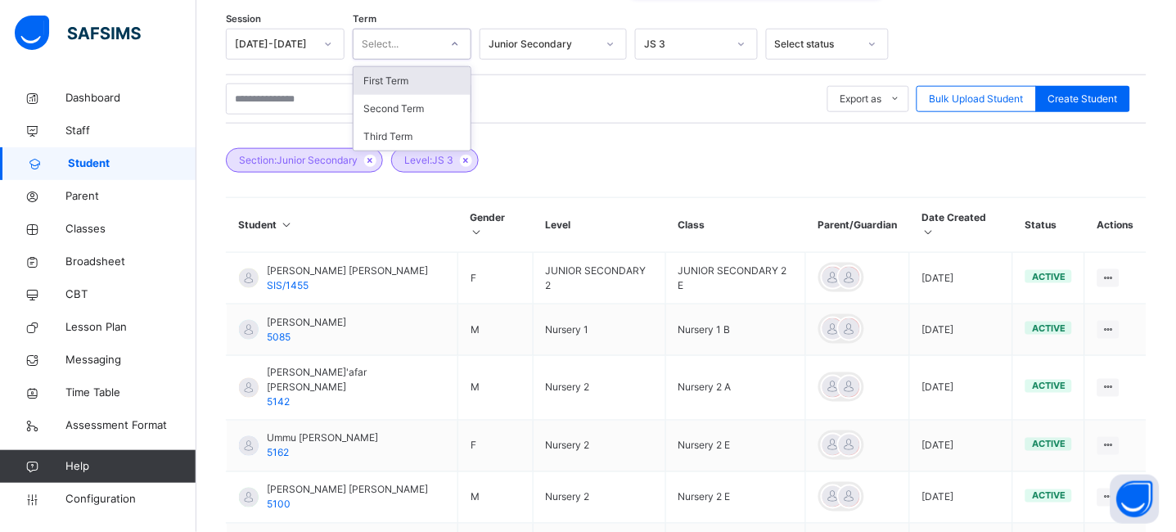
click at [413, 52] on div "Select..." at bounding box center [397, 44] width 86 height 25
click at [397, 110] on div "Second Term" at bounding box center [412, 109] width 117 height 28
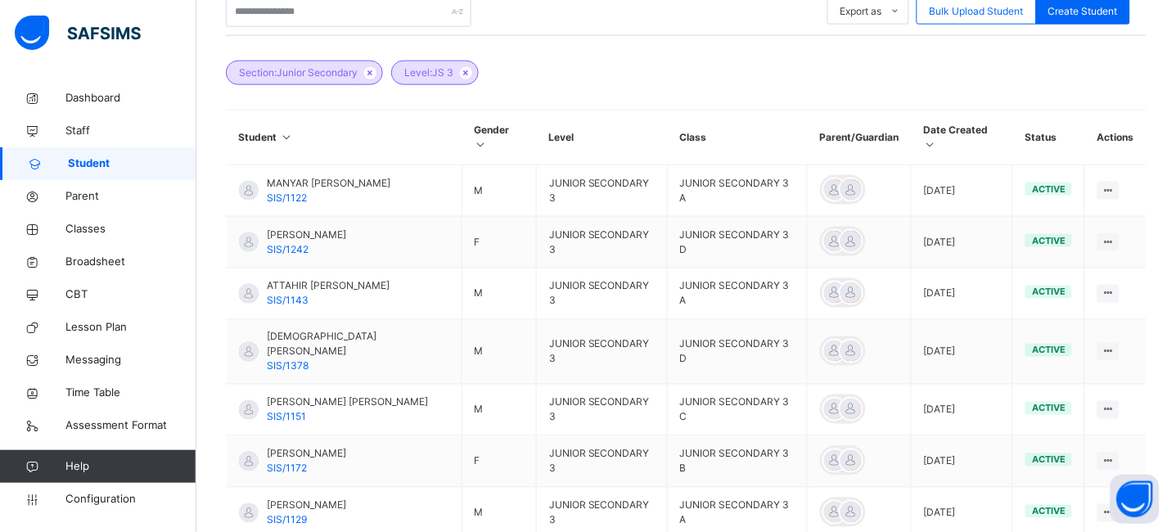
scroll to position [402, 0]
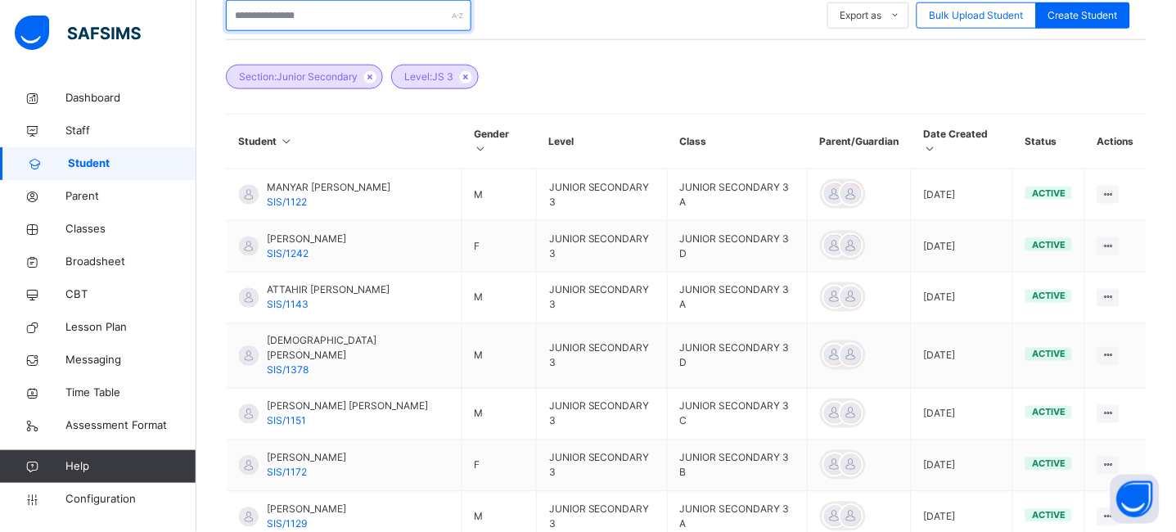
click at [322, 10] on input "text" at bounding box center [349, 15] width 246 height 31
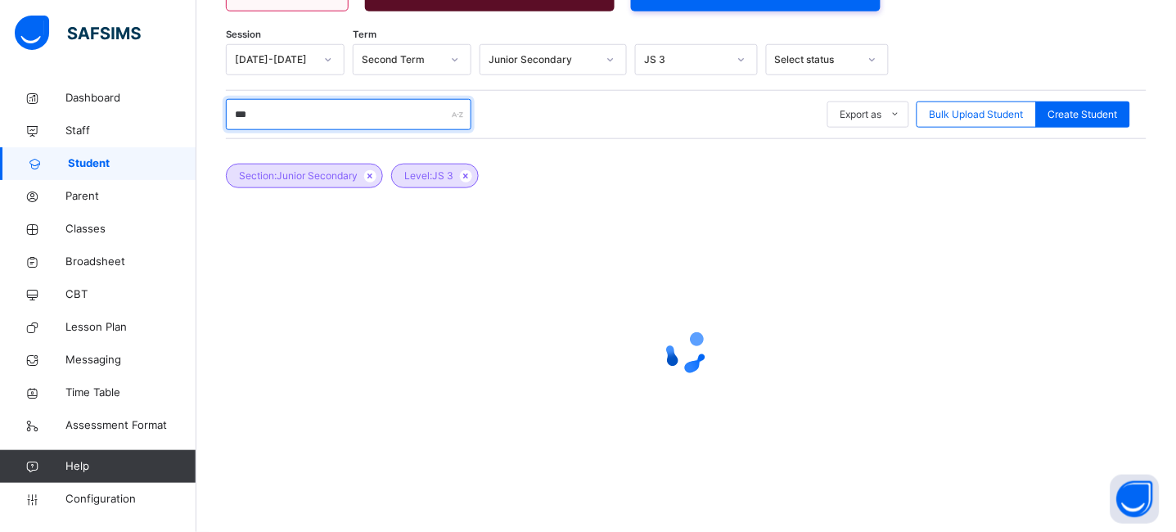
scroll to position [302, 0]
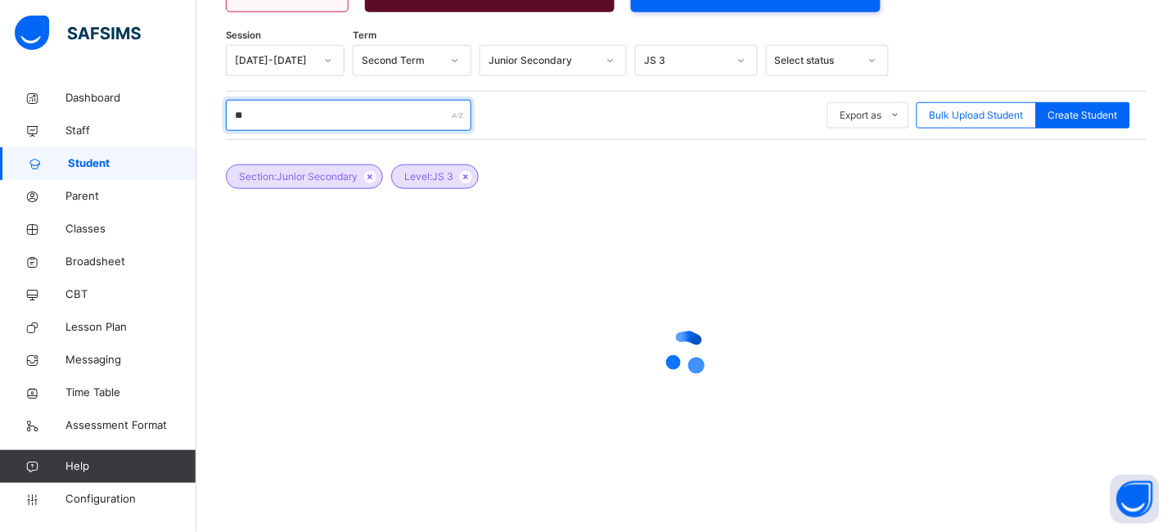
type input "*"
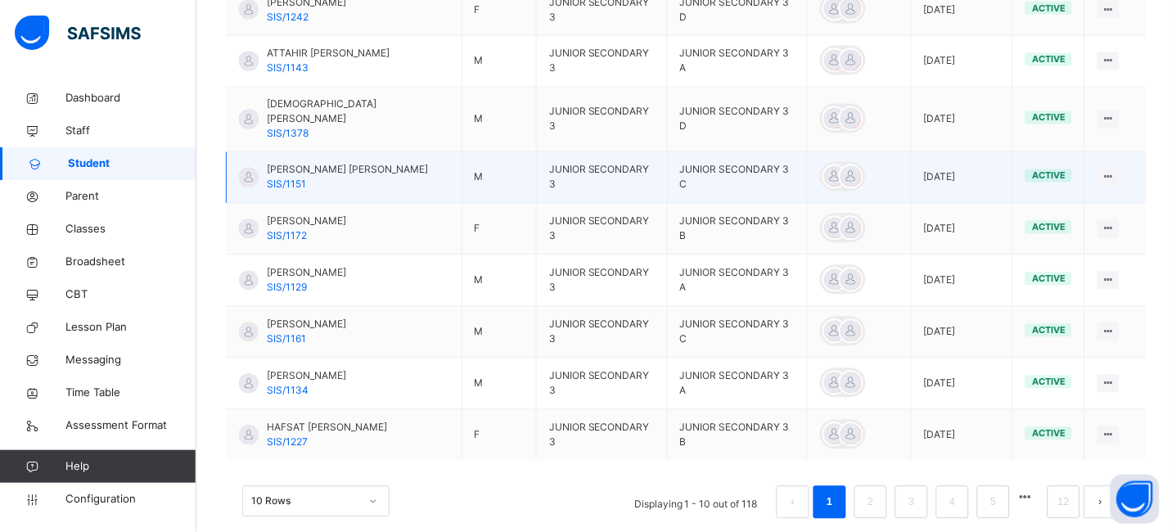
scroll to position [639, 0]
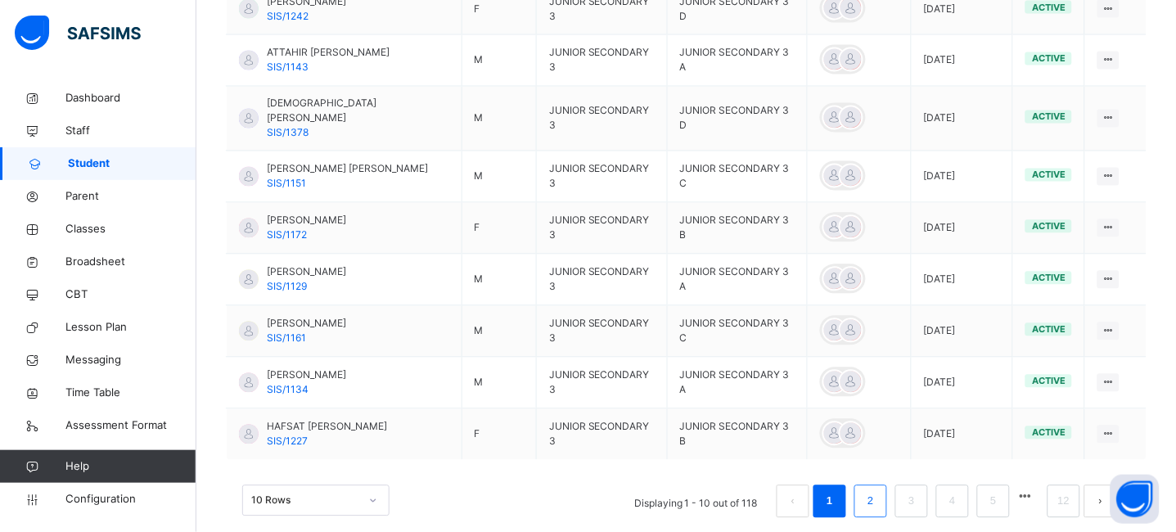
click at [878, 491] on link "2" at bounding box center [871, 501] width 16 height 21
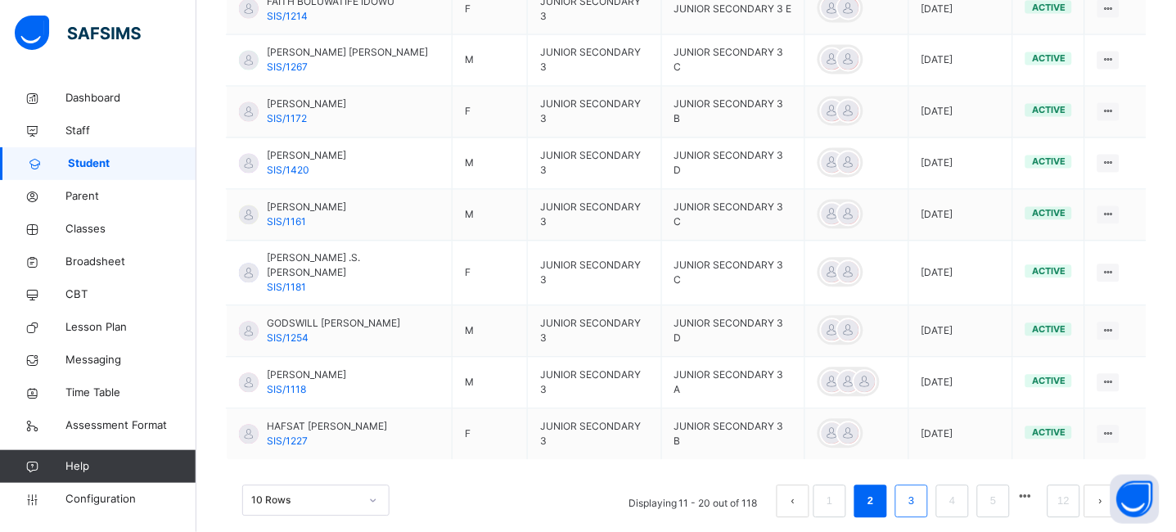
click at [919, 491] on link "3" at bounding box center [912, 501] width 16 height 21
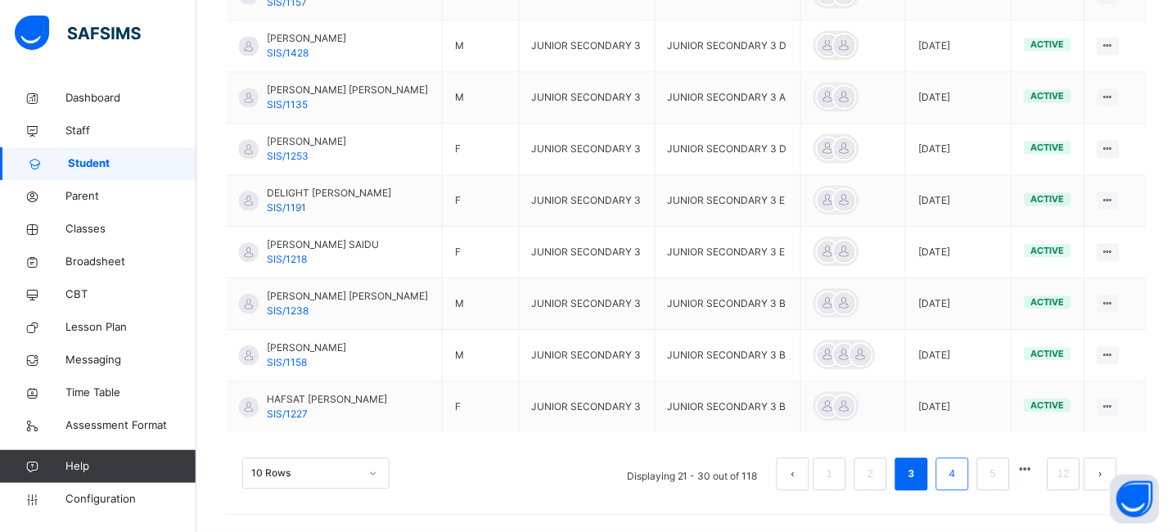
click at [960, 476] on link "4" at bounding box center [953, 474] width 16 height 21
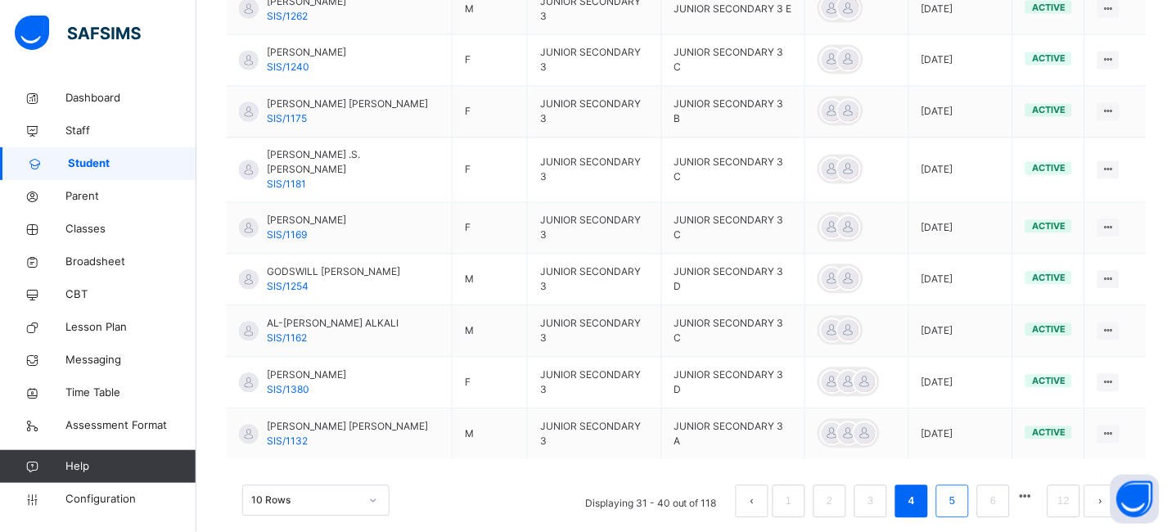
click at [960, 491] on link "5" at bounding box center [953, 501] width 16 height 21
click at [957, 485] on li "5" at bounding box center [952, 501] width 33 height 33
click at [960, 491] on link "5" at bounding box center [953, 501] width 16 height 21
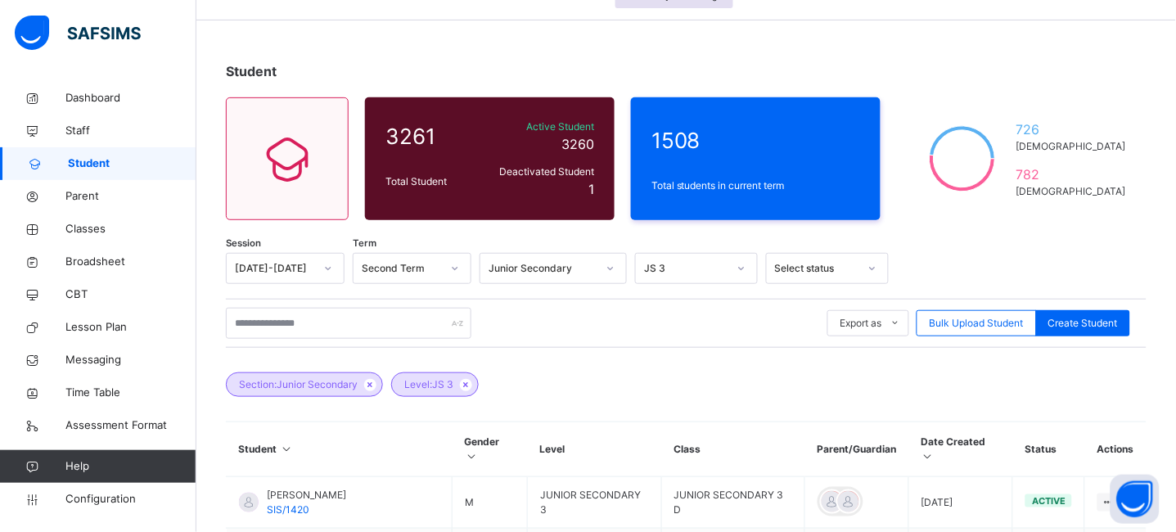
scroll to position [0, 0]
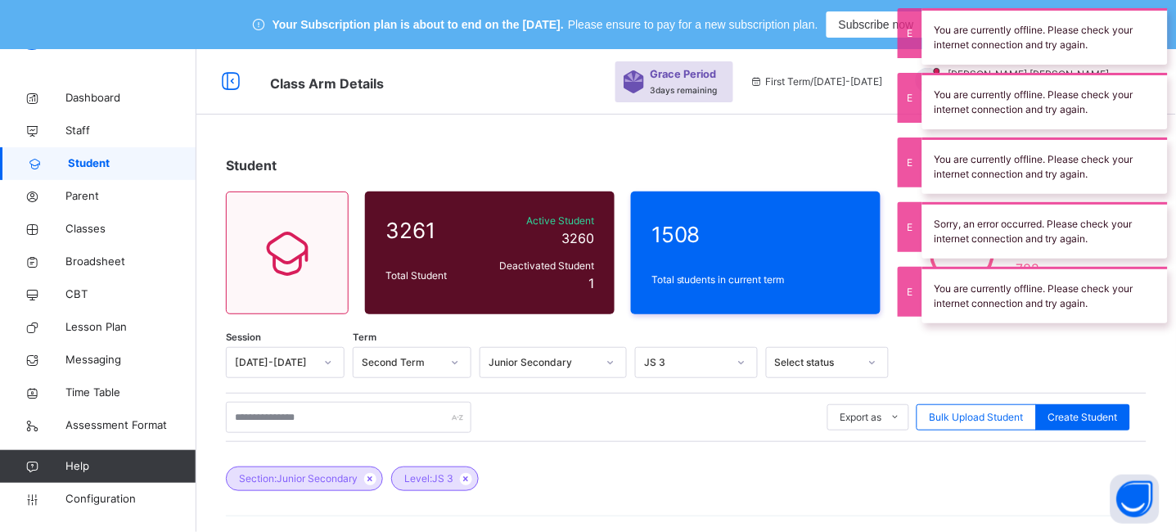
click at [79, 221] on span "Classes" at bounding box center [130, 229] width 131 height 16
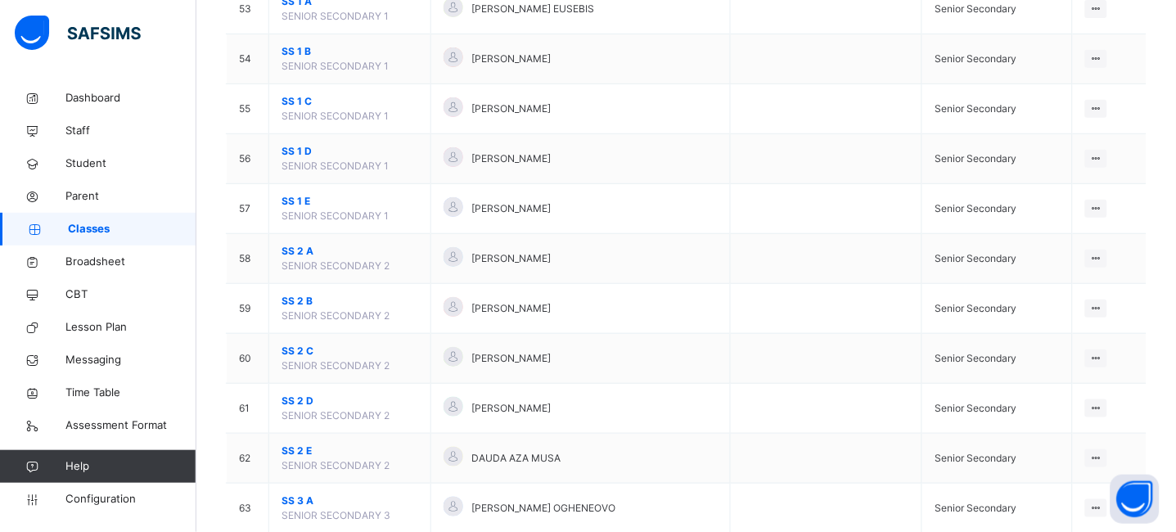
scroll to position [2879, 0]
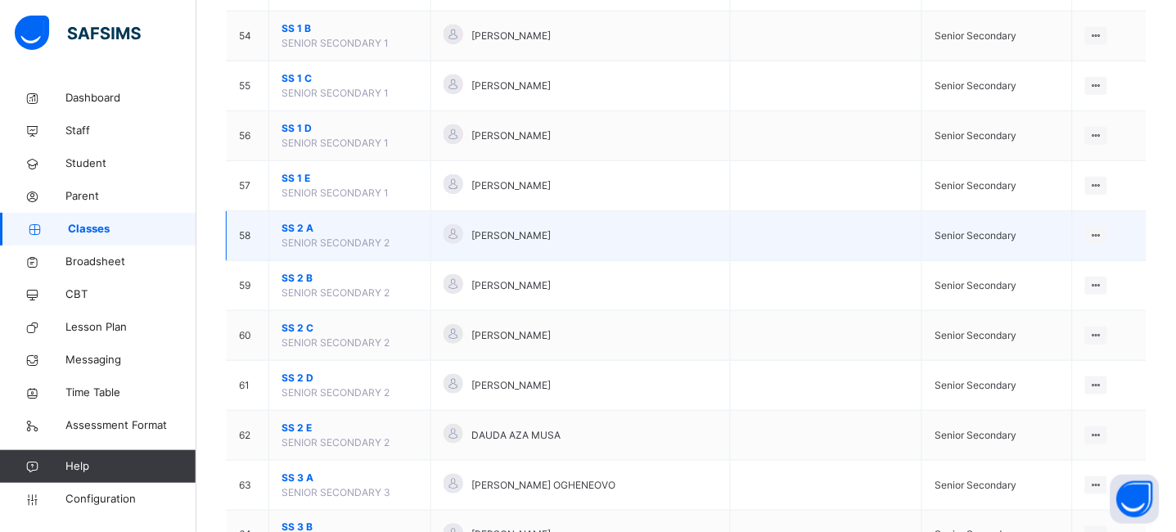
click at [299, 232] on span "SS 2 A" at bounding box center [350, 228] width 137 height 15
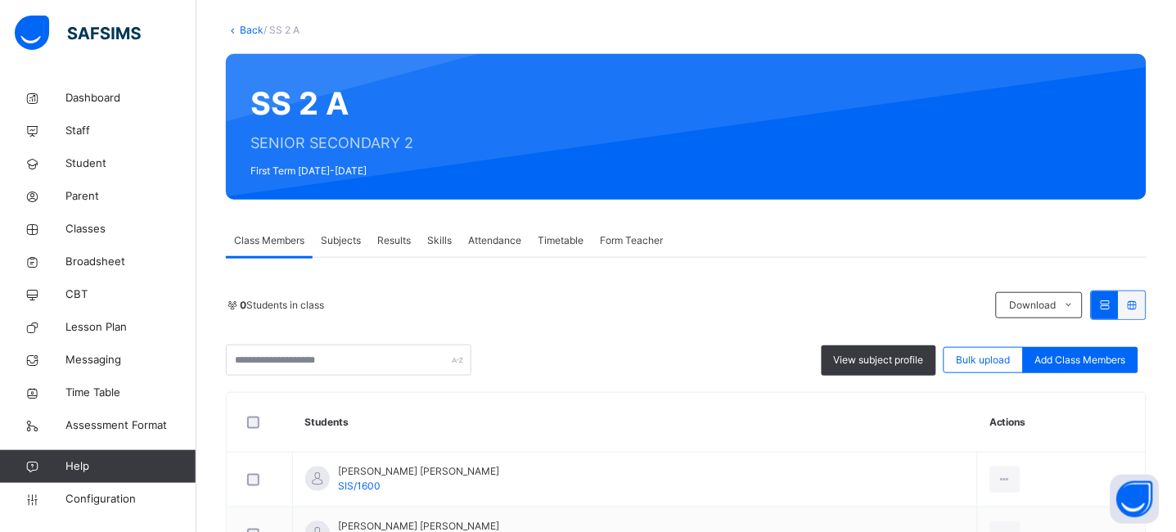
scroll to position [140, 0]
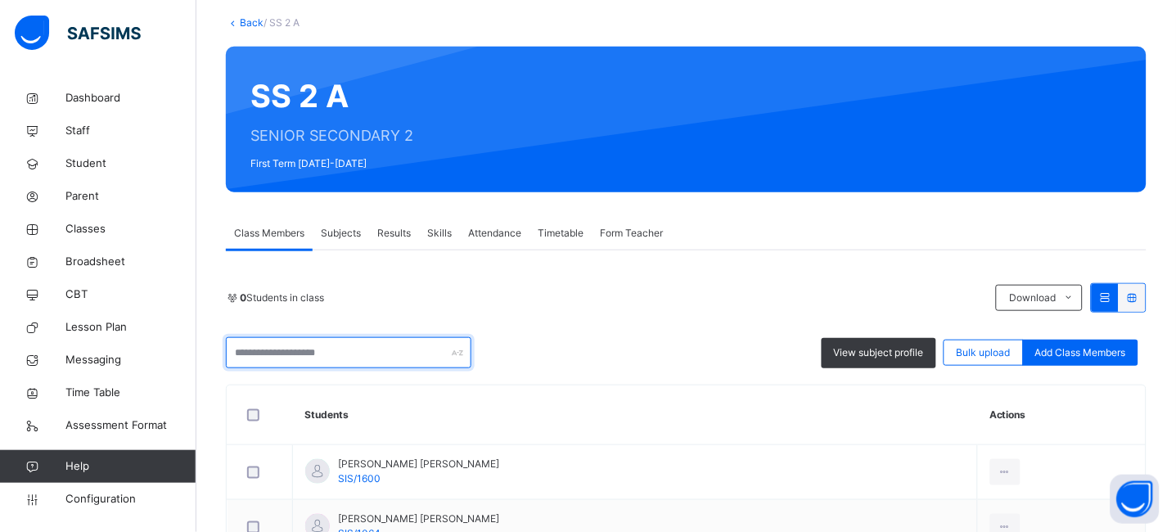
click at [292, 351] on input "text" at bounding box center [349, 352] width 246 height 31
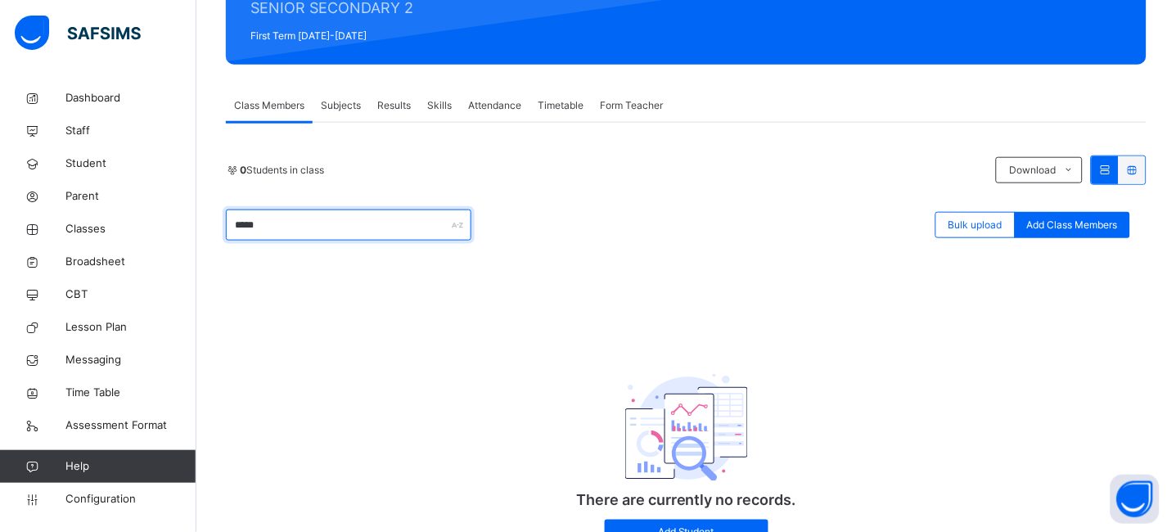
scroll to position [284, 0]
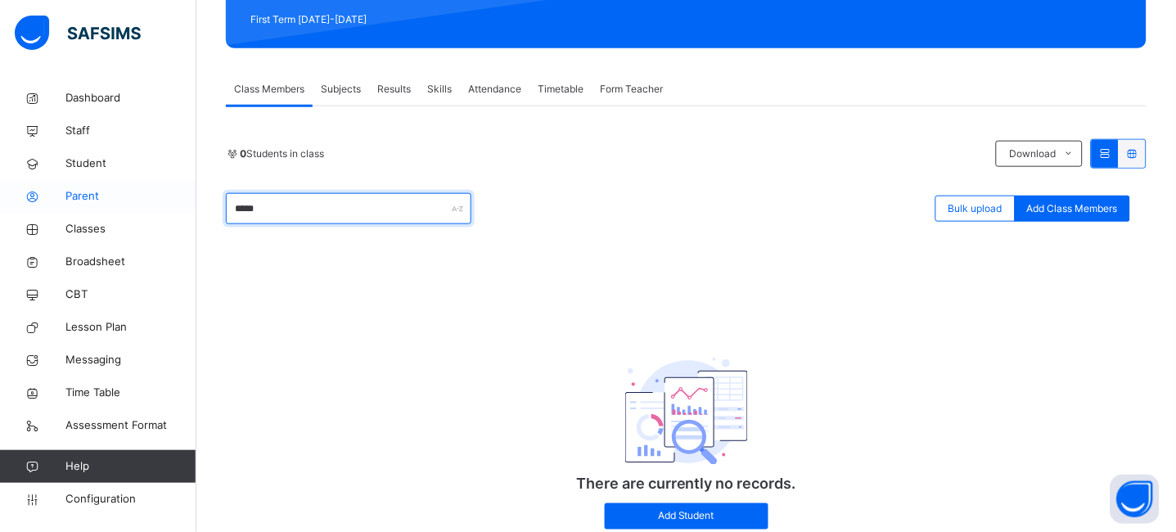
drag, startPoint x: 283, startPoint y: 213, endPoint x: 154, endPoint y: 196, distance: 130.4
click at [154, 196] on div "Class Arm Details Grace Period 3 days remaining First Term / 2025-2026 JEREMIAH…" at bounding box center [588, 176] width 1176 height 822
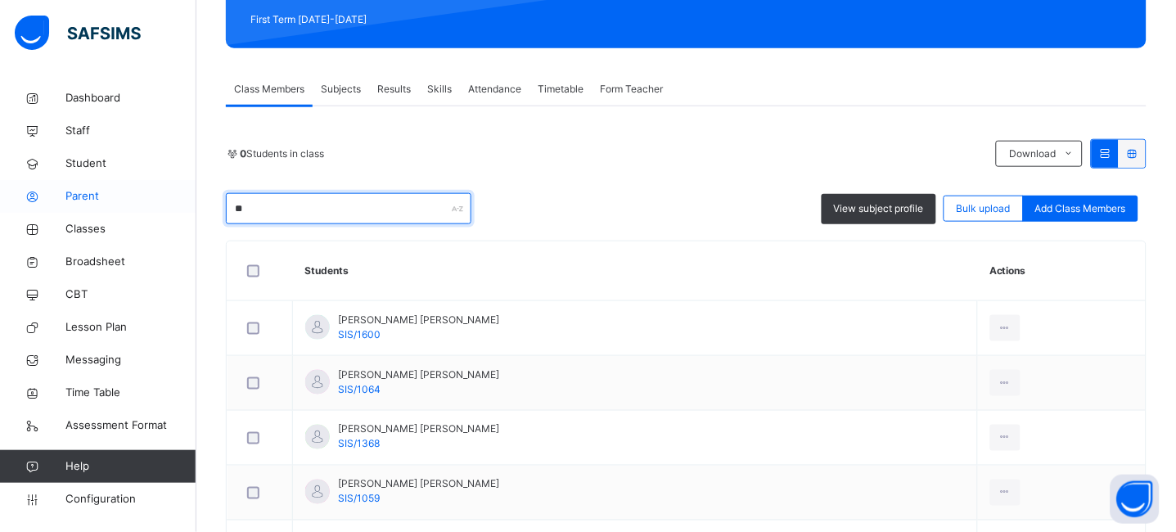
type input "*"
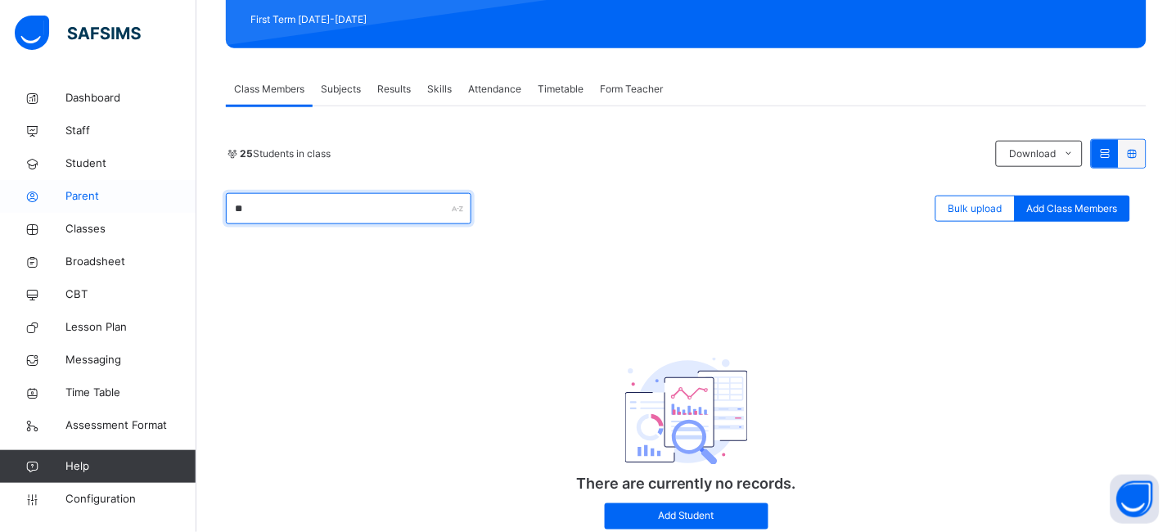
type input "*"
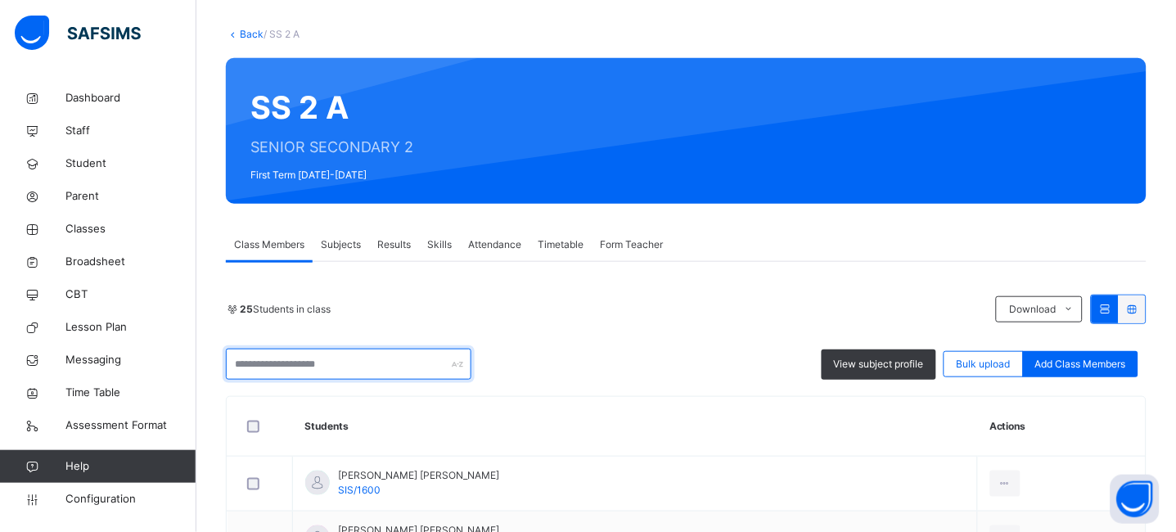
scroll to position [203, 0]
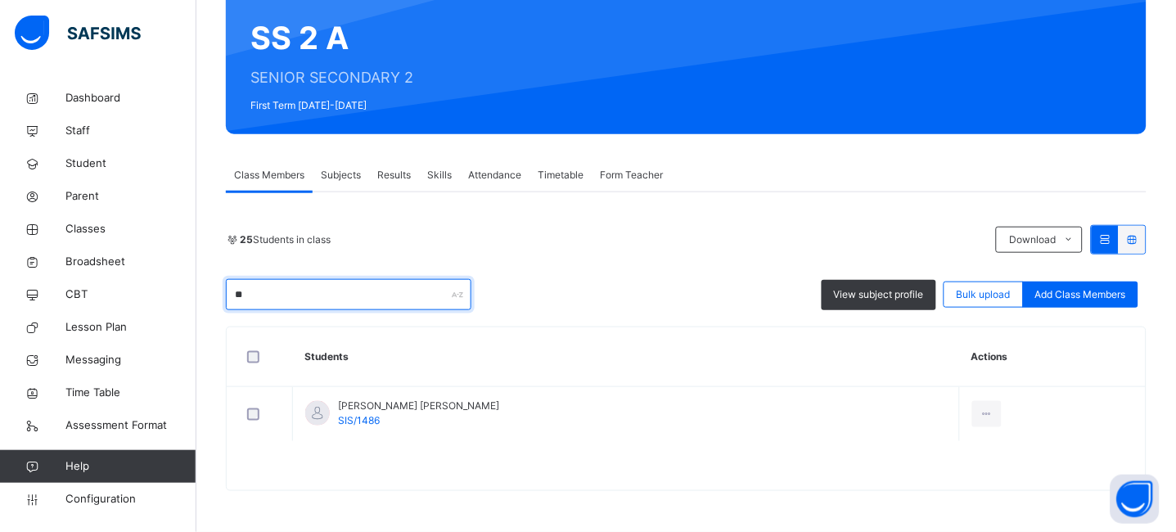
type input "*"
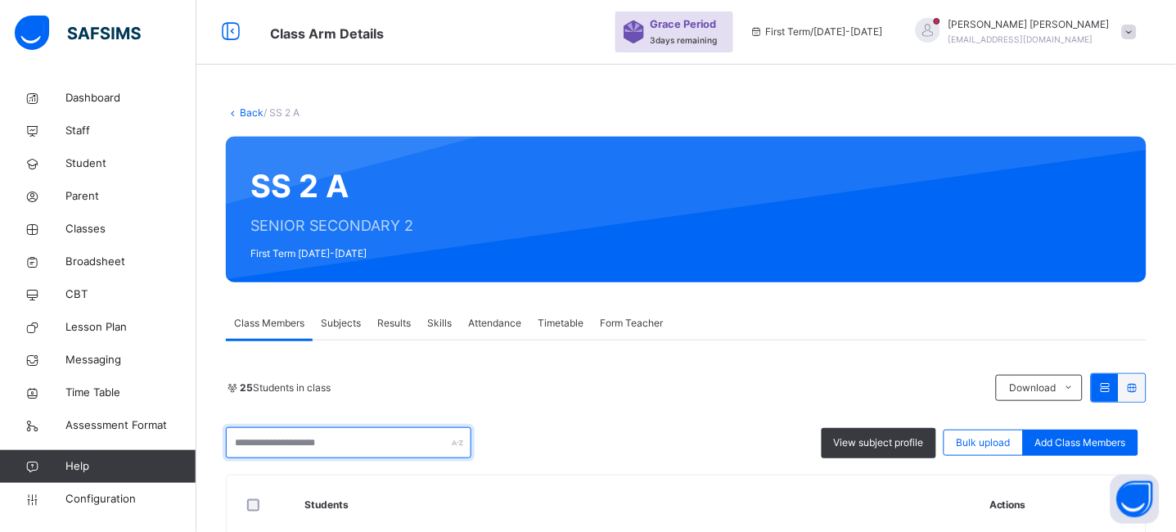
scroll to position [0, 0]
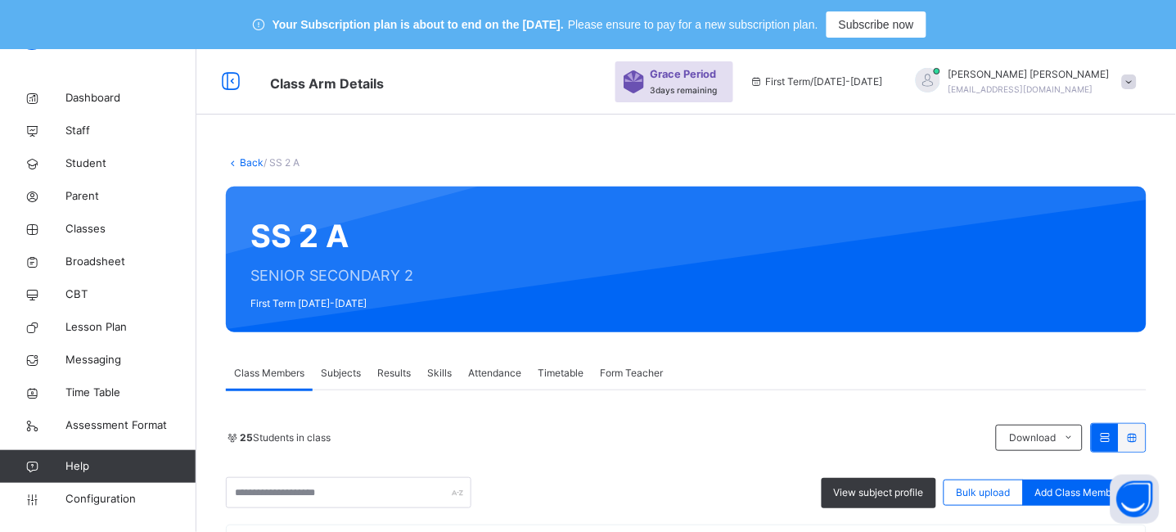
click at [246, 159] on link "Back" at bounding box center [252, 162] width 24 height 12
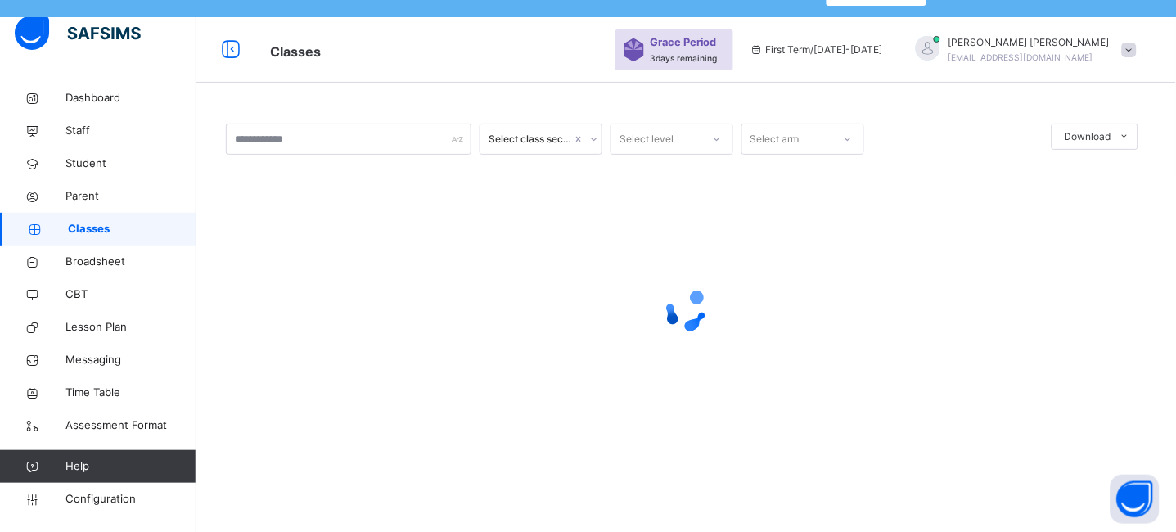
scroll to position [48, 0]
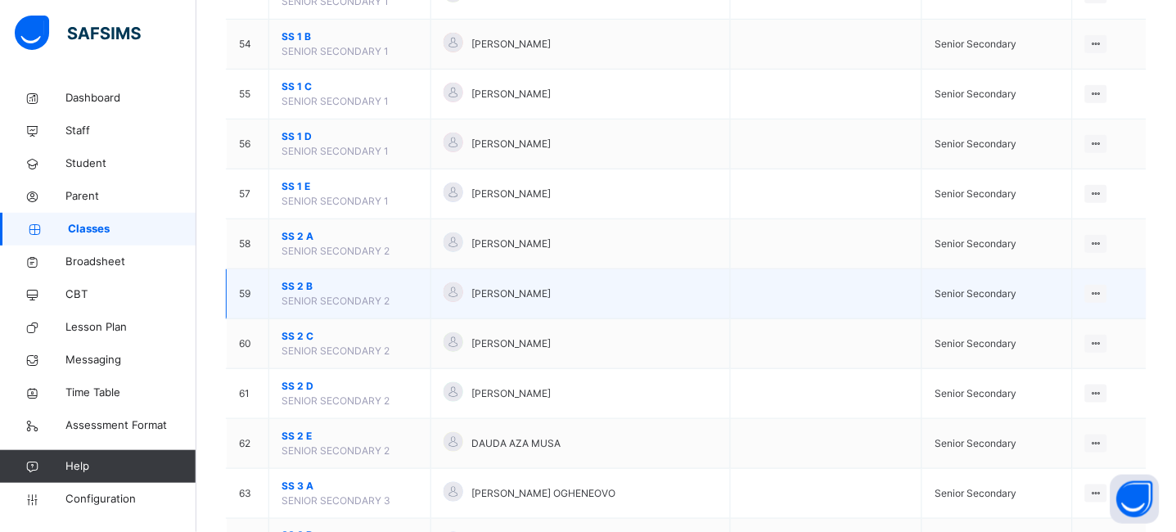
click at [301, 283] on span "SS 2 B" at bounding box center [350, 286] width 137 height 15
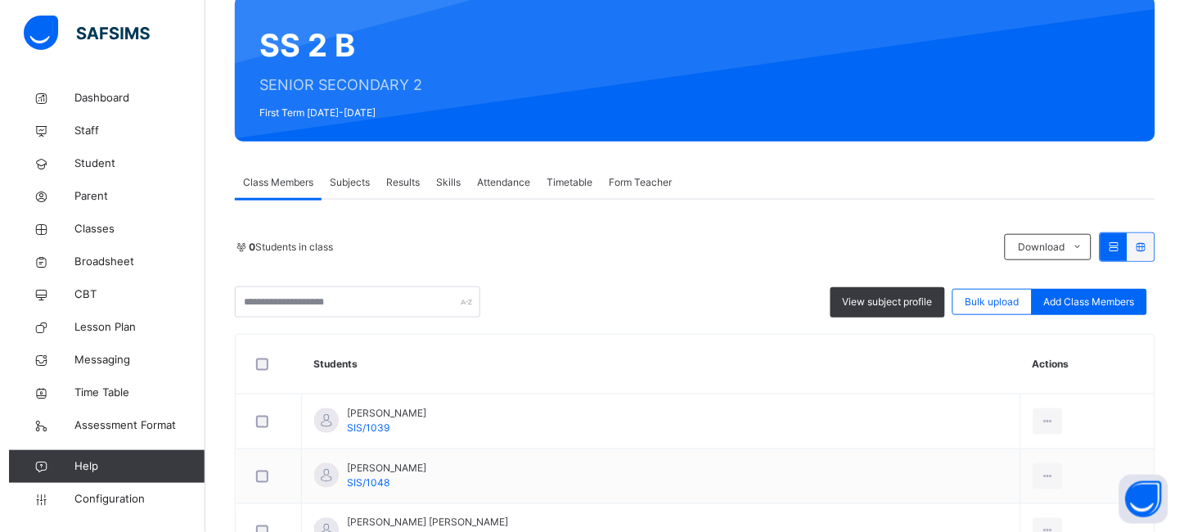
scroll to position [195, 0]
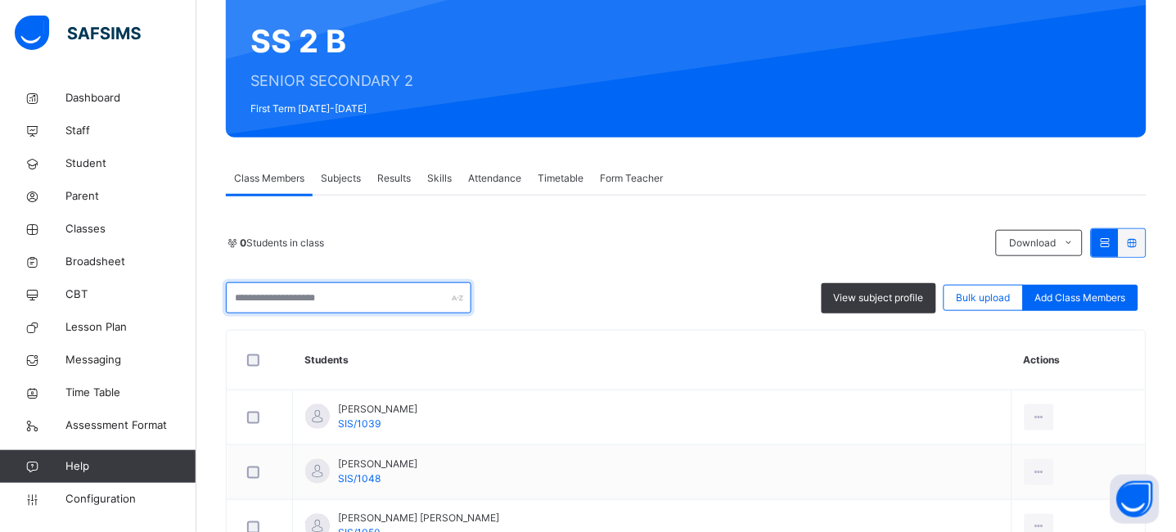
click at [281, 291] on input "text" at bounding box center [349, 297] width 246 height 31
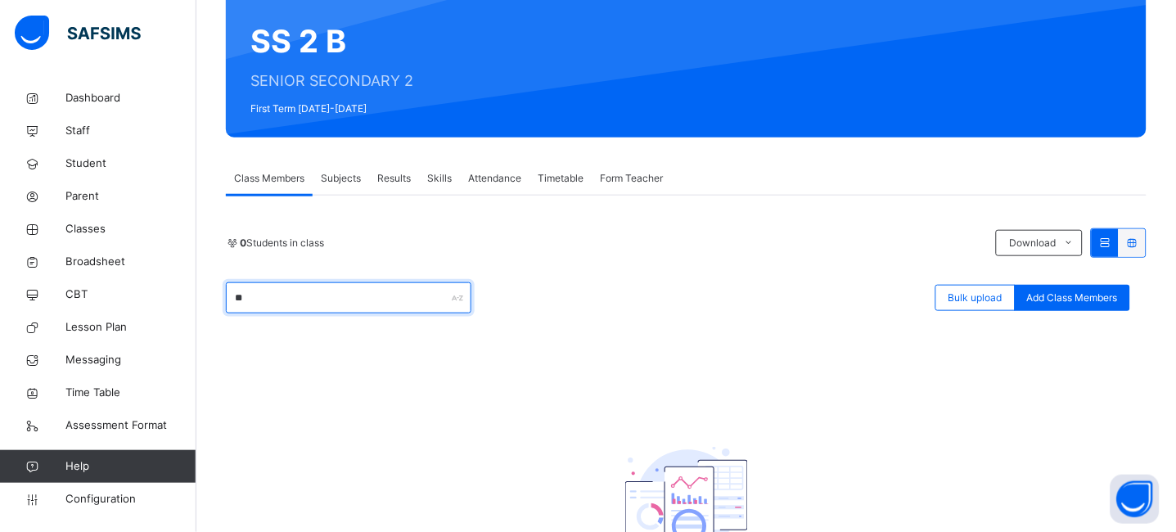
type input "*"
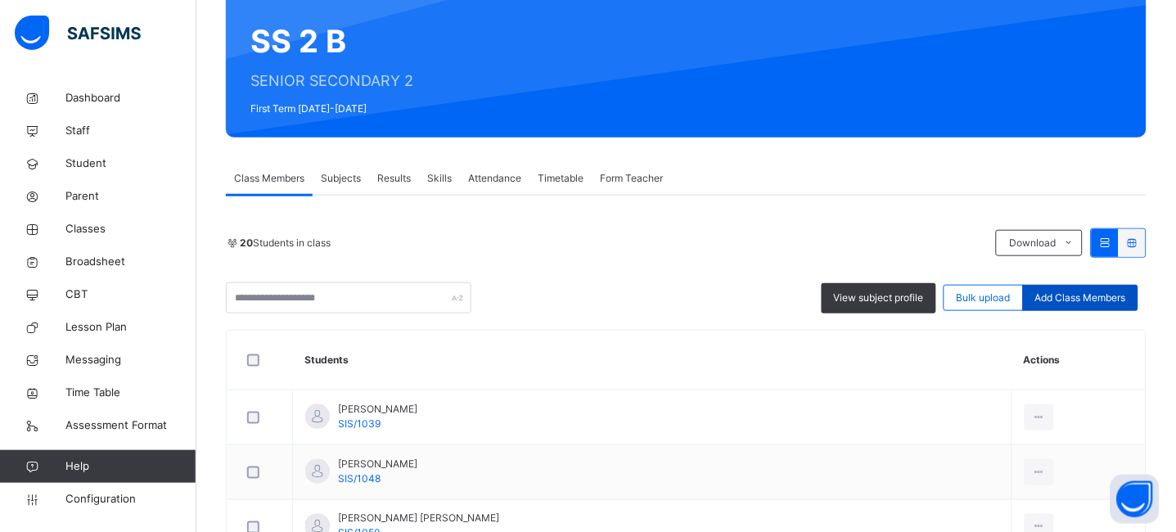
click at [1103, 302] on span "Add Class Members" at bounding box center [1080, 298] width 91 height 15
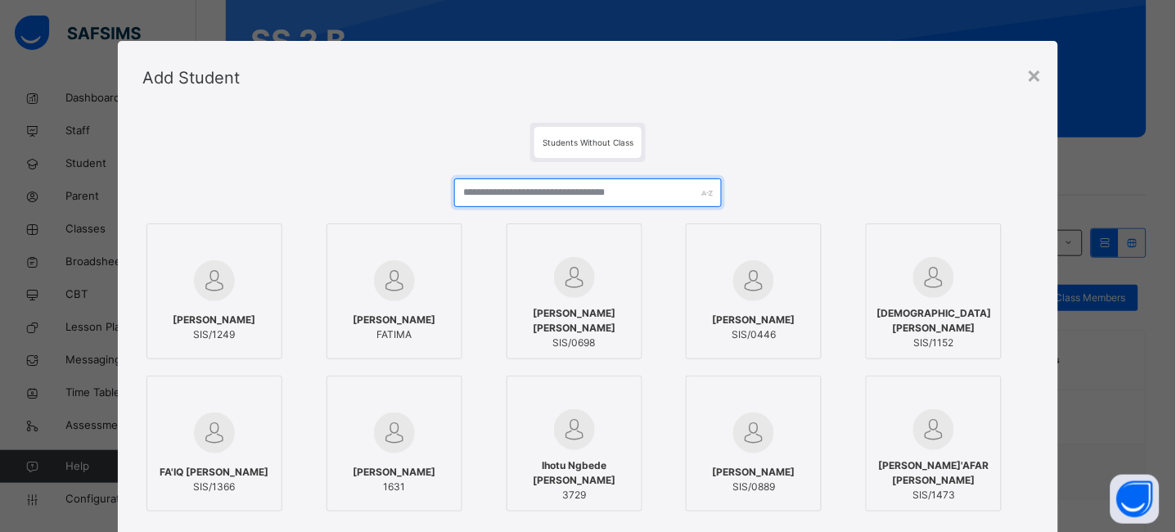
click at [543, 196] on input "text" at bounding box center [588, 192] width 268 height 29
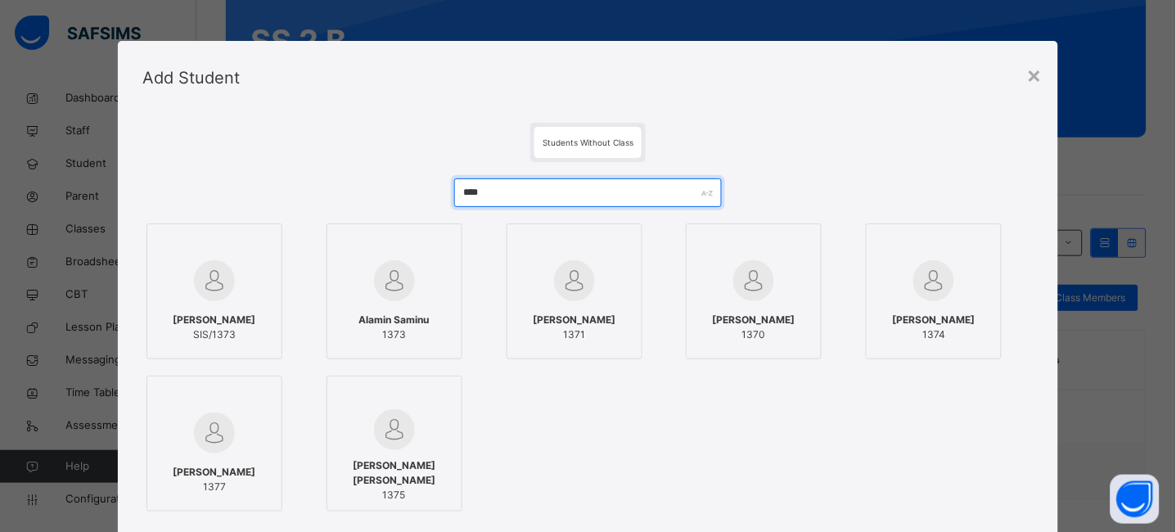
type input "****"
click at [223, 313] on span "NAJAH KATUGUM DAWUD" at bounding box center [214, 320] width 83 height 15
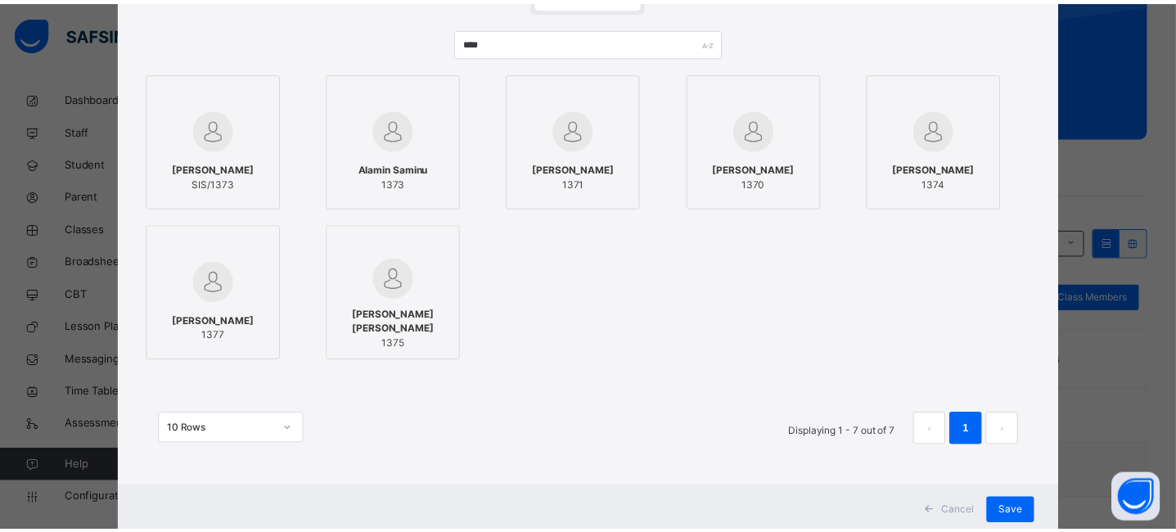
scroll to position [197, 0]
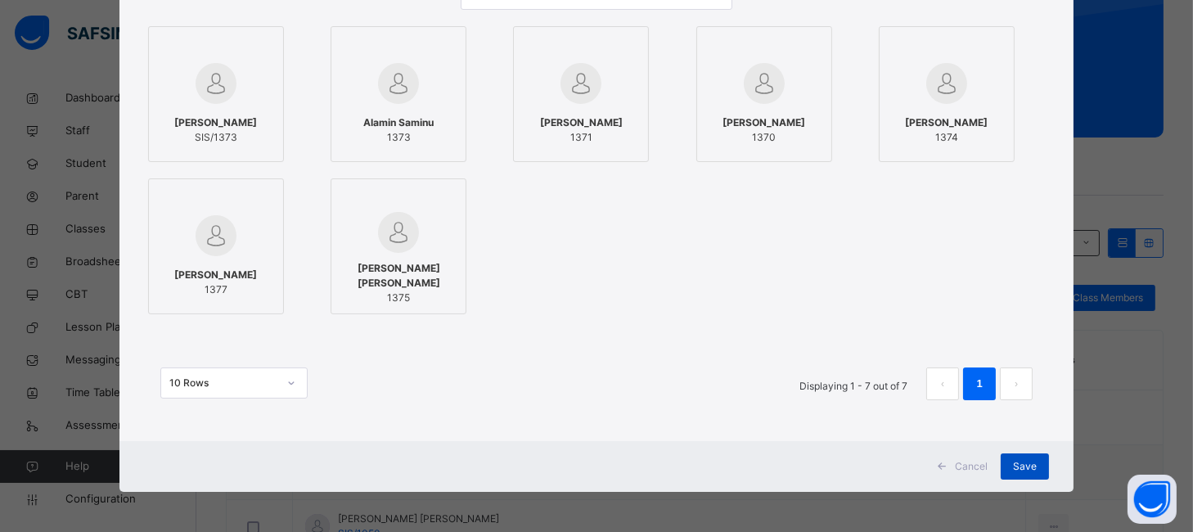
click at [1013, 459] on span "Save" at bounding box center [1025, 466] width 24 height 15
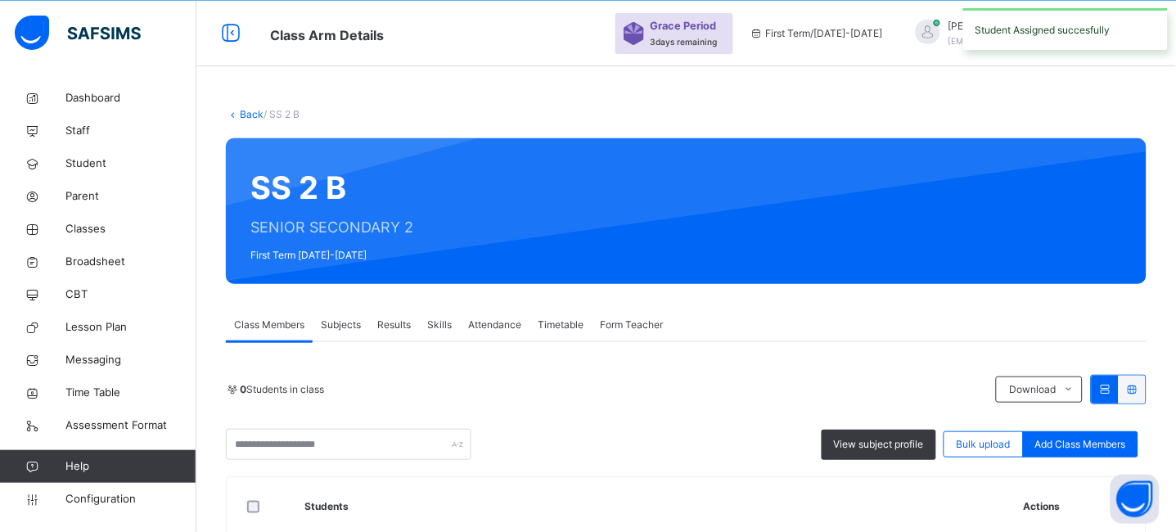
scroll to position [195, 0]
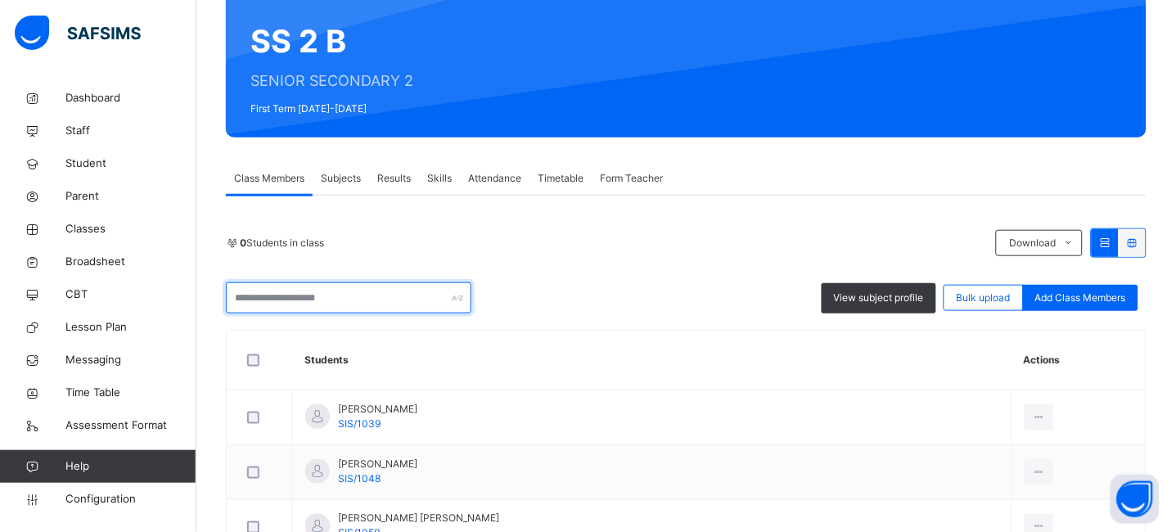
click at [323, 294] on input "text" at bounding box center [349, 297] width 246 height 31
type input "*"
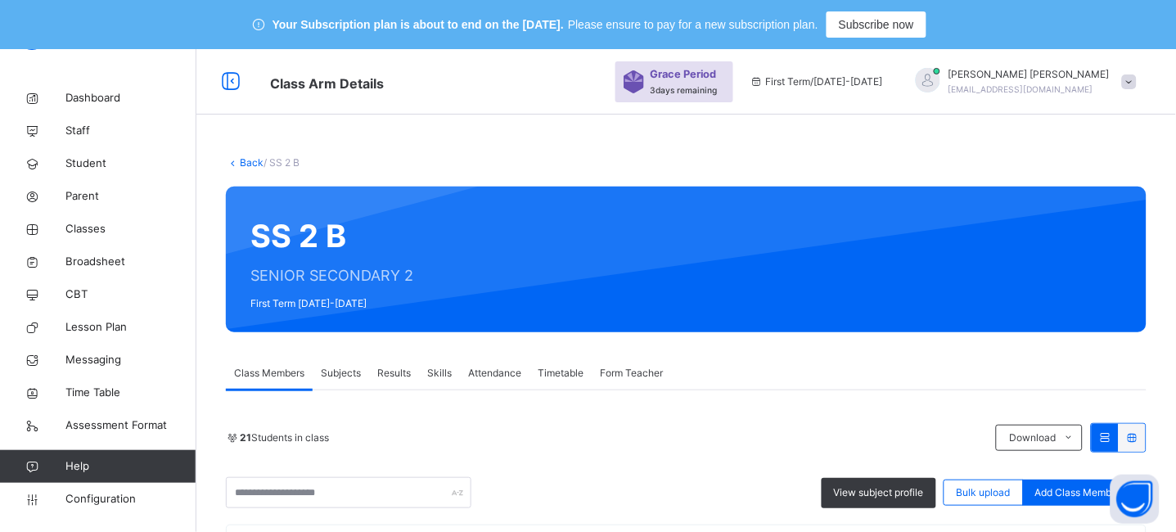
click at [245, 164] on link "Back" at bounding box center [252, 162] width 24 height 12
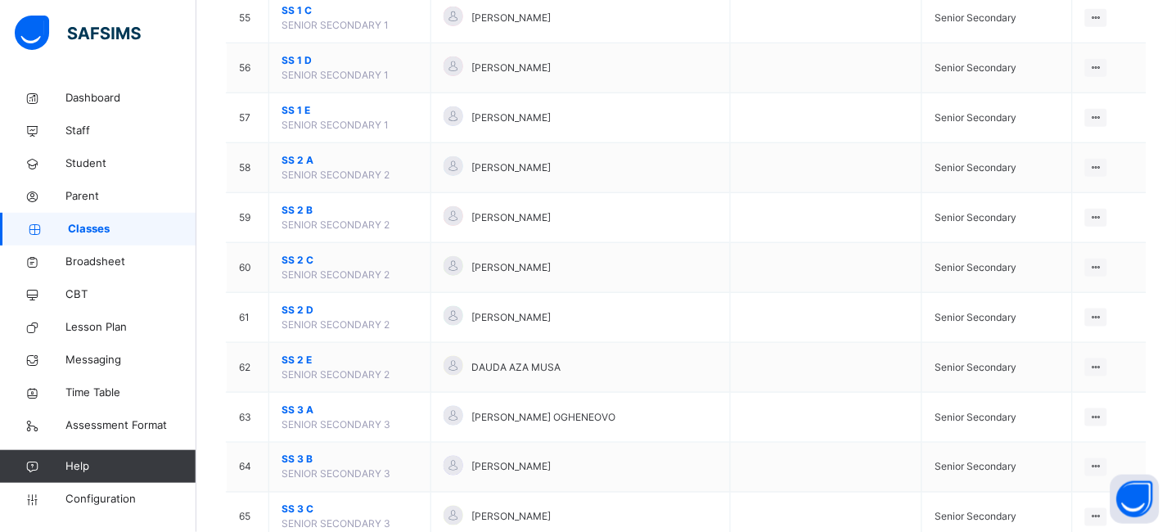
scroll to position [2973, 0]
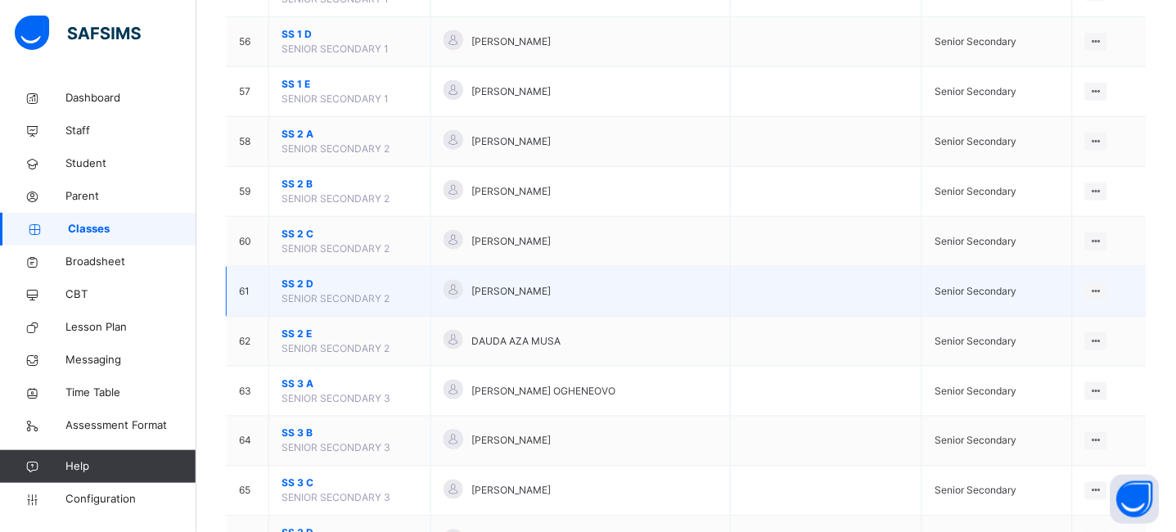
click at [291, 286] on span "SS 2 D" at bounding box center [350, 284] width 137 height 15
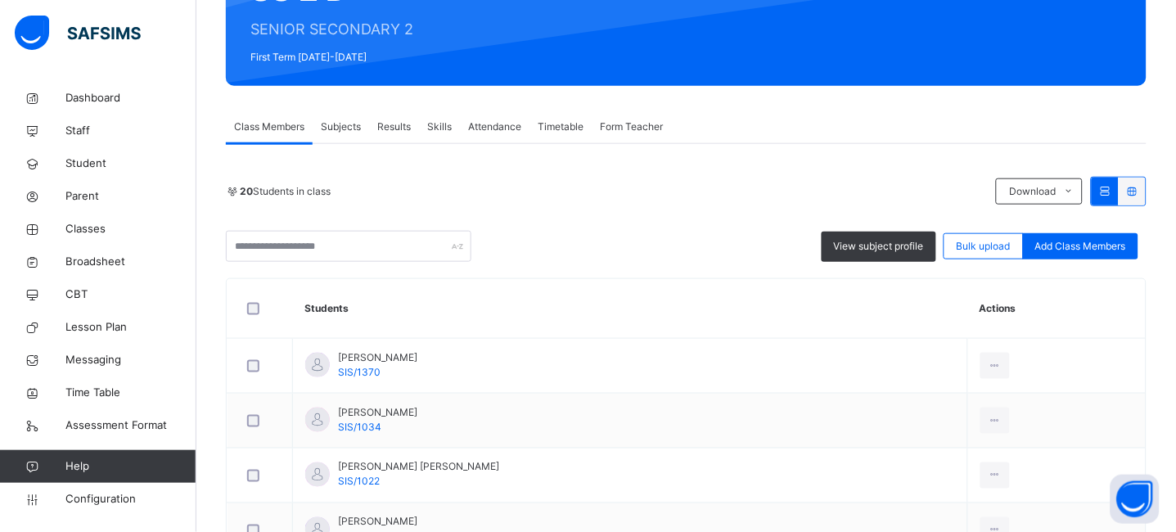
scroll to position [255, 0]
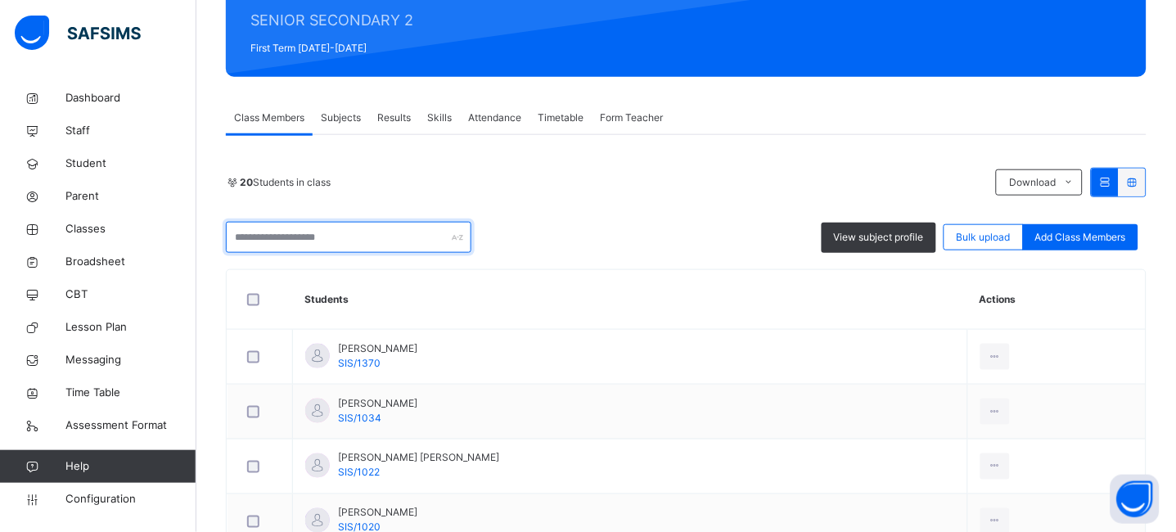
click at [318, 243] on input "text" at bounding box center [349, 237] width 246 height 31
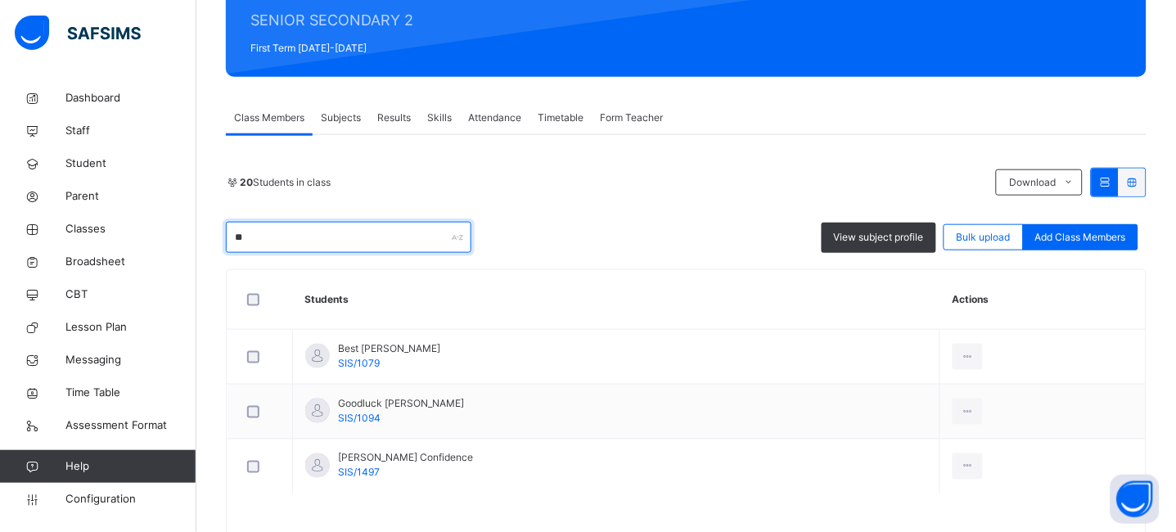
scroll to position [198, 0]
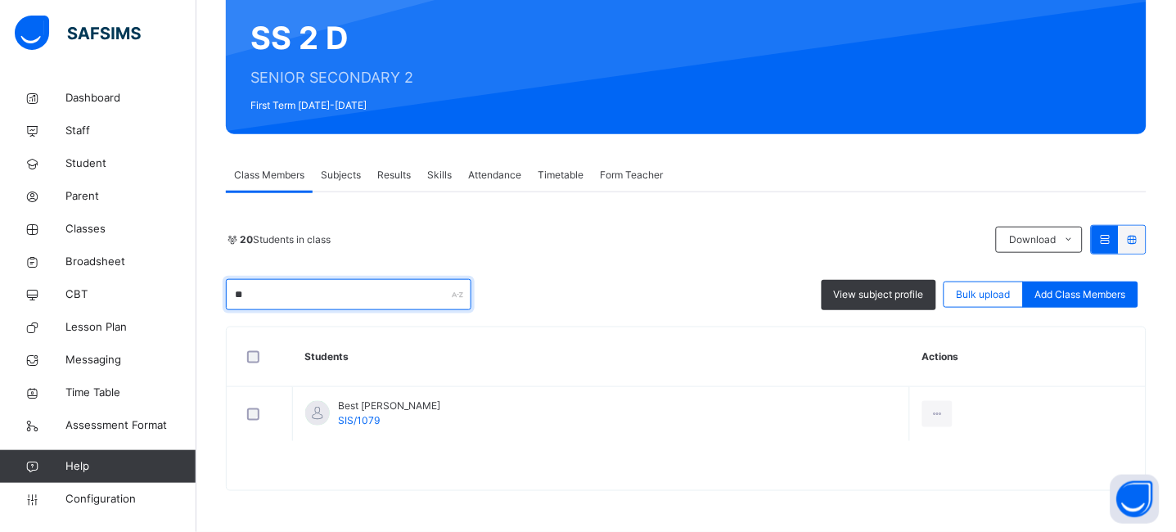
type input "*"
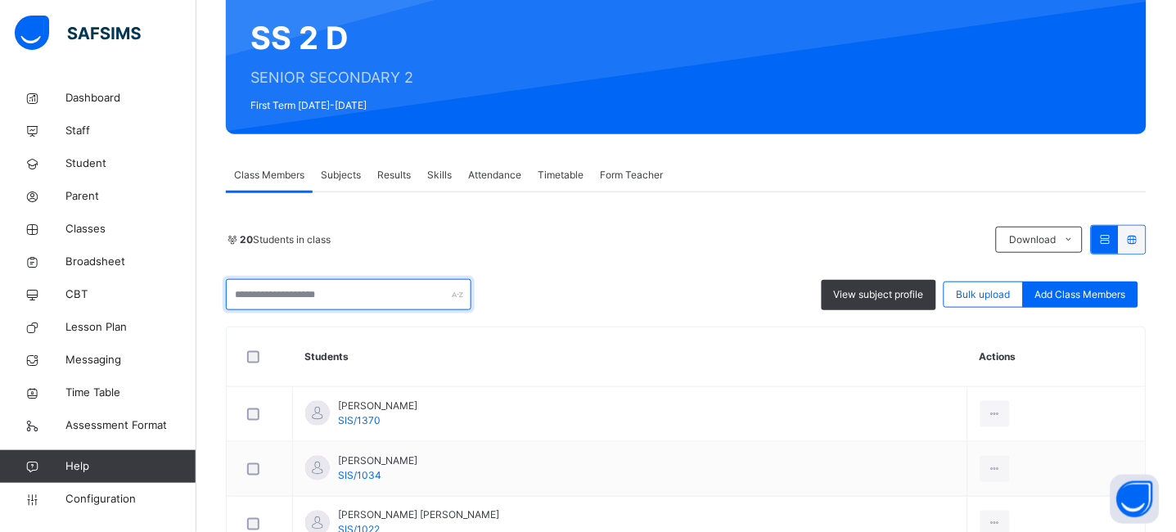
scroll to position [255, 0]
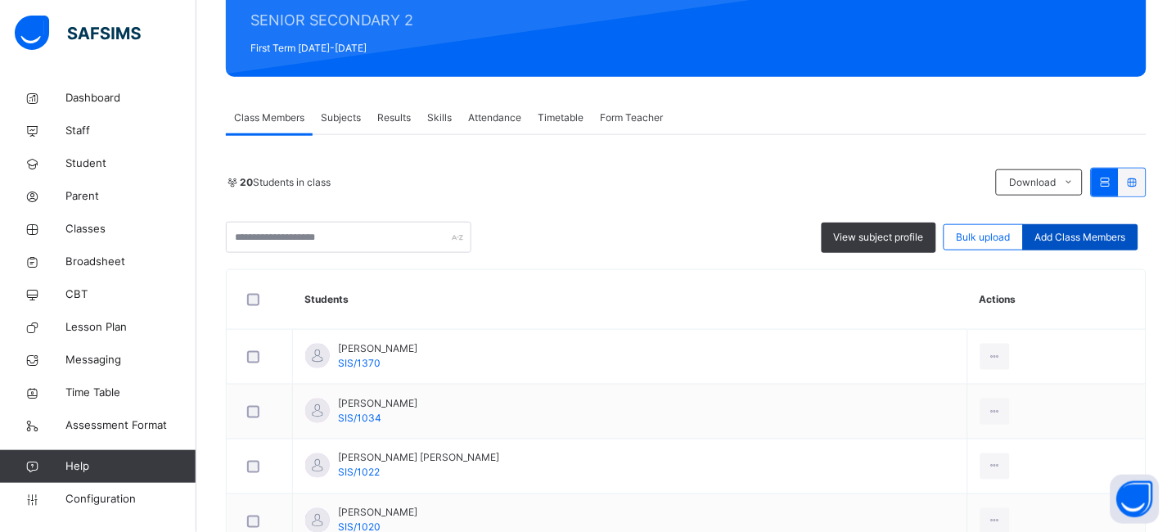
click at [1104, 226] on div "Add Class Members" at bounding box center [1080, 237] width 115 height 26
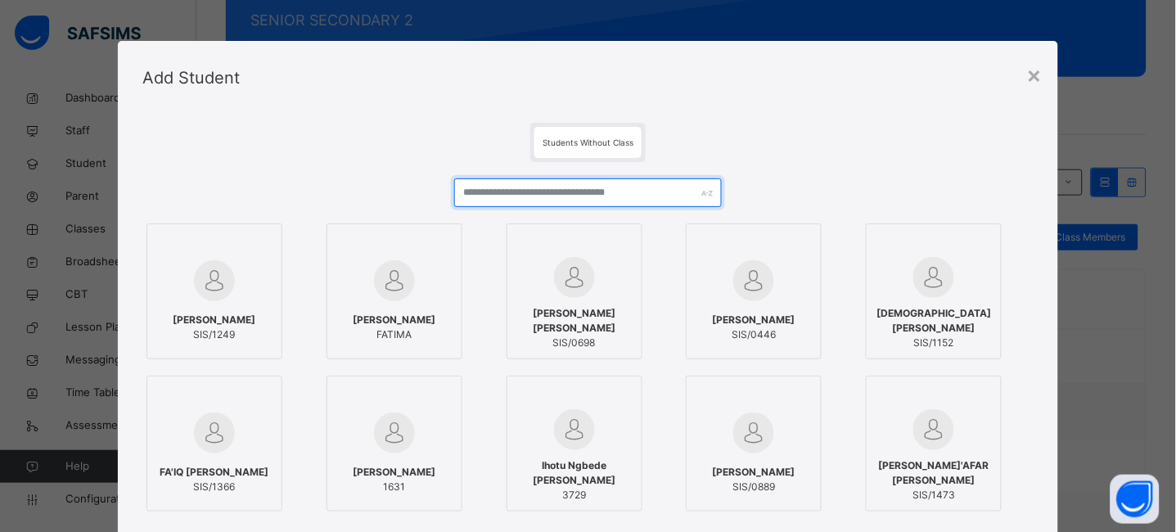
click at [537, 197] on input "text" at bounding box center [588, 192] width 268 height 29
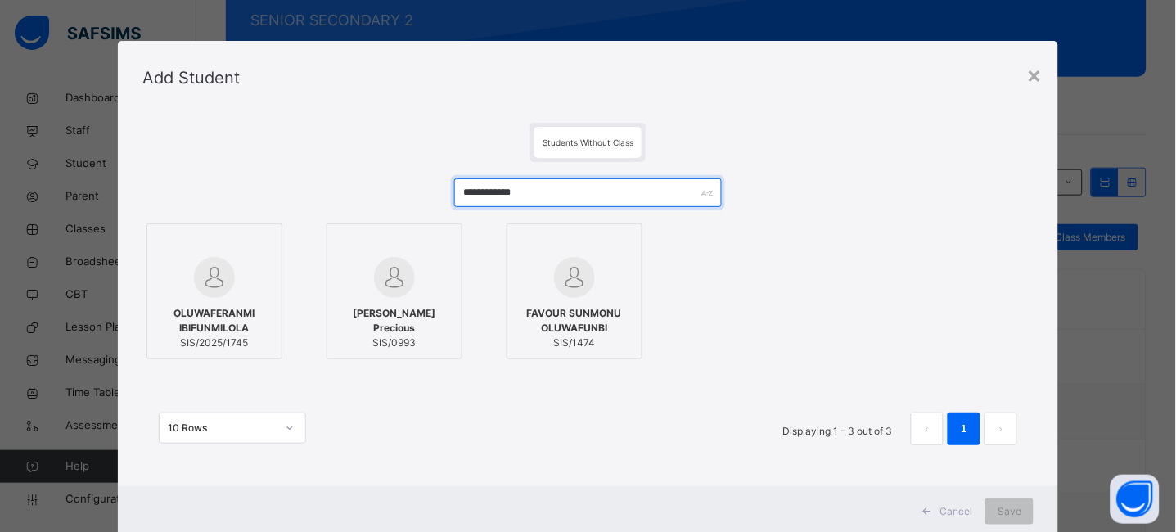
type input "**********"
click at [223, 281] on img at bounding box center [214, 277] width 41 height 41
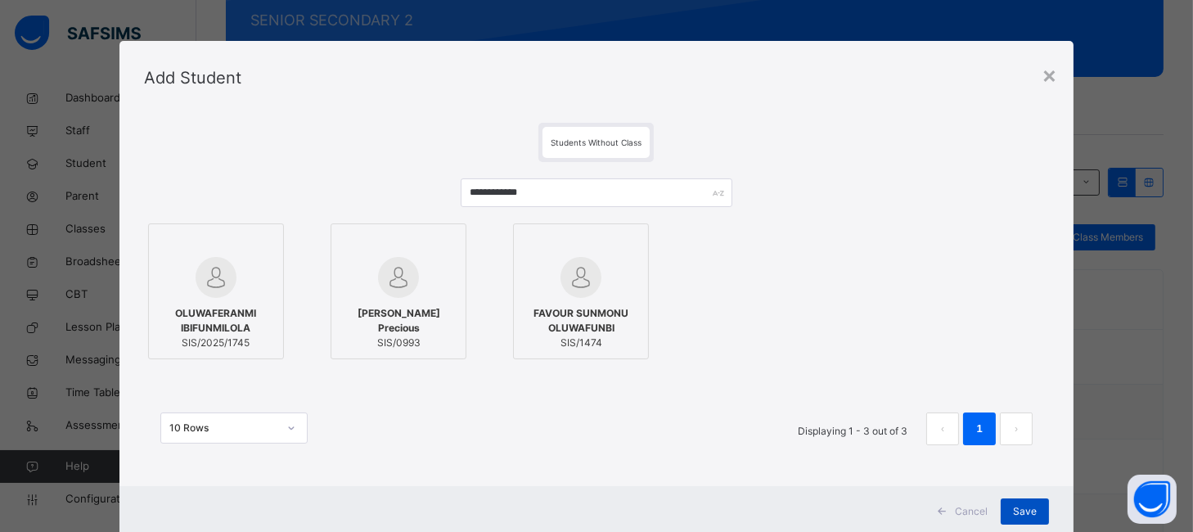
click at [1017, 508] on span "Save" at bounding box center [1025, 511] width 24 height 15
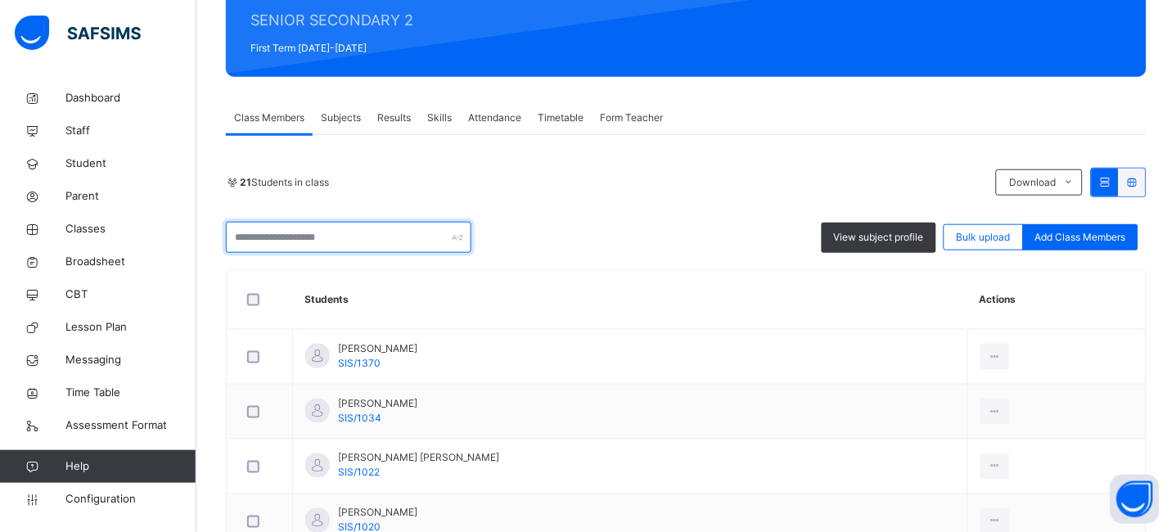
click at [304, 241] on input "text" at bounding box center [349, 237] width 246 height 31
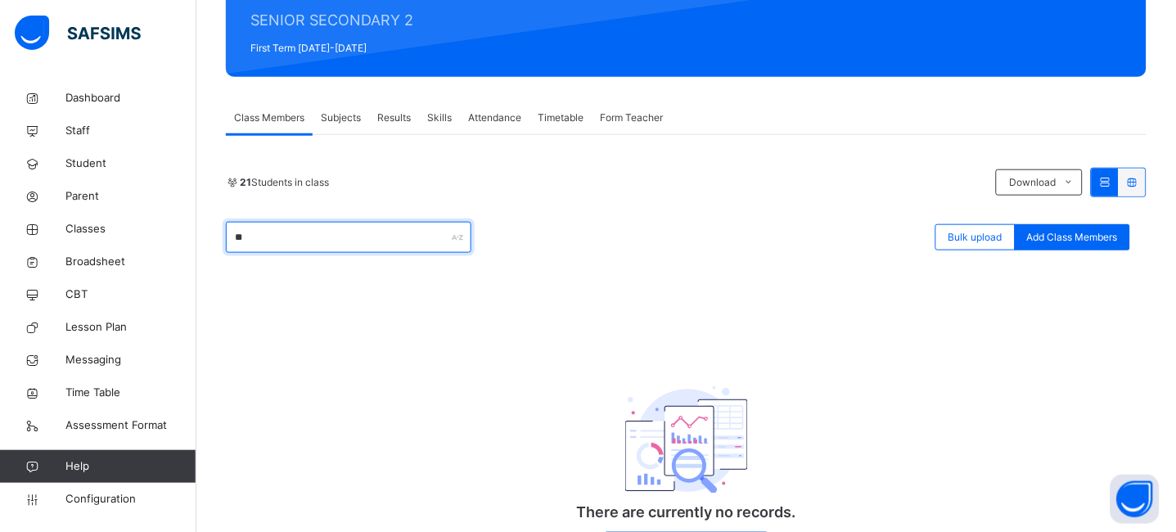
type input "*"
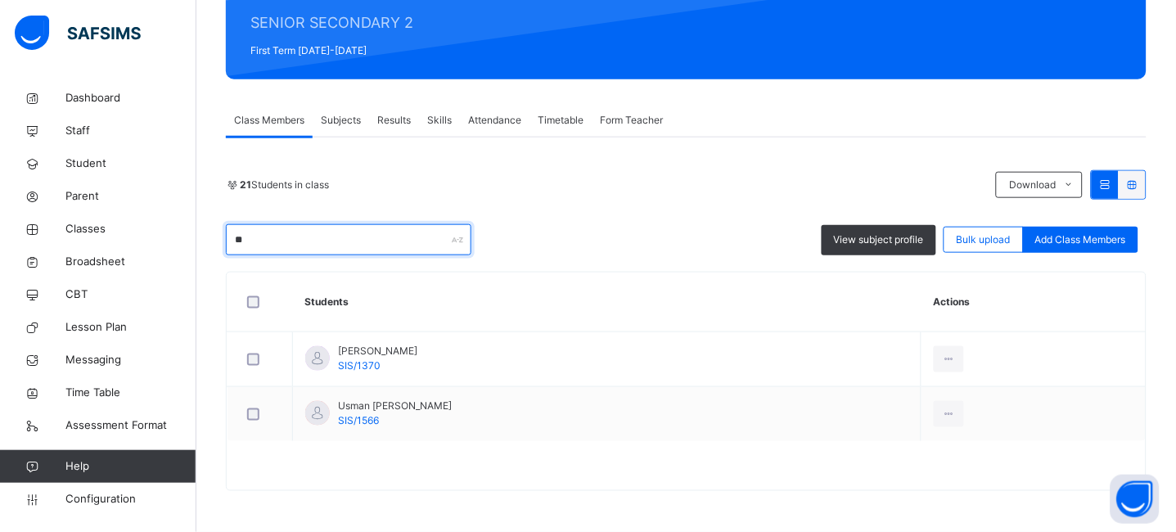
type input "*"
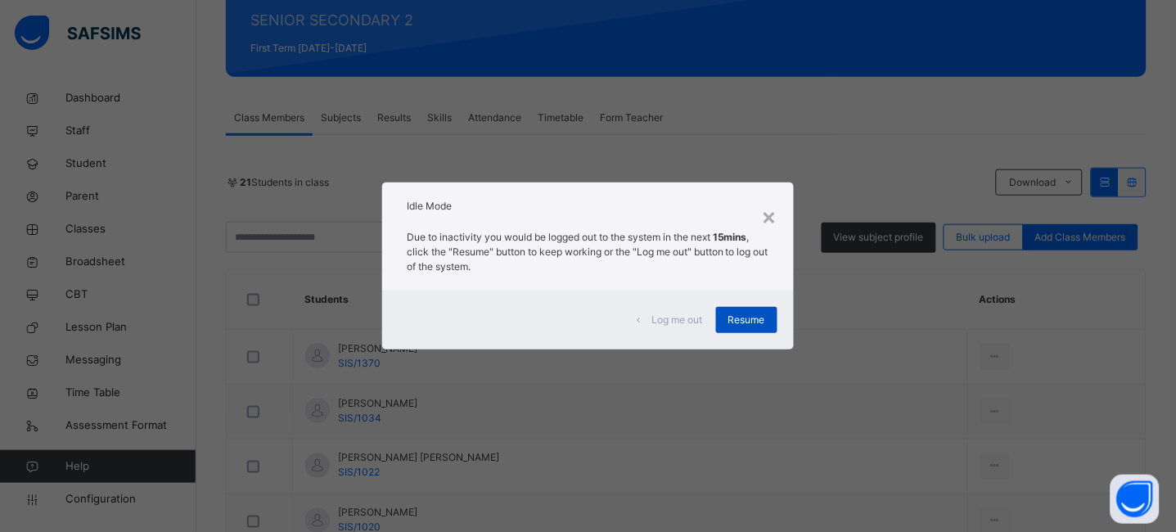
click at [748, 320] on span "Resume" at bounding box center [746, 320] width 37 height 15
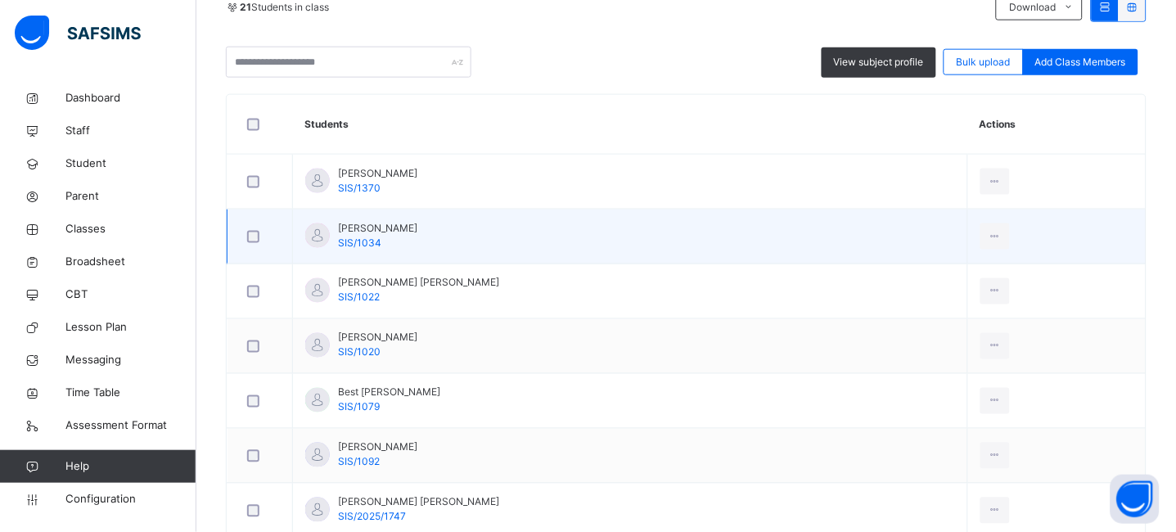
scroll to position [433, 0]
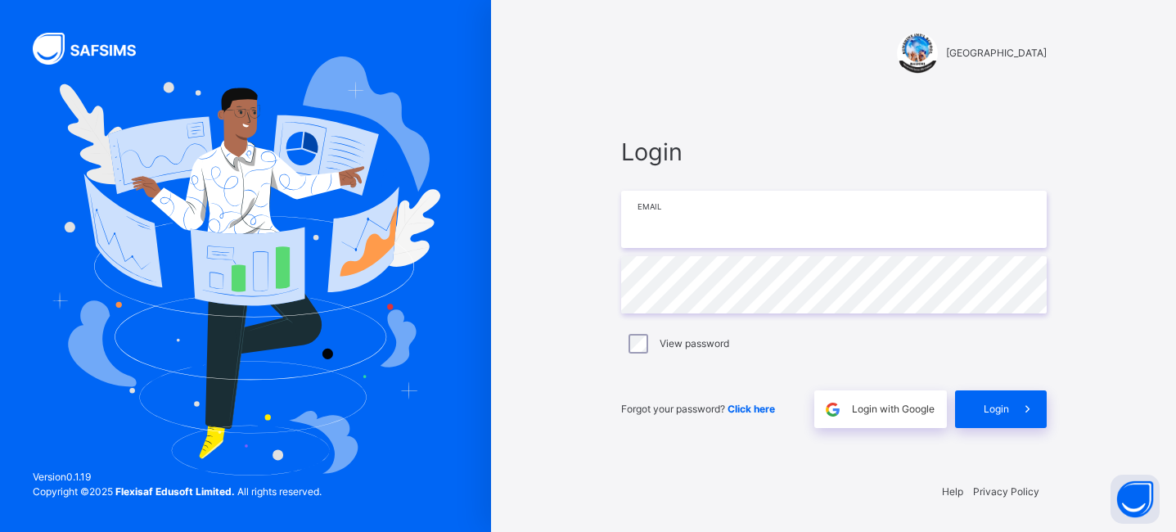
type input "**********"
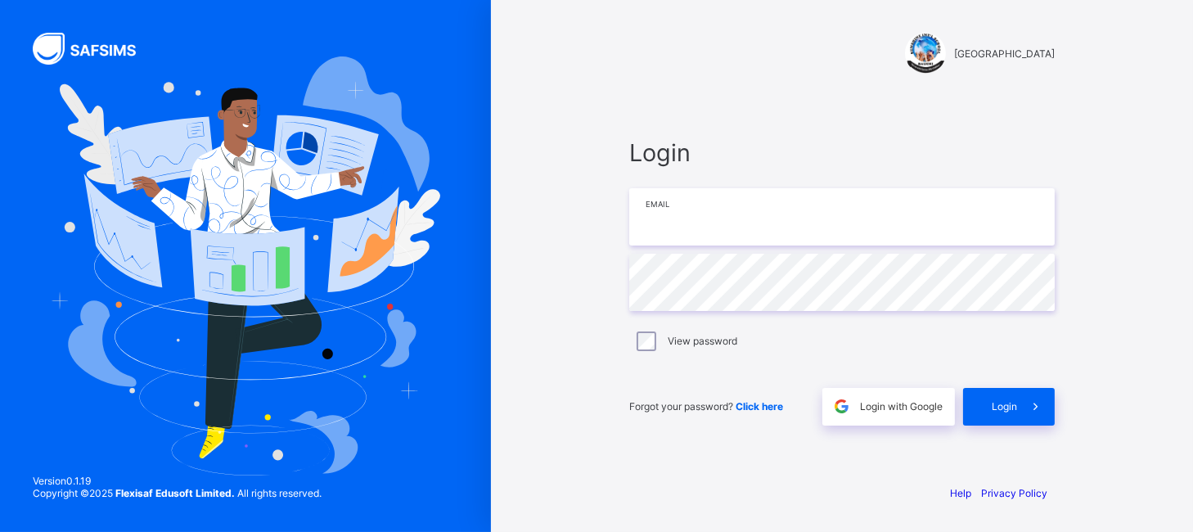
type input "**********"
click at [556, 72] on div "**********" at bounding box center [842, 266] width 702 height 532
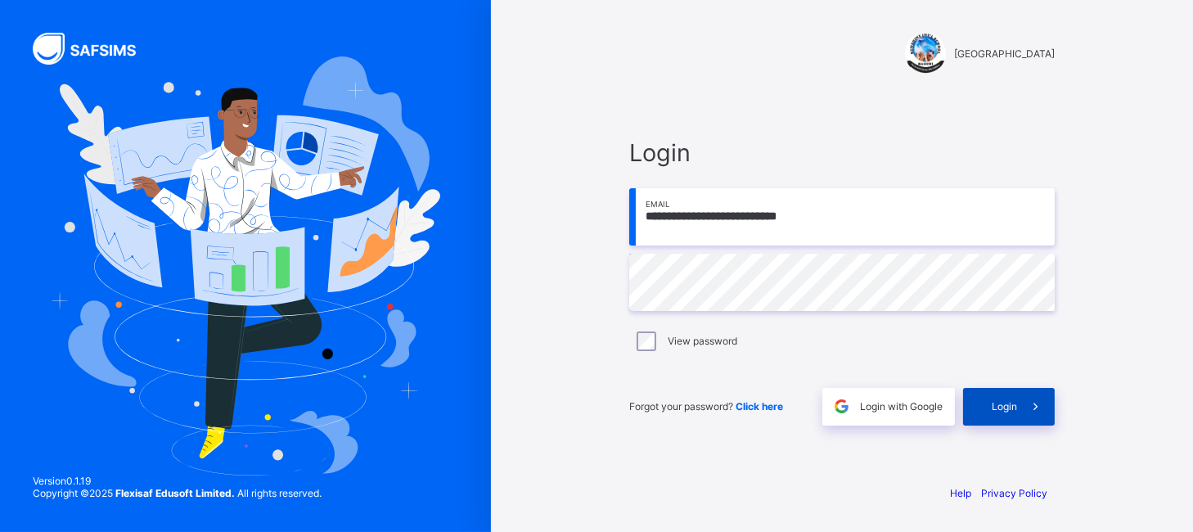
click at [1012, 419] on div "Login" at bounding box center [1009, 407] width 92 height 38
click at [1013, 413] on div "Login" at bounding box center [1009, 407] width 92 height 38
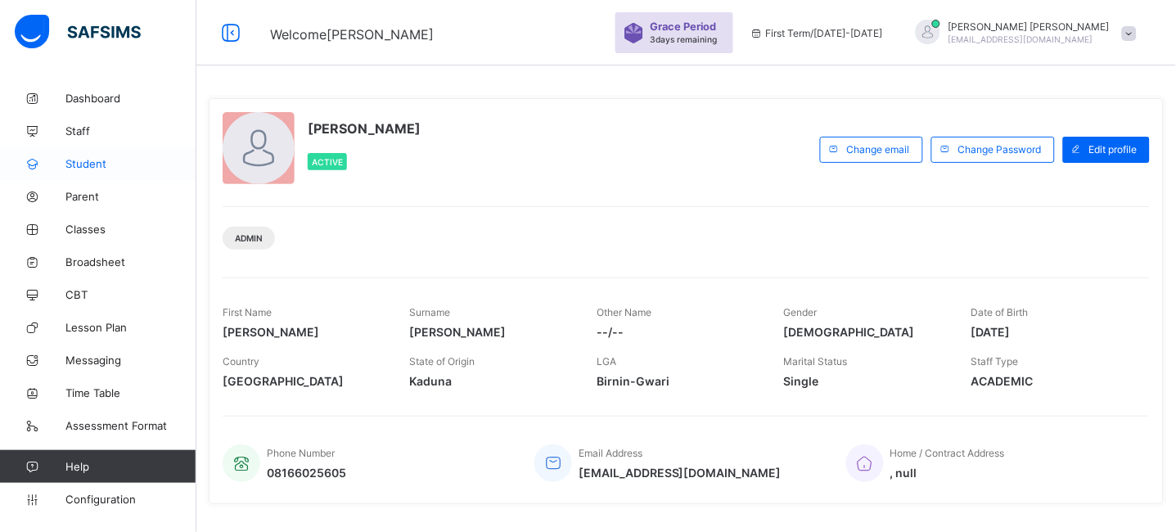
click at [92, 174] on link "Student" at bounding box center [98, 163] width 196 height 33
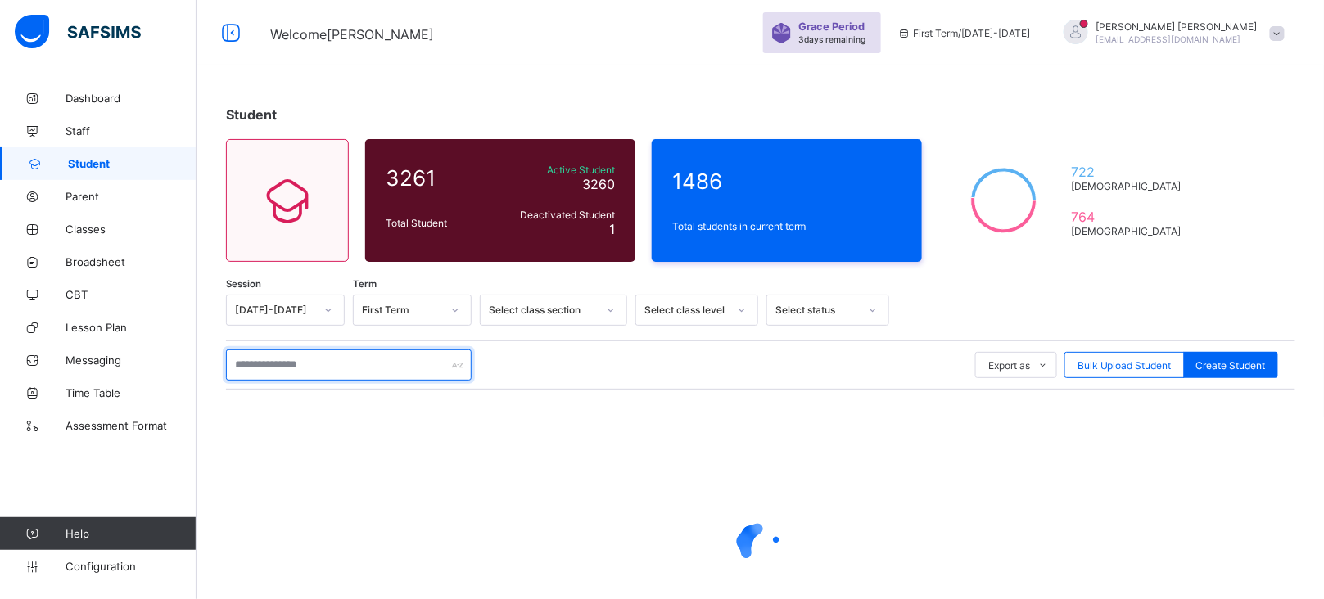
click at [328, 363] on input "text" at bounding box center [349, 364] width 246 height 31
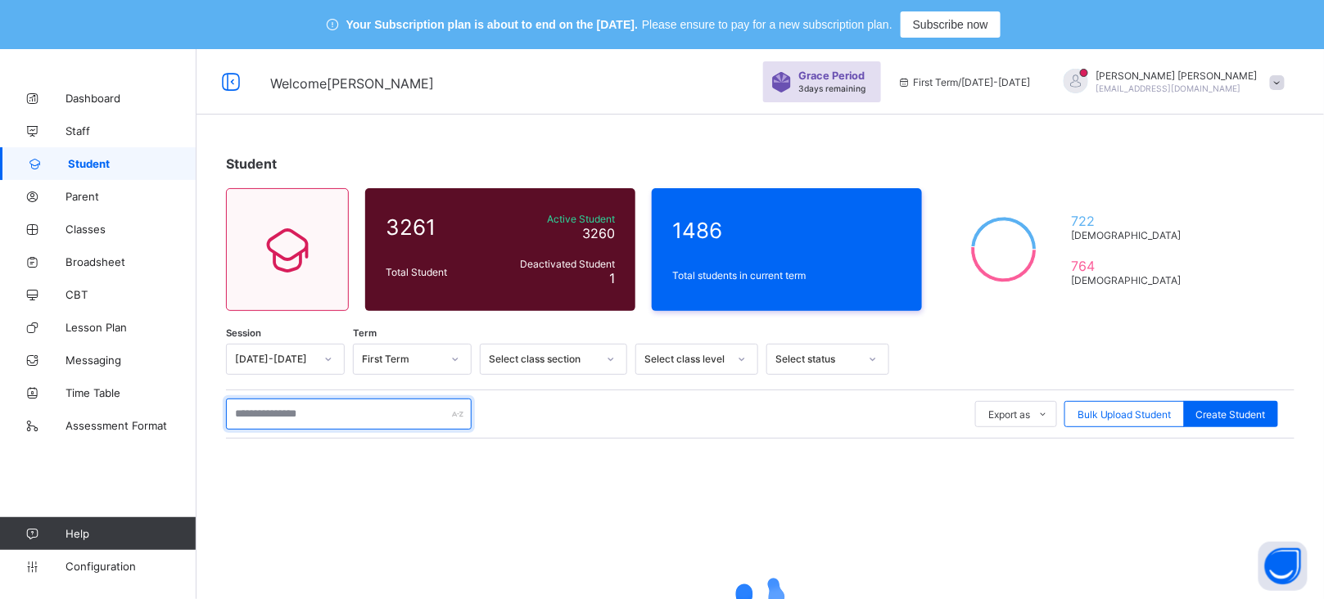
click at [296, 413] on input "text" at bounding box center [349, 414] width 246 height 31
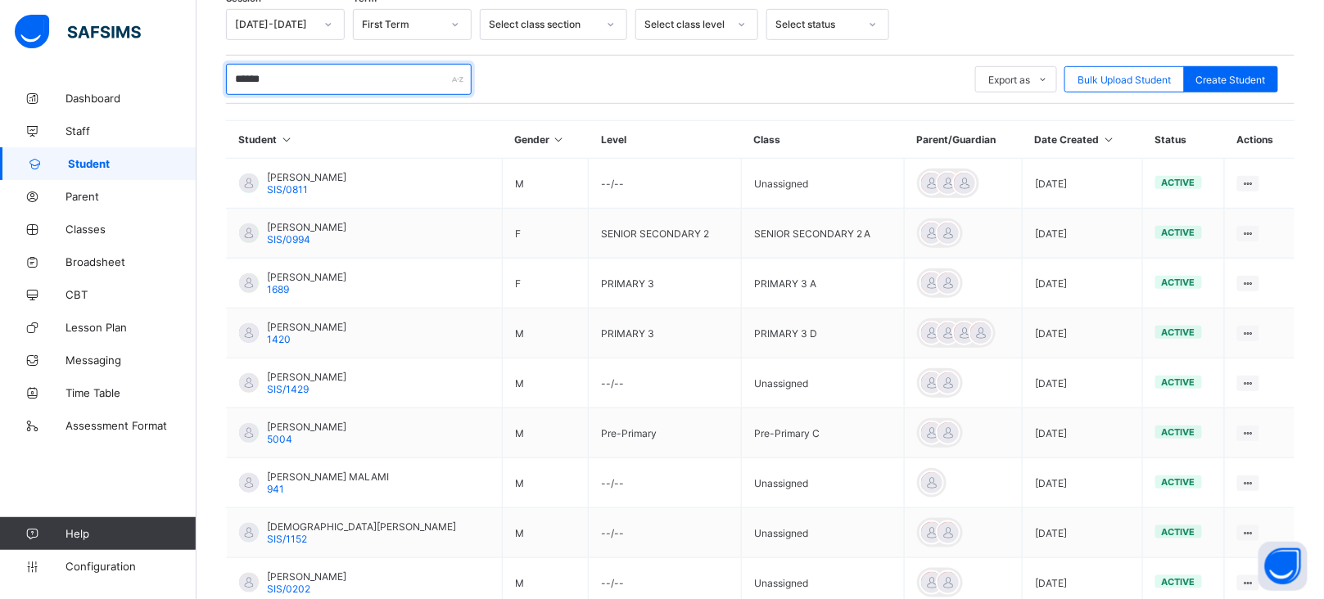
scroll to position [397, 0]
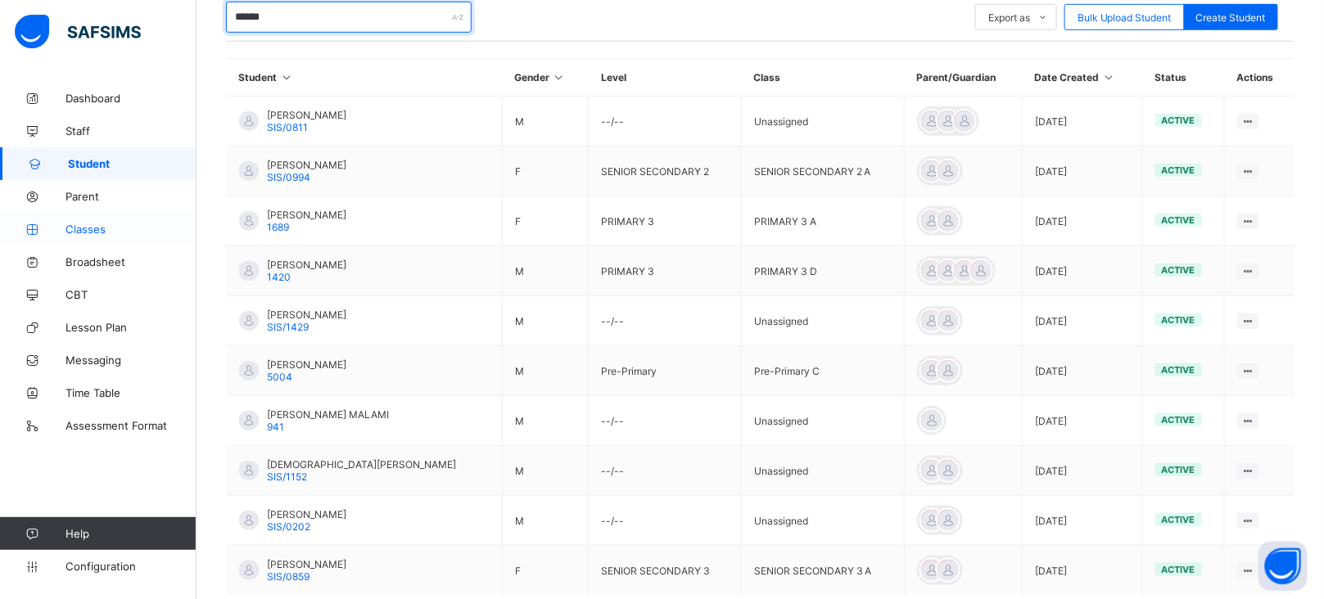
type input "******"
click at [84, 237] on link "Classes" at bounding box center [98, 229] width 196 height 33
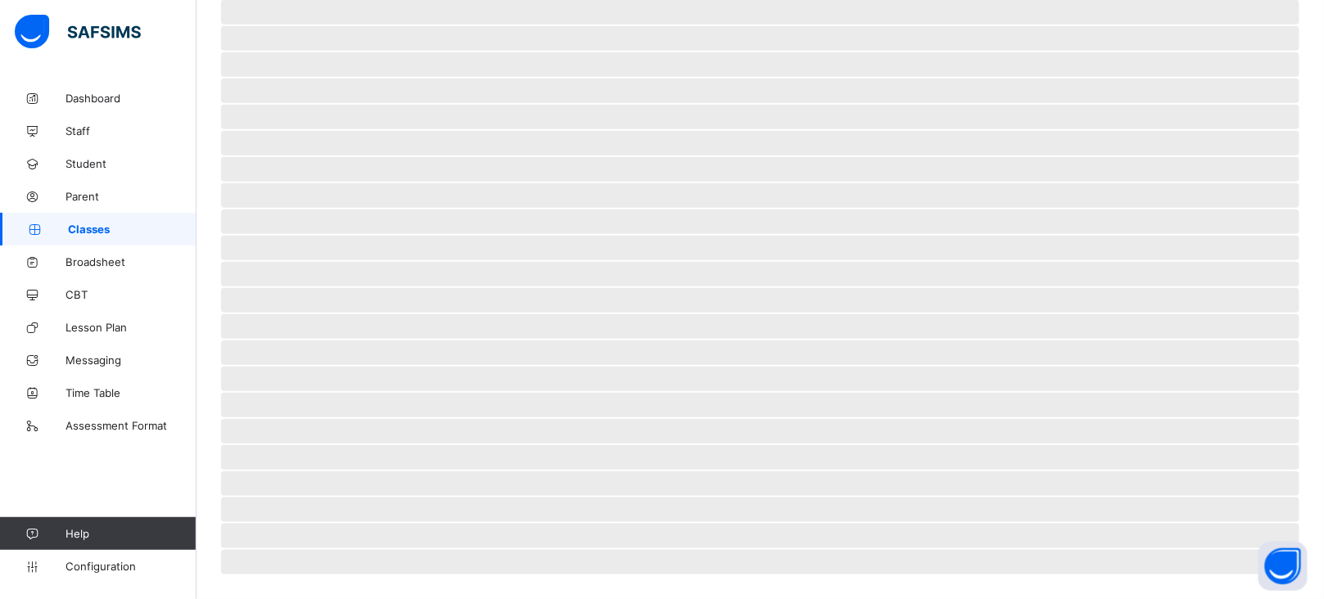
scroll to position [327, 0]
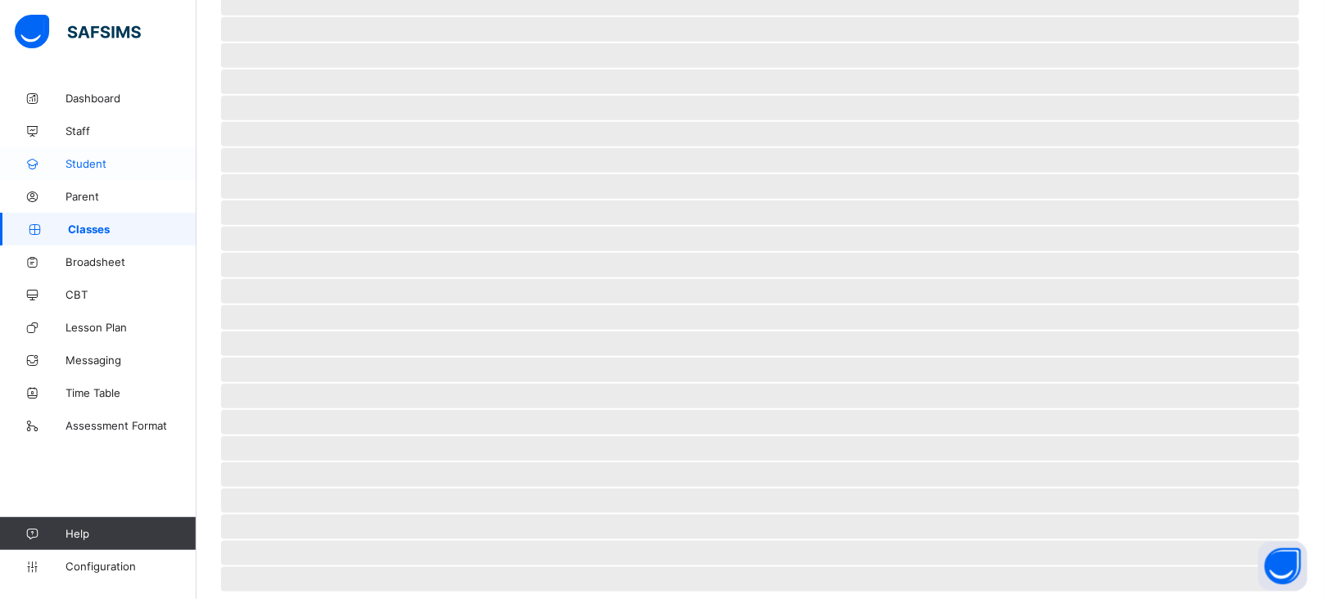
click at [110, 162] on span "Student" at bounding box center [130, 163] width 131 height 13
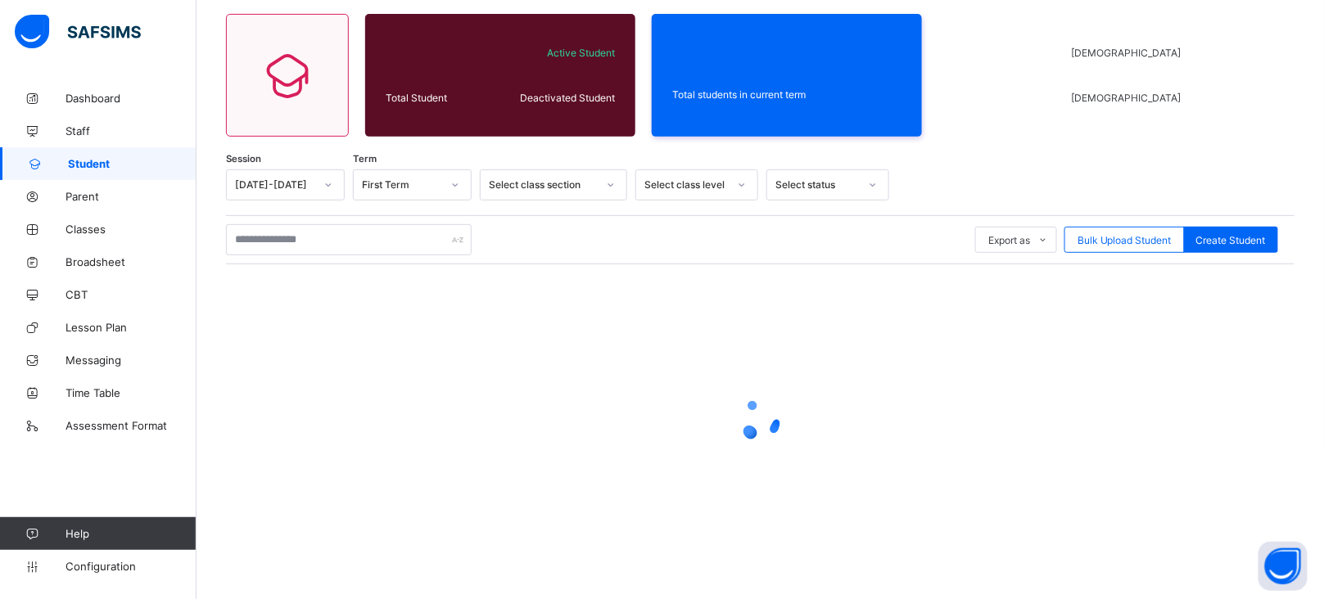
scroll to position [327, 0]
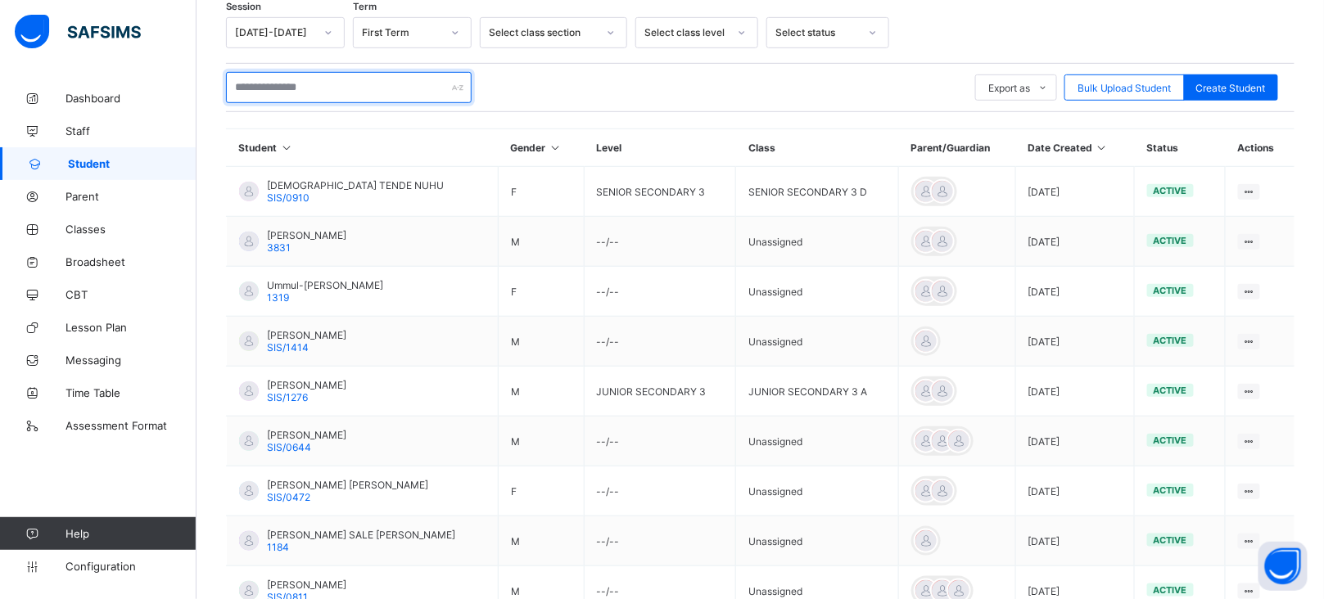
click at [316, 88] on input "text" at bounding box center [349, 87] width 246 height 31
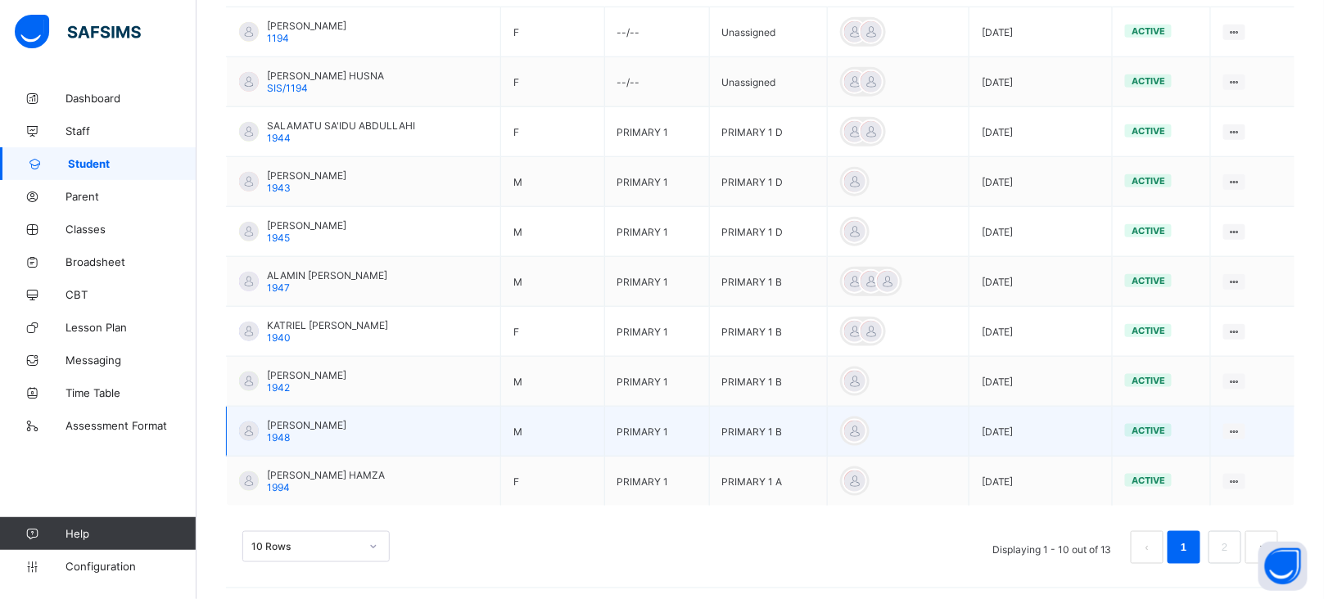
scroll to position [493, 0]
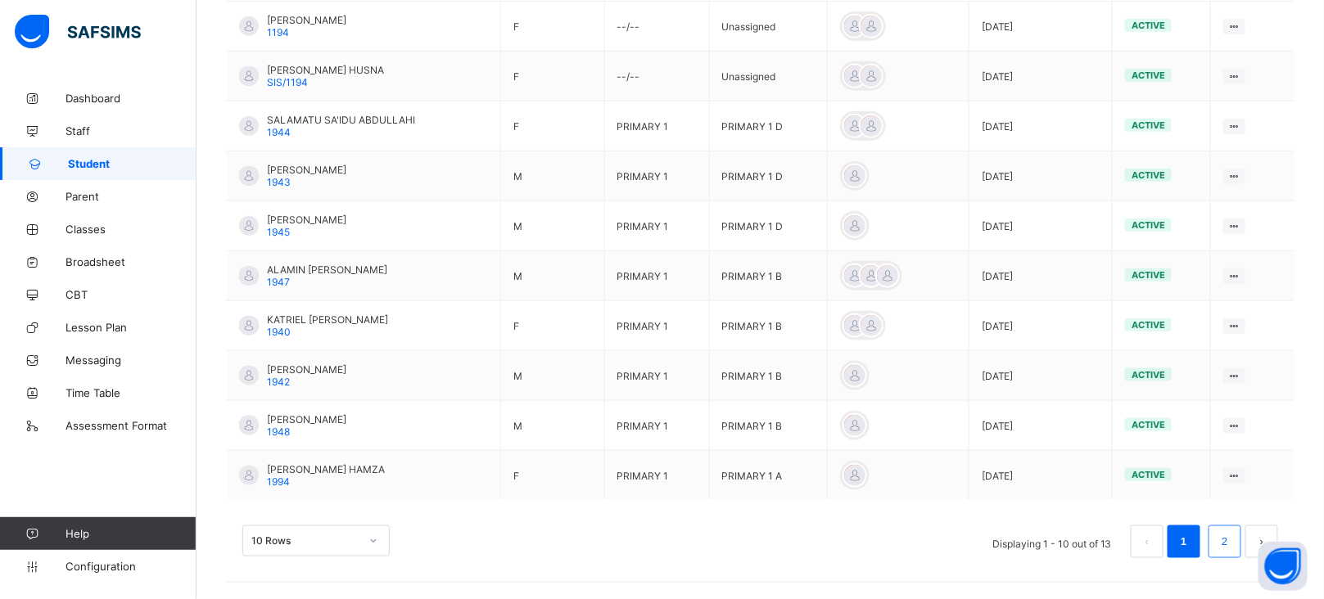
type input "***"
click at [1193, 531] on link "2" at bounding box center [1224, 541] width 16 height 21
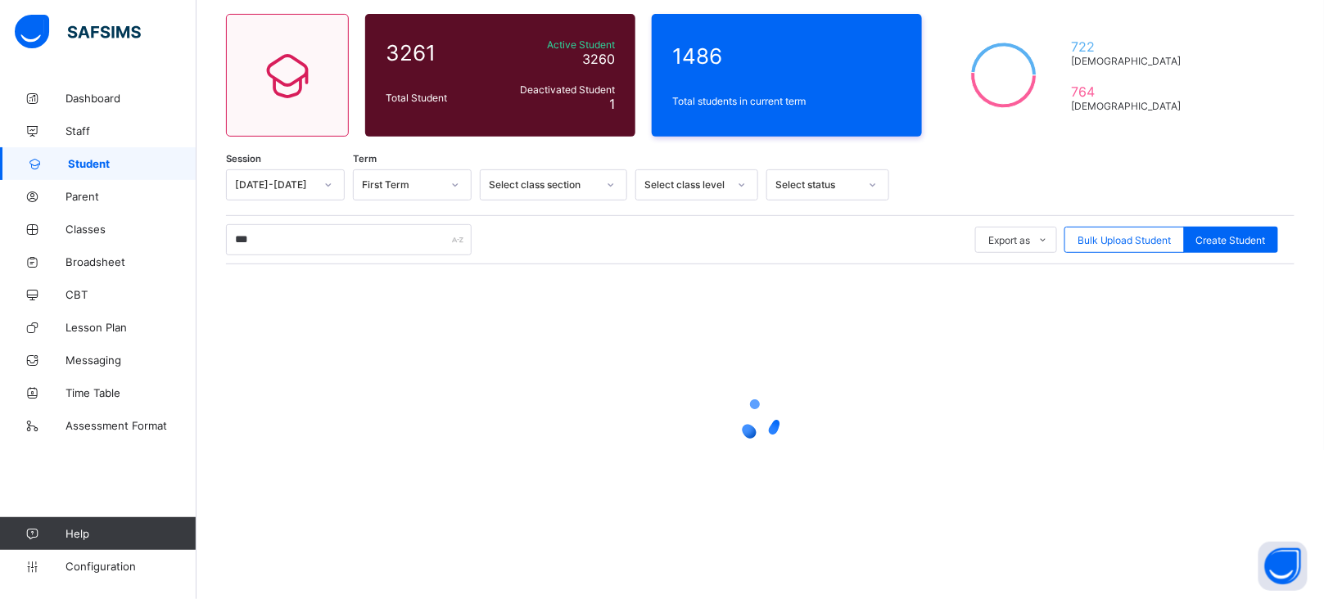
scroll to position [142, 0]
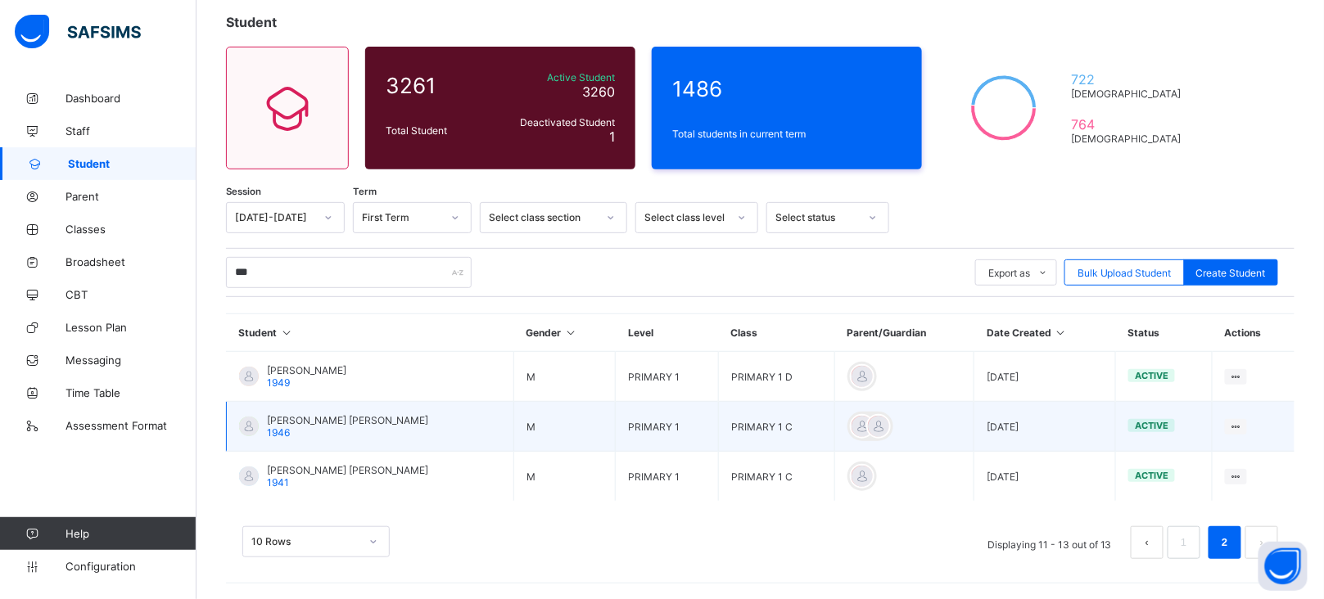
click at [327, 423] on span "AHMED SULEIMAN MAHMUD" at bounding box center [347, 420] width 161 height 12
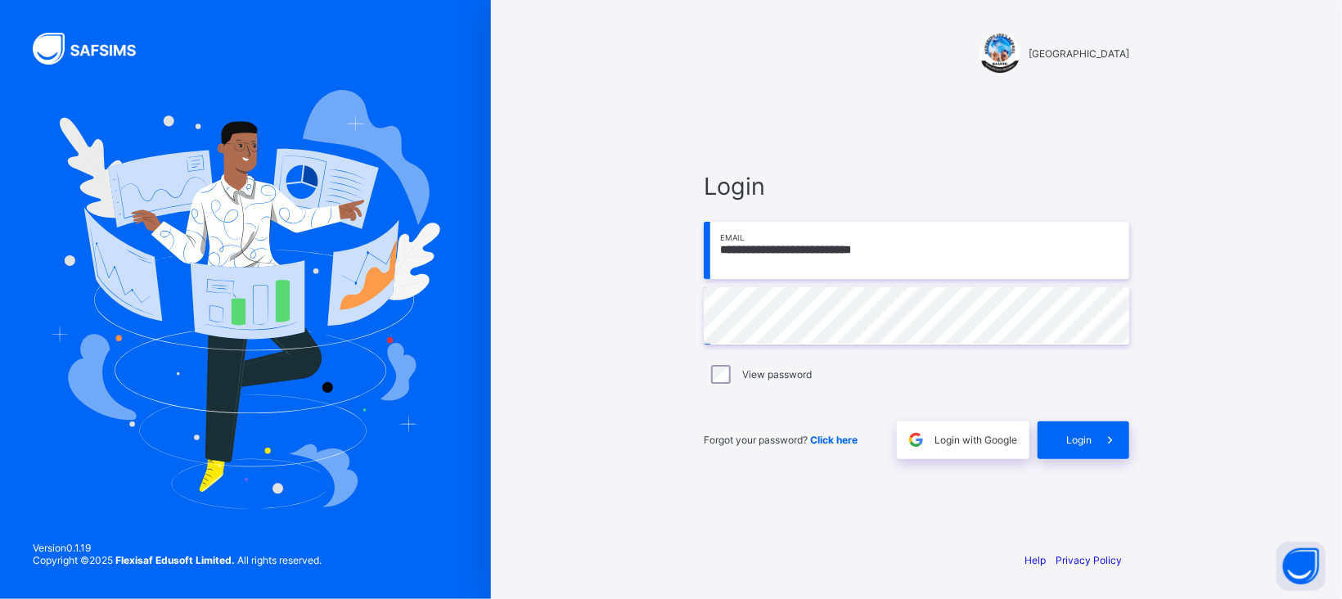
click at [740, 133] on div "**********" at bounding box center [917, 314] width 458 height 445
click at [1086, 439] on span "Login" at bounding box center [1078, 440] width 25 height 12
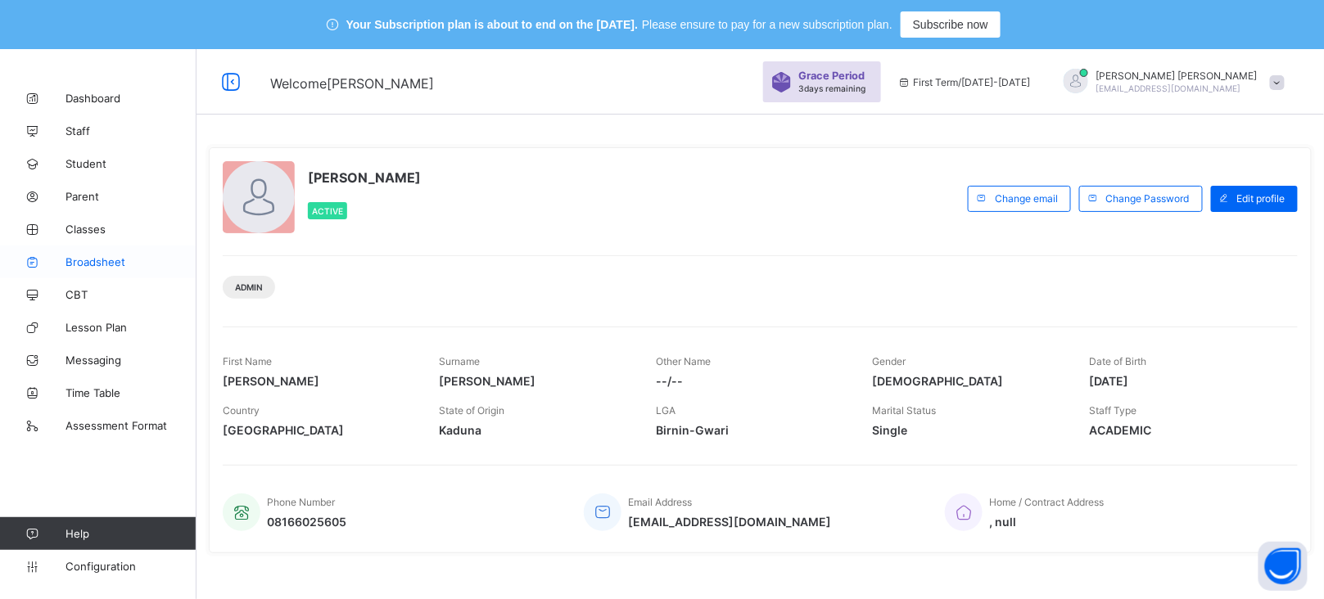
click at [83, 265] on span "Broadsheet" at bounding box center [130, 261] width 131 height 13
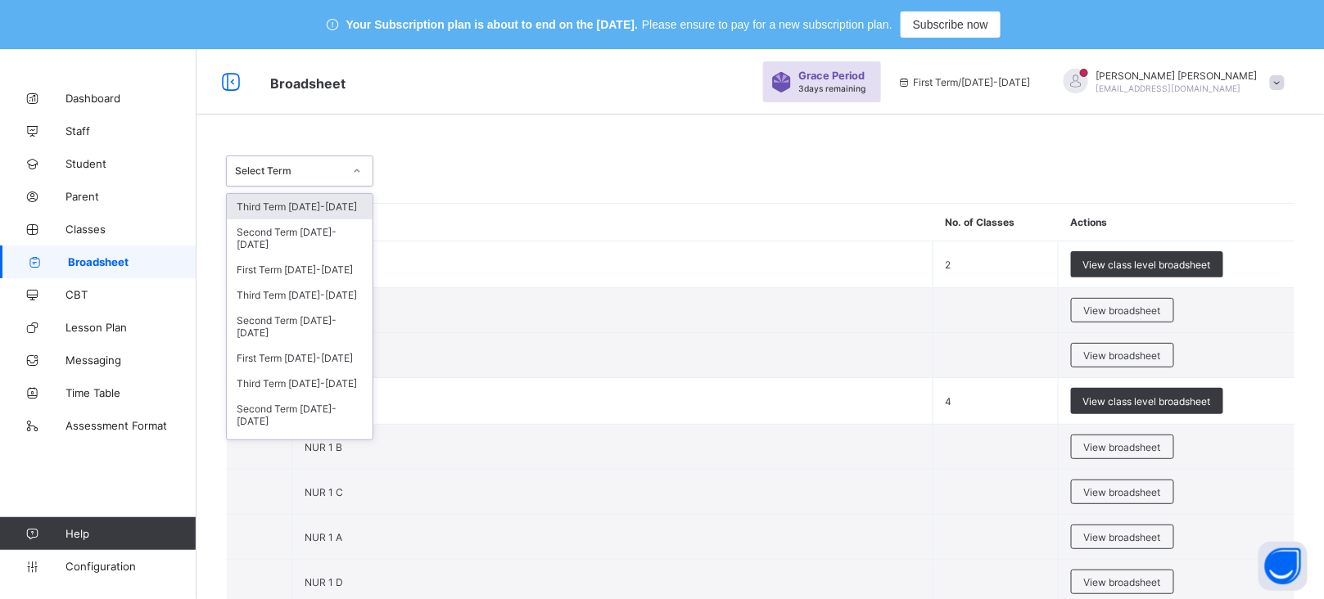
click at [306, 181] on div "Select Term" at bounding box center [284, 171] width 115 height 23
click at [288, 313] on div "Second Term 2024-2025" at bounding box center [300, 327] width 146 height 38
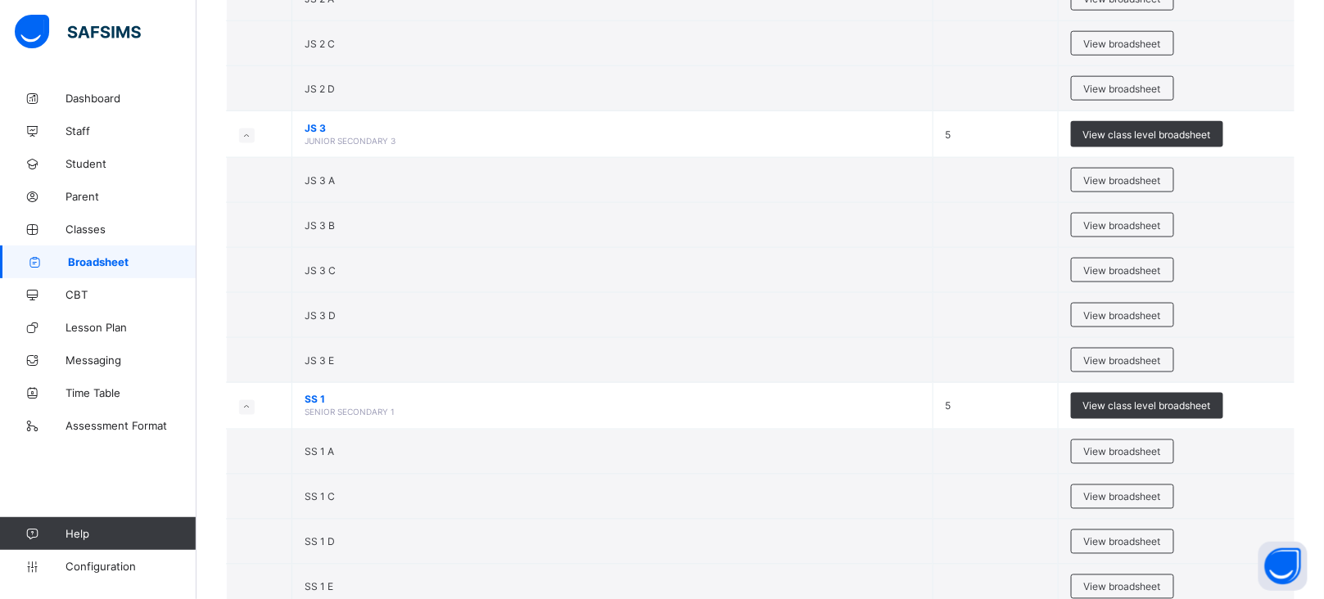
scroll to position [2906, 0]
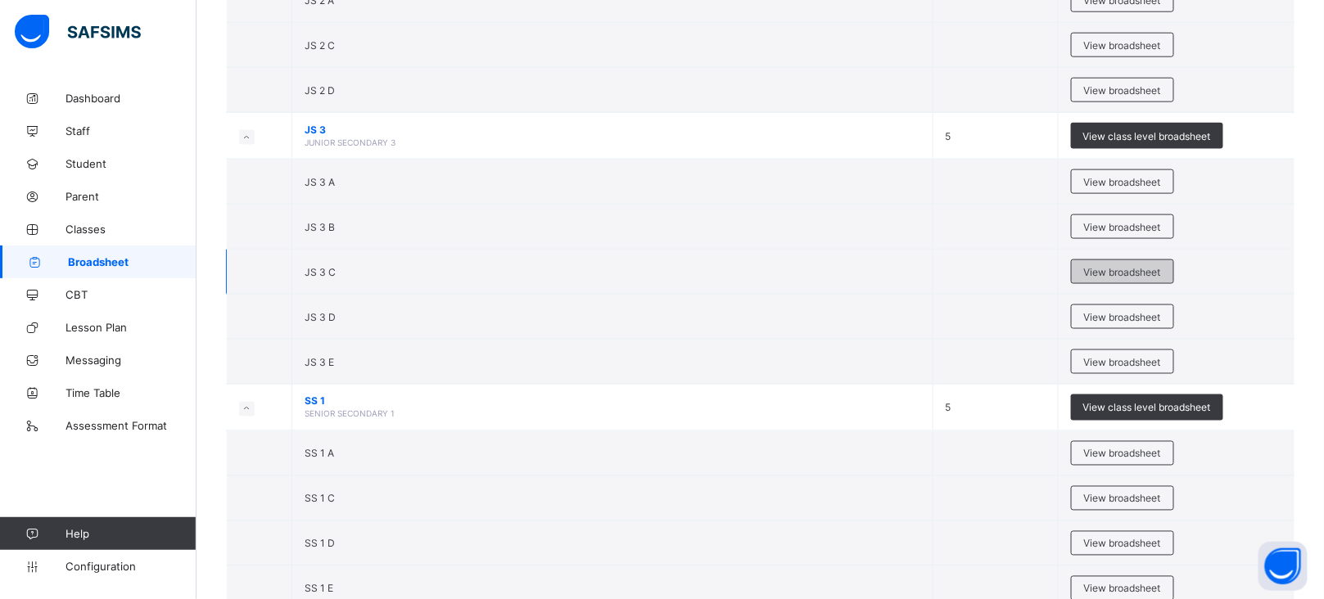
click at [1117, 278] on span "View broadsheet" at bounding box center [1122, 272] width 77 height 12
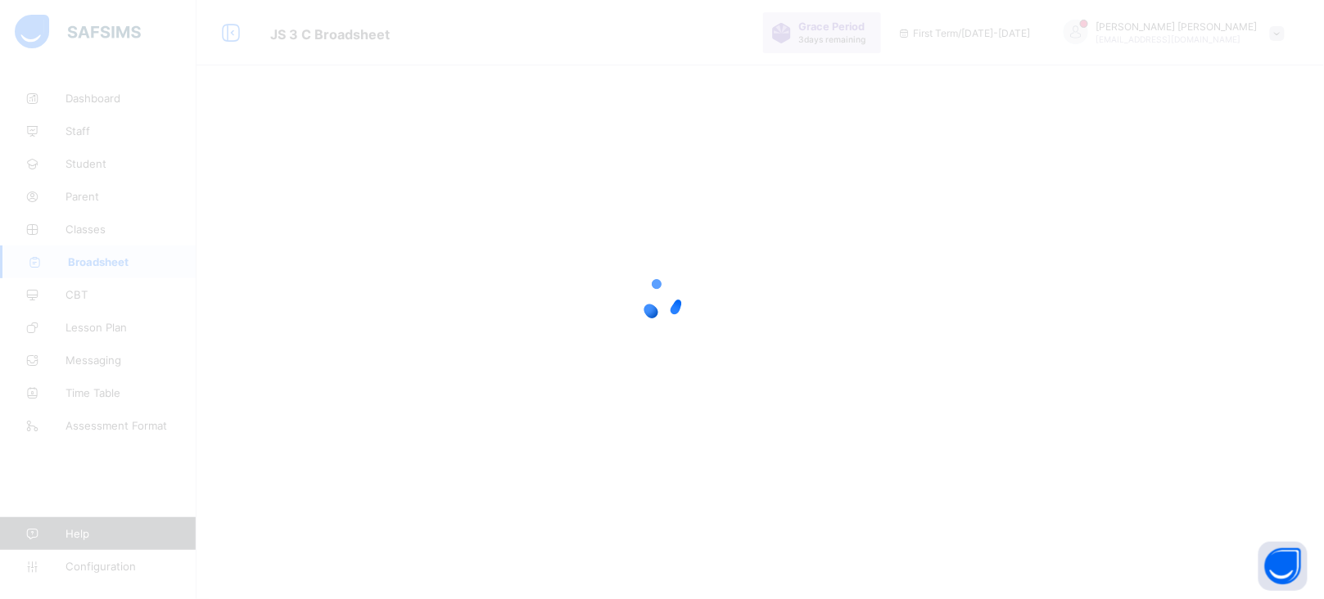
scroll to position [48, 0]
click at [449, 313] on div at bounding box center [662, 299] width 1324 height 599
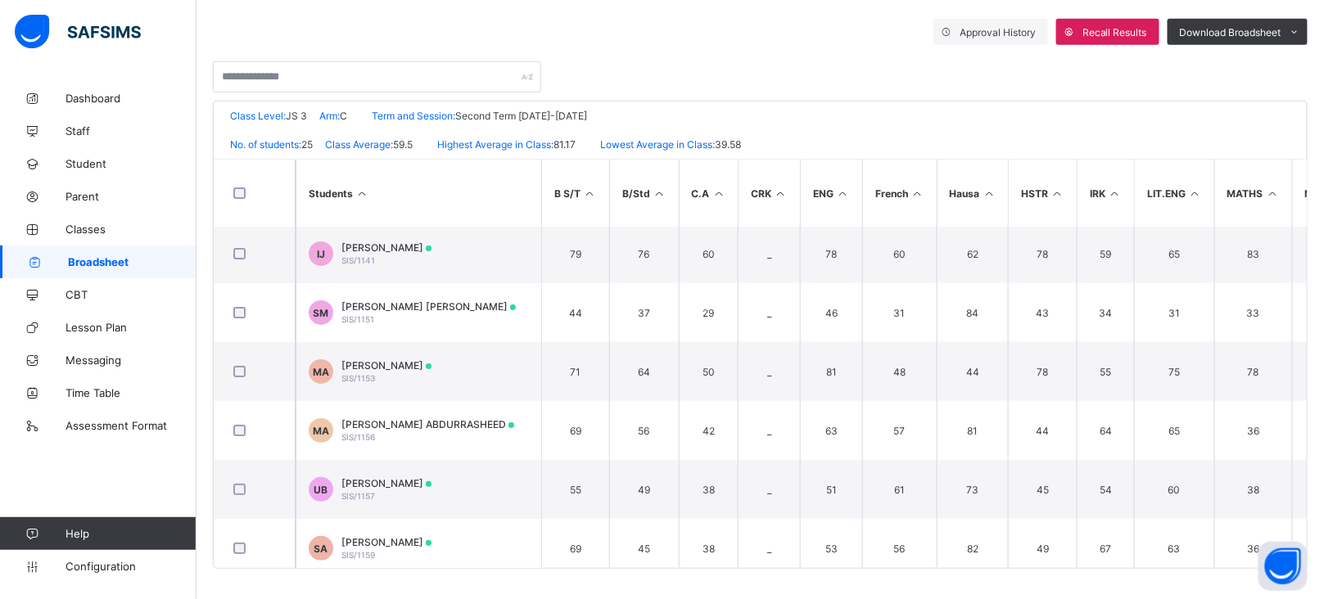
scroll to position [0, 0]
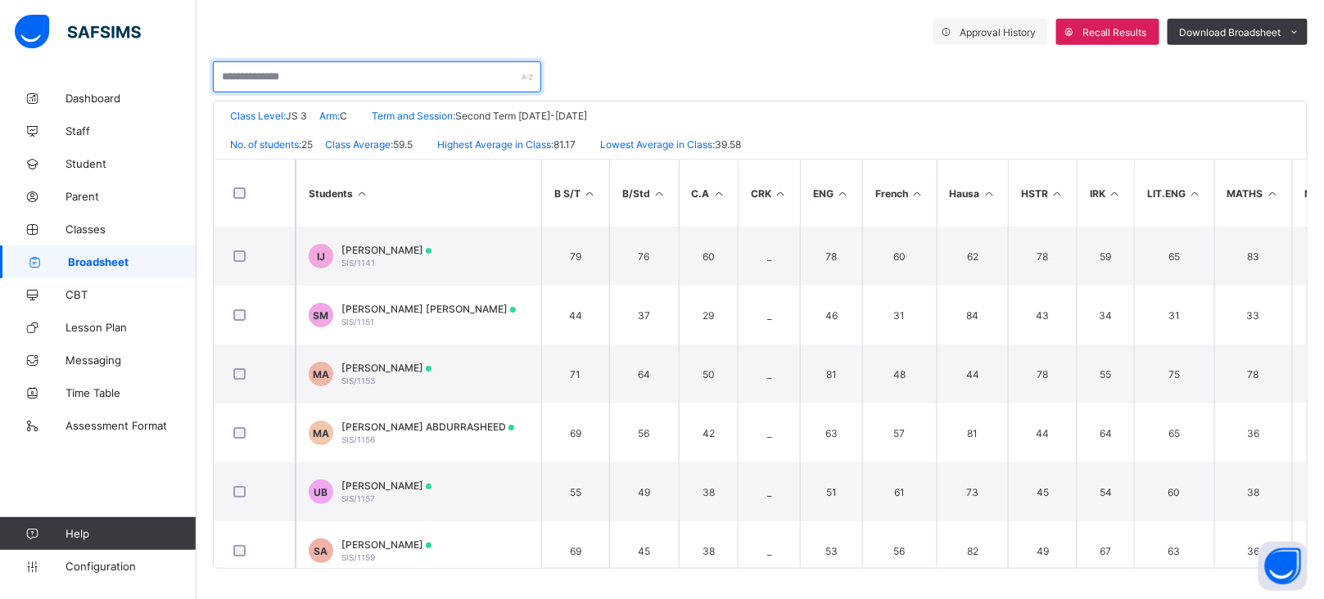
click at [345, 75] on input "text" at bounding box center [377, 76] width 328 height 31
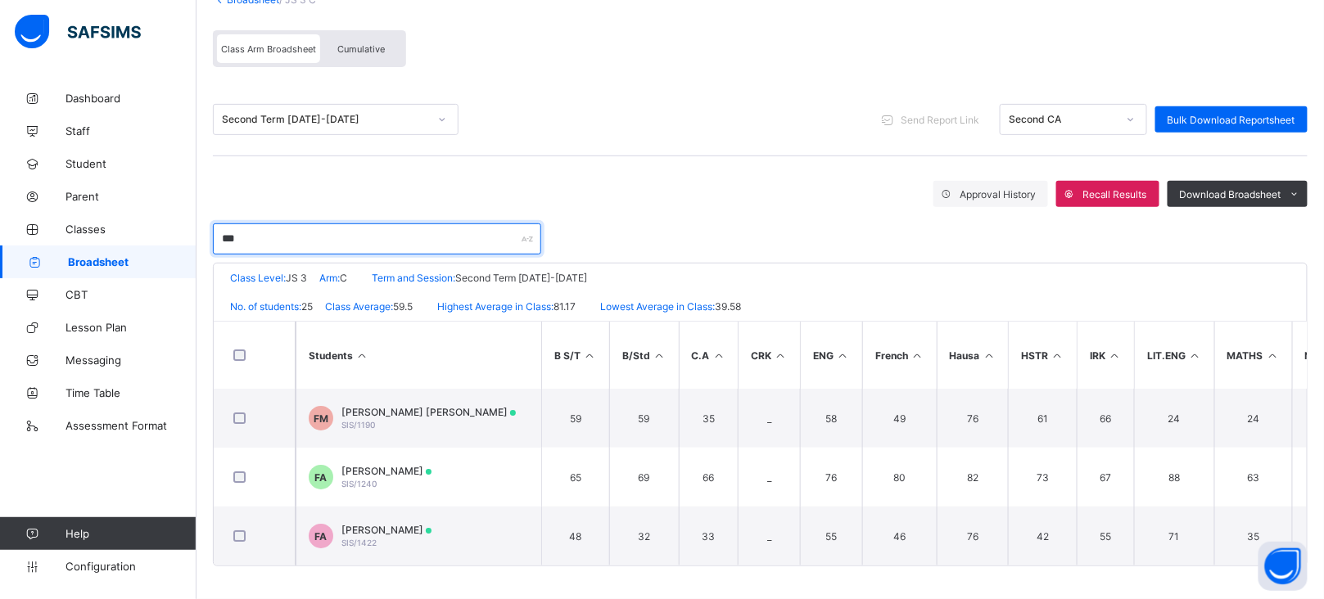
scroll to position [174, 0]
type input "****"
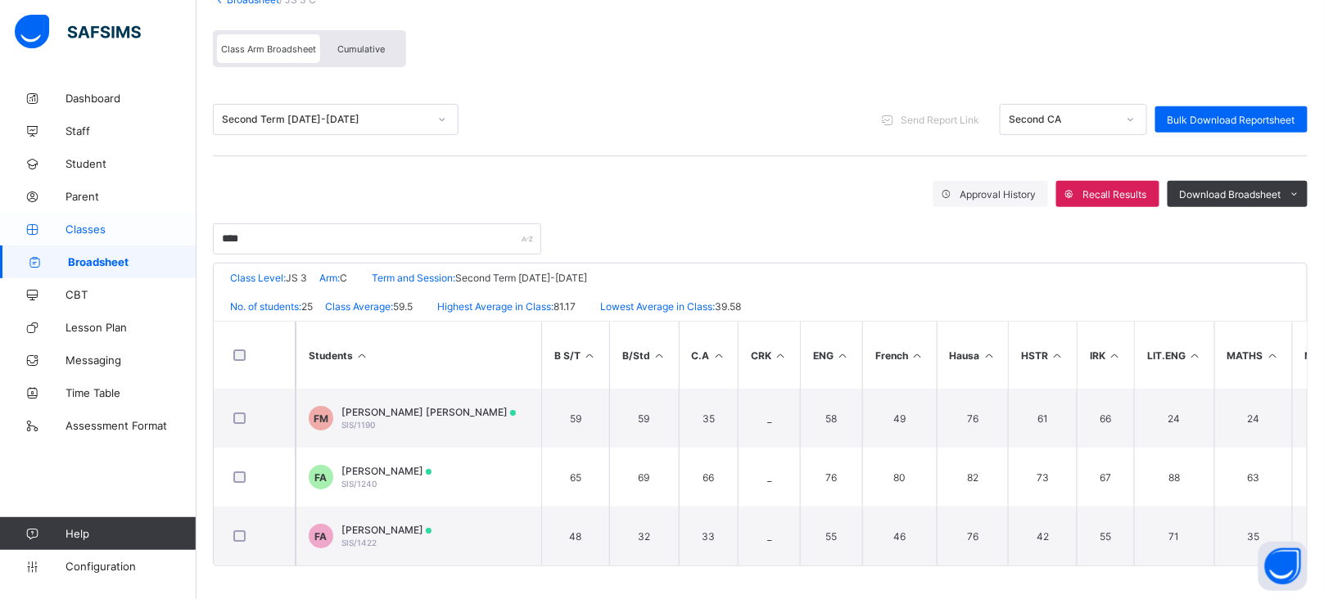
click at [89, 235] on span "Classes" at bounding box center [130, 229] width 131 height 13
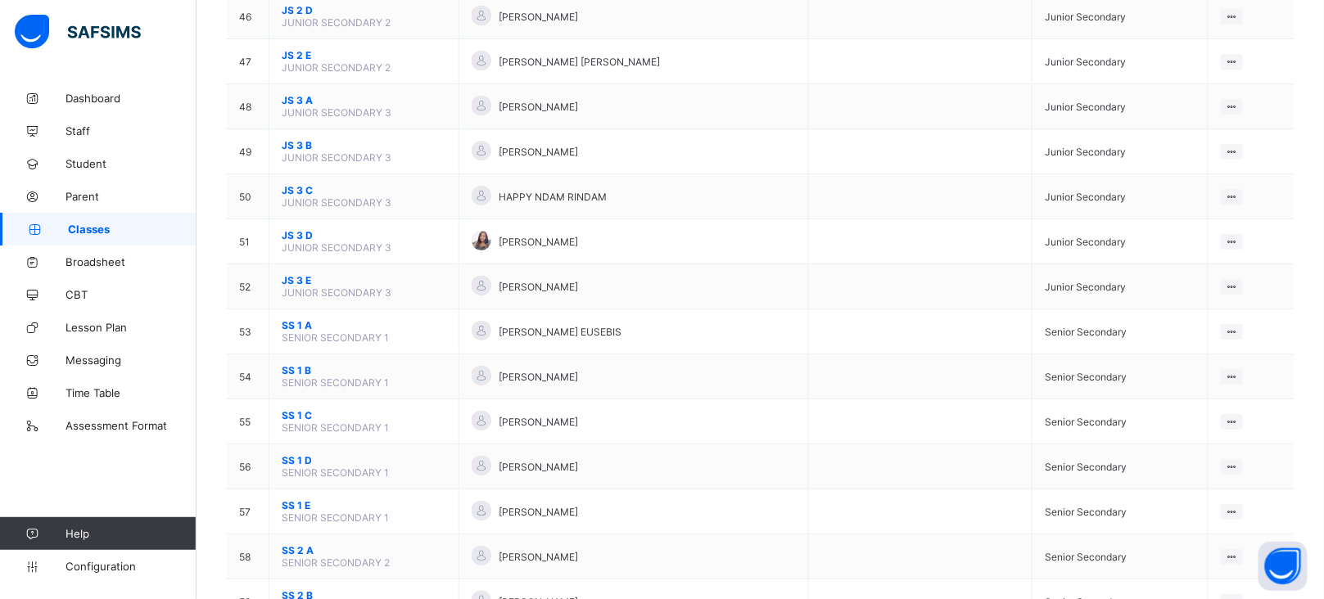
scroll to position [2266, 0]
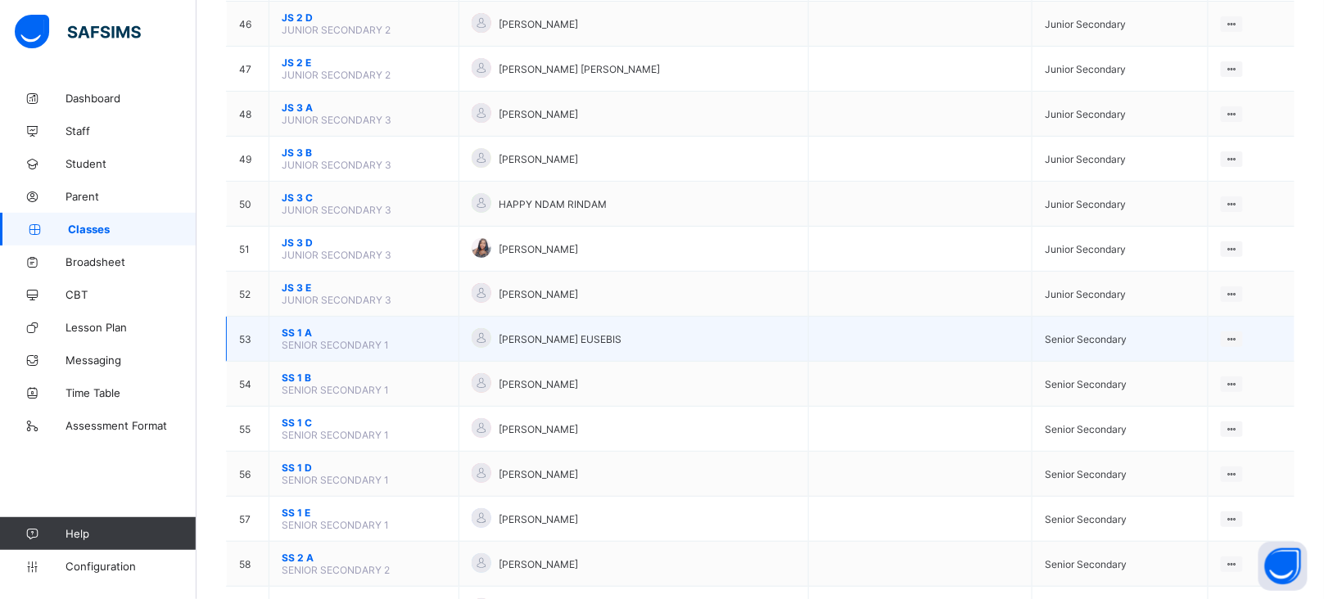
click at [298, 327] on span "SS 1 A" at bounding box center [364, 333] width 165 height 12
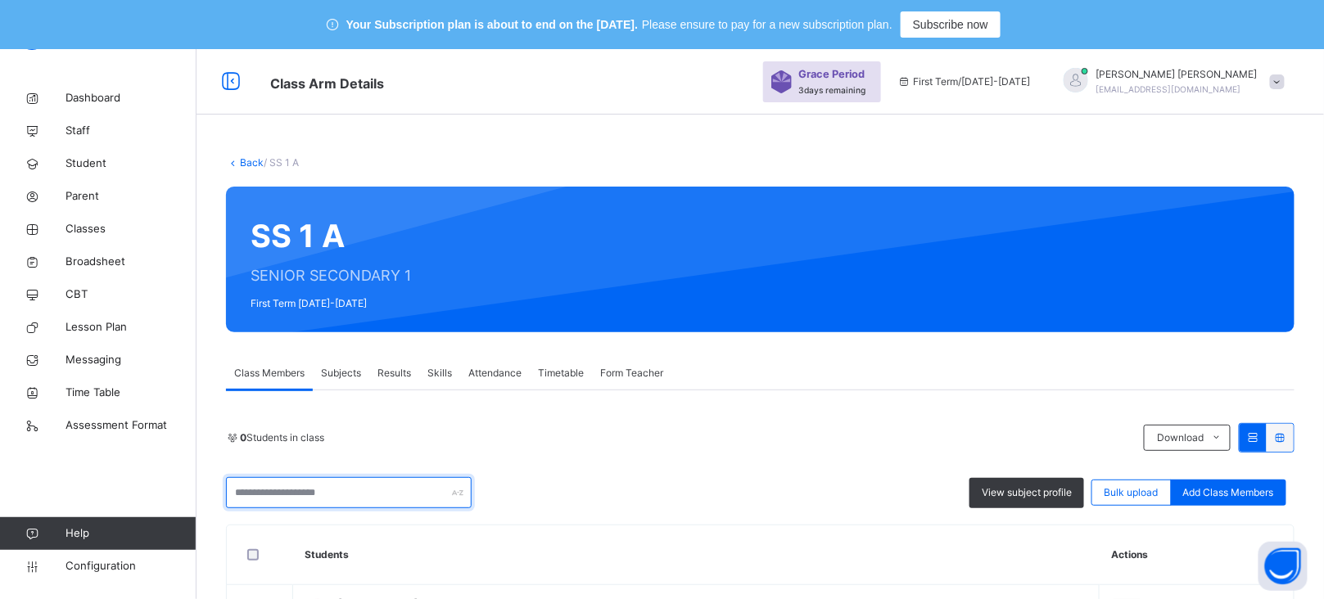
click at [296, 493] on input "text" at bounding box center [349, 492] width 246 height 31
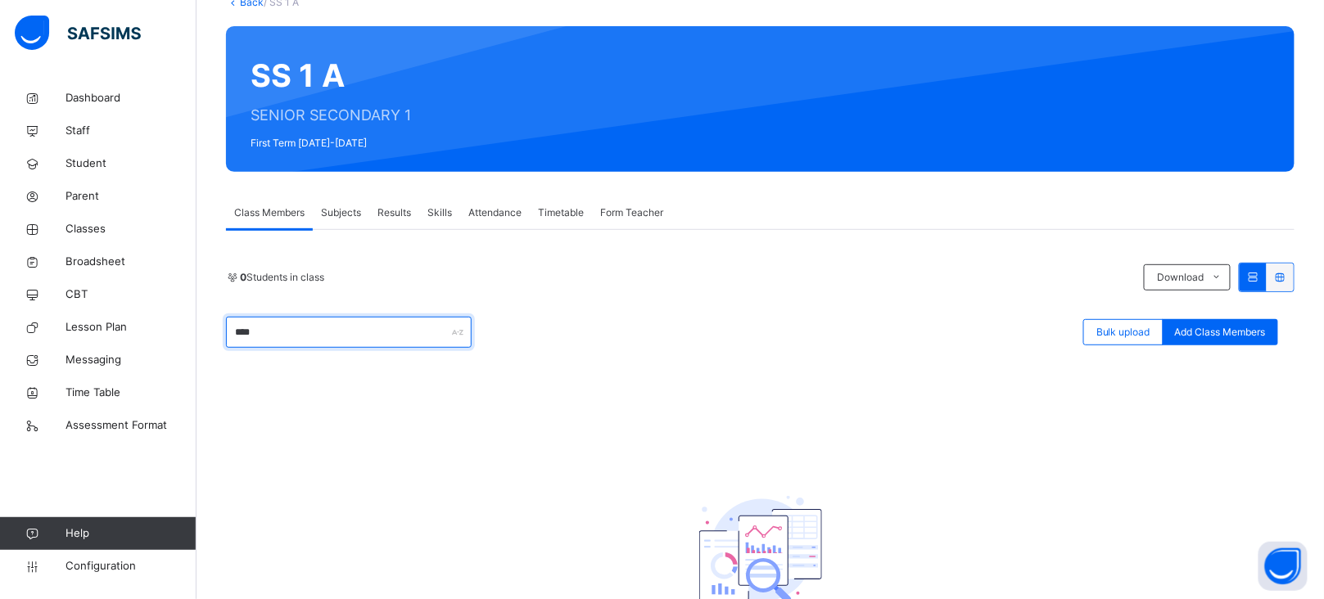
scroll to position [180, 0]
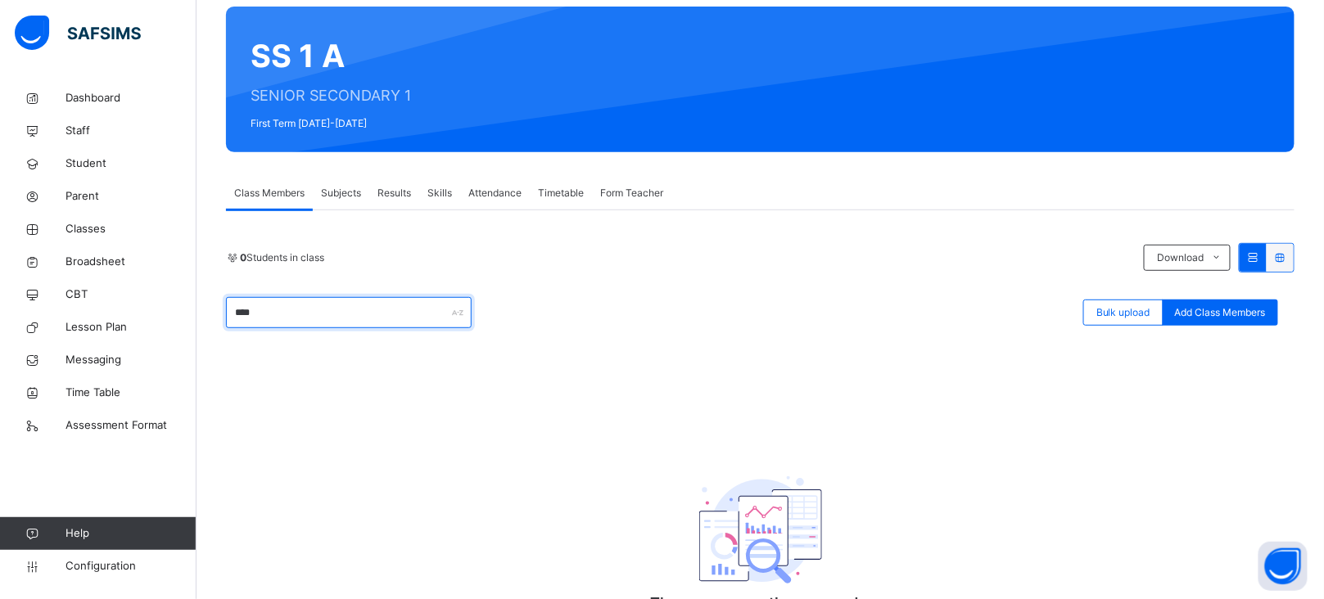
type input "****"
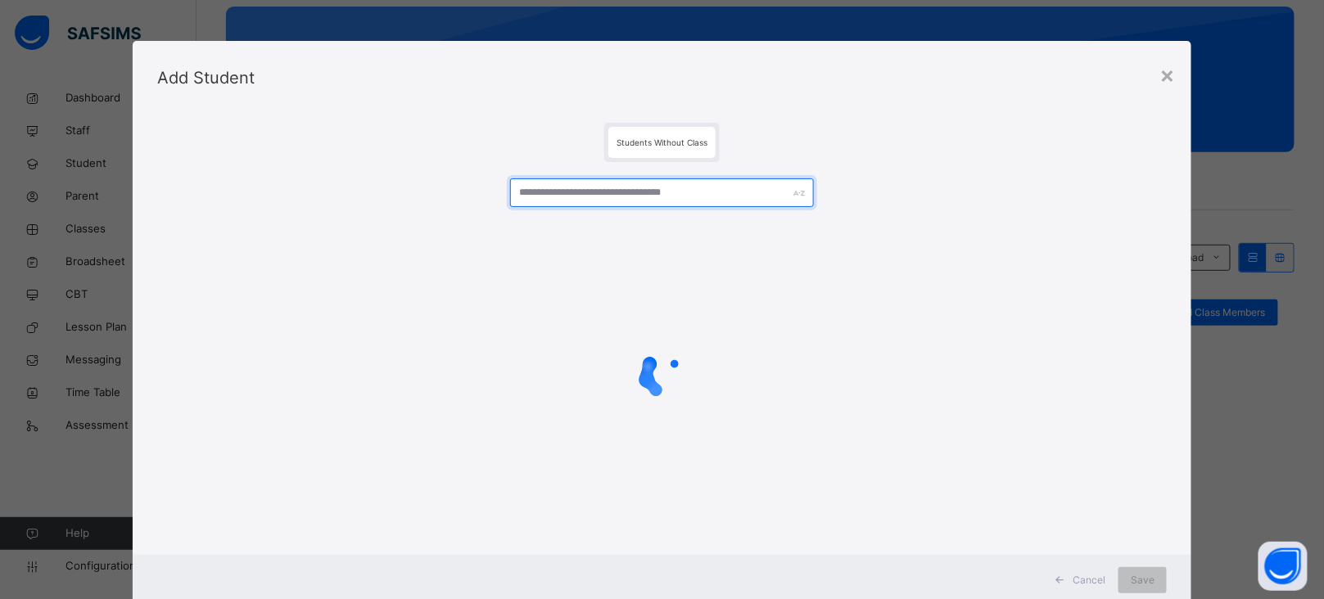
click at [605, 184] on input "text" at bounding box center [661, 192] width 303 height 29
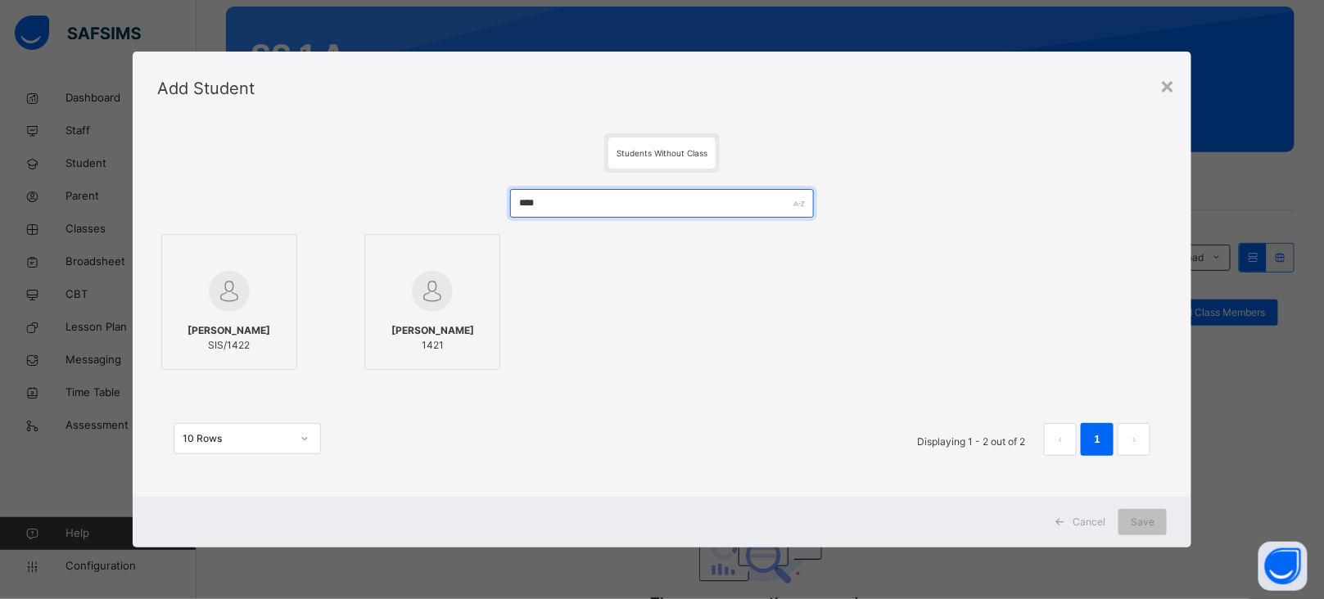
type input "****"
click at [209, 280] on img at bounding box center [229, 291] width 41 height 41
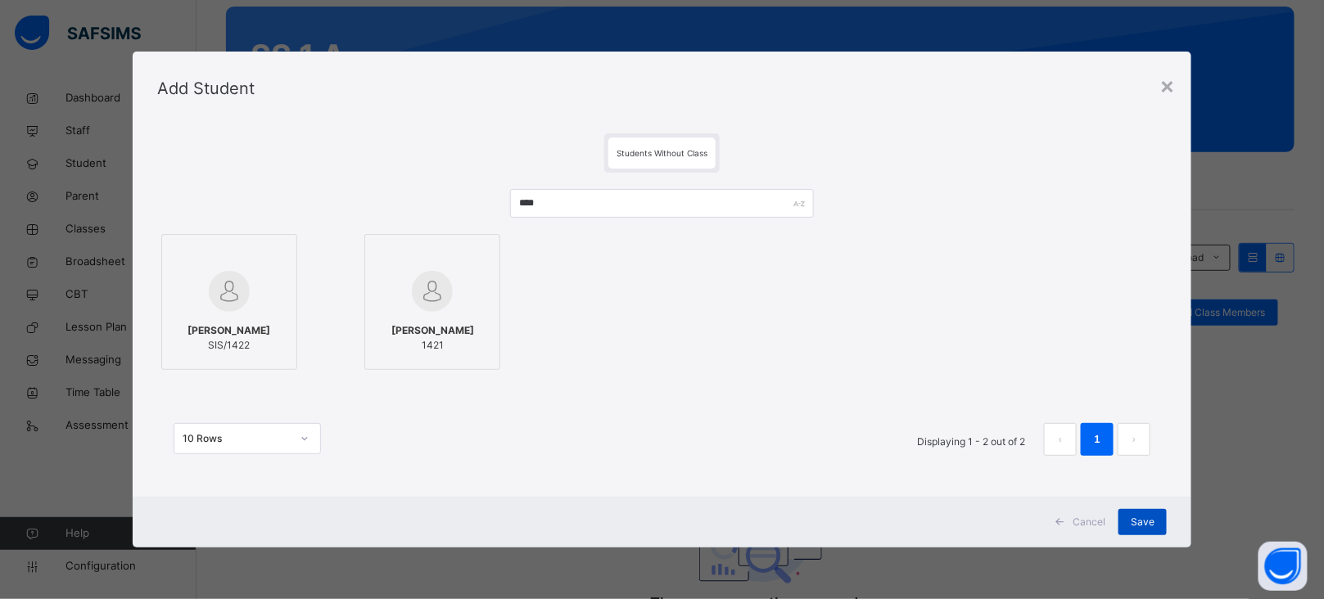
click at [1154, 523] on span "Save" at bounding box center [1142, 522] width 24 height 15
